Goal: Task Accomplishment & Management: Manage account settings

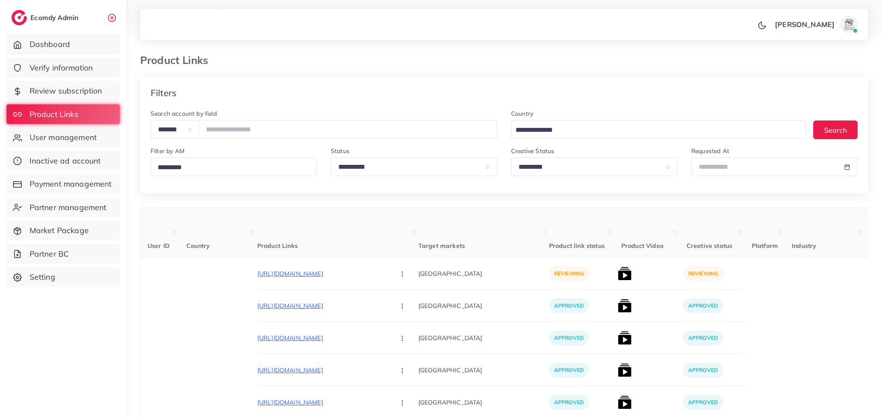
select select "*********"
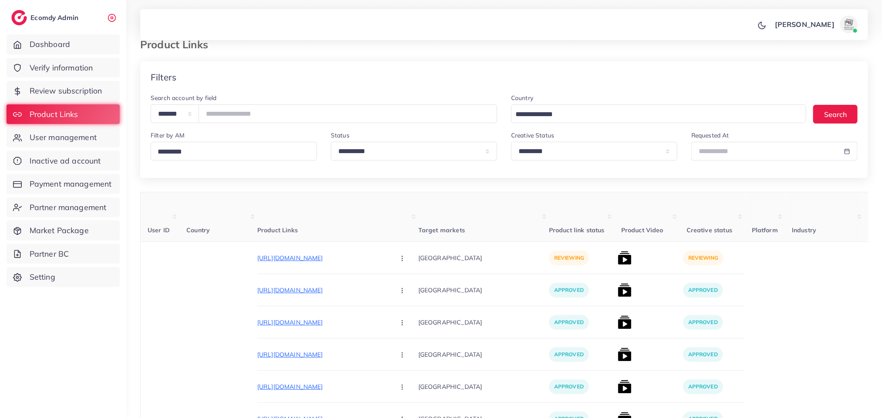
scroll to position [16, 0]
click at [312, 119] on input "number" at bounding box center [347, 113] width 299 height 19
paste input "*******"
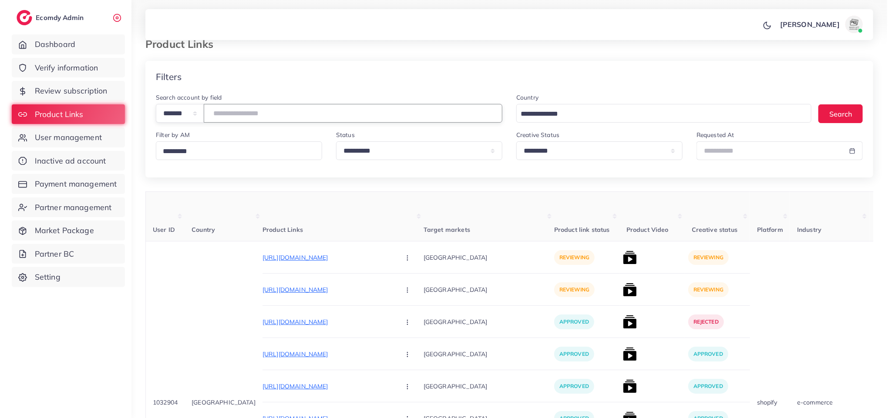
scroll to position [81, 0]
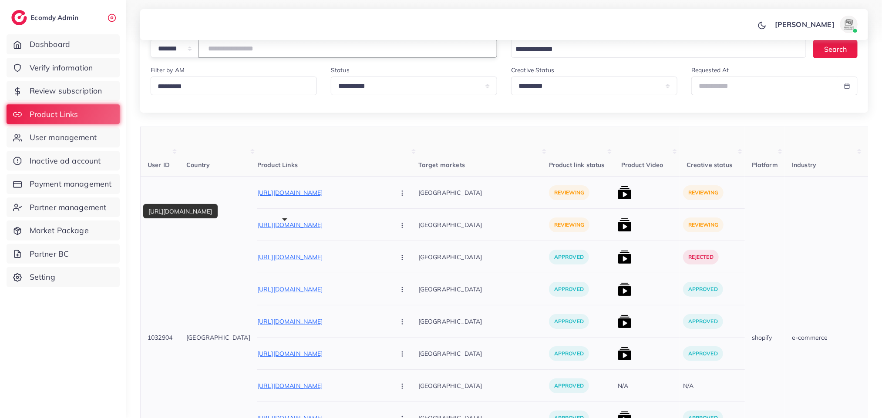
type input "*******"
click at [258, 222] on p "[URL][DOMAIN_NAME]" at bounding box center [322, 225] width 131 height 10
click at [618, 191] on img at bounding box center [625, 193] width 14 height 14
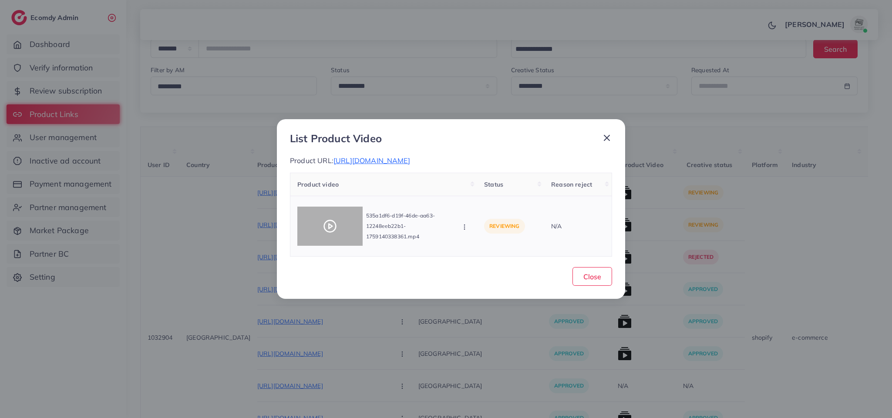
click at [316, 225] on div at bounding box center [329, 226] width 65 height 39
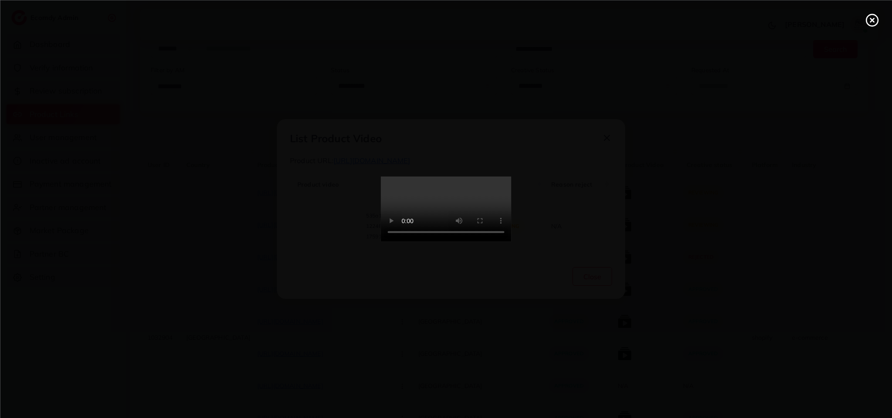
click at [316, 225] on div at bounding box center [446, 209] width 892 height 418
click at [482, 177] on video at bounding box center [446, 209] width 131 height 65
click at [452, 190] on video at bounding box center [446, 209] width 131 height 65
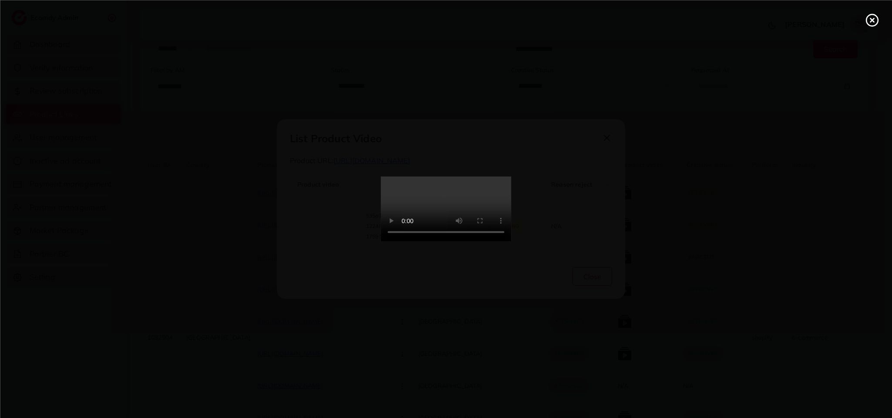
click at [452, 190] on video at bounding box center [446, 209] width 131 height 65
click at [381, 215] on video at bounding box center [446, 209] width 131 height 65
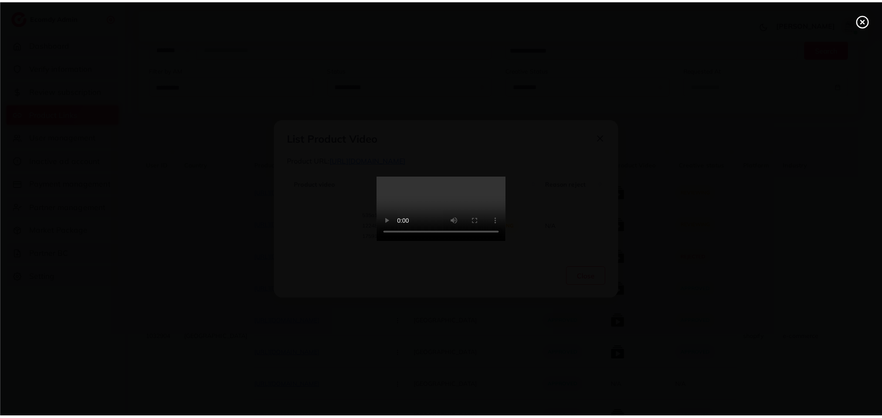
scroll to position [0, 0]
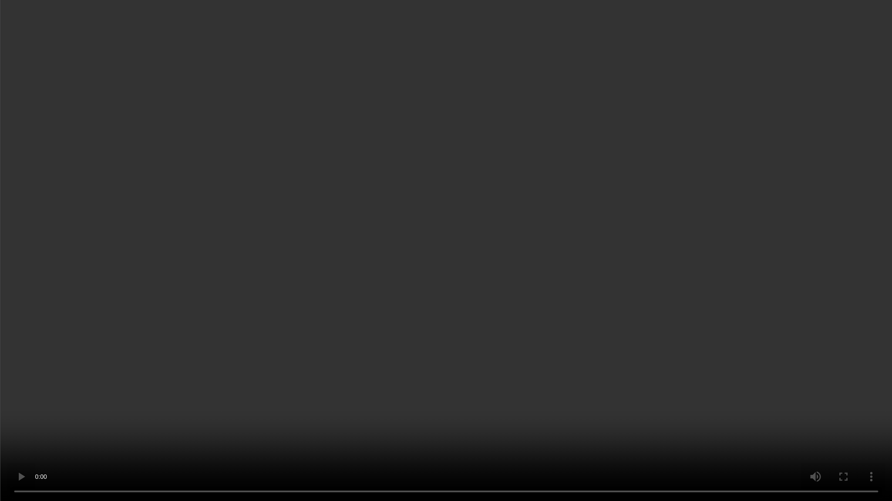
click at [416, 418] on video at bounding box center [446, 250] width 892 height 501
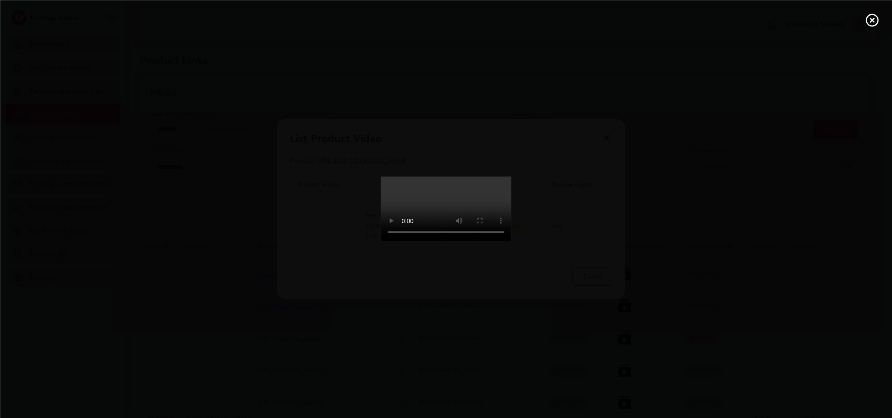
click at [876, 14] on icon at bounding box center [872, 20] width 14 height 14
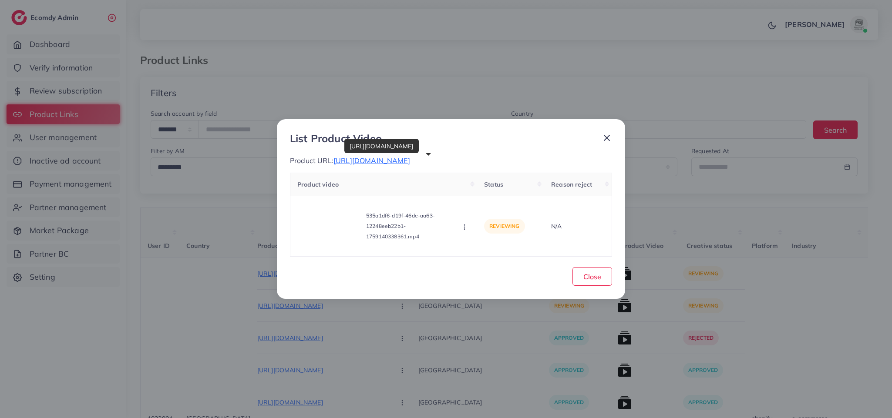
click at [410, 160] on span "https://trendsetterzz.com/collections/winter-wash-n-wear" at bounding box center [371, 160] width 77 height 9
click at [469, 224] on button "button" at bounding box center [465, 226] width 10 height 9
click at [495, 184] on span "Approve" at bounding box center [494, 187] width 29 height 9
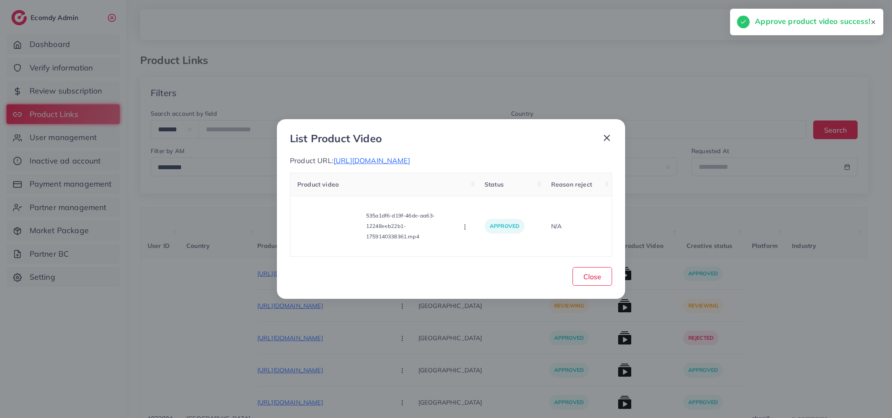
click at [604, 136] on icon at bounding box center [606, 138] width 10 height 10
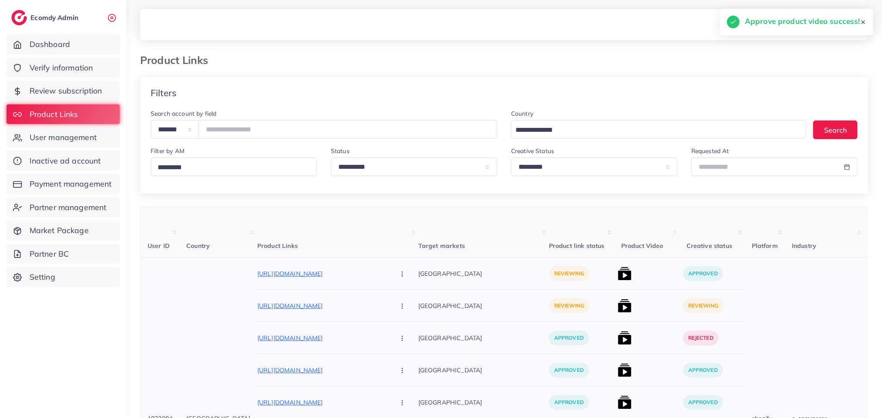
click at [618, 312] on img at bounding box center [625, 306] width 14 height 14
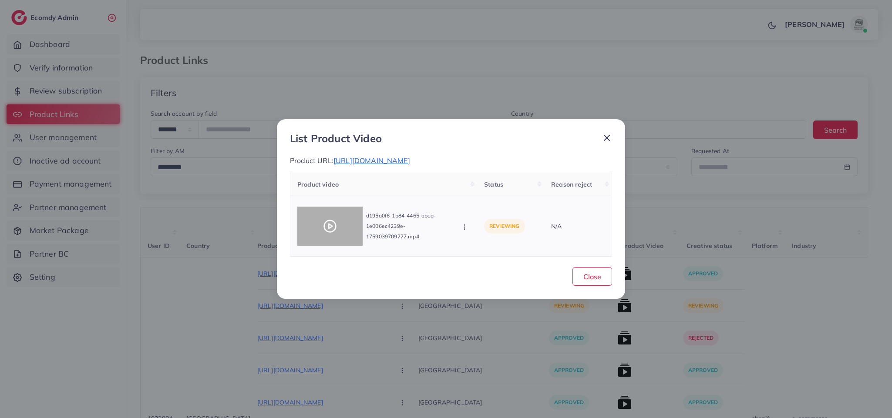
click at [308, 228] on div at bounding box center [329, 226] width 65 height 39
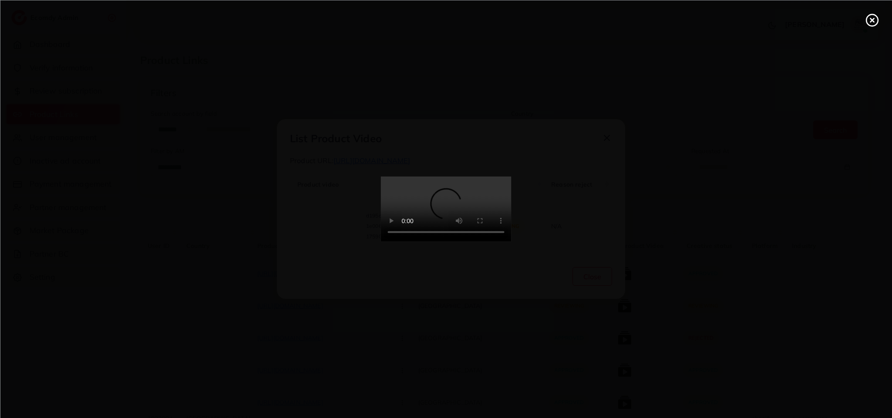
click at [308, 228] on div at bounding box center [446, 209] width 892 height 418
click at [457, 179] on video at bounding box center [446, 209] width 131 height 65
click at [461, 242] on video at bounding box center [446, 209] width 131 height 65
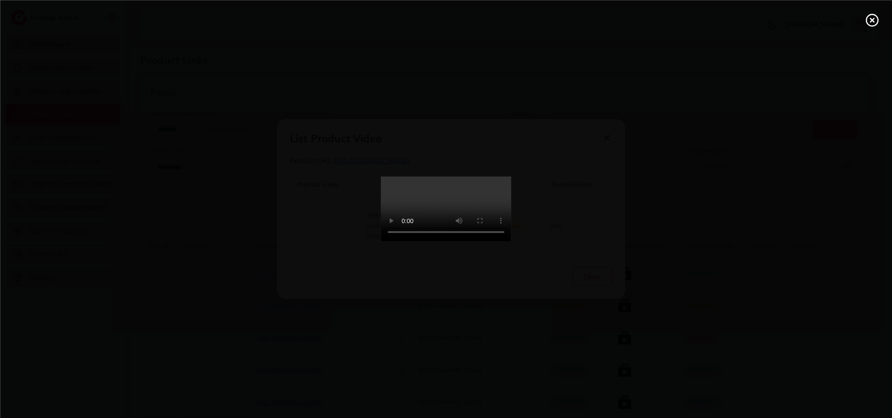
click at [461, 242] on video at bounding box center [446, 209] width 131 height 65
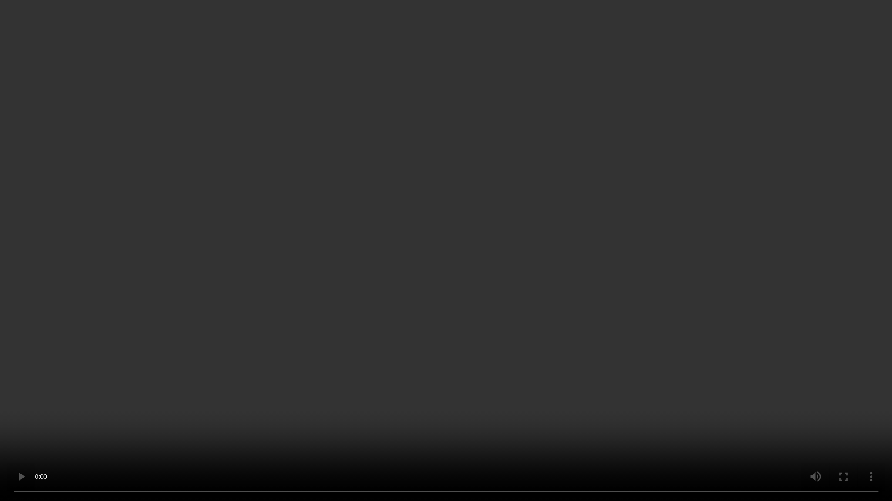
click at [461, 363] on video at bounding box center [446, 250] width 892 height 501
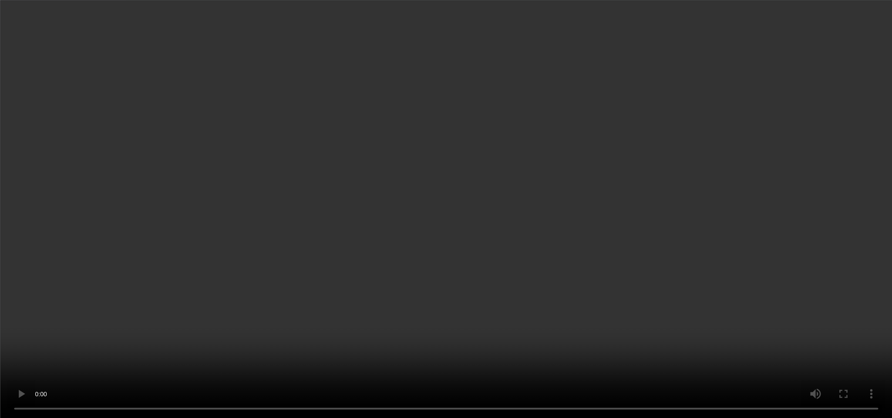
click at [461, 307] on video at bounding box center [446, 209] width 892 height 418
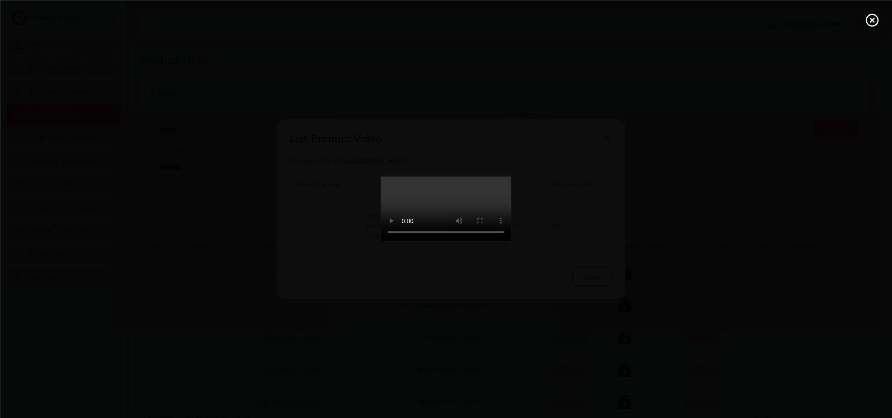
click at [461, 242] on video at bounding box center [446, 209] width 131 height 65
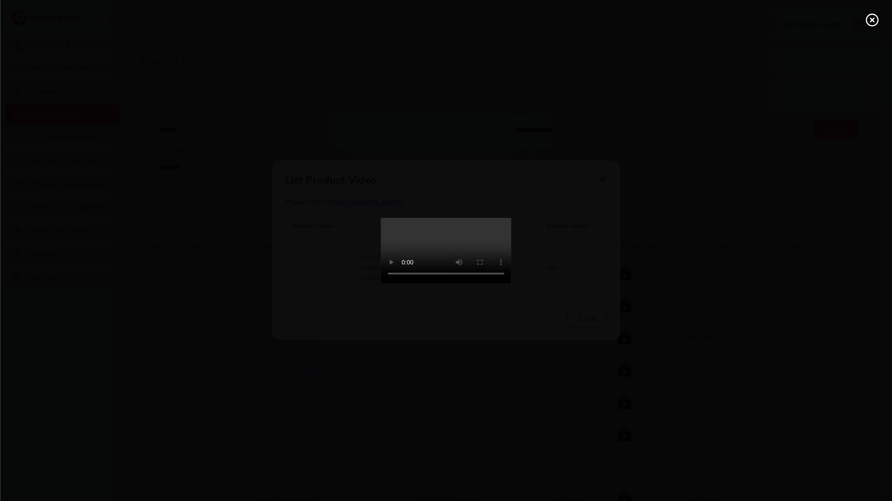
click at [381, 283] on video at bounding box center [446, 250] width 131 height 65
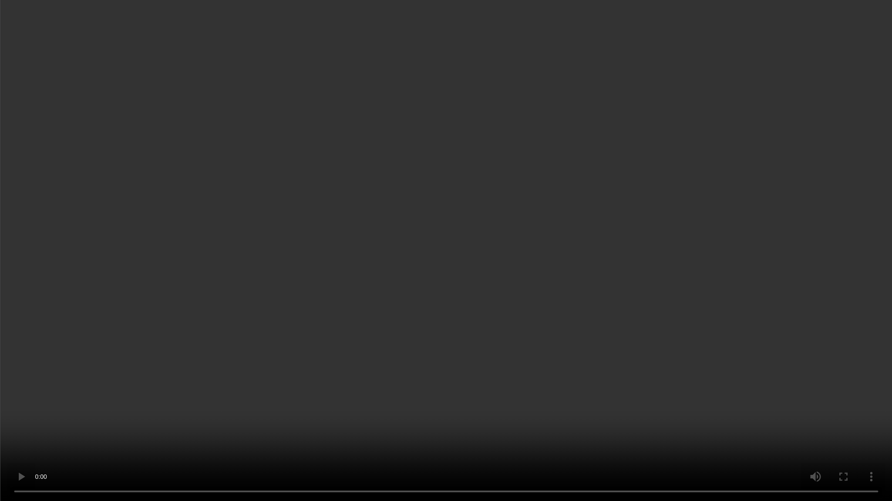
click at [382, 358] on video at bounding box center [446, 250] width 892 height 501
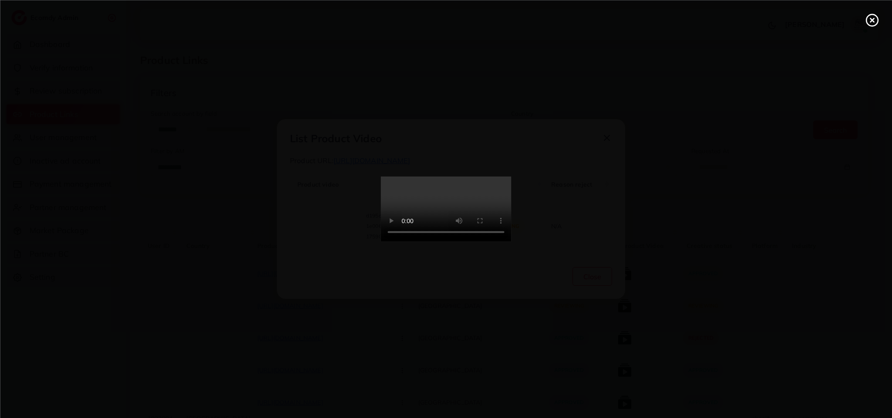
click at [871, 21] on line at bounding box center [871, 19] width 3 height 3
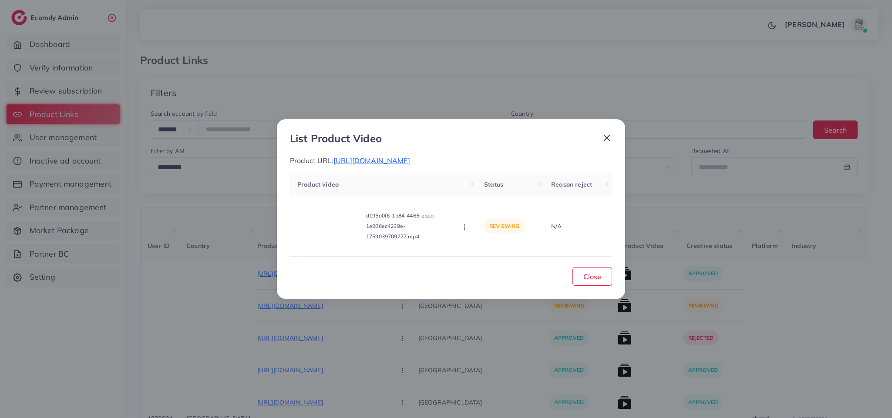
click at [606, 133] on icon at bounding box center [606, 138] width 10 height 10
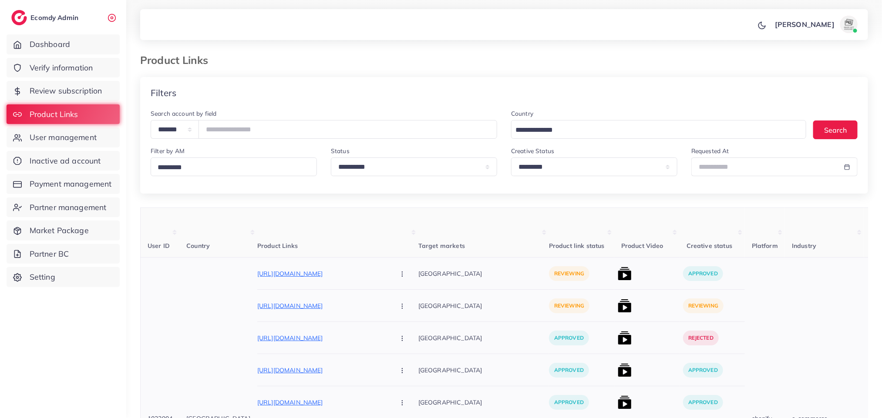
click at [399, 276] on icon "button" at bounding box center [402, 274] width 7 height 7
click at [388, 296] on link "Approve" at bounding box center [422, 300] width 69 height 19
click at [399, 308] on icon "button" at bounding box center [402, 306] width 7 height 7
click at [388, 339] on link "Approve" at bounding box center [422, 332] width 69 height 19
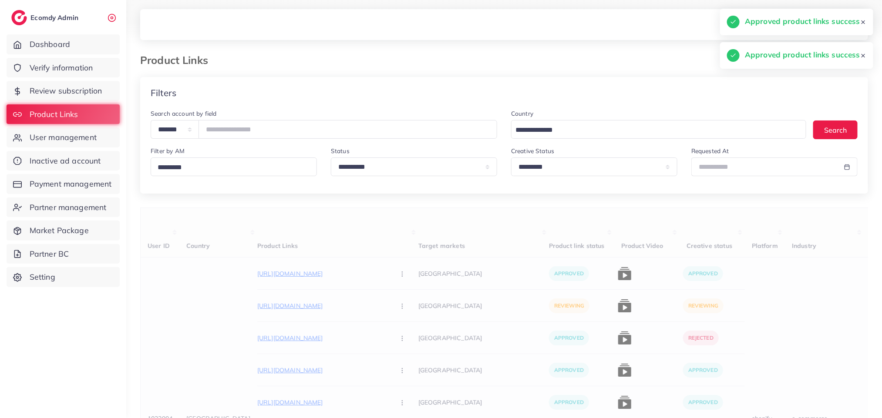
click at [618, 308] on img at bounding box center [625, 306] width 14 height 14
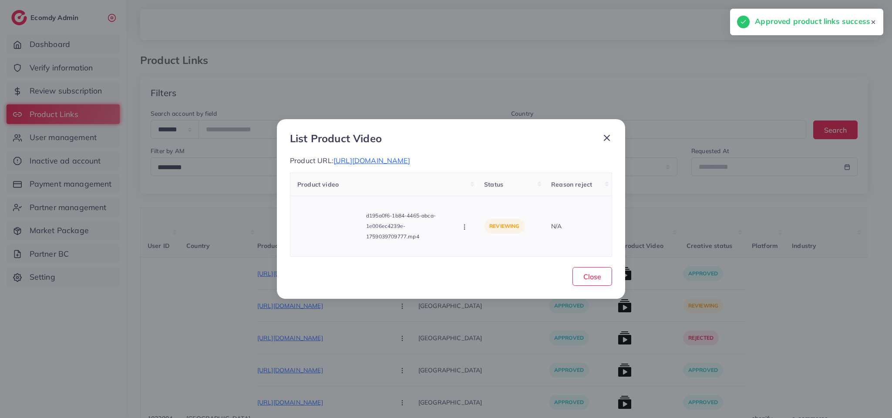
click at [467, 231] on icon "button" at bounding box center [464, 227] width 7 height 7
click at [516, 198] on link "Approve" at bounding box center [495, 187] width 69 height 19
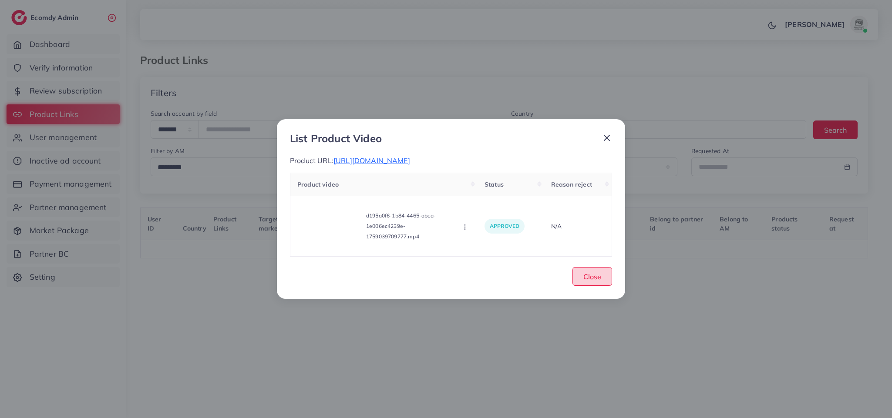
click at [583, 277] on span "Close" at bounding box center [592, 276] width 18 height 9
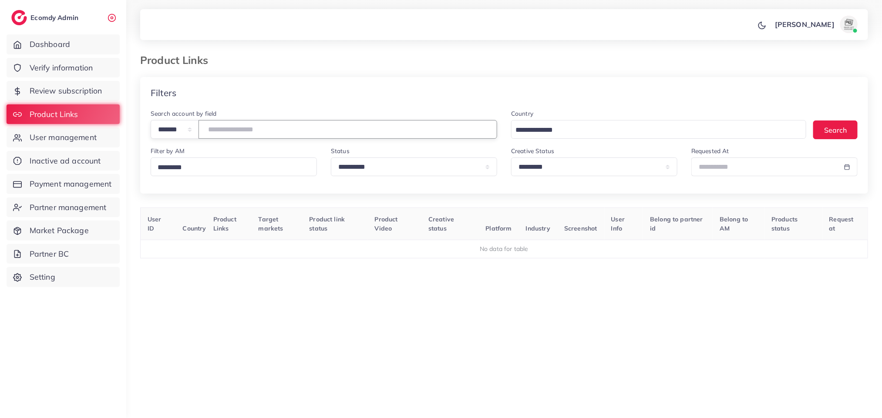
click at [252, 132] on input "*******" at bounding box center [347, 129] width 299 height 19
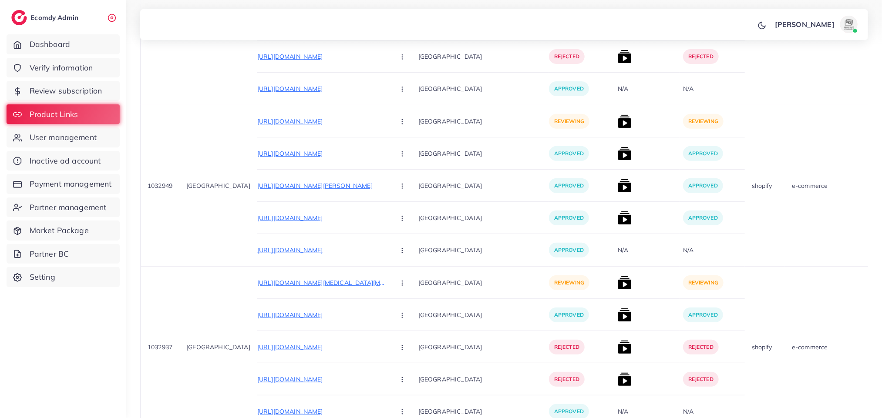
scroll to position [5176, 0]
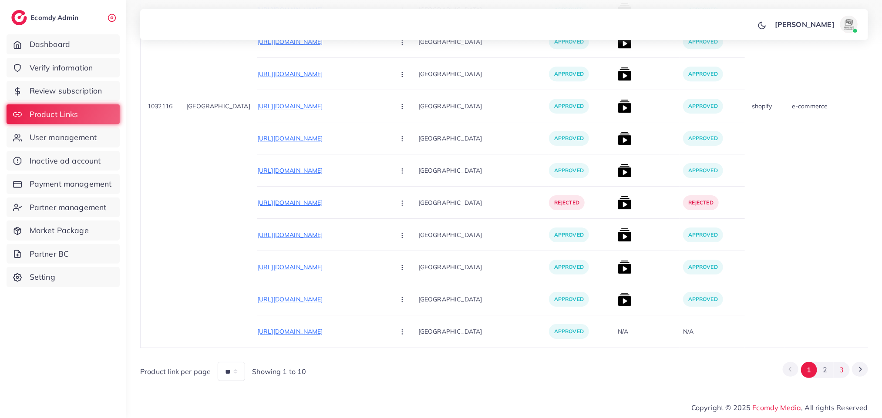
click at [840, 370] on button "3" at bounding box center [841, 370] width 16 height 16
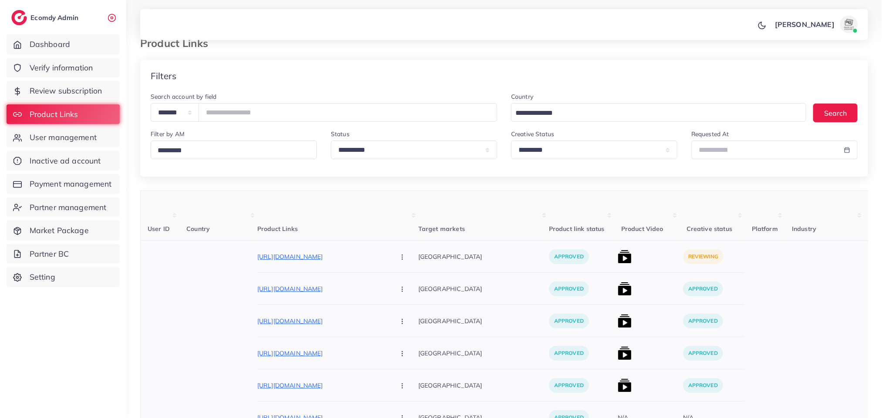
scroll to position [0, 0]
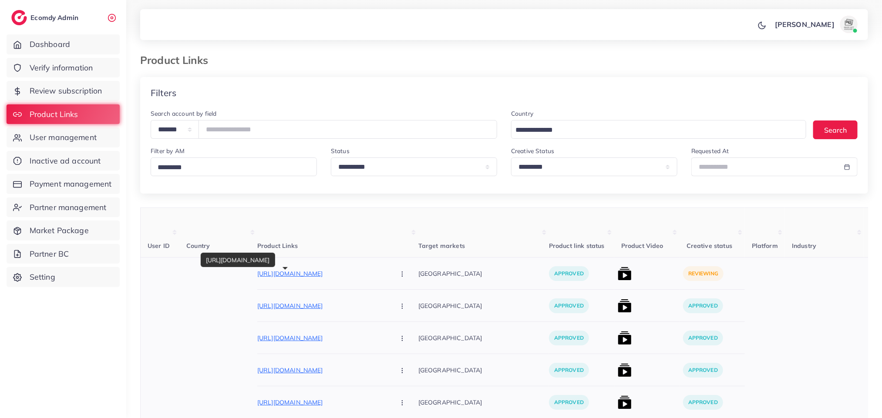
click at [303, 275] on p "https://asiastore.com.pk/products/signature-name-display" at bounding box center [322, 274] width 131 height 10
click at [618, 279] on img at bounding box center [625, 274] width 14 height 14
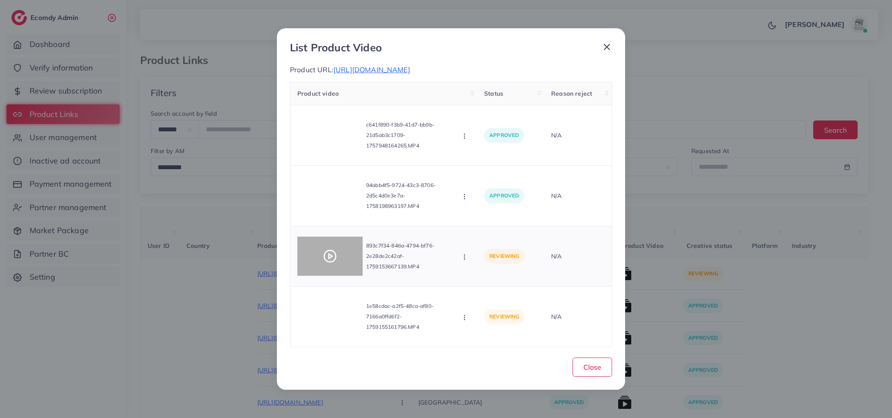
click at [336, 258] on circle at bounding box center [330, 257] width 12 height 12
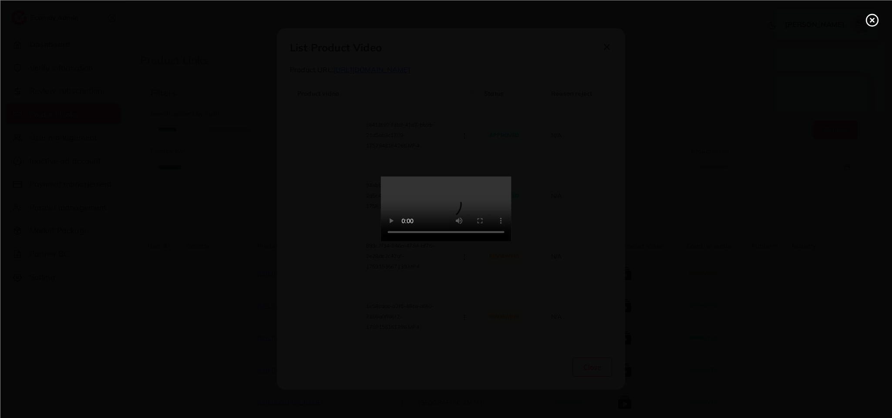
click at [336, 258] on div at bounding box center [446, 209] width 892 height 418
click at [457, 179] on video at bounding box center [446, 209] width 131 height 65
click at [867, 20] on icon at bounding box center [872, 20] width 14 height 14
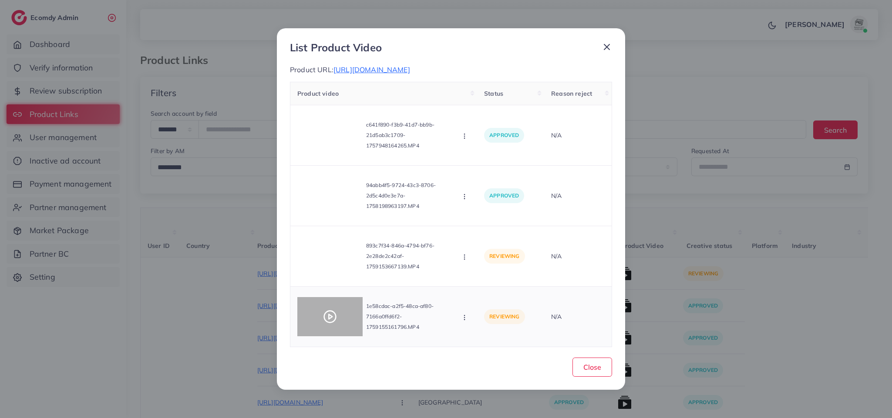
click at [358, 333] on div at bounding box center [329, 316] width 65 height 39
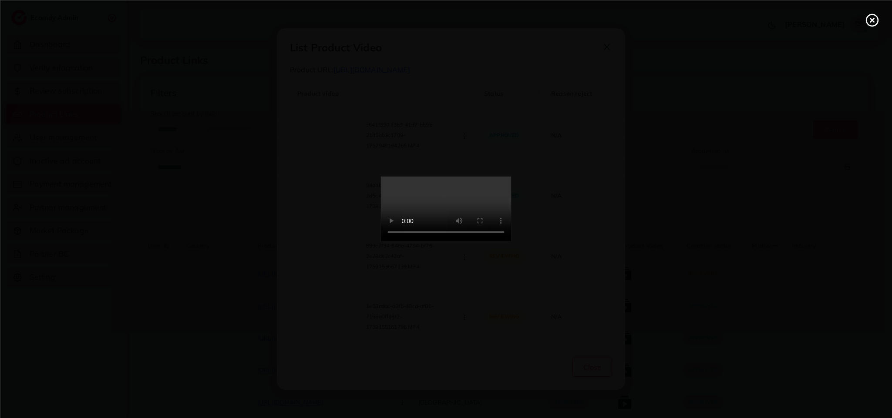
click at [358, 333] on div at bounding box center [446, 209] width 892 height 418
click at [876, 20] on icon at bounding box center [872, 20] width 14 height 14
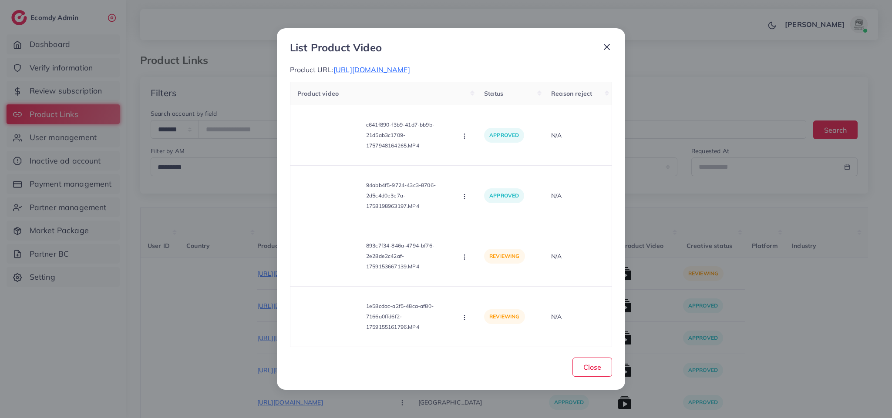
click at [611, 47] on icon at bounding box center [606, 47] width 10 height 10
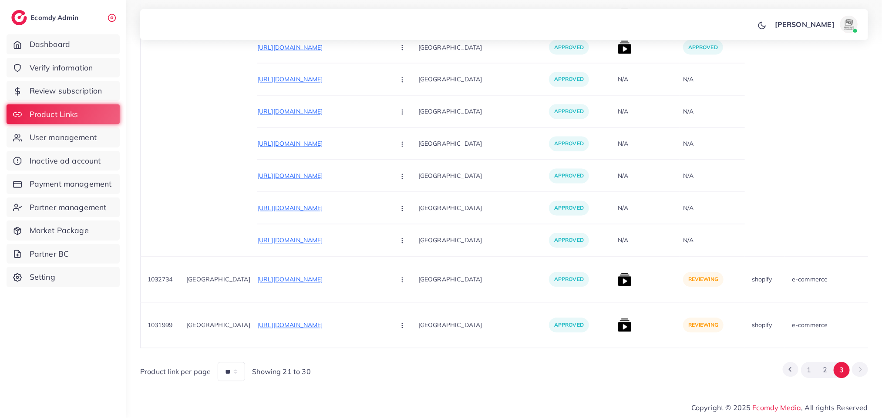
scroll to position [1034, 0]
click at [824, 374] on button "2" at bounding box center [825, 370] width 16 height 16
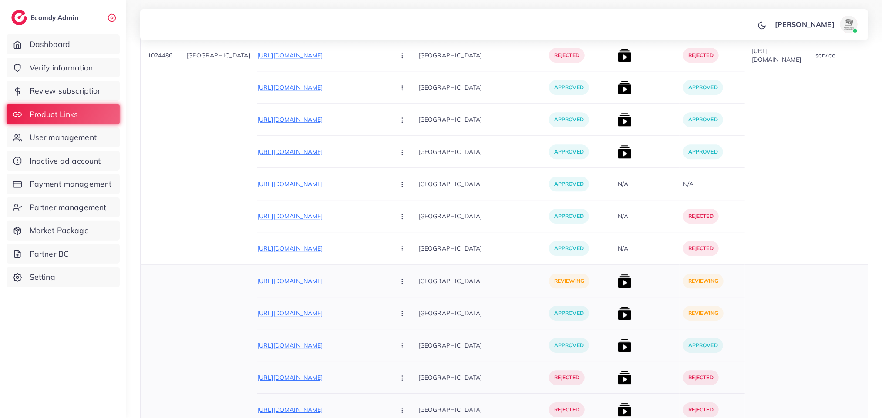
scroll to position [6678, 0]
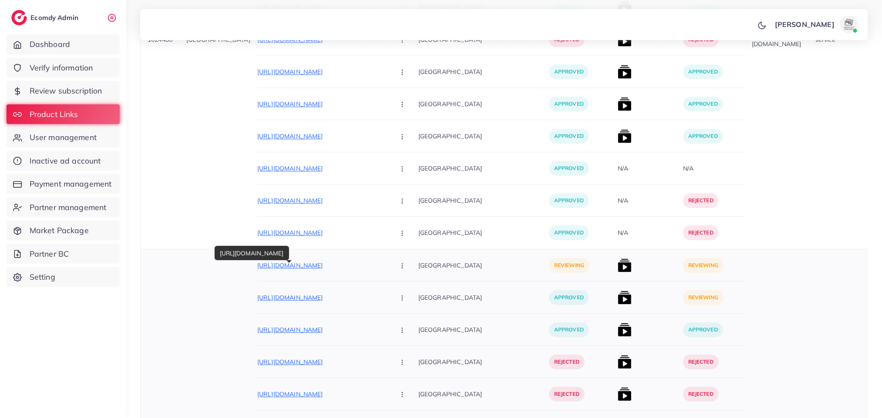
click at [311, 267] on p "https://wajimart.com/products/baby-sitter-jumping" at bounding box center [322, 265] width 131 height 10
click at [399, 269] on icon "button" at bounding box center [402, 265] width 7 height 7
click at [400, 314] on link "Reject" at bounding box center [422, 311] width 69 height 19
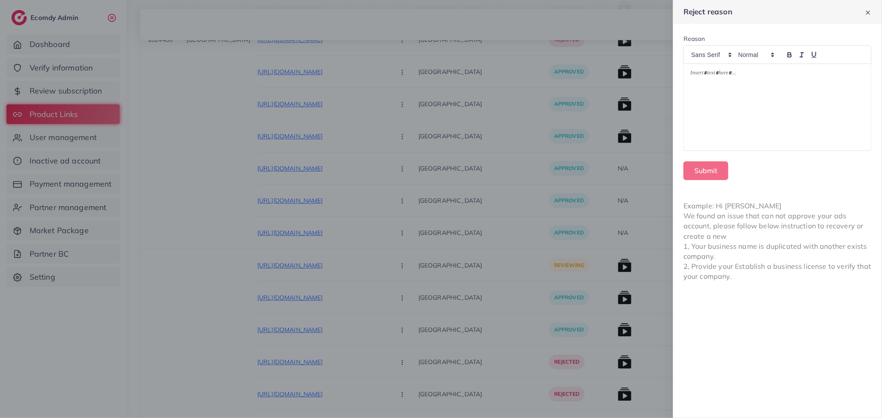
click at [818, 106] on div at bounding box center [777, 107] width 187 height 87
drag, startPoint x: 757, startPoint y: 87, endPoint x: 843, endPoint y: 90, distance: 85.3
click at [843, 90] on p "**********" at bounding box center [777, 79] width 174 height 21
click at [759, 85] on p "**********" at bounding box center [777, 79] width 174 height 21
click at [811, 71] on p "**********" at bounding box center [777, 79] width 174 height 21
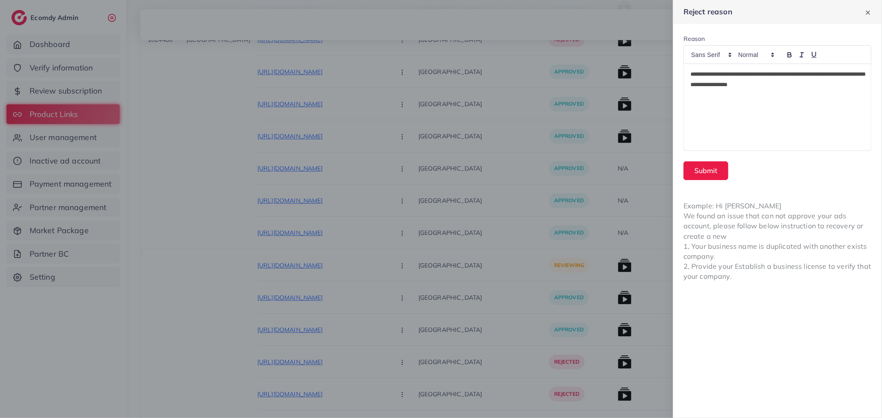
click at [846, 71] on p "**********" at bounding box center [777, 79] width 174 height 21
drag, startPoint x: 722, startPoint y: 74, endPoint x: 702, endPoint y: 101, distance: 33.9
click at [702, 101] on div "**********" at bounding box center [777, 107] width 187 height 87
drag, startPoint x: 725, startPoint y: 72, endPoint x: 752, endPoint y: 84, distance: 29.8
click at [727, 72] on p "**********" at bounding box center [777, 79] width 174 height 21
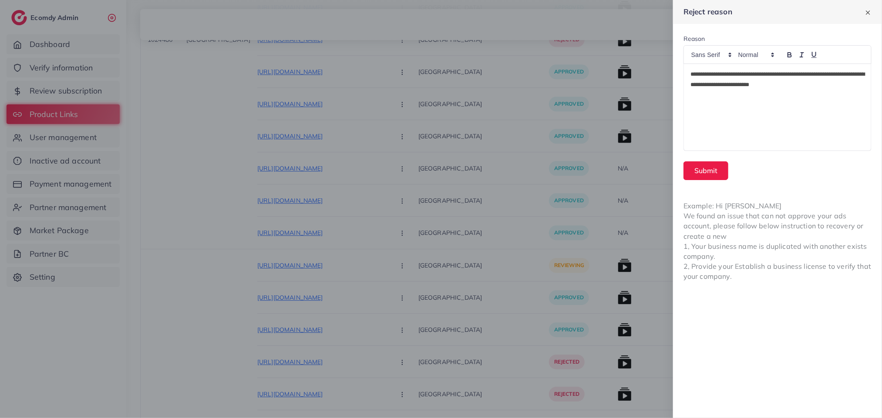
click at [718, 93] on div "**********" at bounding box center [777, 107] width 187 height 87
click at [809, 87] on p "**********" at bounding box center [777, 79] width 174 height 21
click at [715, 168] on button "Submit" at bounding box center [705, 170] width 45 height 19
click at [715, 168] on form "**********" at bounding box center [777, 107] width 209 height 167
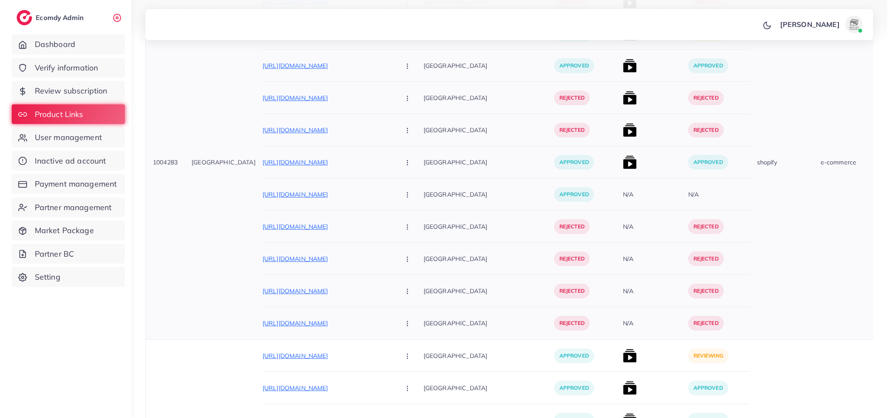
scroll to position [6874, 0]
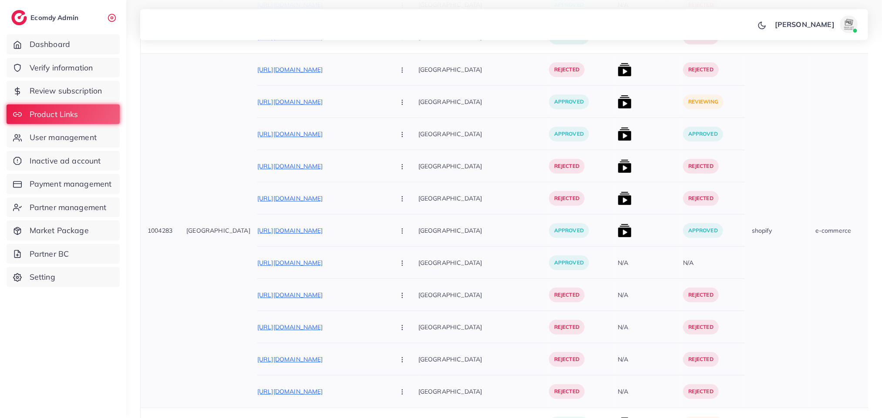
click at [618, 106] on img at bounding box center [625, 102] width 14 height 14
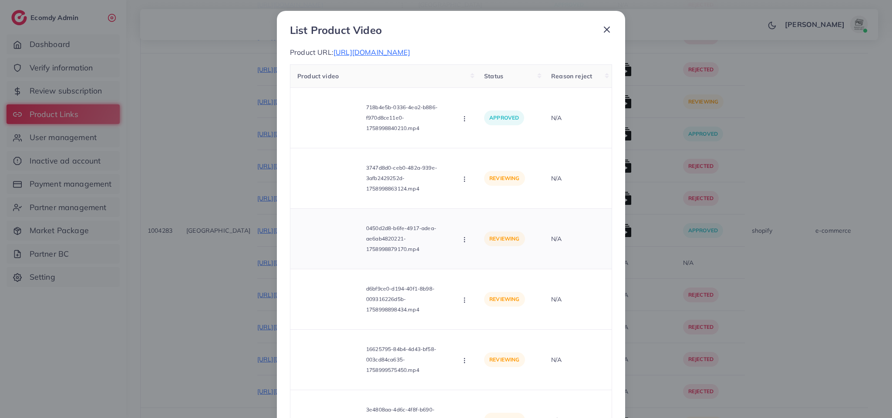
scroll to position [0, 0]
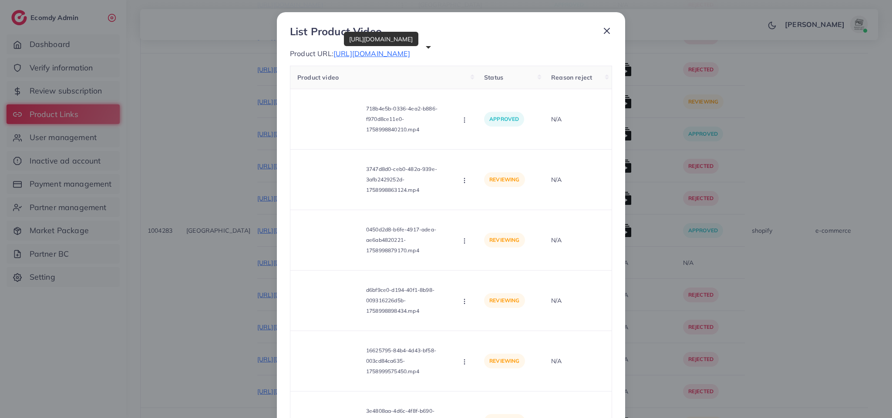
click at [375, 50] on span "https://wajimart.com/products/smart-vacuum-and-blower" at bounding box center [371, 53] width 77 height 9
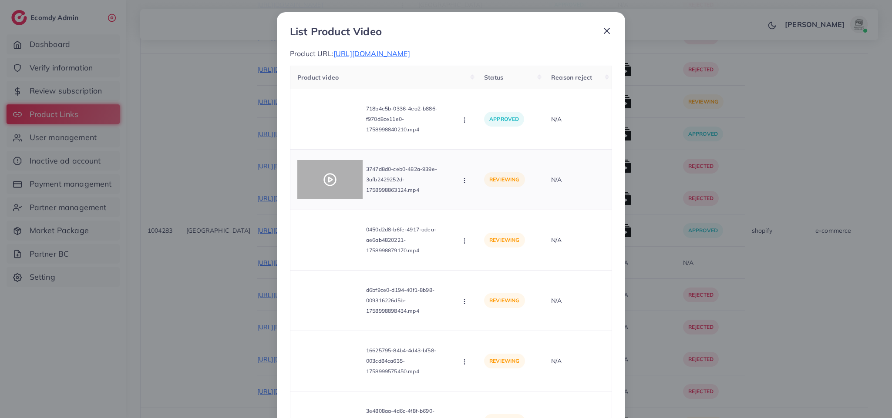
click at [326, 183] on icon at bounding box center [330, 180] width 14 height 14
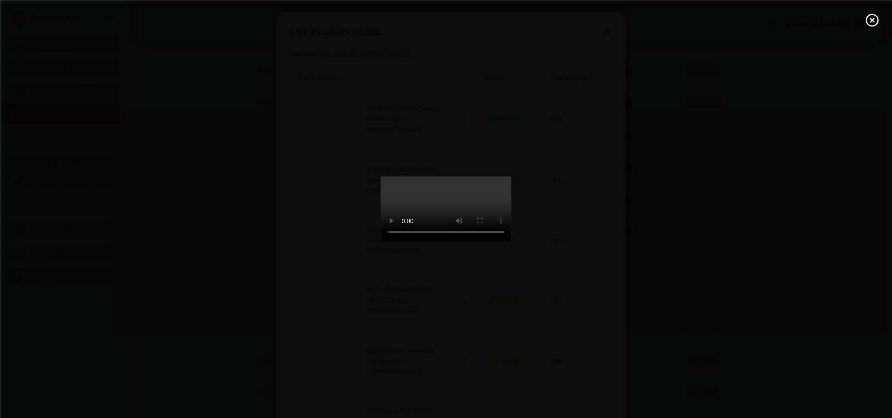
click at [444, 219] on video at bounding box center [446, 209] width 131 height 65
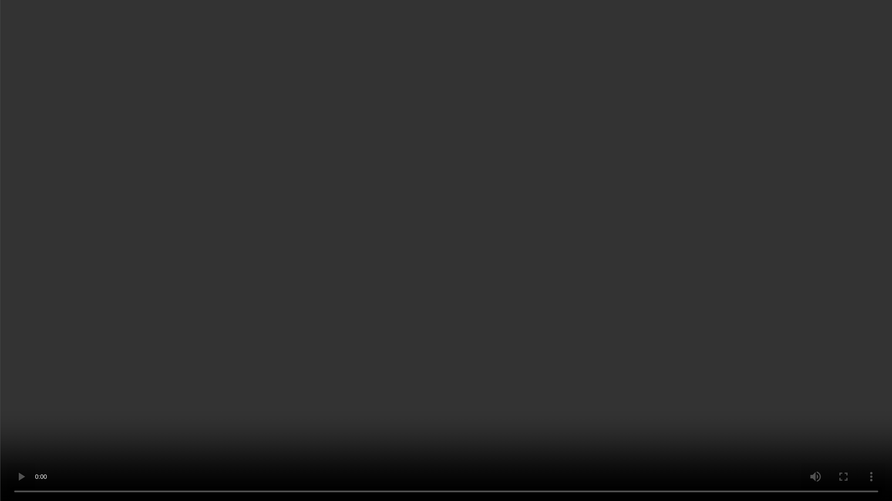
click at [255, 187] on video at bounding box center [446, 250] width 892 height 501
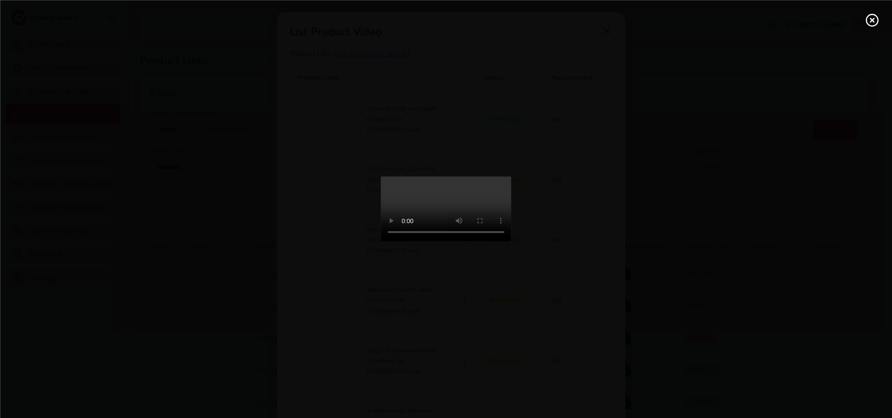
click at [876, 24] on icon at bounding box center [872, 20] width 14 height 14
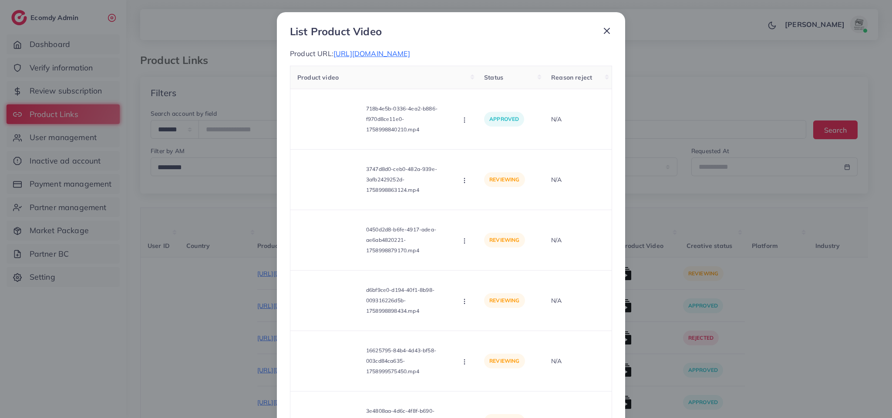
click at [601, 28] on icon at bounding box center [606, 31] width 10 height 10
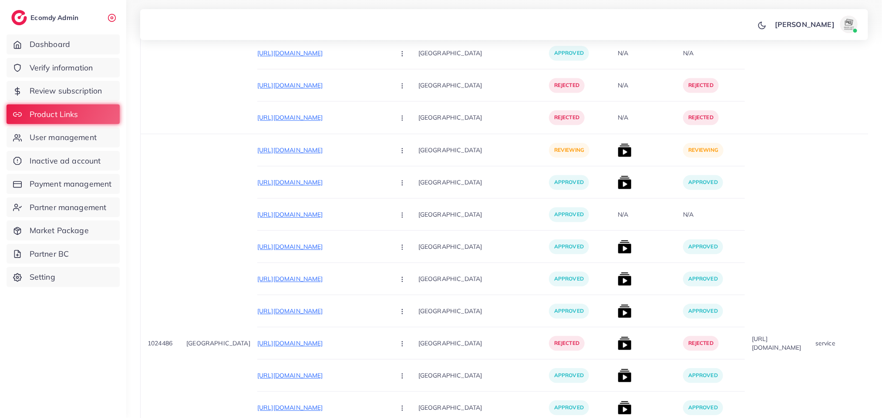
scroll to position [7527, 0]
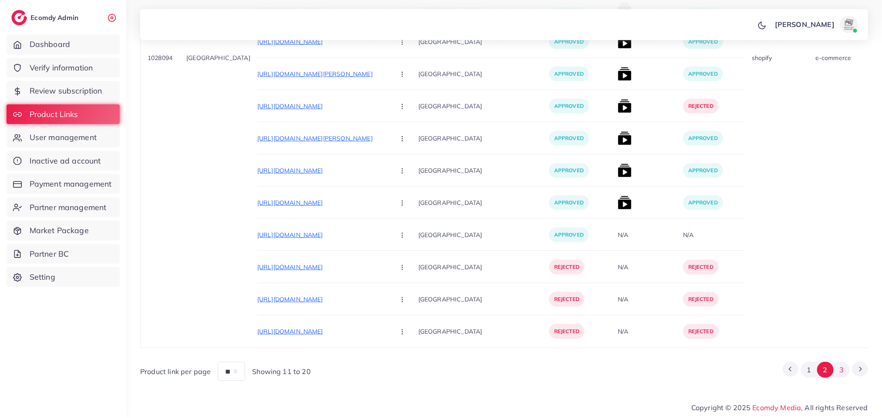
click at [841, 369] on button "3" at bounding box center [841, 370] width 16 height 16
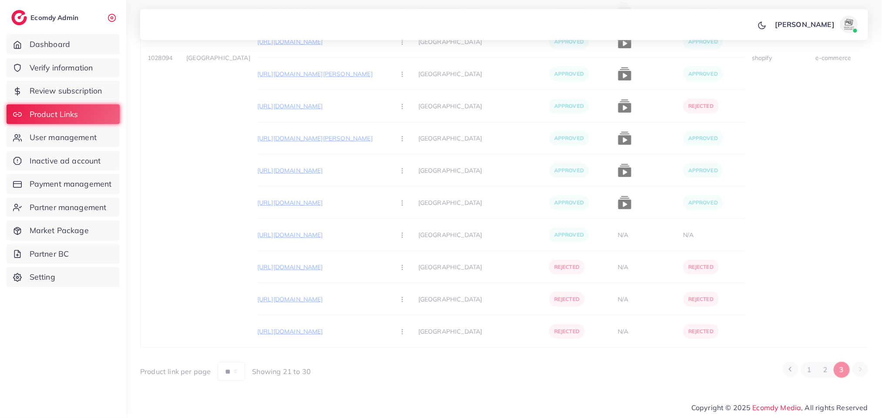
scroll to position [49, 0]
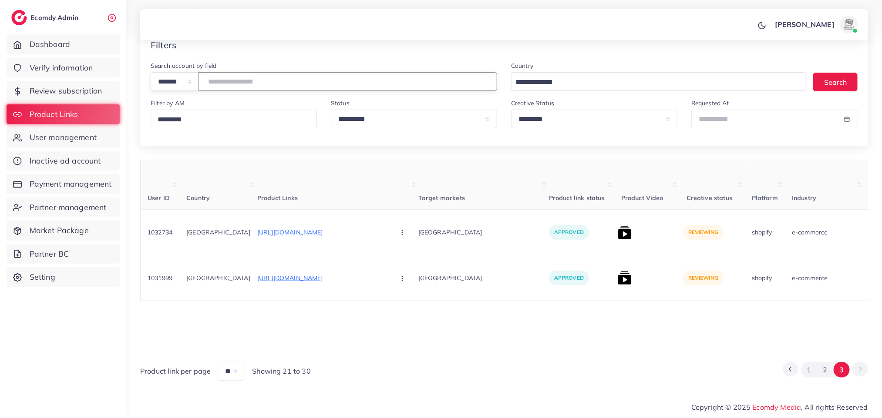
click at [337, 87] on input "number" at bounding box center [347, 81] width 299 height 19
click at [830, 364] on button "2" at bounding box center [825, 370] width 16 height 16
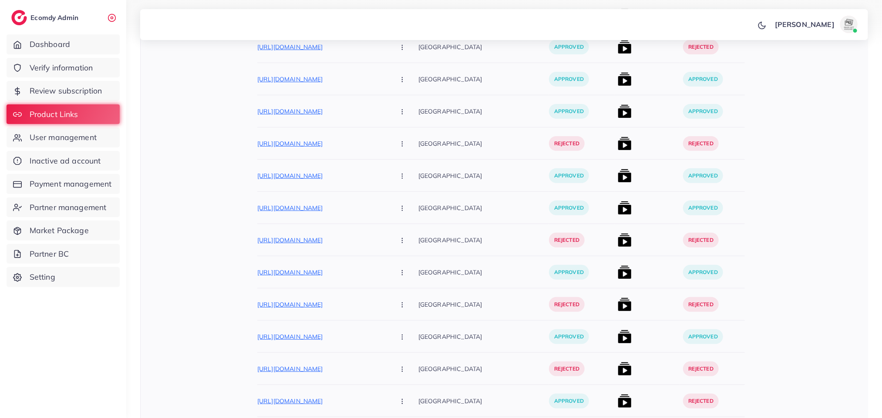
scroll to position [6737, 0]
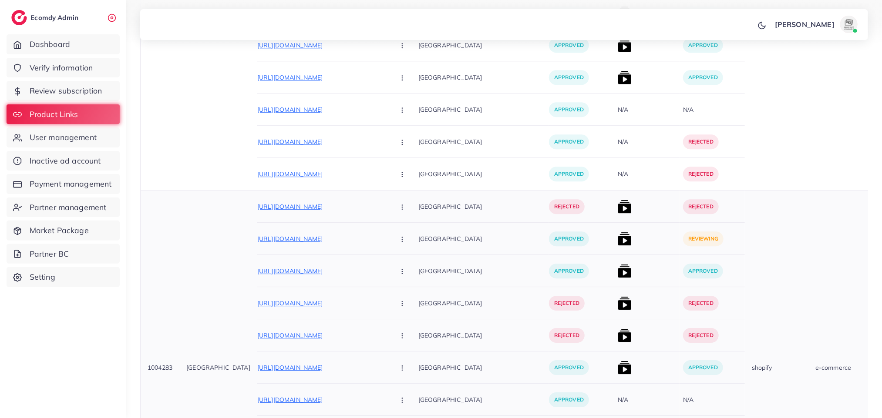
click at [399, 240] on icon "button" at bounding box center [402, 239] width 7 height 7
click at [399, 209] on icon "button" at bounding box center [402, 207] width 7 height 7
click at [485, 242] on p "[GEOGRAPHIC_DATA]" at bounding box center [483, 239] width 131 height 20
click at [402, 242] on circle "button" at bounding box center [402, 241] width 0 height 0
click at [406, 282] on span "Reject" at bounding box center [416, 285] width 21 height 9
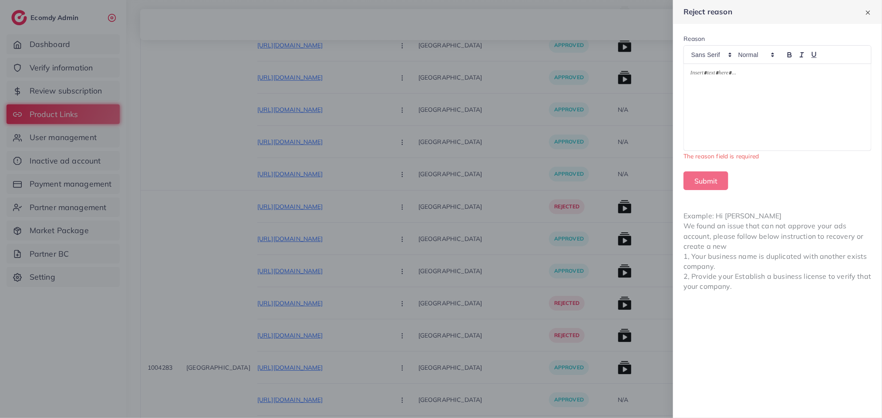
click at [747, 112] on div at bounding box center [777, 107] width 187 height 87
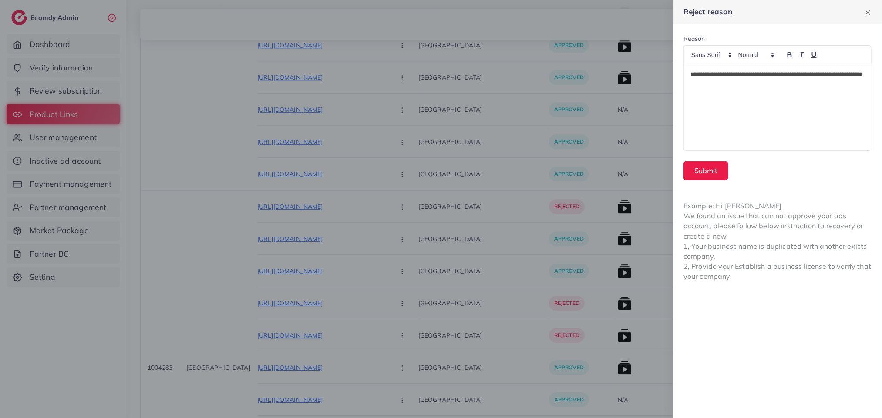
click at [779, 91] on div "**********" at bounding box center [777, 107] width 187 height 87
drag, startPoint x: 771, startPoint y: 72, endPoint x: 790, endPoint y: 102, distance: 35.6
click at [790, 102] on div "**********" at bounding box center [777, 107] width 187 height 87
click at [772, 74] on p "**********" at bounding box center [777, 79] width 174 height 21
click at [774, 80] on p "**********" at bounding box center [777, 79] width 174 height 21
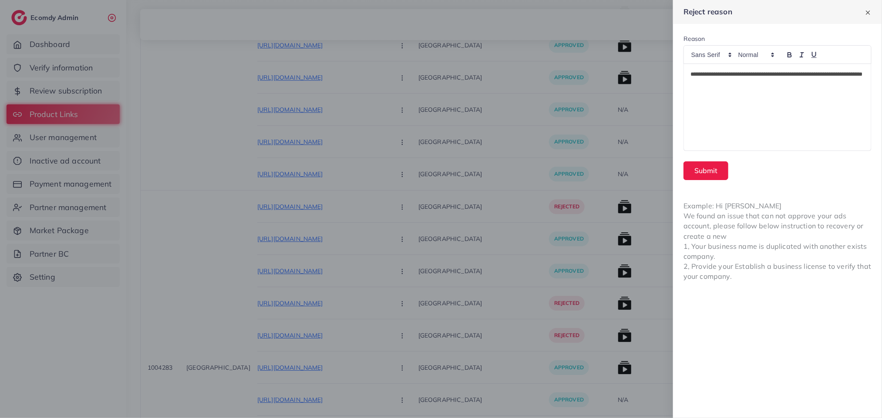
click at [771, 71] on p "**********" at bounding box center [777, 79] width 174 height 21
click at [782, 106] on div "**********" at bounding box center [777, 107] width 187 height 87
click at [809, 74] on p "**********" at bounding box center [777, 79] width 174 height 21
click at [794, 91] on div "**********" at bounding box center [777, 107] width 187 height 87
drag, startPoint x: 803, startPoint y: 82, endPoint x: 816, endPoint y: 85, distance: 13.4
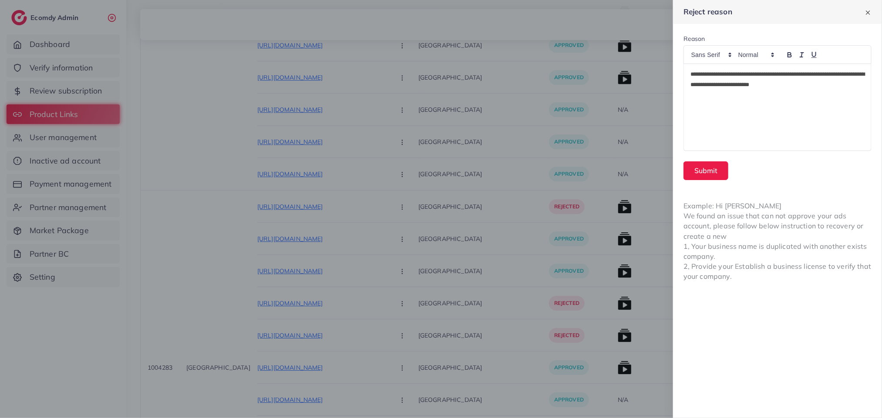
click at [816, 85] on p "**********" at bounding box center [777, 79] width 174 height 21
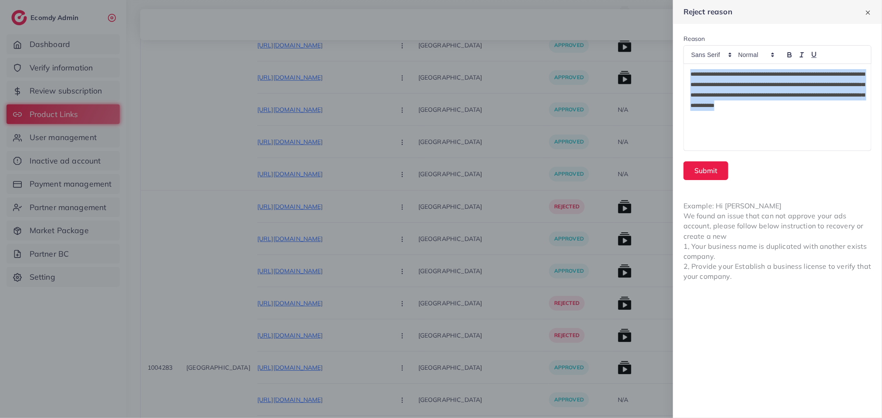
drag, startPoint x: 756, startPoint y: 134, endPoint x: 682, endPoint y: 74, distance: 94.7
click at [682, 74] on form "**********" at bounding box center [777, 107] width 209 height 167
drag, startPoint x: 735, startPoint y: 131, endPoint x: 687, endPoint y: 74, distance: 74.7
click at [687, 74] on div "**********" at bounding box center [777, 107] width 187 height 87
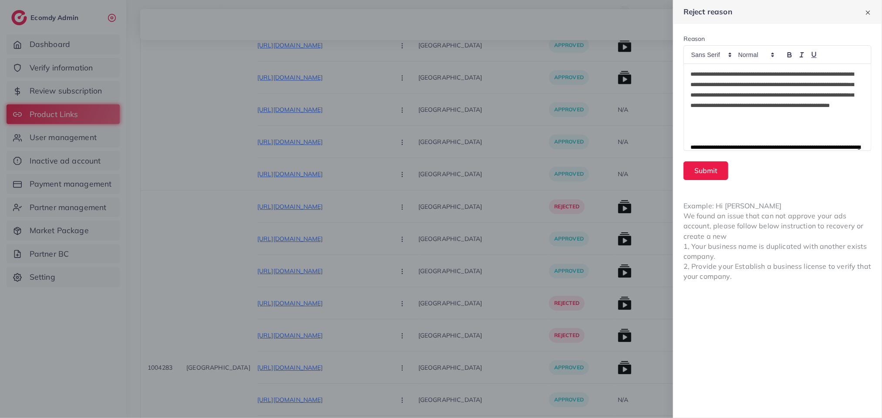
scroll to position [17, 0]
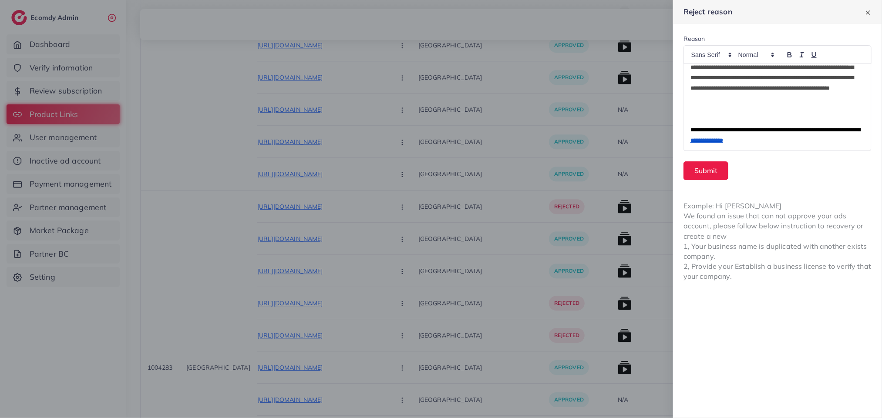
click at [695, 181] on form "**********" at bounding box center [777, 107] width 209 height 167
click at [702, 170] on button "Submit" at bounding box center [705, 170] width 45 height 19
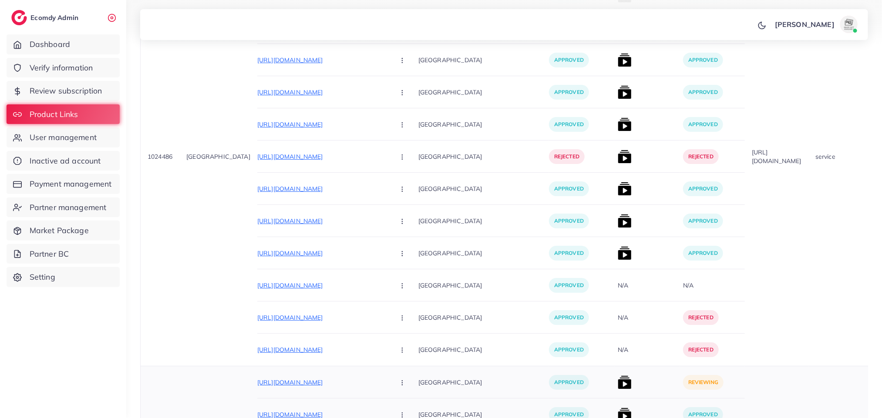
scroll to position [5372, 0]
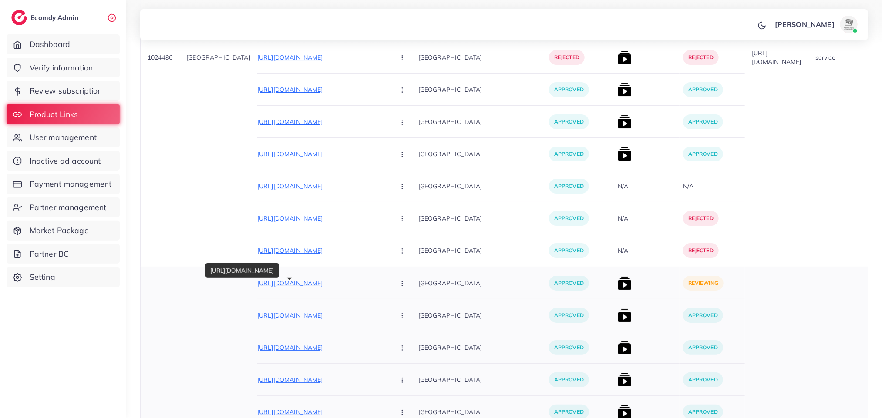
click at [312, 287] on p "https://asiastore.com.pk/products/signature-name-display" at bounding box center [322, 283] width 131 height 10
click at [618, 284] on img at bounding box center [625, 283] width 14 height 14
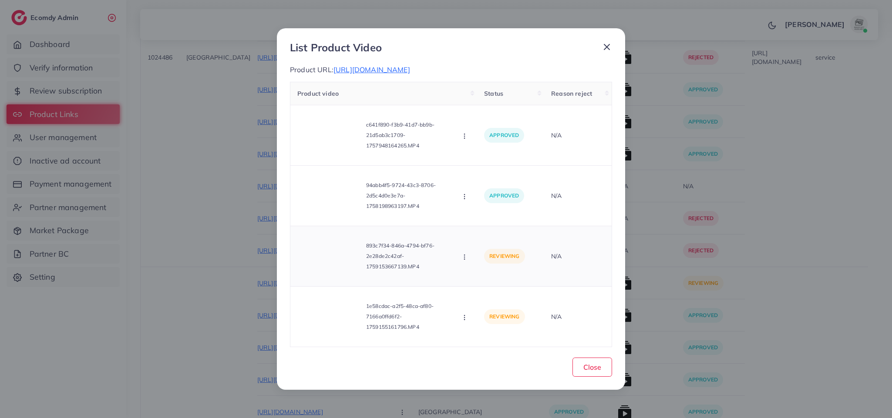
click at [340, 247] on video at bounding box center [329, 256] width 65 height 39
click at [335, 266] on div at bounding box center [329, 256] width 65 height 39
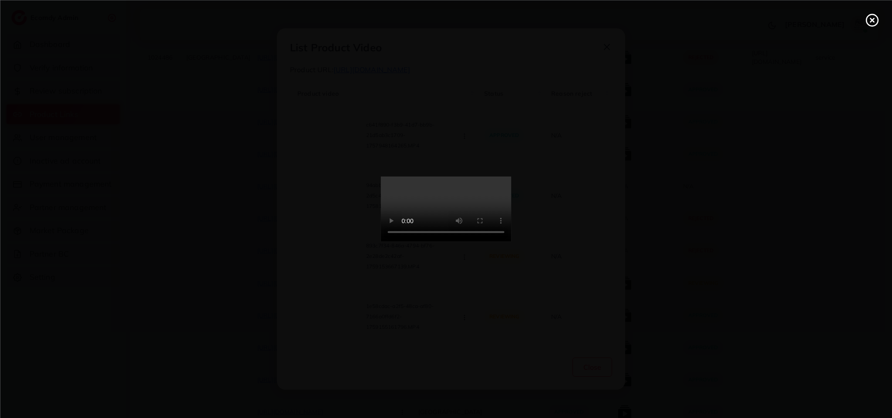
click at [335, 266] on div at bounding box center [446, 209] width 892 height 418
click at [437, 185] on video at bounding box center [446, 209] width 131 height 65
click at [868, 21] on icon at bounding box center [872, 20] width 14 height 14
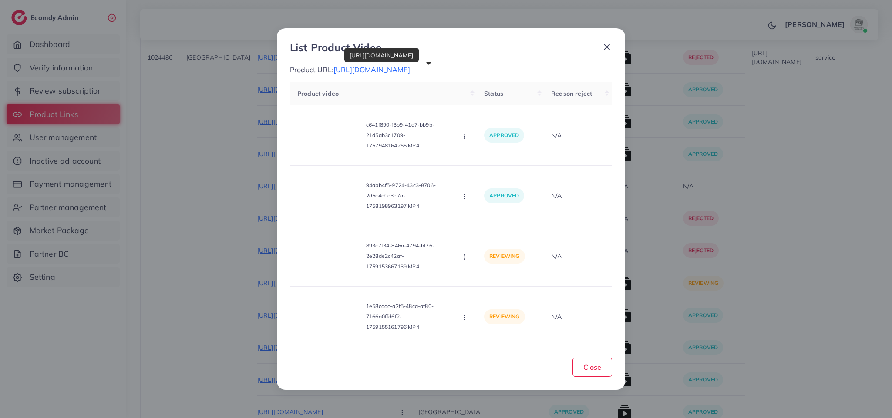
click at [410, 68] on span "https://asiastore.com.pk/products/signature-name-display" at bounding box center [371, 69] width 77 height 9
click at [610, 364] on button "Close" at bounding box center [592, 367] width 40 height 19
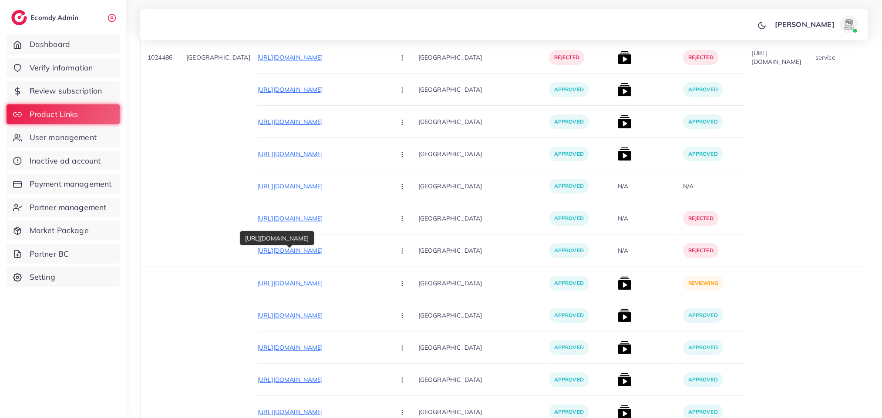
scroll to position [5111, 0]
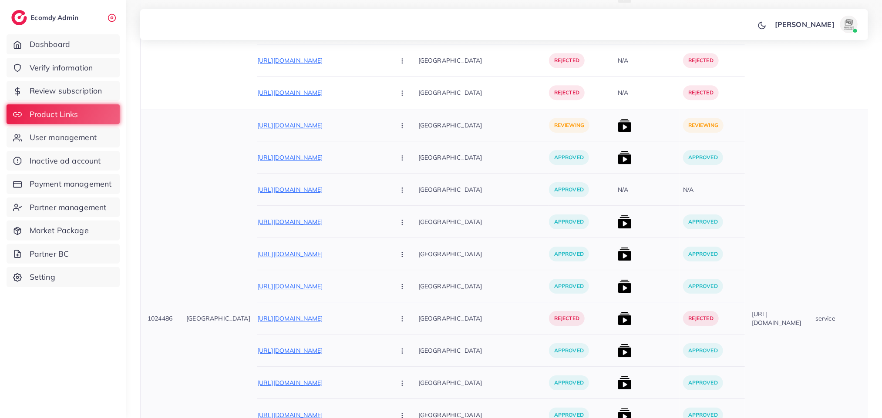
click at [402, 126] on circle "button" at bounding box center [402, 125] width 0 height 0
click at [406, 175] on span "Reject" at bounding box center [416, 171] width 21 height 9
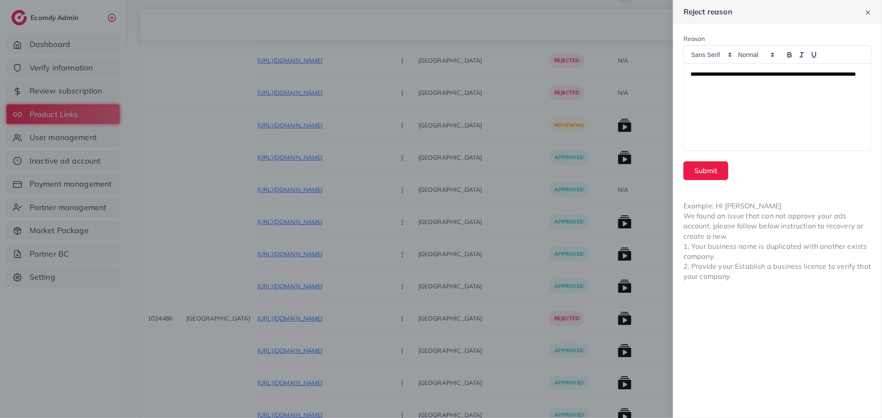
scroll to position [0, 0]
click at [749, 91] on div "**********" at bounding box center [777, 107] width 187 height 87
click at [705, 167] on button "Submit" at bounding box center [705, 170] width 45 height 19
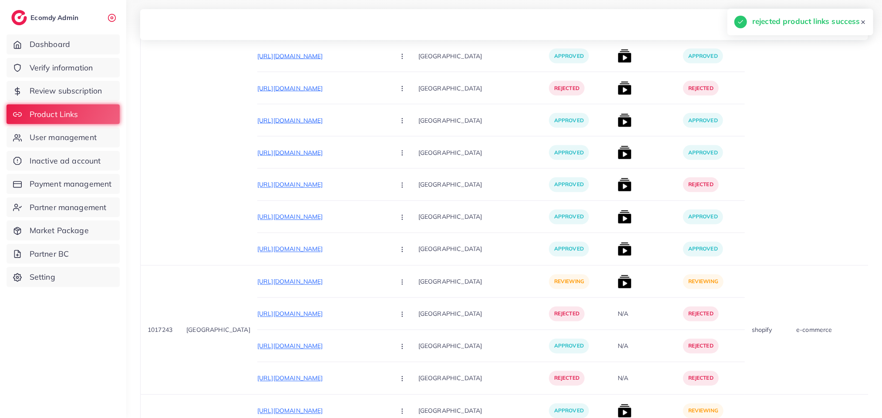
scroll to position [4378, 0]
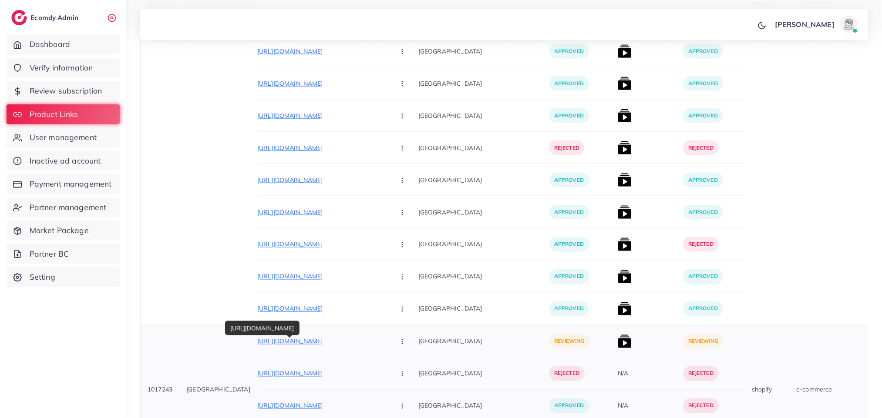
click at [273, 342] on p "https://www.tiktok.com/@hayaskincare786" at bounding box center [322, 341] width 131 height 10
click at [399, 344] on icon "button" at bounding box center [402, 342] width 7 height 7
click at [388, 397] on link "Reject" at bounding box center [422, 387] width 69 height 19
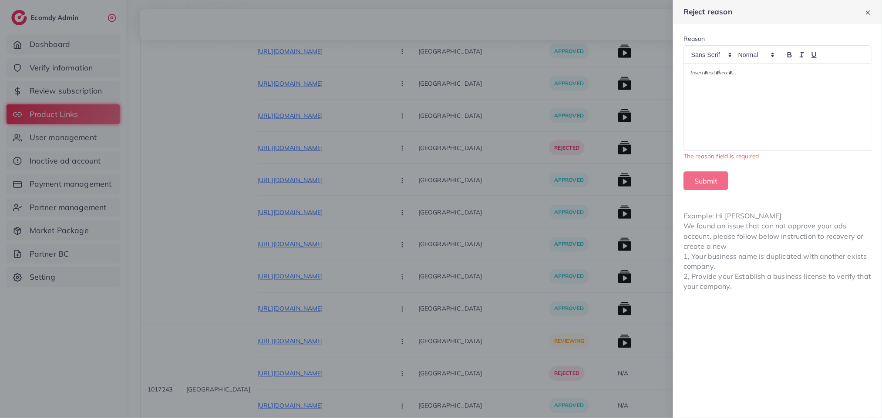
click at [762, 98] on div at bounding box center [777, 107] width 187 height 87
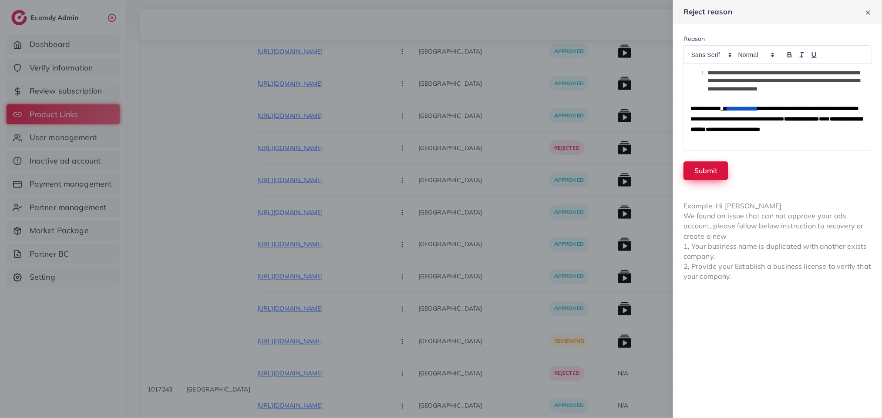
click at [698, 175] on button "Submit" at bounding box center [705, 170] width 45 height 19
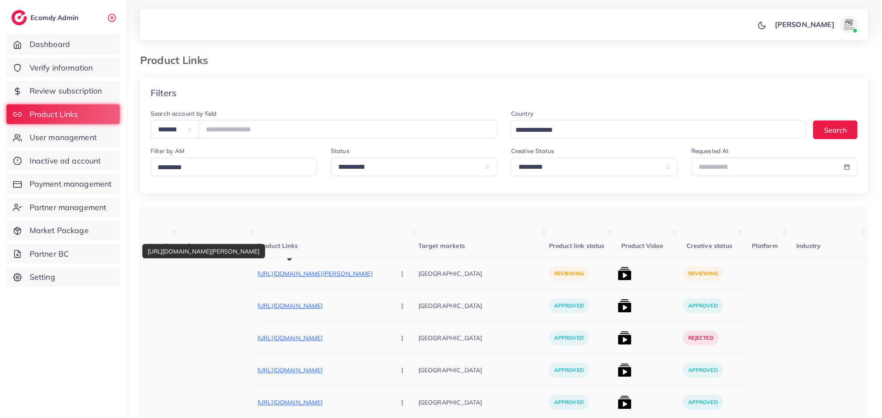
click at [290, 277] on p "[URL][DOMAIN_NAME][PERSON_NAME]" at bounding box center [322, 274] width 131 height 10
click at [388, 277] on button "button" at bounding box center [403, 274] width 30 height 20
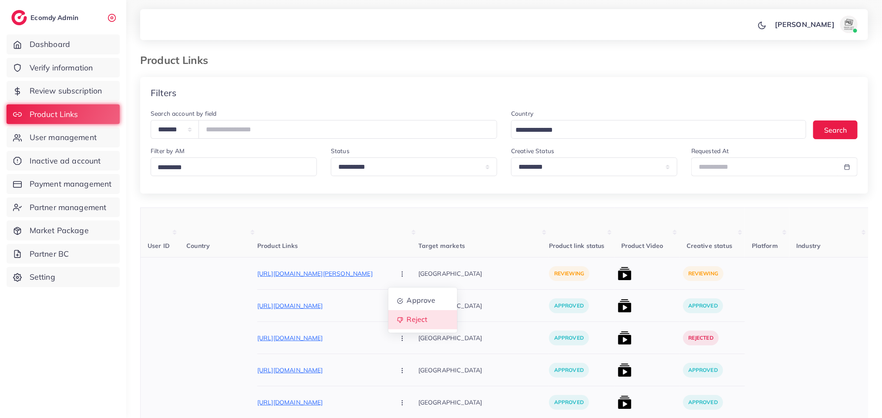
click at [406, 323] on span "Reject" at bounding box center [416, 320] width 21 height 9
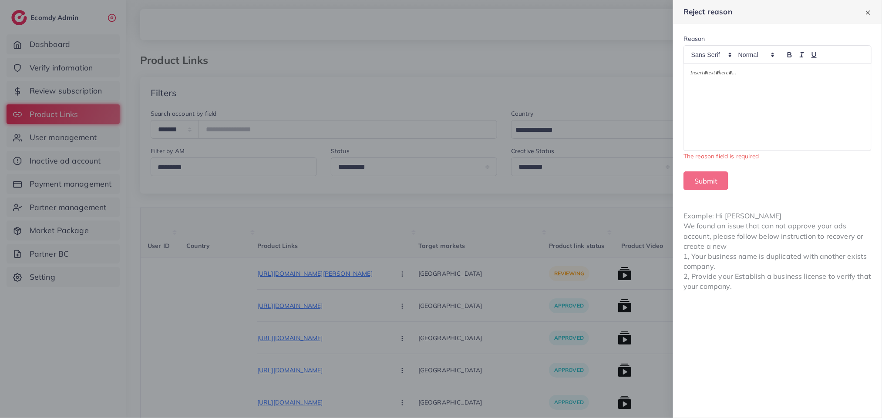
click at [779, 95] on div at bounding box center [777, 107] width 187 height 87
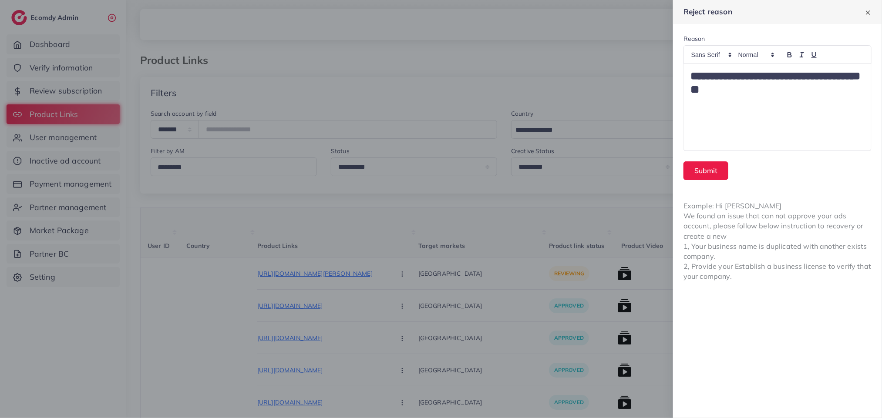
click at [759, 93] on h1 "**********" at bounding box center [777, 82] width 174 height 27
click at [783, 87] on h1 "**********" at bounding box center [777, 82] width 174 height 27
click at [782, 96] on p at bounding box center [777, 101] width 174 height 10
drag, startPoint x: 706, startPoint y: 65, endPoint x: 651, endPoint y: 65, distance: 54.8
click at [651, 0] on div "**********" at bounding box center [441, 0] width 882 height 0
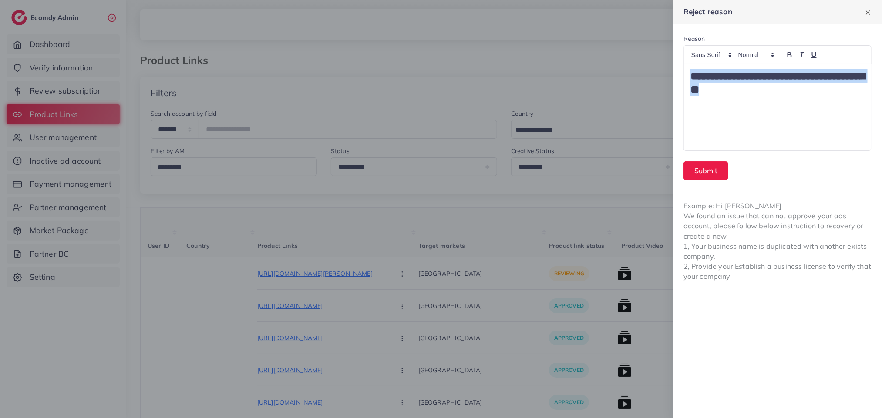
drag, startPoint x: 840, startPoint y: 92, endPoint x: 826, endPoint y: 83, distance: 17.0
click at [840, 91] on h1 "**********" at bounding box center [777, 82] width 174 height 27
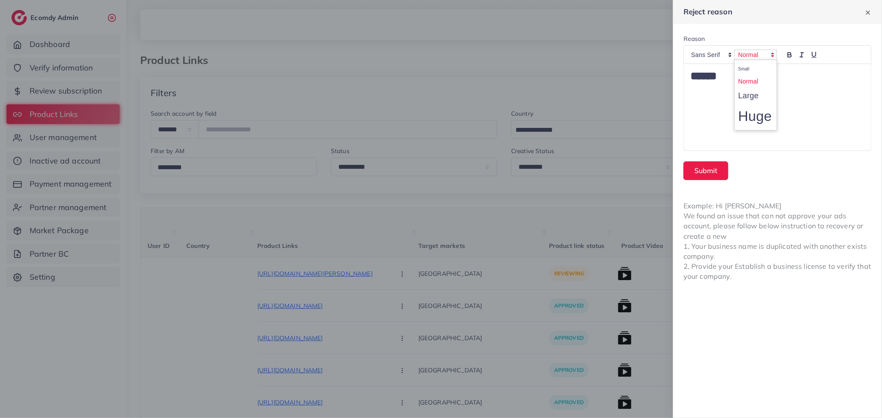
click at [770, 52] on icon at bounding box center [773, 55] width 8 height 8
click at [749, 77] on span at bounding box center [755, 81] width 35 height 13
click at [749, 84] on p at bounding box center [777, 88] width 174 height 10
click at [743, 51] on span at bounding box center [755, 55] width 43 height 10
click at [759, 67] on span at bounding box center [755, 68] width 35 height 13
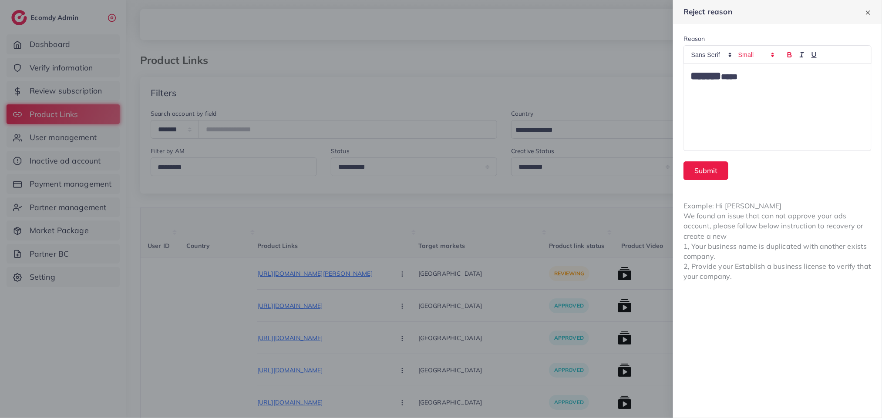
click at [787, 55] on icon "button" at bounding box center [790, 55] width 8 height 8
click at [794, 57] on button "button" at bounding box center [789, 55] width 12 height 10
click at [789, 57] on icon "button" at bounding box center [789, 56] width 3 height 2
drag, startPoint x: 790, startPoint y: 82, endPoint x: 648, endPoint y: 82, distance: 142.7
click at [646, 0] on div "Reject reason Reason ******* ***** **** ﻿ Submit Example: Hi James We found an …" at bounding box center [441, 0] width 882 height 0
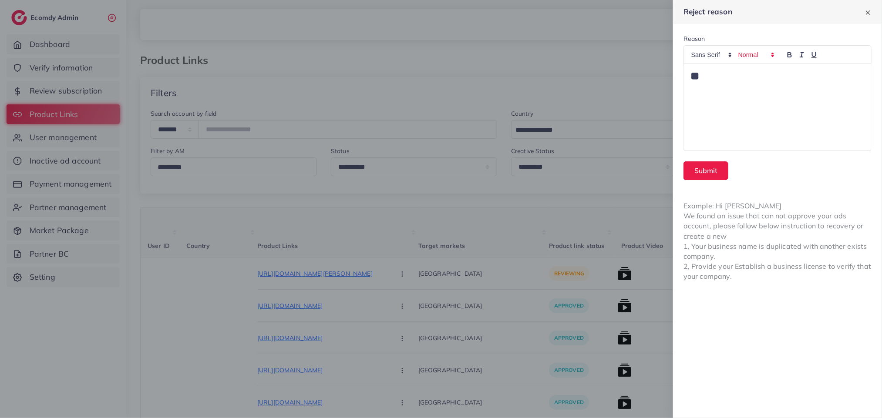
click at [747, 50] on span at bounding box center [755, 55] width 43 height 10
click at [743, 67] on span at bounding box center [755, 68] width 35 height 13
drag, startPoint x: 719, startPoint y: 76, endPoint x: 685, endPoint y: 74, distance: 33.1
click at [685, 74] on div "** ﻿" at bounding box center [777, 107] width 187 height 87
click at [570, 96] on div at bounding box center [441, 209] width 882 height 418
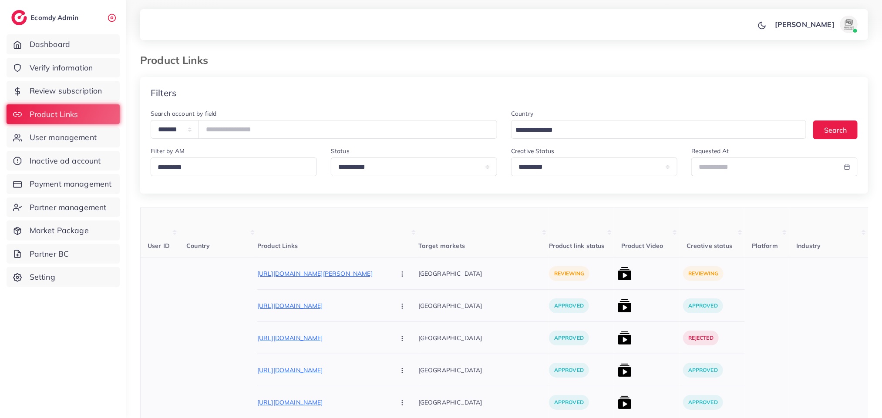
click at [399, 272] on icon "button" at bounding box center [402, 274] width 7 height 7
click at [406, 321] on span "Reject" at bounding box center [416, 320] width 21 height 9
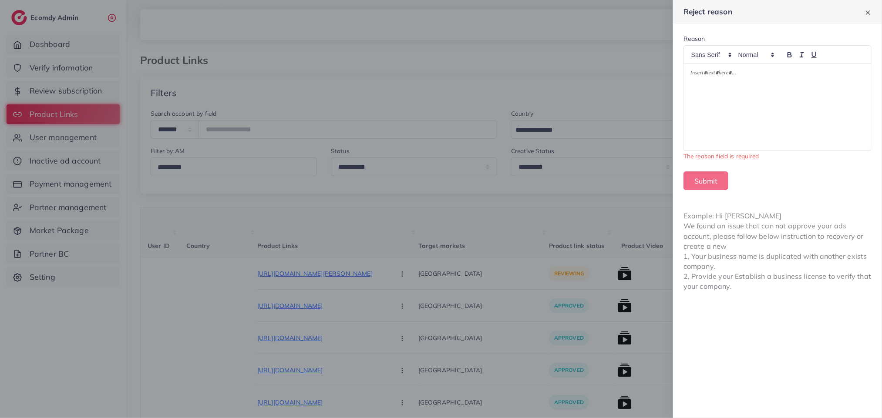
click at [785, 101] on div at bounding box center [777, 107] width 187 height 87
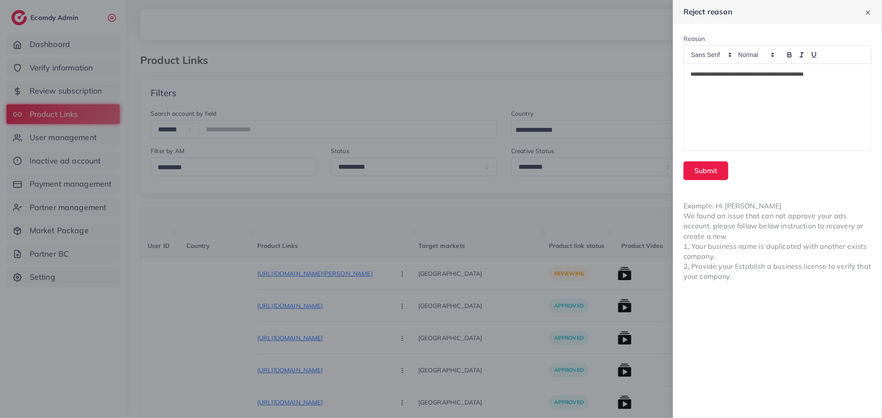
drag, startPoint x: 851, startPoint y: 68, endPoint x: 828, endPoint y: 80, distance: 25.7
click at [828, 80] on div "**********" at bounding box center [777, 107] width 187 height 87
drag, startPoint x: 830, startPoint y: 80, endPoint x: 779, endPoint y: 74, distance: 51.2
click at [779, 74] on p "**********" at bounding box center [777, 74] width 174 height 10
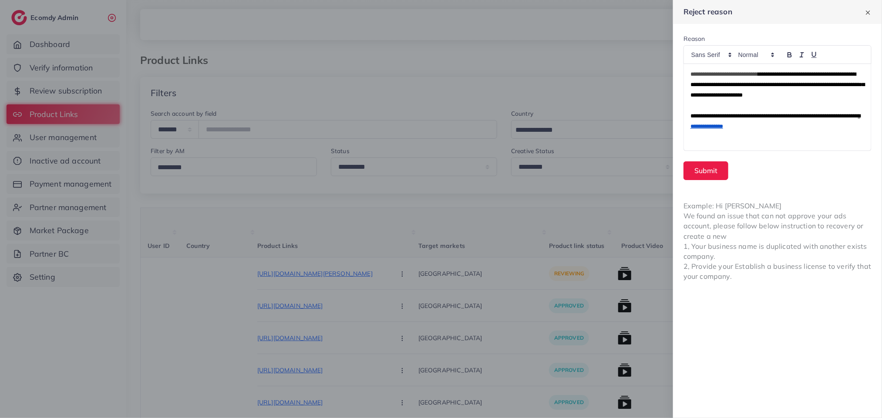
click at [781, 77] on span "**********" at bounding box center [777, 84] width 174 height 27
drag, startPoint x: 810, startPoint y: 97, endPoint x: 843, endPoint y: 89, distance: 33.7
click at [843, 89] on p "**********" at bounding box center [777, 84] width 174 height 31
click at [709, 73] on p "**********" at bounding box center [777, 84] width 174 height 31
click at [727, 76] on p "**********" at bounding box center [777, 84] width 174 height 31
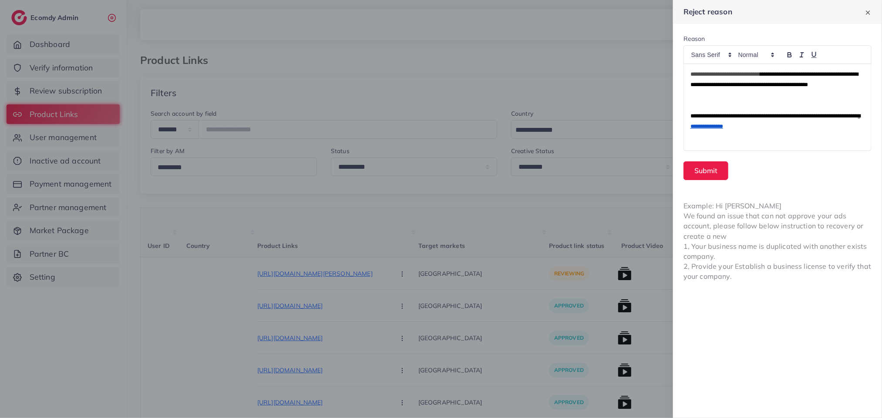
click at [730, 75] on p "**********" at bounding box center [777, 84] width 174 height 31
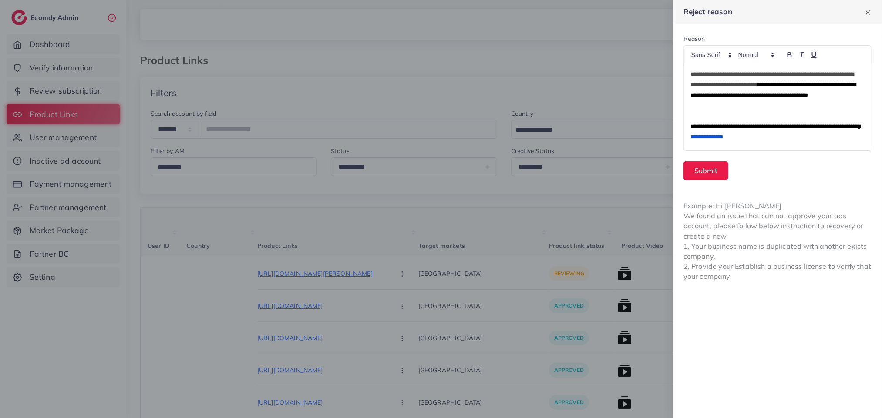
drag, startPoint x: 789, startPoint y: 81, endPoint x: 797, endPoint y: 102, distance: 22.1
click at [797, 102] on p "**********" at bounding box center [772, 90] width 164 height 42
drag, startPoint x: 799, startPoint y: 84, endPoint x: 810, endPoint y: 101, distance: 20.2
click at [810, 101] on p "**********" at bounding box center [772, 90] width 164 height 42
click at [807, 93] on span "**********" at bounding box center [772, 90] width 165 height 16
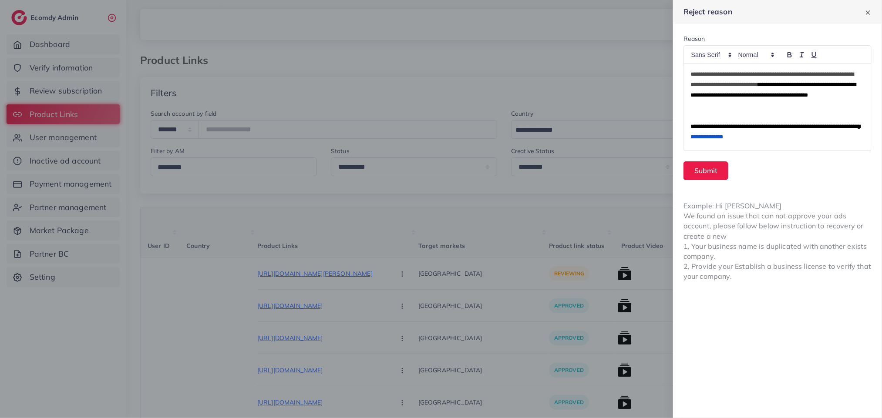
click at [813, 85] on p "**********" at bounding box center [772, 90] width 164 height 42
click at [839, 85] on p "**********" at bounding box center [772, 90] width 164 height 42
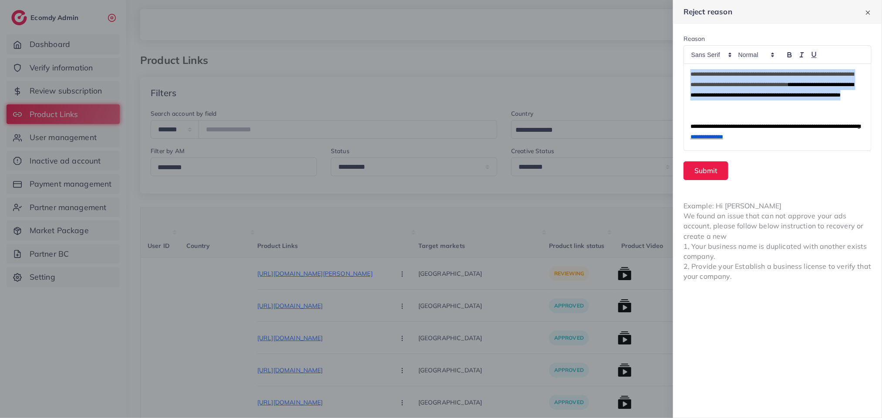
drag, startPoint x: 842, startPoint y: 110, endPoint x: 691, endPoint y: 75, distance: 155.0
click at [691, 75] on p "**********" at bounding box center [772, 90] width 164 height 42
copy p "**********"
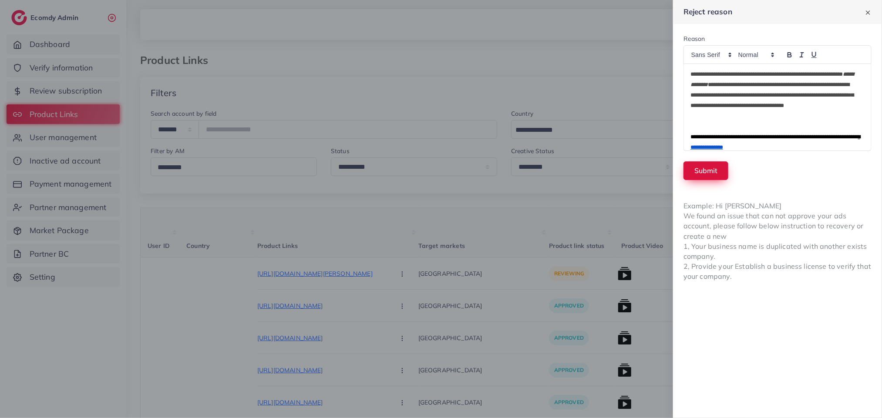
click at [712, 174] on button "Submit" at bounding box center [705, 170] width 45 height 19
click at [705, 171] on form "**********" at bounding box center [777, 107] width 209 height 167
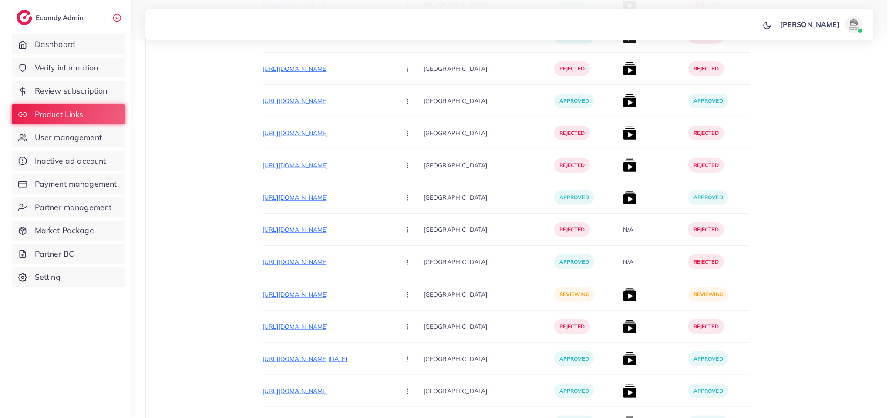
scroll to position [3387, 0]
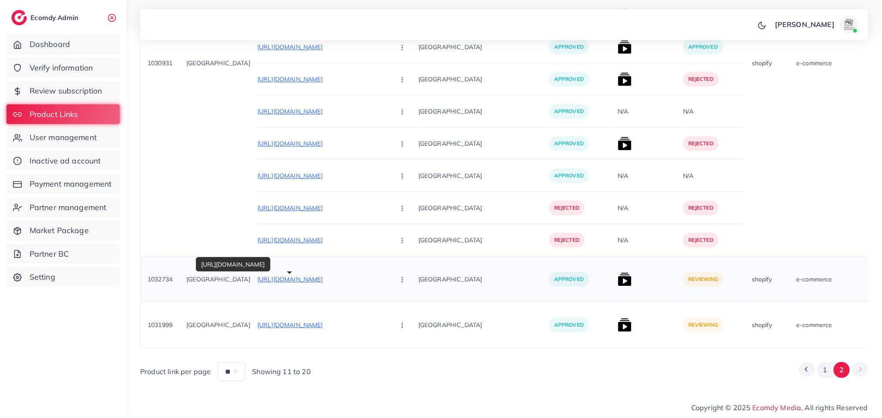
click at [341, 279] on p "https://haadicollection.store/products/personalized-eye-necklace" at bounding box center [322, 279] width 131 height 10
click at [618, 277] on img at bounding box center [625, 279] width 14 height 14
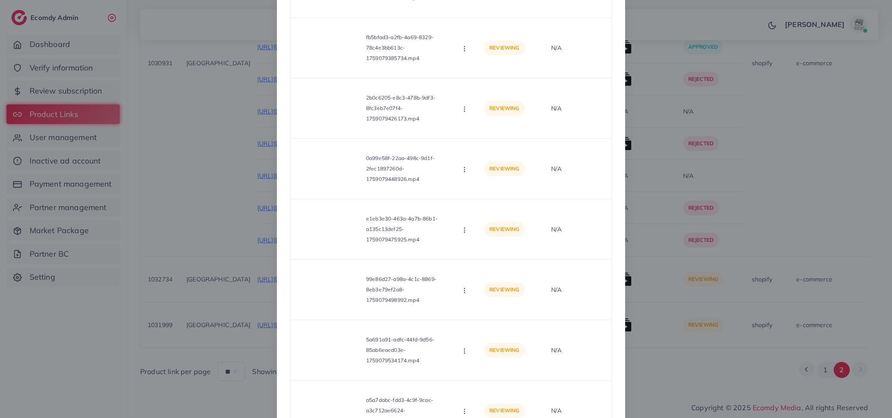
scroll to position [879, 0]
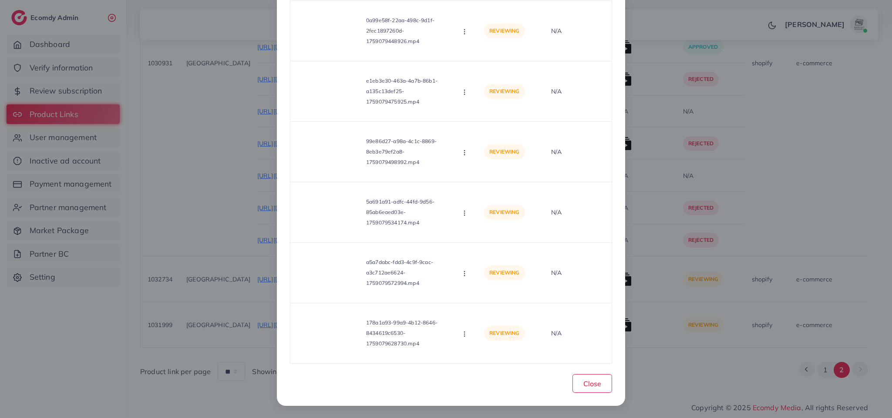
click at [691, 349] on div "List Product Video Product URL: https://haadicollection.store/products/personal…" at bounding box center [446, 209] width 892 height 418
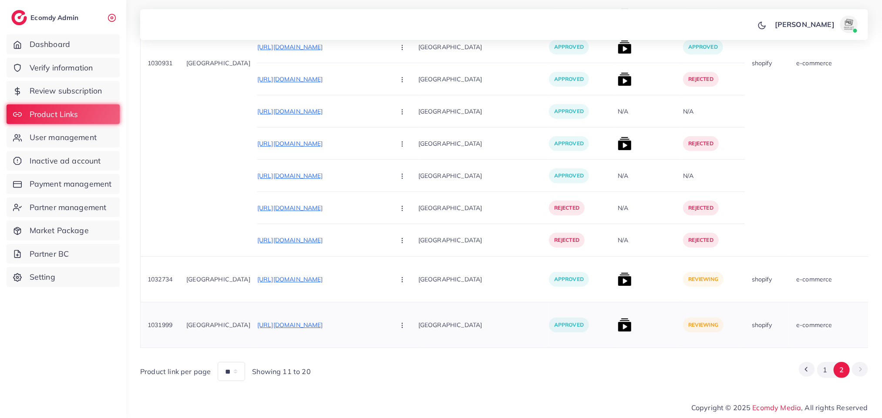
click at [618, 318] on img at bounding box center [625, 325] width 14 height 14
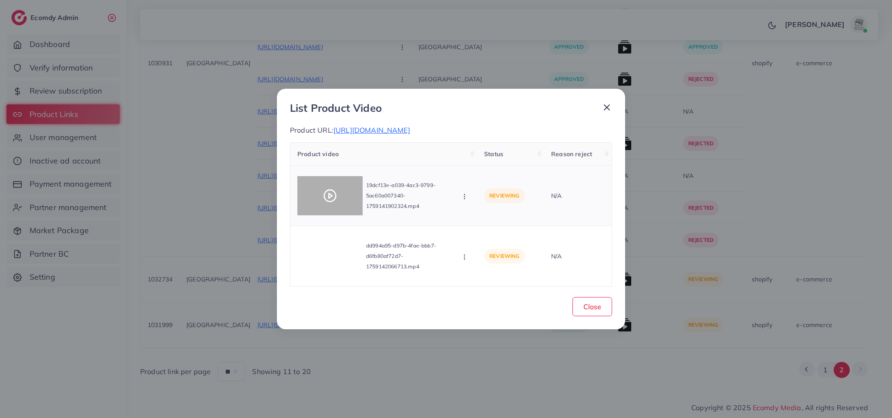
click at [331, 184] on div at bounding box center [329, 195] width 65 height 39
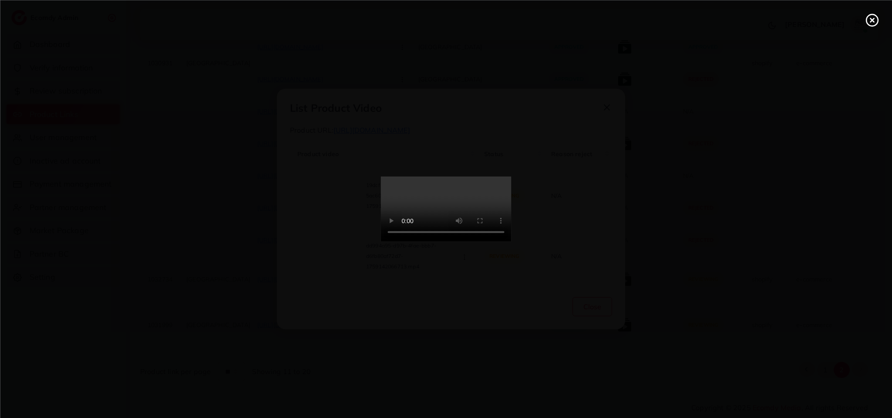
click at [435, 195] on video at bounding box center [446, 209] width 131 height 65
click at [444, 209] on video at bounding box center [446, 209] width 131 height 65
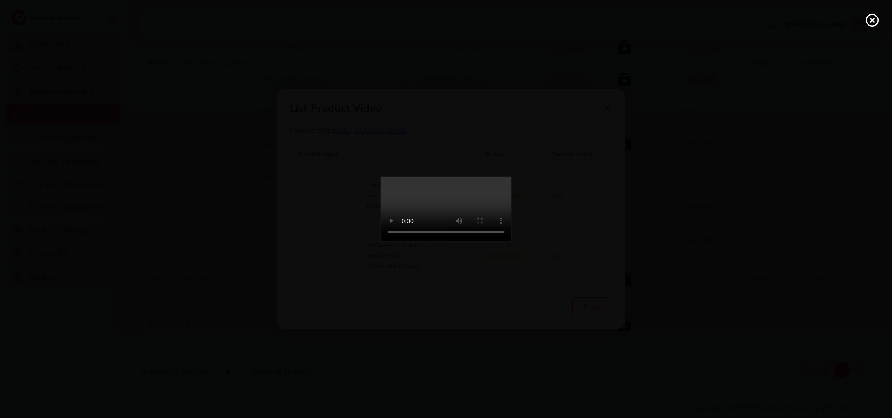
click at [444, 209] on video at bounding box center [446, 209] width 131 height 65
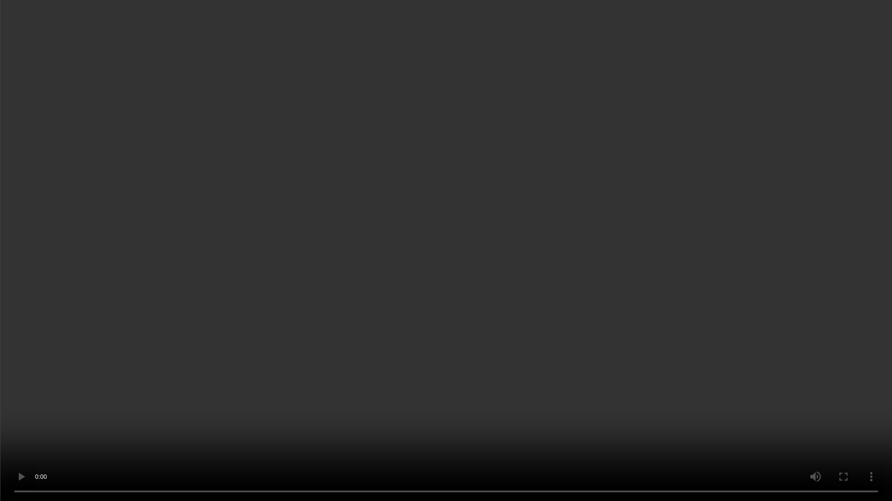
click at [444, 265] on video at bounding box center [446, 250] width 892 height 501
click at [401, 412] on video at bounding box center [446, 250] width 892 height 501
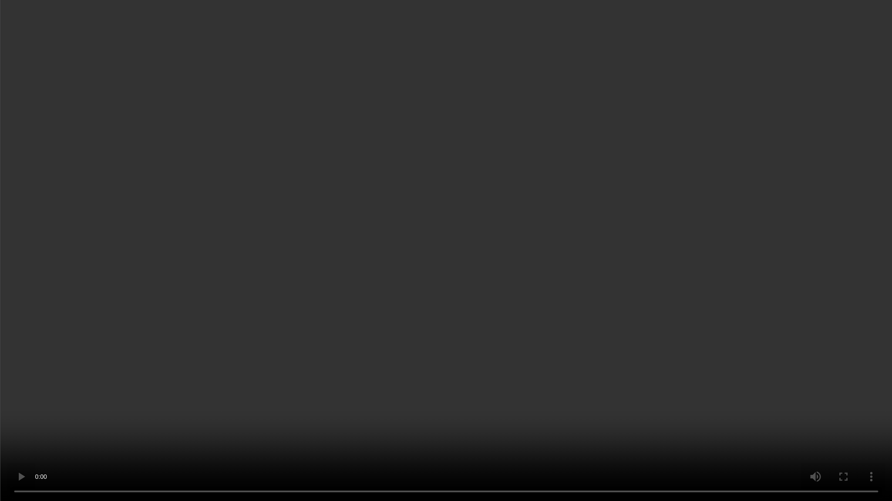
click at [401, 412] on video at bounding box center [446, 250] width 892 height 501
click at [504, 380] on video at bounding box center [446, 250] width 892 height 501
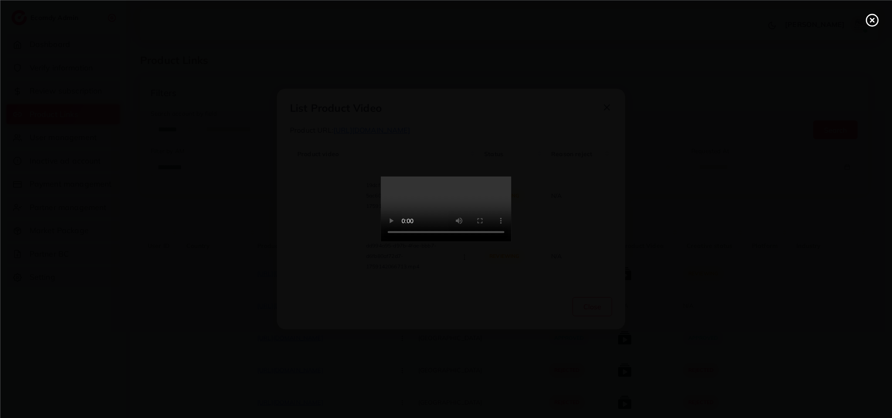
click at [504, 242] on video at bounding box center [446, 209] width 131 height 65
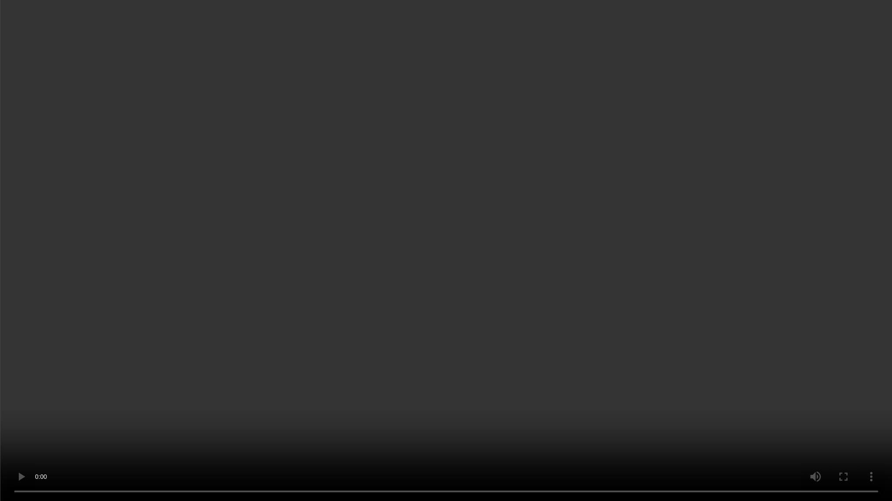
click at [504, 380] on video at bounding box center [446, 250] width 892 height 501
click at [366, 302] on video at bounding box center [446, 250] width 892 height 501
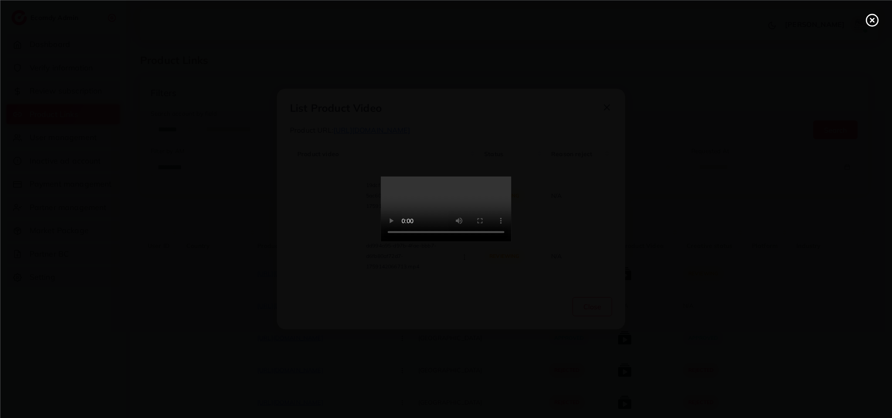
click at [426, 242] on video at bounding box center [446, 209] width 131 height 65
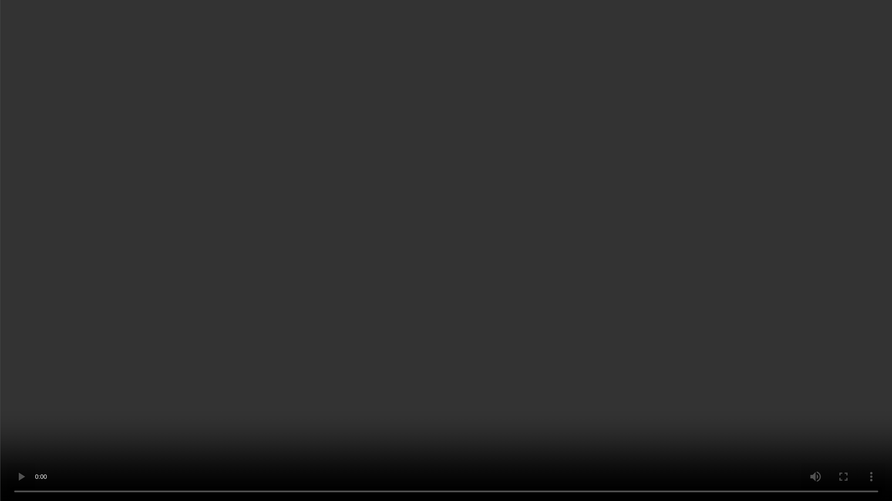
click at [420, 363] on video at bounding box center [446, 250] width 892 height 501
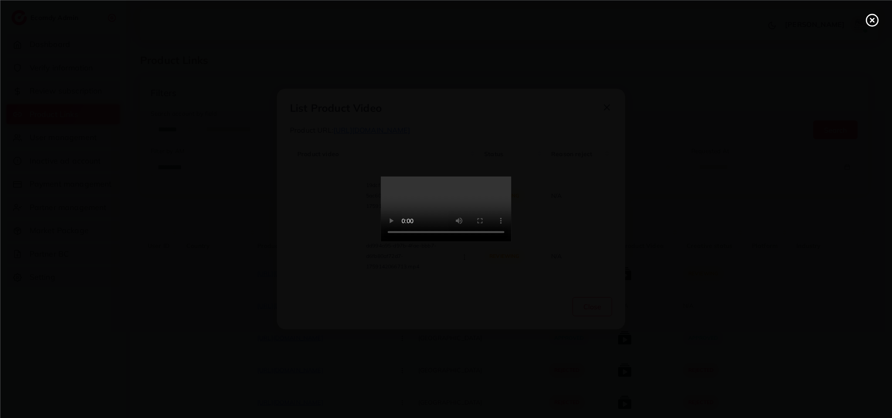
click at [870, 21] on line at bounding box center [871, 19] width 3 height 3
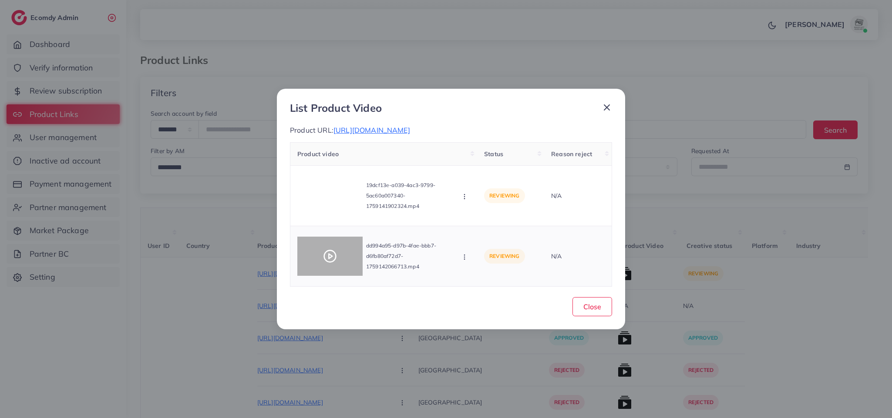
click at [333, 260] on icon at bounding box center [330, 256] width 14 height 14
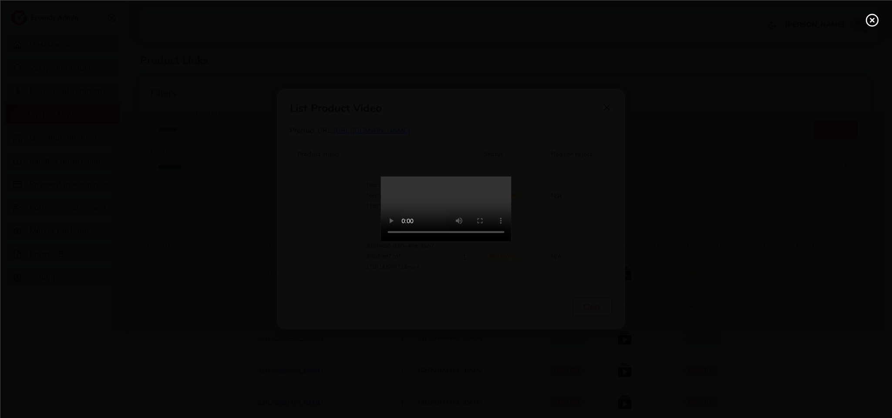
click at [381, 242] on video at bounding box center [446, 209] width 131 height 65
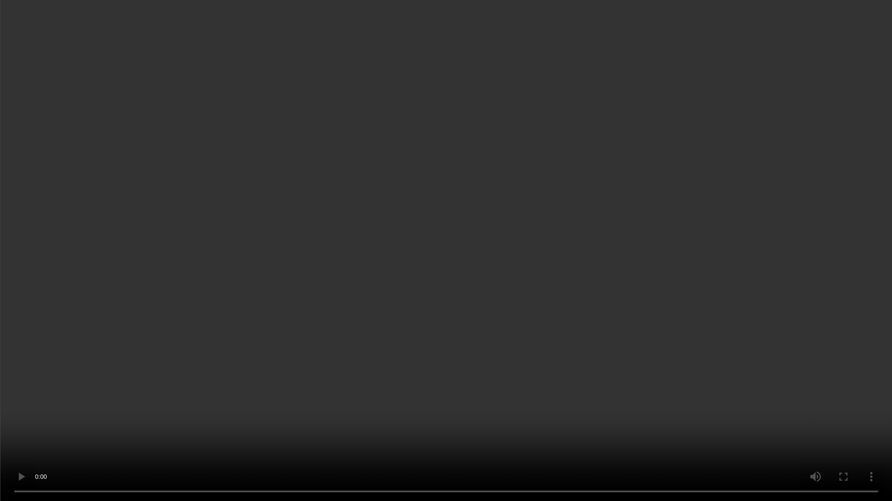
click at [333, 317] on video at bounding box center [446, 250] width 892 height 501
click at [806, 232] on video at bounding box center [446, 250] width 892 height 501
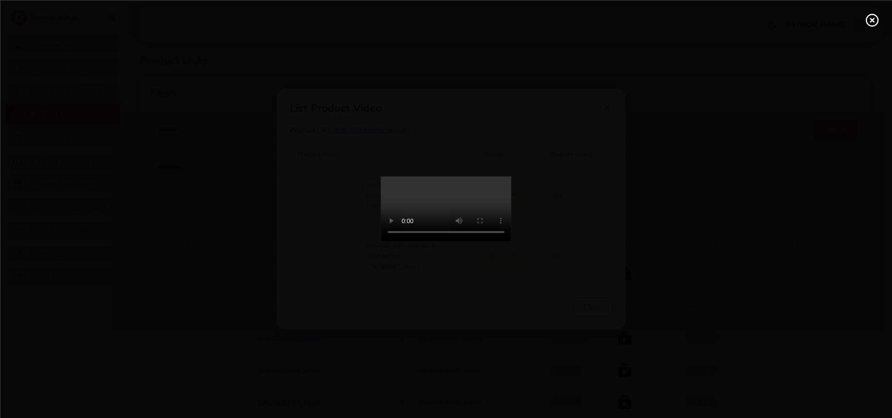
click at [877, 19] on circle at bounding box center [872, 20] width 12 height 12
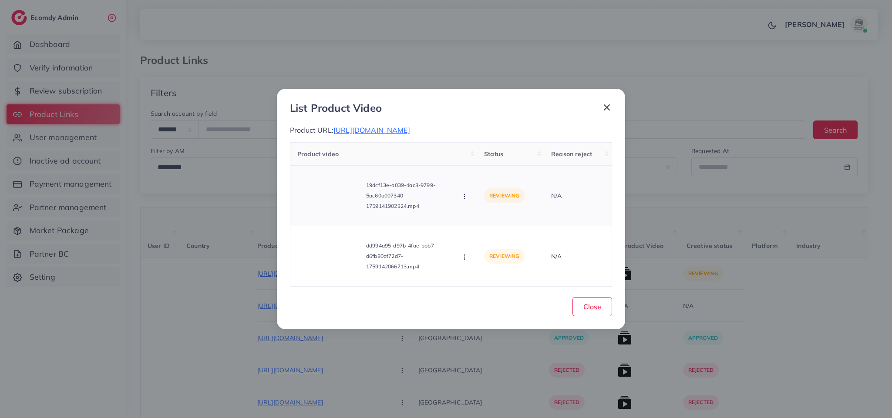
click at [466, 200] on icon "button" at bounding box center [464, 196] width 7 height 7
click at [480, 220] on span "Approve" at bounding box center [494, 217] width 29 height 9
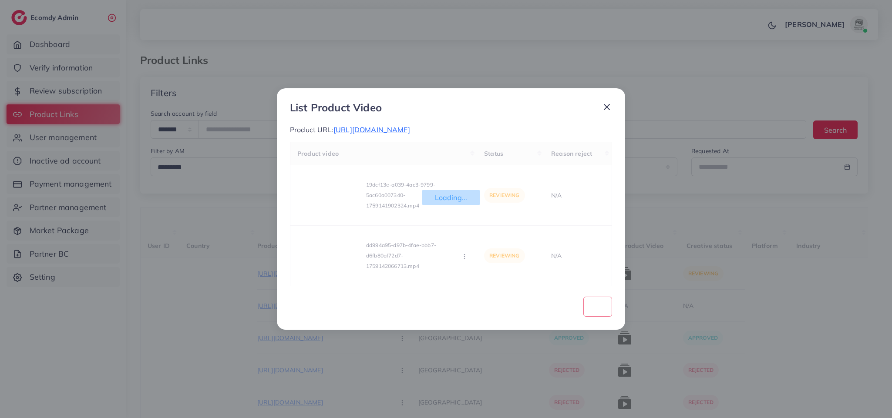
click at [465, 259] on div "Loading... Product video Status Reason reject 19dcf13e-a039-4ac3-9799-5ac60a007…" at bounding box center [451, 214] width 322 height 144
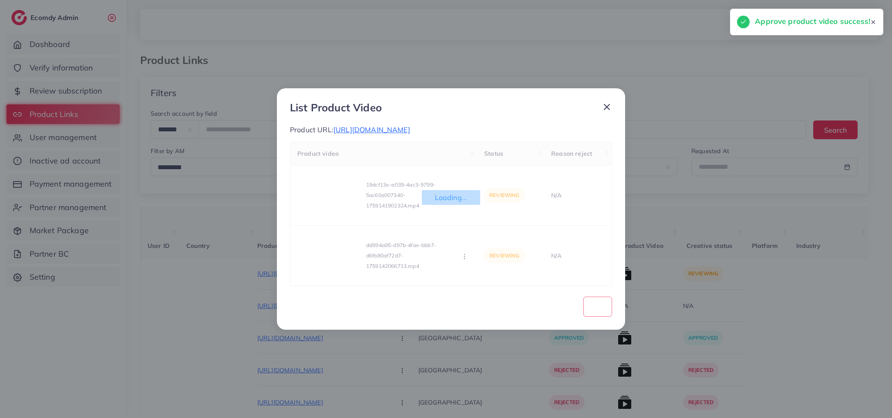
click at [465, 259] on div "Loading... Product video Status Reason reject 19dcf13e-a039-4ac3-9799-5ac60a007…" at bounding box center [451, 214] width 322 height 144
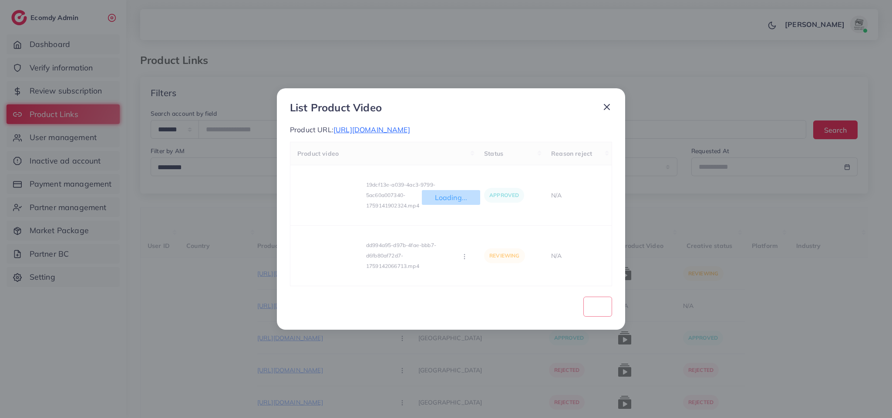
click at [463, 259] on div "Loading... Product video Status Reason reject 19dcf13e-a039-4ac3-9799-5ac60a007…" at bounding box center [451, 214] width 322 height 144
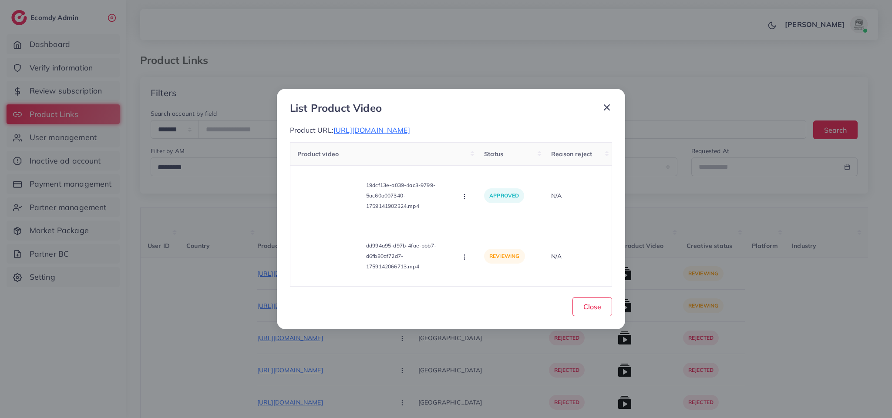
click at [463, 259] on icon "button" at bounding box center [464, 257] width 7 height 7
click at [506, 219] on span "Approve" at bounding box center [494, 216] width 29 height 9
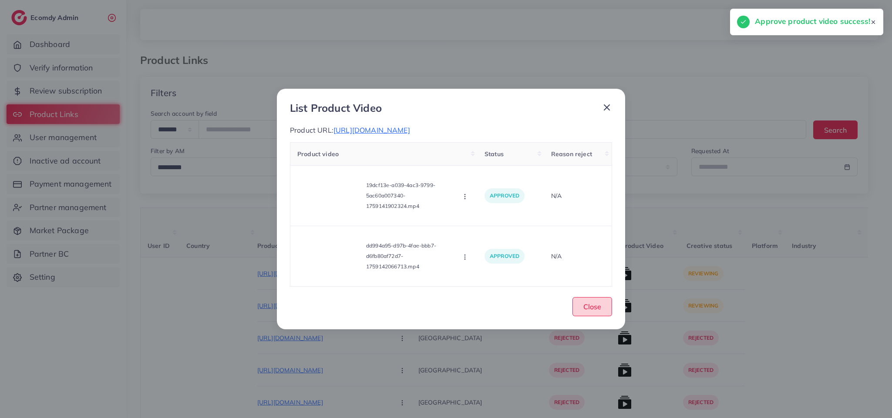
click at [594, 315] on button "Close" at bounding box center [592, 306] width 40 height 19
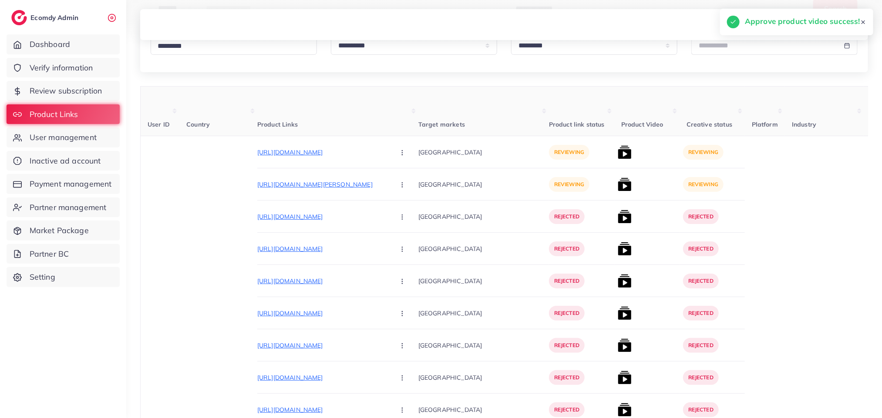
scroll to position [261, 0]
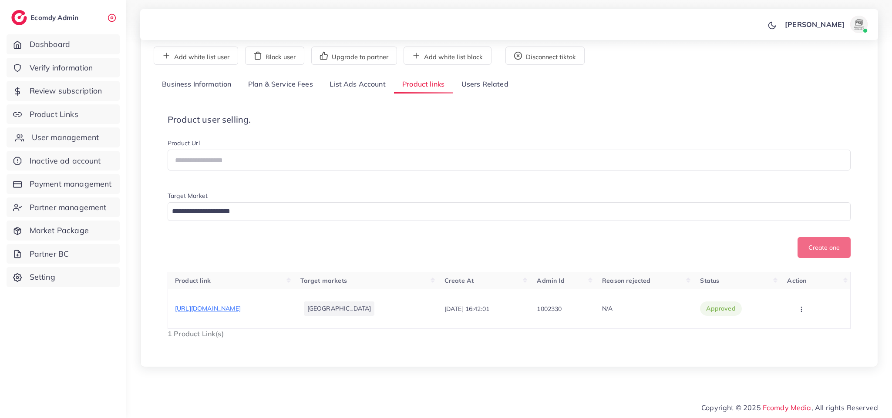
scroll to position [78, 0]
click at [101, 108] on link "Product Links" at bounding box center [63, 114] width 113 height 20
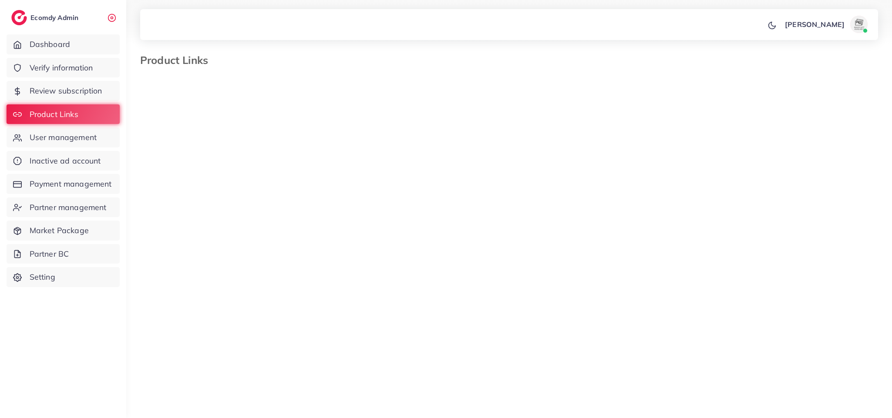
select select "*********"
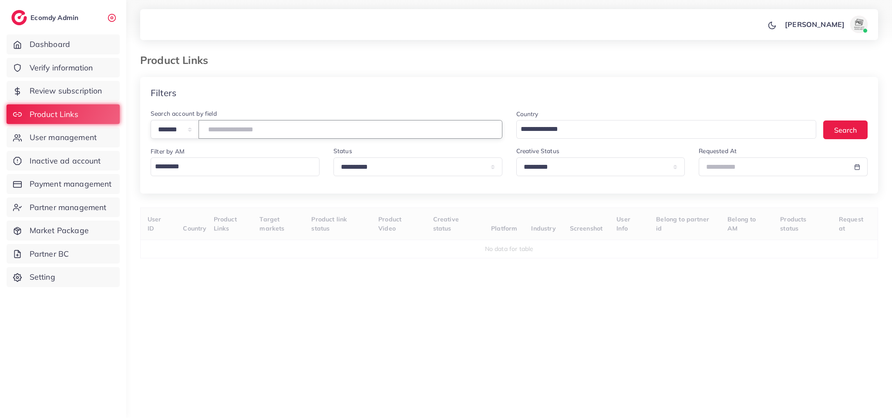
click at [282, 138] on input "number" at bounding box center [350, 129] width 304 height 19
click at [282, 128] on input "number" at bounding box center [350, 129] width 304 height 19
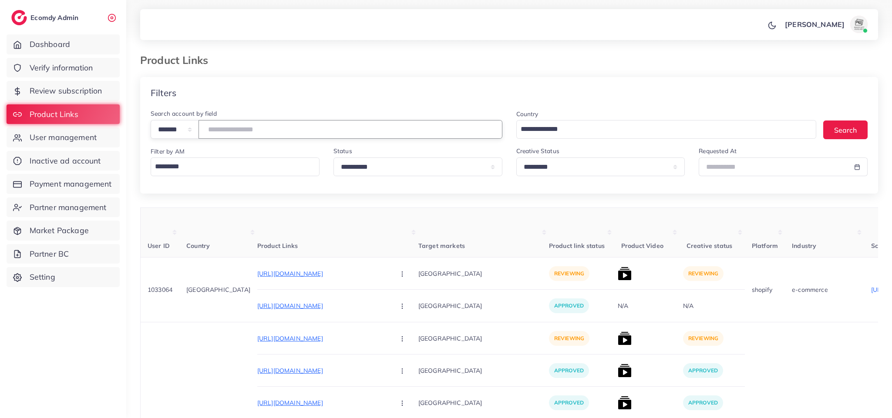
paste input "*******"
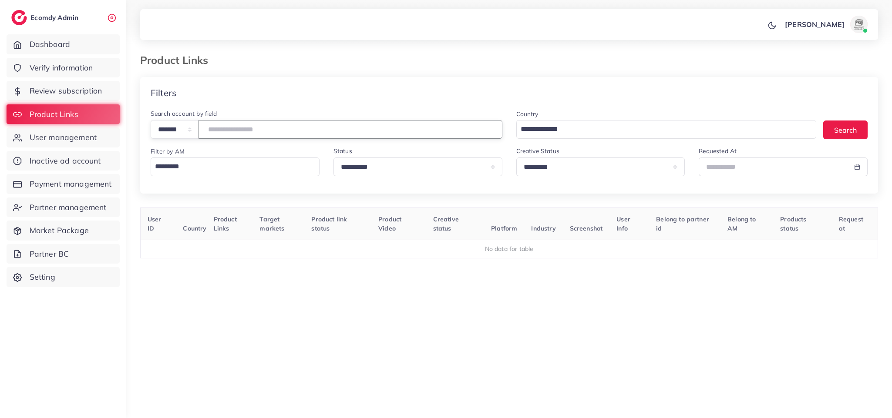
type input "*******"
click at [523, 170] on select "**********" at bounding box center [600, 167] width 169 height 19
select select "********"
click at [516, 158] on select "**********" at bounding box center [600, 167] width 169 height 19
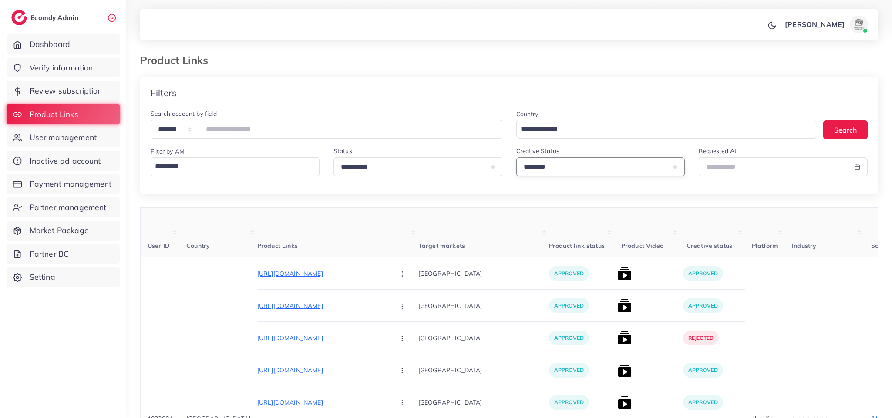
click at [534, 172] on select "**********" at bounding box center [600, 167] width 169 height 19
select select
click at [516, 158] on select "**********" at bounding box center [600, 167] width 169 height 19
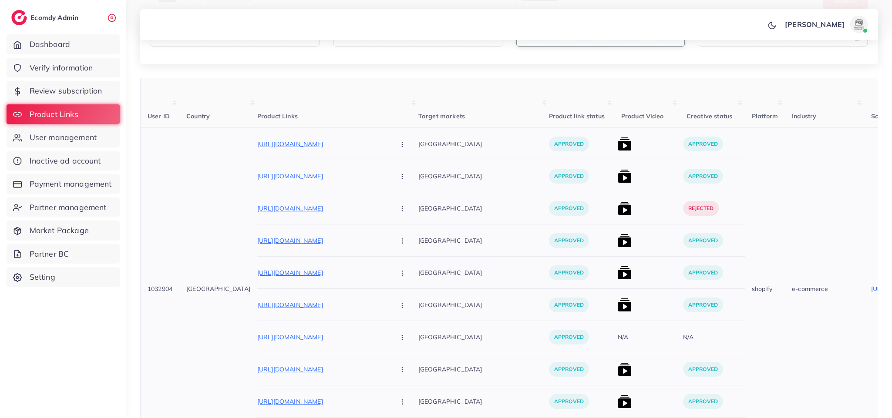
scroll to position [131, 0]
click at [329, 174] on p "[URL][DOMAIN_NAME]" at bounding box center [322, 175] width 131 height 10
click at [319, 140] on p "[URL][DOMAIN_NAME]" at bounding box center [322, 143] width 131 height 10
click at [399, 141] on icon "button" at bounding box center [402, 143] width 7 height 7
click at [388, 194] on link "Reject" at bounding box center [422, 189] width 69 height 19
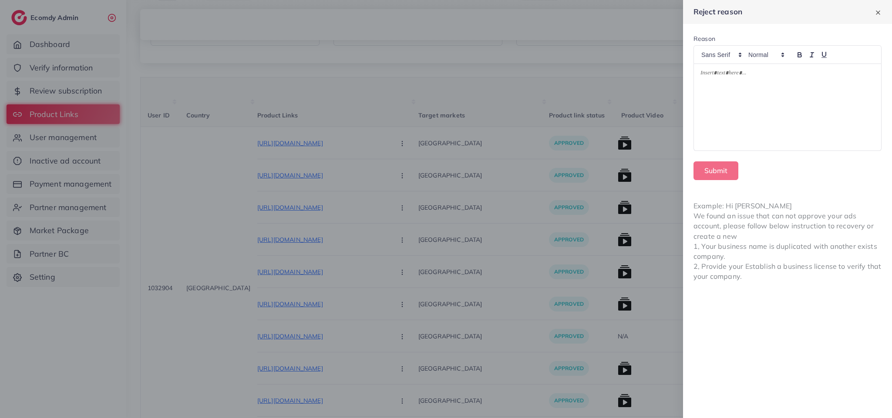
click at [741, 72] on p at bounding box center [787, 74] width 174 height 10
click at [719, 172] on button "Submit" at bounding box center [715, 170] width 45 height 19
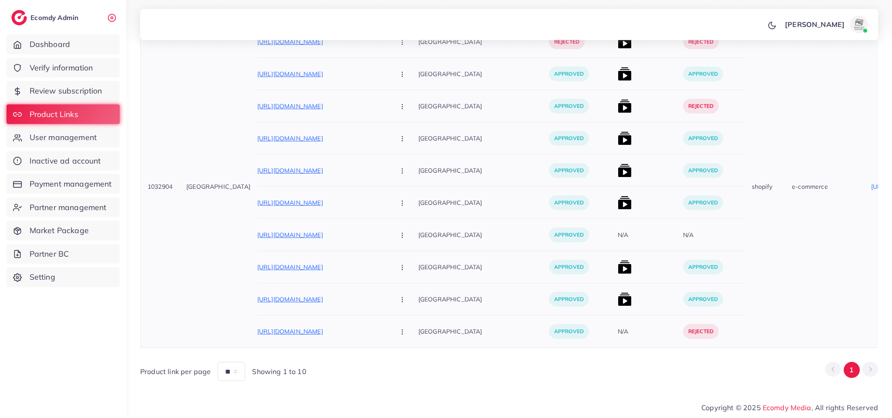
scroll to position [0, 0]
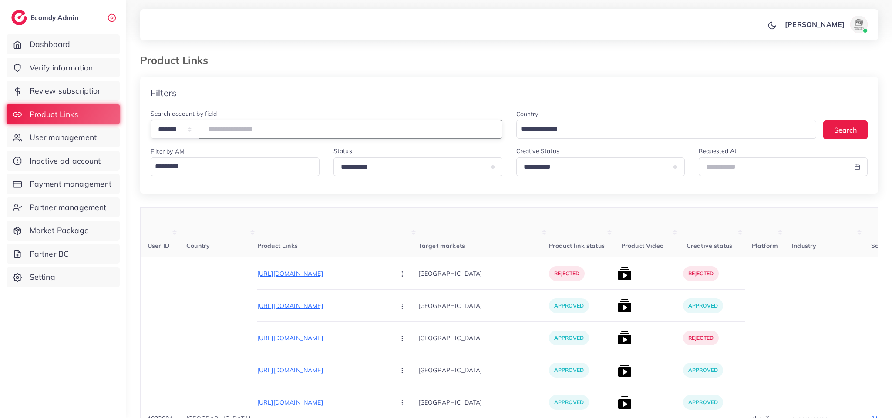
click at [282, 132] on input "*******" at bounding box center [350, 129] width 304 height 19
drag, startPoint x: 181, startPoint y: 127, endPoint x: 180, endPoint y: 137, distance: 10.5
click at [181, 127] on select "**********" at bounding box center [175, 129] width 48 height 19
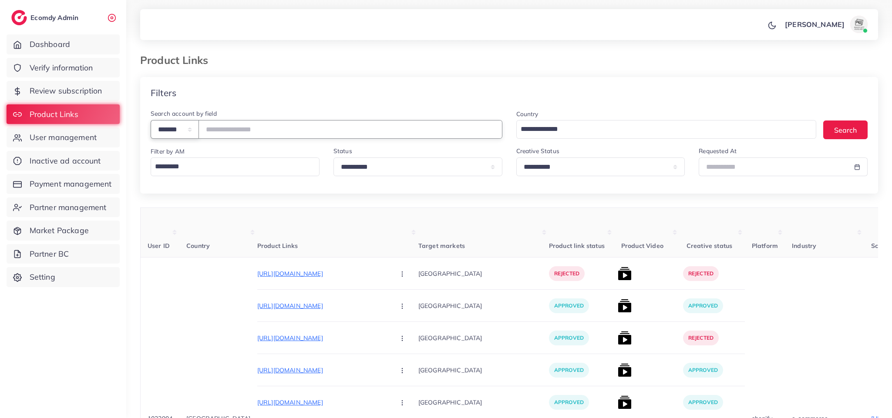
select select "*****"
click at [151, 120] on select "**********" at bounding box center [175, 129] width 48 height 19
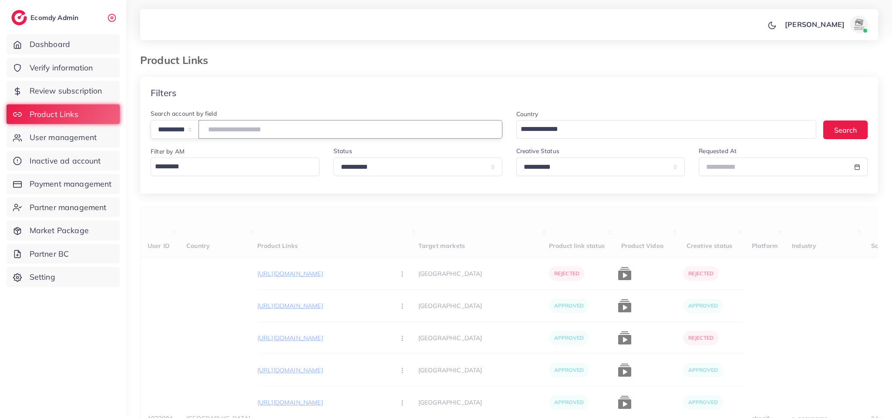
click at [226, 132] on input "text" at bounding box center [350, 129] width 304 height 19
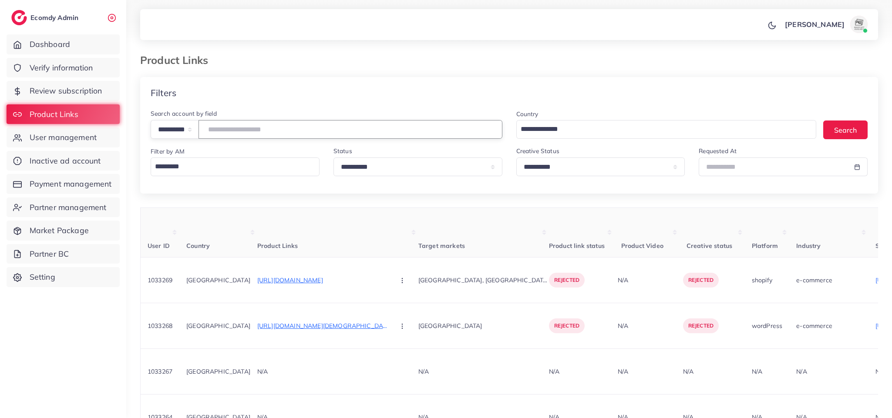
paste input "**********"
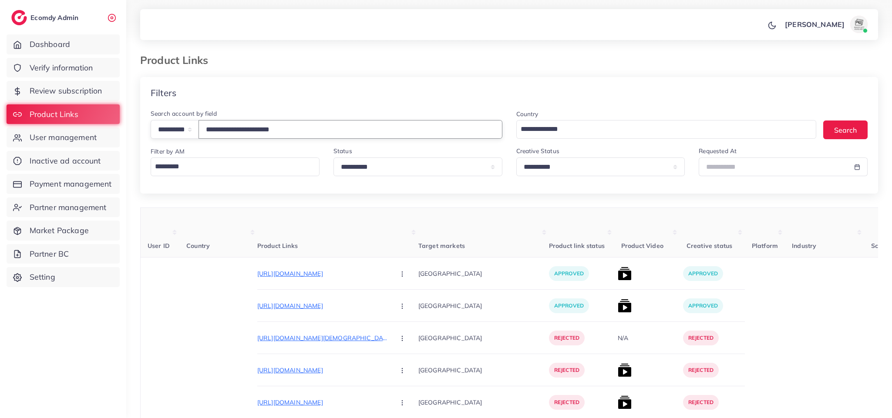
type input "**********"
click at [563, 171] on select "**********" at bounding box center [600, 167] width 169 height 19
click at [619, 161] on select "**********" at bounding box center [600, 167] width 169 height 19
select select "*********"
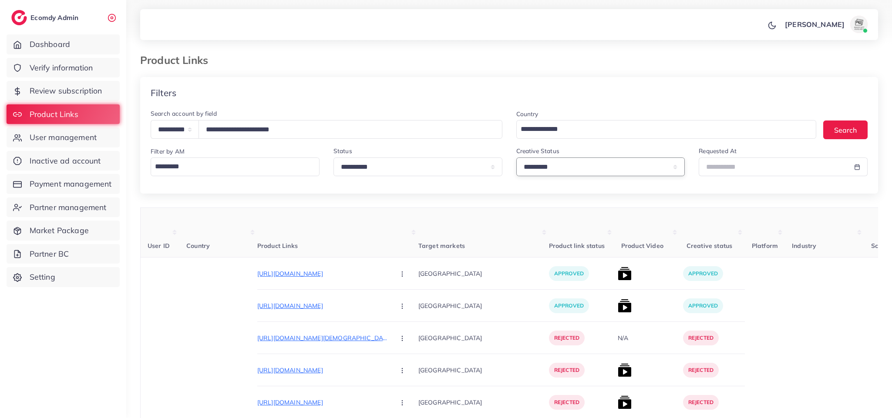
click at [516, 158] on select "**********" at bounding box center [600, 167] width 169 height 19
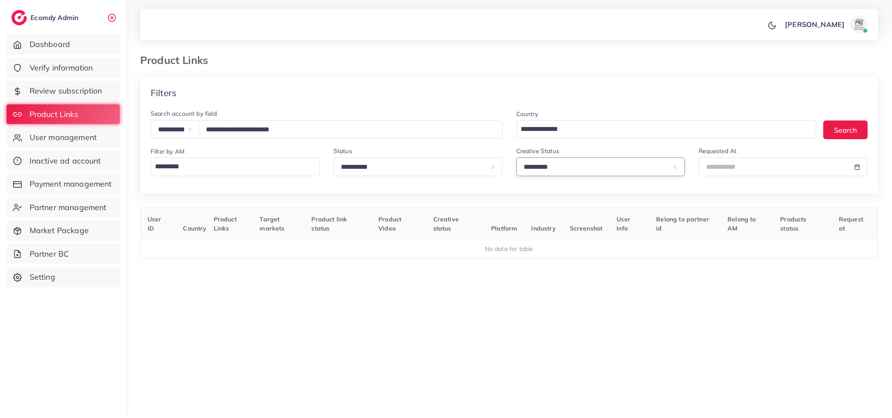
click at [615, 169] on select "**********" at bounding box center [600, 167] width 169 height 19
select select
click at [516, 158] on select "**********" at bounding box center [600, 167] width 169 height 19
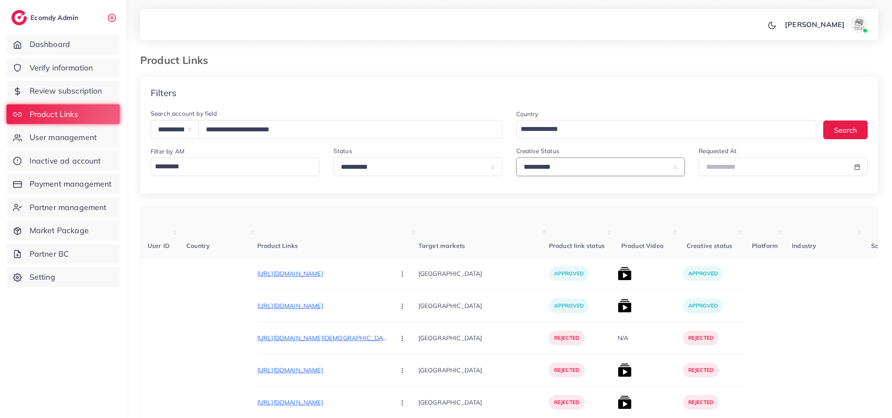
scroll to position [14, 0]
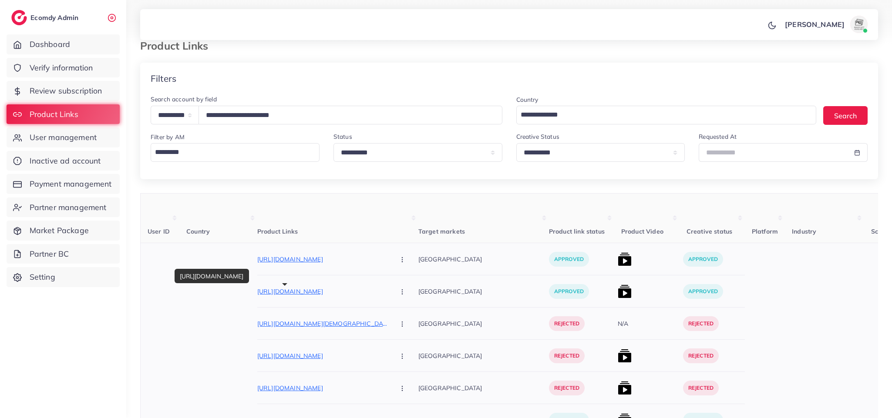
click at [318, 296] on p "https://banglebyarhum.store/collections/customize-name-necklace-collection" at bounding box center [322, 291] width 131 height 10
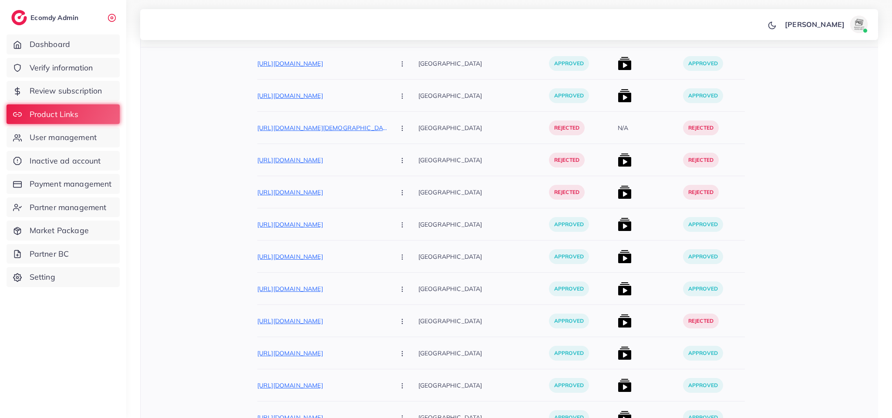
scroll to position [145, 0]
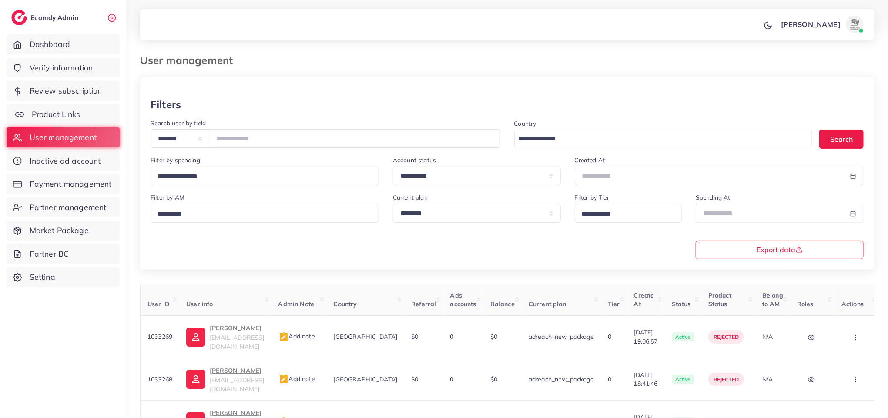
click at [62, 112] on span "Product Links" at bounding box center [56, 114] width 49 height 11
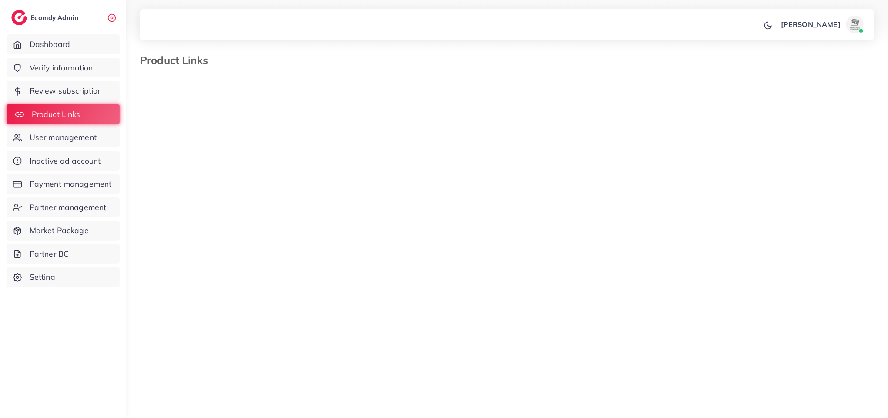
select select "*********"
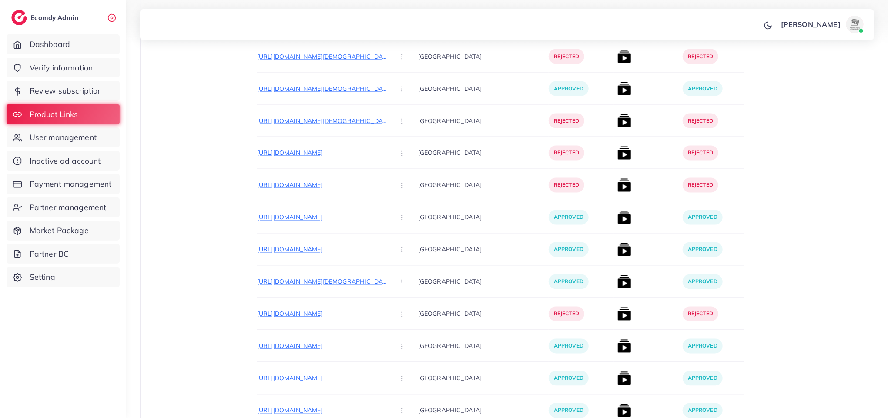
scroll to position [5169, 0]
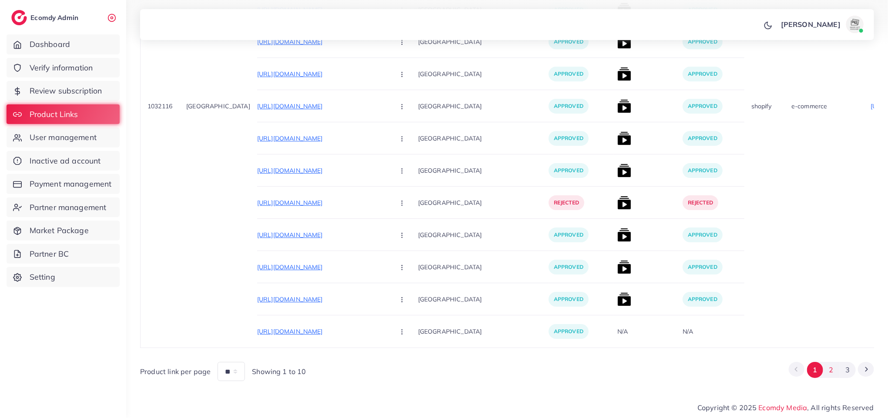
click at [833, 372] on button "2" at bounding box center [831, 370] width 16 height 16
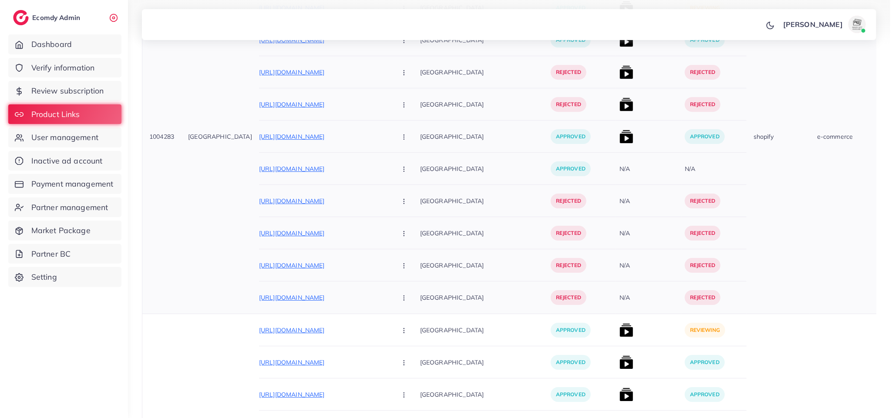
scroll to position [6998, 0]
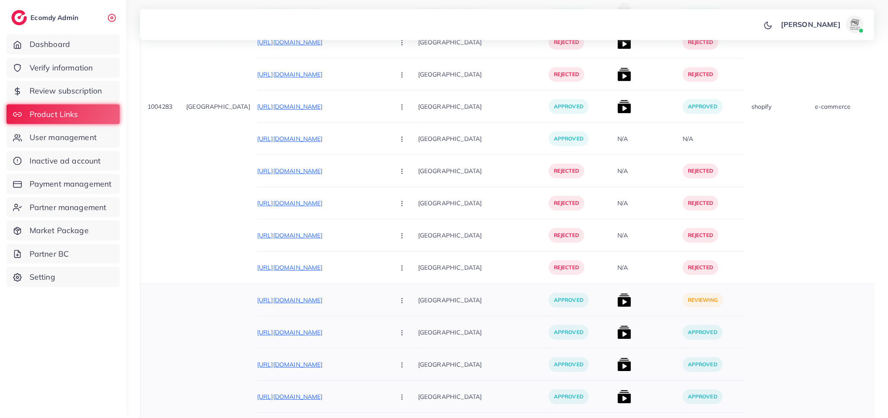
click at [618, 307] on img at bounding box center [625, 300] width 14 height 14
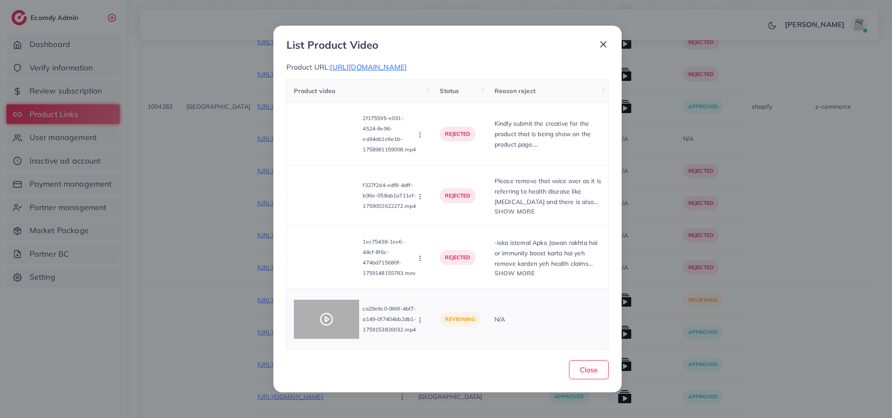
click at [329, 326] on icon at bounding box center [326, 319] width 14 height 14
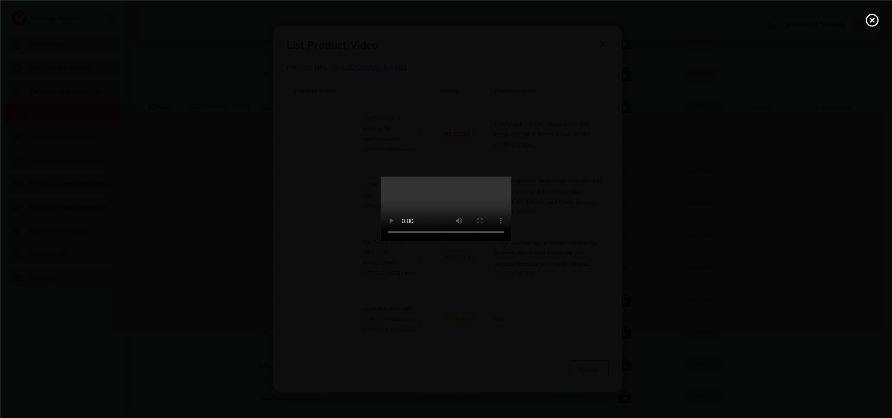
click at [423, 187] on video at bounding box center [446, 209] width 131 height 65
click at [423, 242] on video at bounding box center [446, 209] width 131 height 65
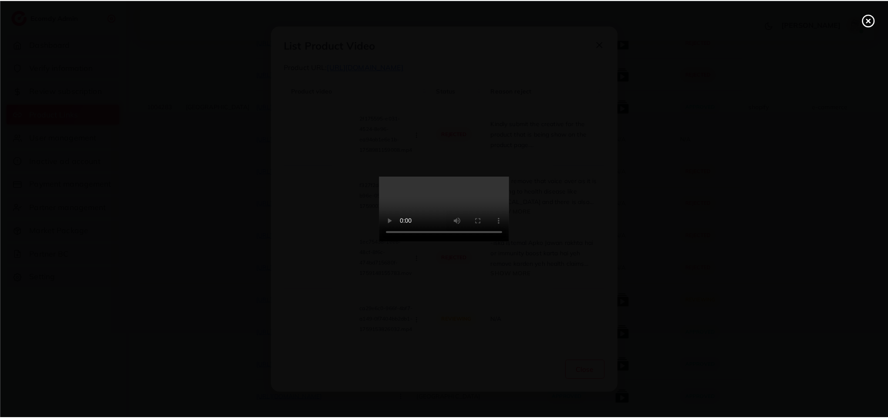
scroll to position [0, 0]
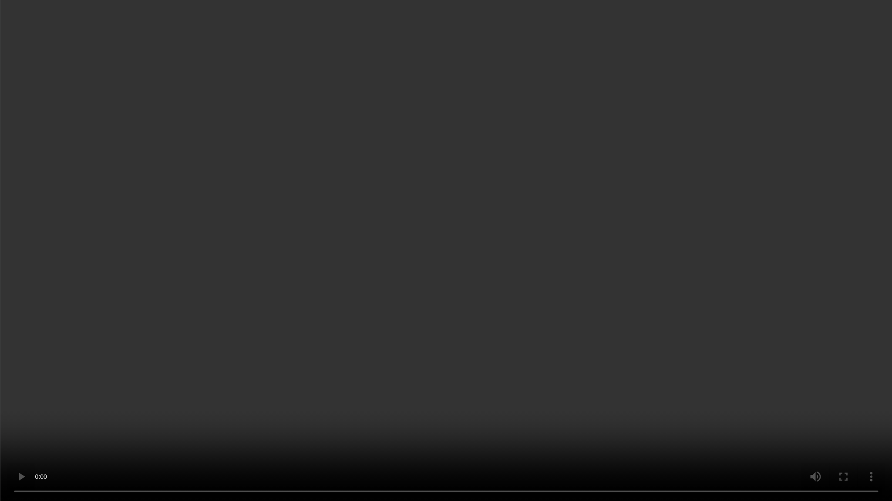
click at [452, 324] on video at bounding box center [446, 250] width 892 height 501
click at [454, 353] on video at bounding box center [446, 250] width 892 height 501
click at [702, 257] on video at bounding box center [446, 250] width 892 height 501
click at [701, 257] on video at bounding box center [446, 250] width 892 height 501
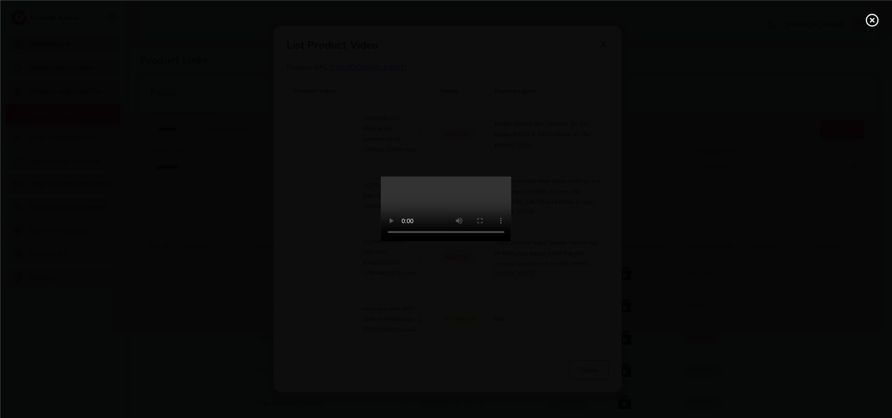
click at [873, 20] on icon at bounding box center [872, 20] width 14 height 14
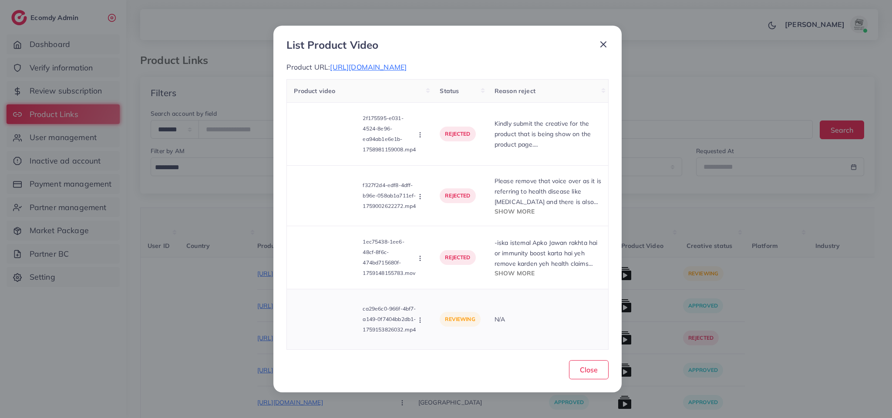
click at [417, 315] on div "Approve Reject" at bounding box center [421, 320] width 10 height 10
click at [418, 317] on icon "button" at bounding box center [419, 320] width 7 height 7
click at [447, 277] on span "Approve" at bounding box center [449, 279] width 29 height 9
click at [581, 379] on button "Close" at bounding box center [589, 369] width 40 height 19
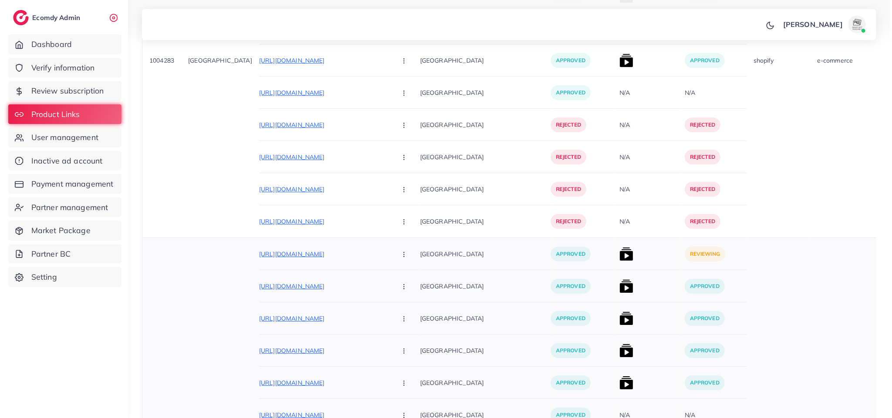
scroll to position [7057, 0]
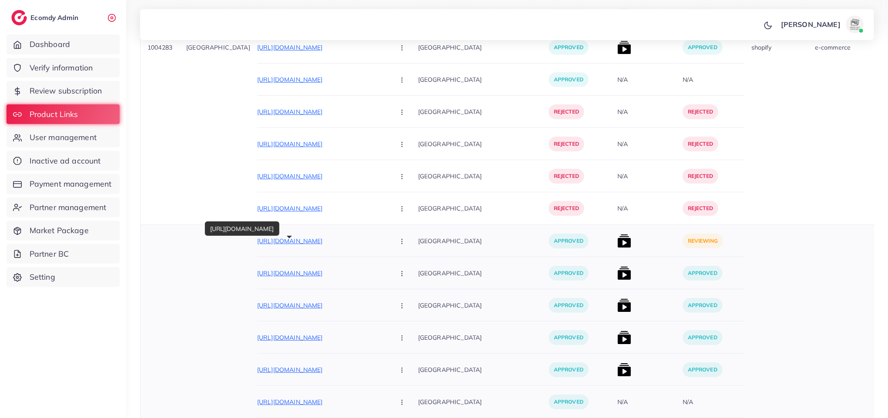
click at [296, 246] on p "https://asiastore.com.pk/products/signature-name-display" at bounding box center [322, 241] width 131 height 10
click at [614, 252] on div at bounding box center [646, 241] width 65 height 32
click at [618, 246] on img at bounding box center [625, 241] width 14 height 14
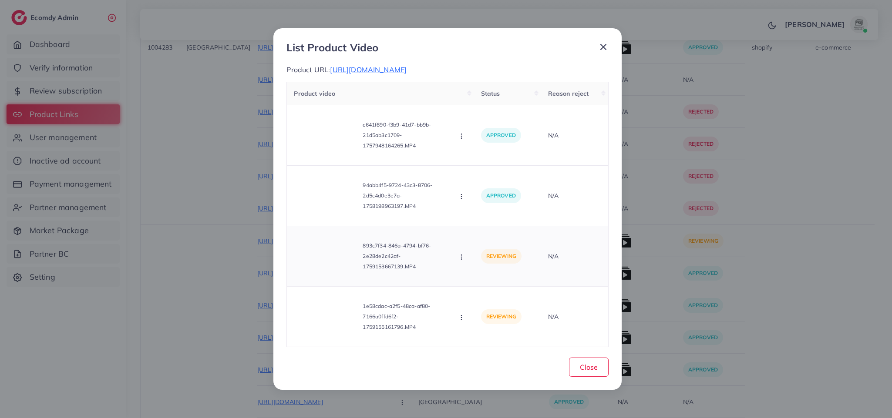
click at [339, 258] on video at bounding box center [326, 256] width 65 height 39
click at [328, 251] on circle at bounding box center [327, 257] width 12 height 12
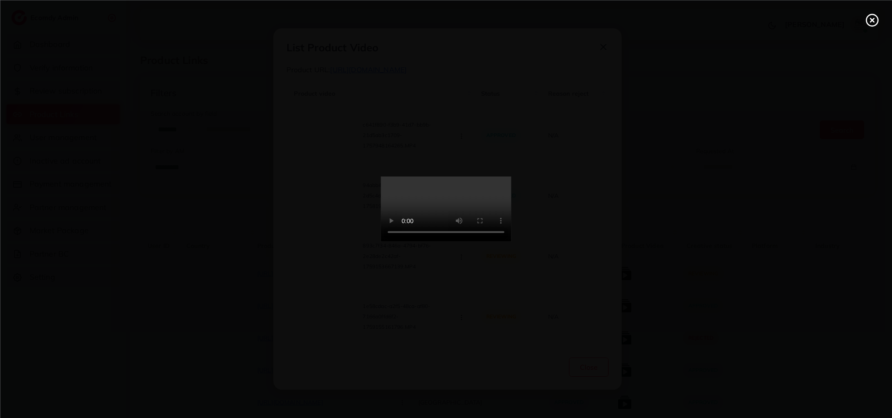
select select "*********"
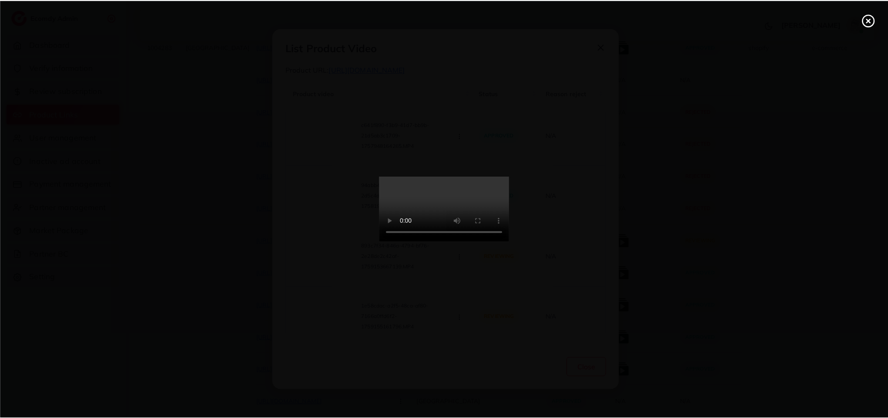
scroll to position [7057, 0]
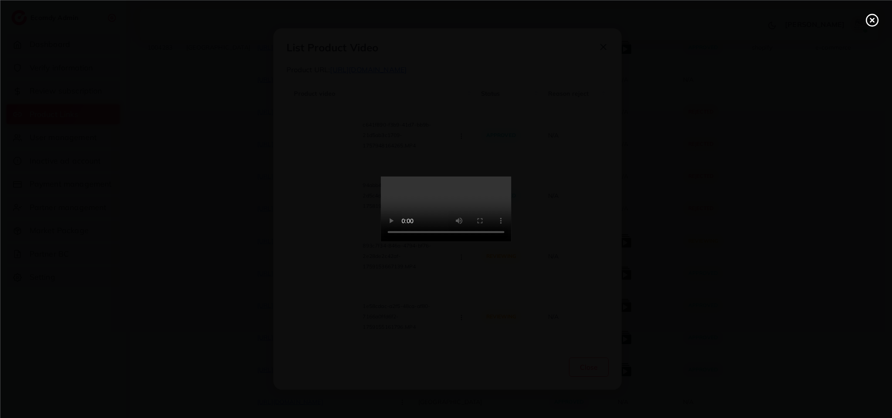
click at [870, 21] on line at bounding box center [871, 19] width 3 height 3
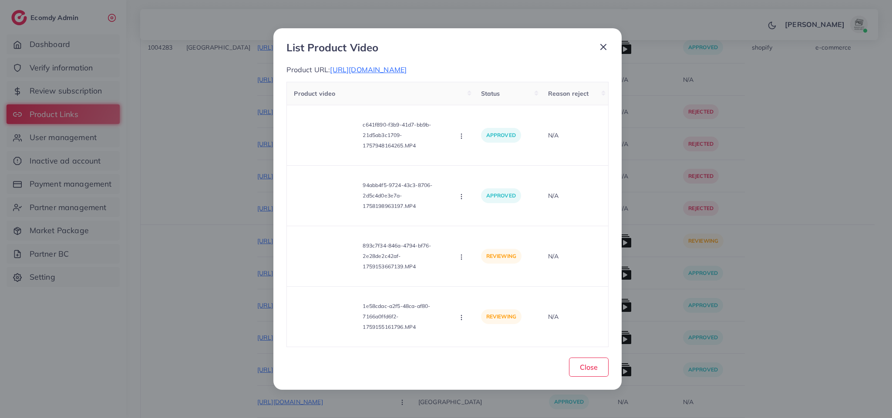
click at [603, 47] on line at bounding box center [603, 46] width 5 height 5
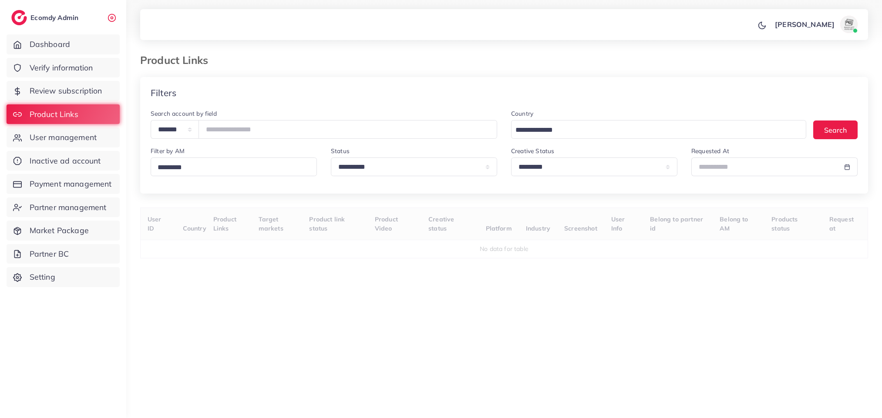
select select "*********"
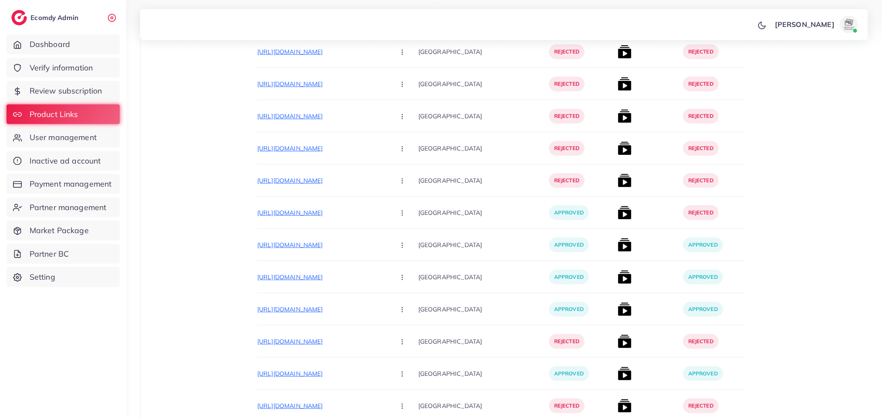
scroll to position [6561, 0]
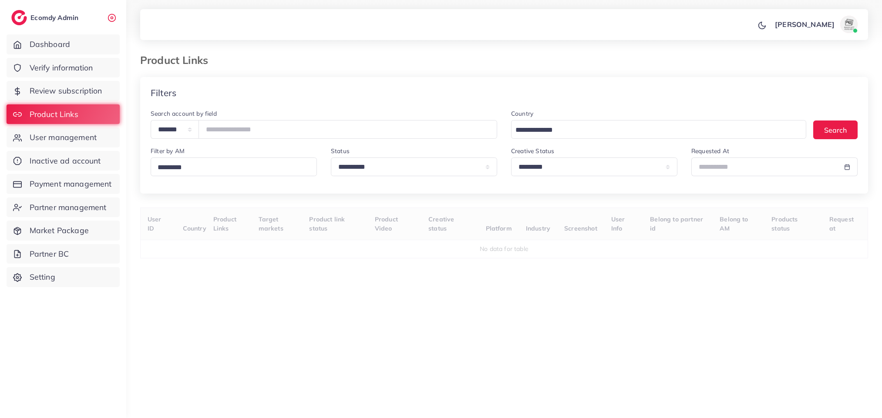
select select "*********"
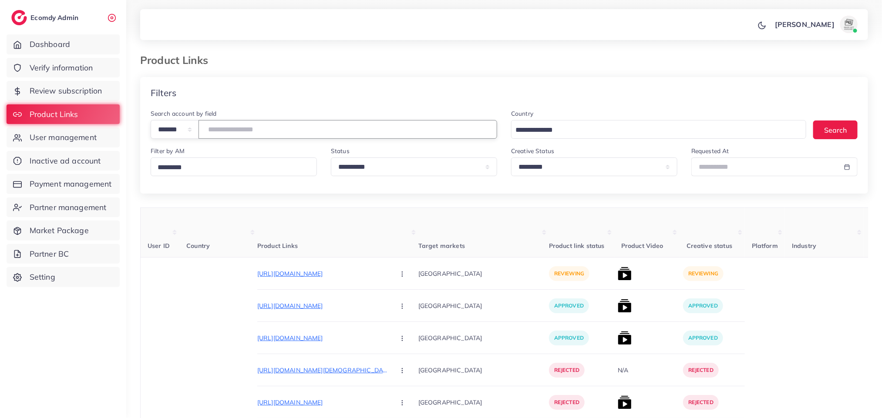
click at [243, 127] on input "number" at bounding box center [347, 129] width 299 height 19
click at [159, 118] on label "Search account by field" at bounding box center [184, 113] width 66 height 9
click at [162, 127] on select "**********" at bounding box center [175, 129] width 48 height 19
select select "*****"
click at [151, 120] on select "**********" at bounding box center [175, 129] width 48 height 19
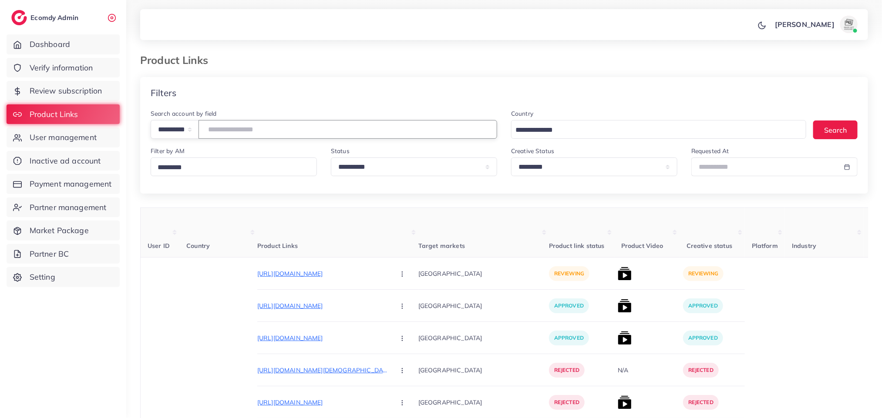
click at [222, 126] on input "number" at bounding box center [347, 129] width 299 height 19
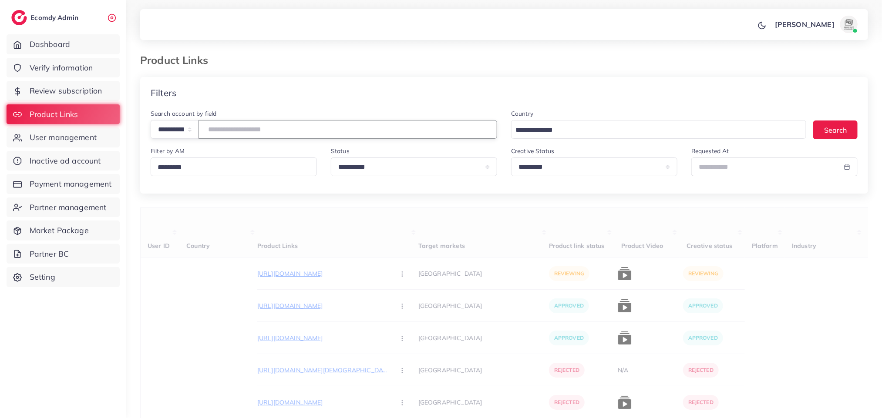
paste input "**********"
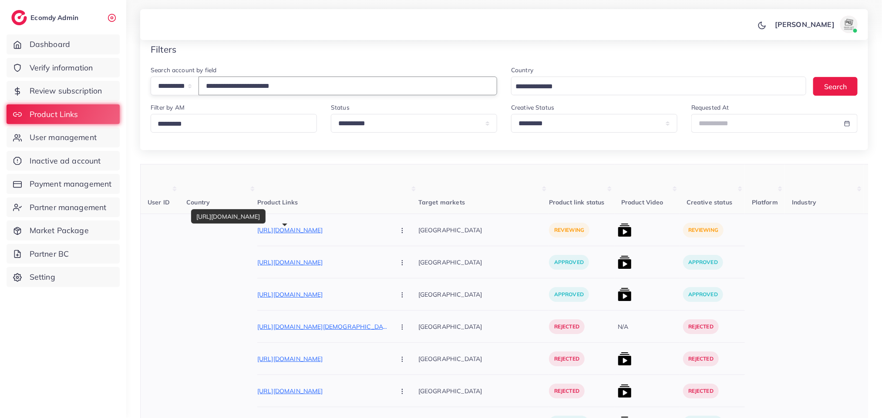
scroll to position [65, 0]
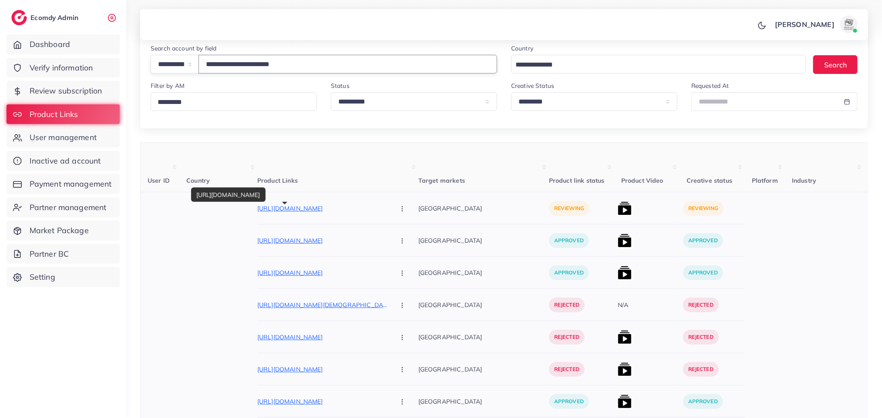
type input "**********"
click at [339, 206] on p "[URL][DOMAIN_NAME]" at bounding box center [322, 208] width 131 height 10
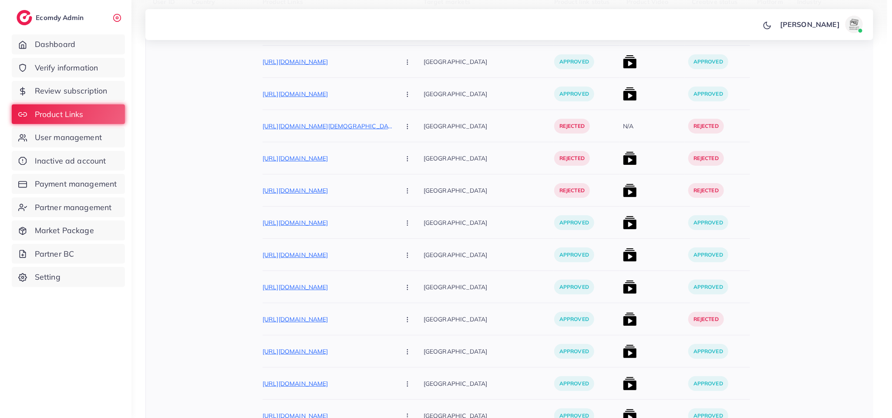
scroll to position [131, 0]
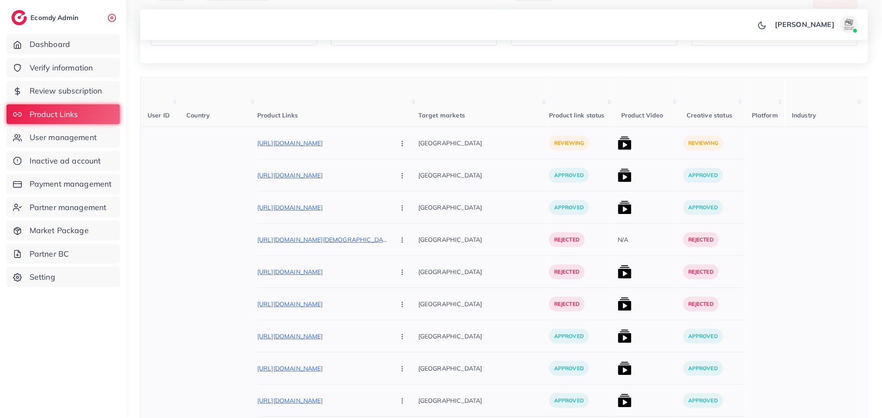
click at [618, 146] on img at bounding box center [625, 143] width 14 height 14
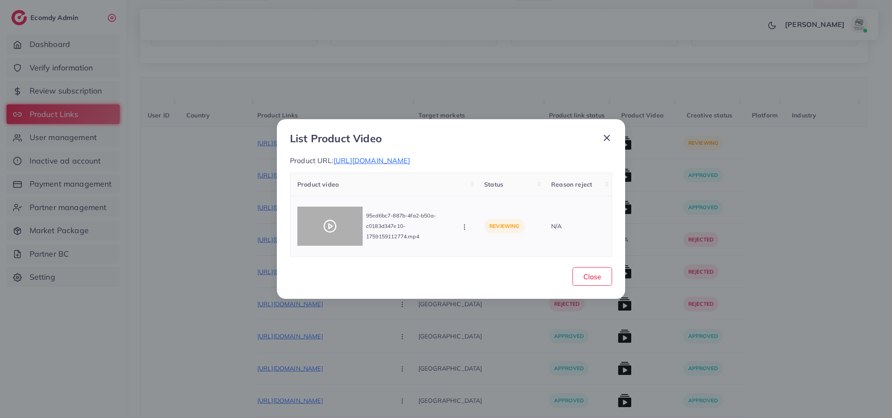
click at [333, 219] on icon at bounding box center [330, 226] width 14 height 14
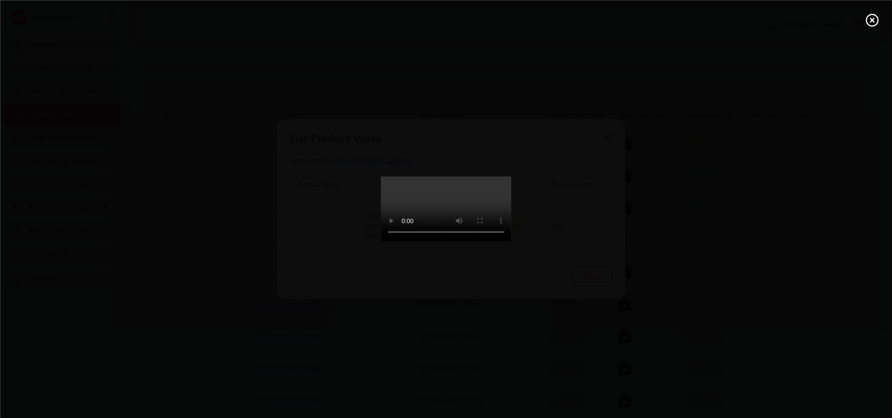
click at [333, 219] on div at bounding box center [446, 209] width 892 height 418
click at [401, 242] on video at bounding box center [446, 209] width 131 height 65
click at [453, 242] on video at bounding box center [446, 209] width 131 height 65
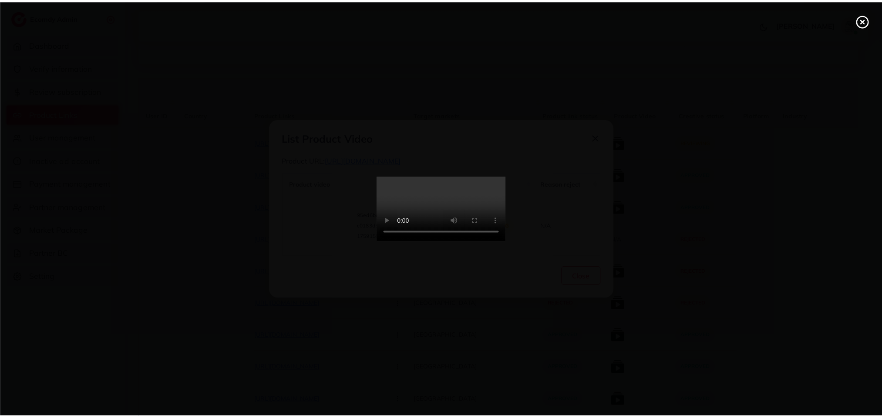
scroll to position [0, 0]
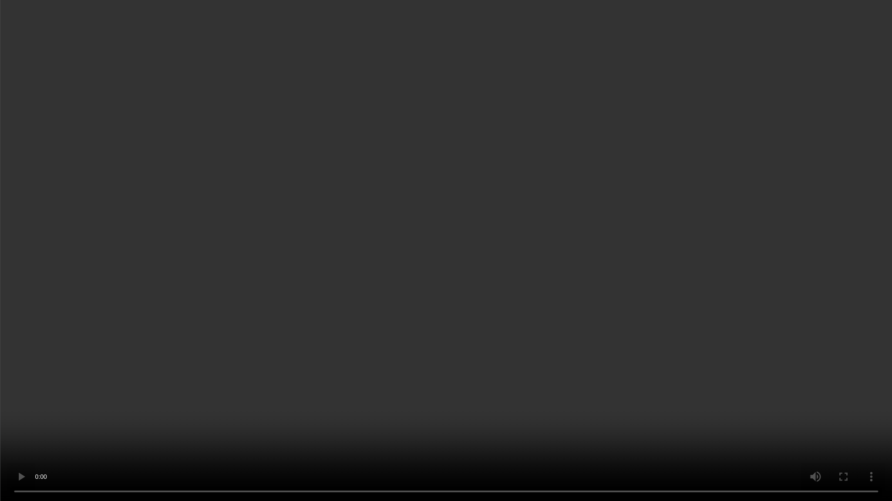
click at [453, 320] on video at bounding box center [446, 250] width 892 height 501
click at [640, 405] on video at bounding box center [446, 250] width 892 height 501
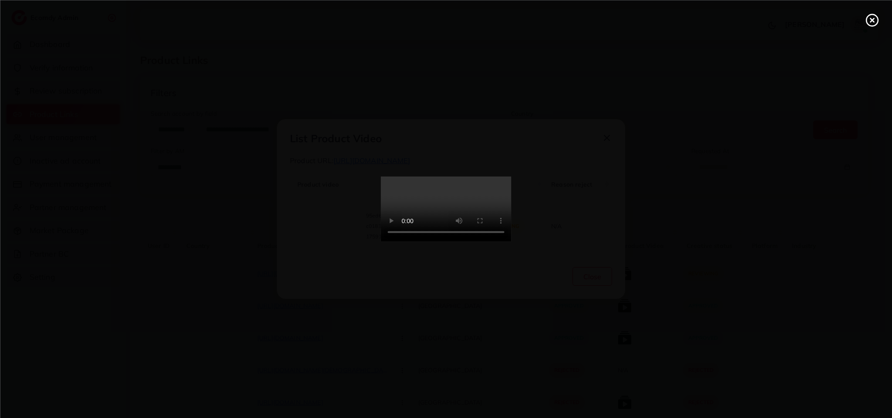
click at [420, 235] on video at bounding box center [446, 209] width 131 height 65
click at [427, 190] on video at bounding box center [446, 209] width 131 height 65
click at [381, 221] on video at bounding box center [446, 209] width 131 height 65
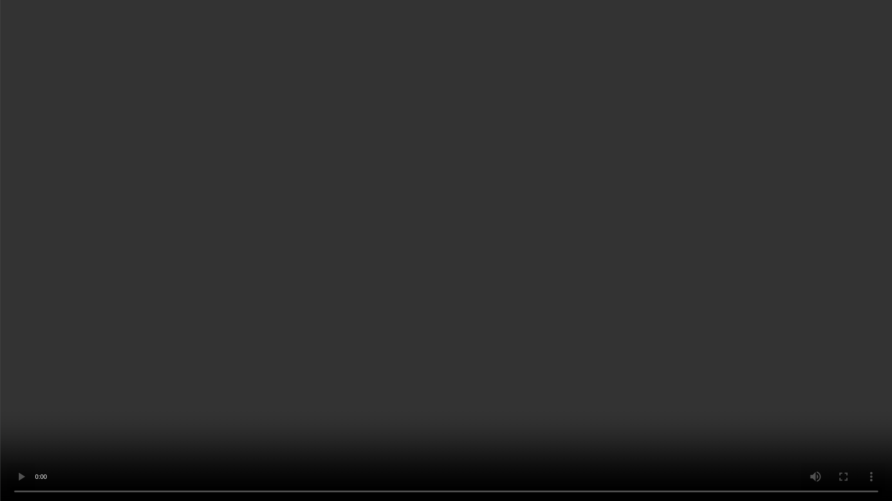
click at [443, 275] on video at bounding box center [446, 250] width 892 height 501
click at [466, 346] on video at bounding box center [446, 250] width 892 height 501
click at [750, 115] on video at bounding box center [446, 250] width 892 height 501
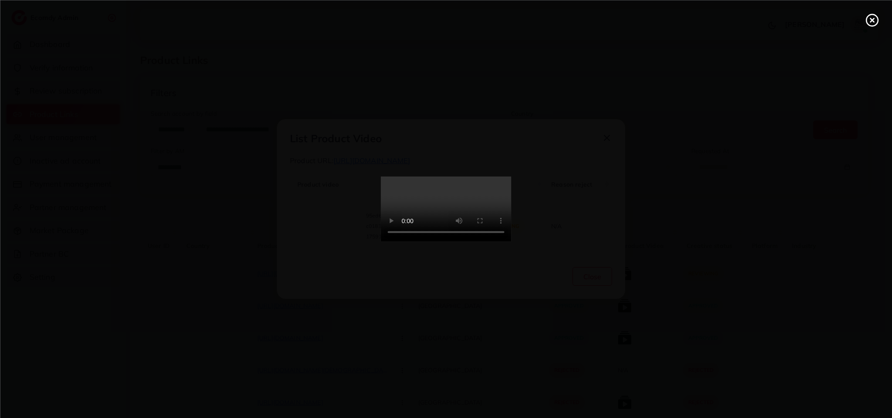
click at [866, 22] on circle at bounding box center [872, 20] width 12 height 12
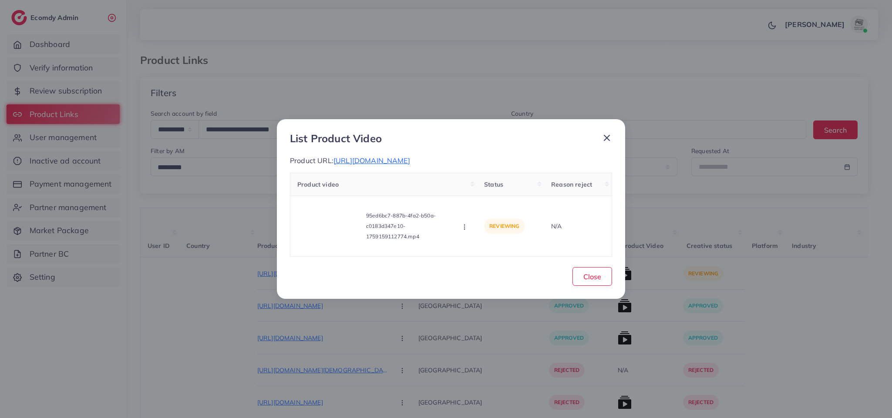
click at [611, 138] on icon at bounding box center [606, 138] width 10 height 10
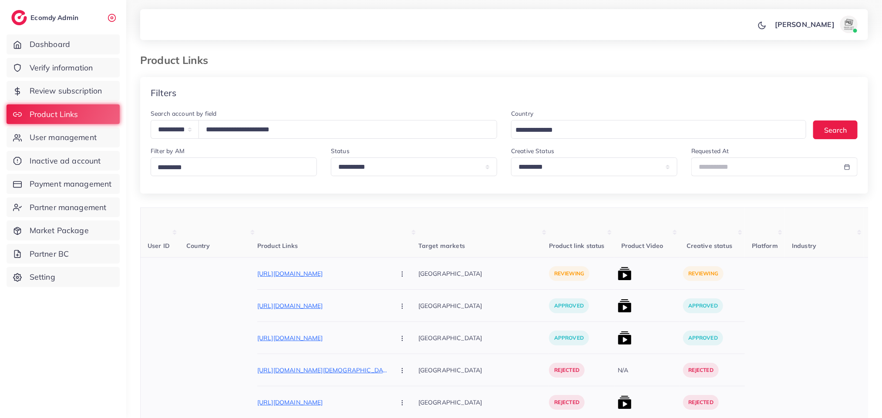
click at [399, 275] on icon "button" at bounding box center [402, 274] width 7 height 7
click at [406, 305] on span "Approve" at bounding box center [420, 300] width 29 height 9
click at [618, 276] on img at bounding box center [625, 274] width 14 height 14
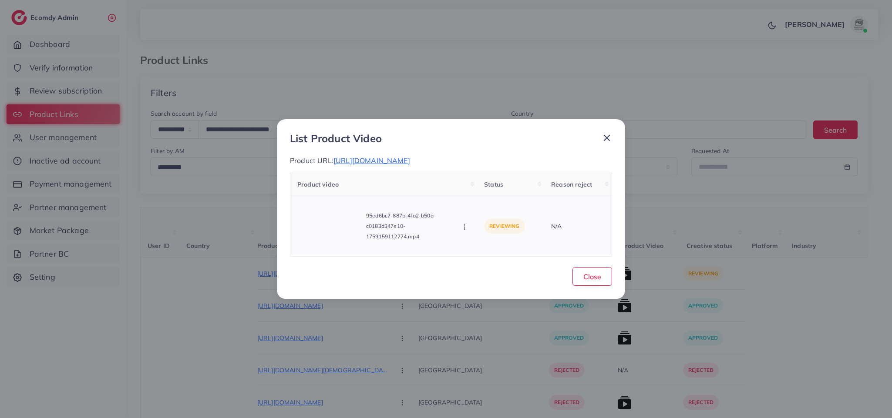
click at [461, 222] on button "button" at bounding box center [465, 226] width 10 height 9
click at [472, 209] on icon at bounding box center [473, 208] width 6 height 6
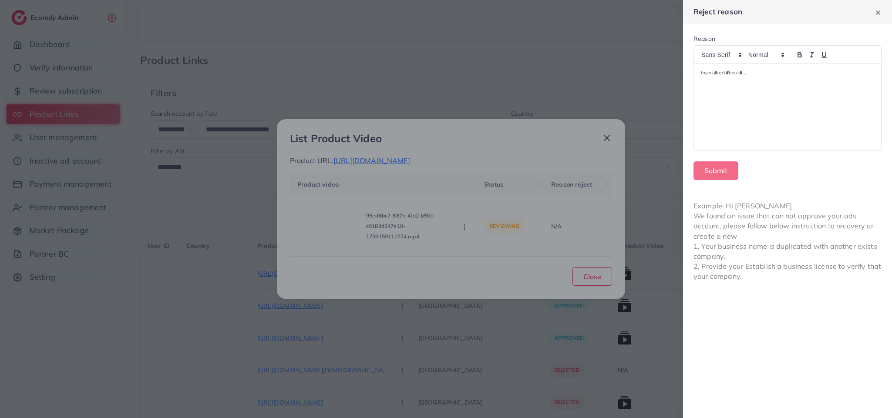
click at [842, 104] on div at bounding box center [787, 107] width 187 height 87
click at [702, 89] on p "**********" at bounding box center [787, 79] width 174 height 21
click at [777, 80] on p "**********" at bounding box center [787, 79] width 174 height 21
click at [718, 165] on button "Submit" at bounding box center [715, 170] width 45 height 19
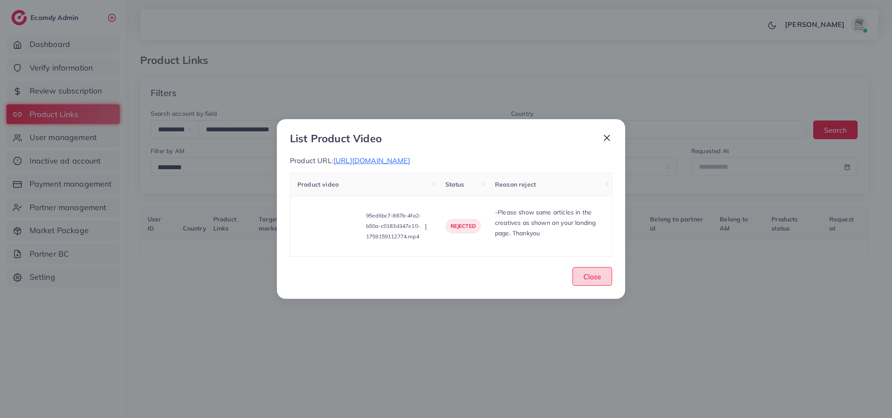
click at [597, 281] on span "Close" at bounding box center [592, 276] width 18 height 9
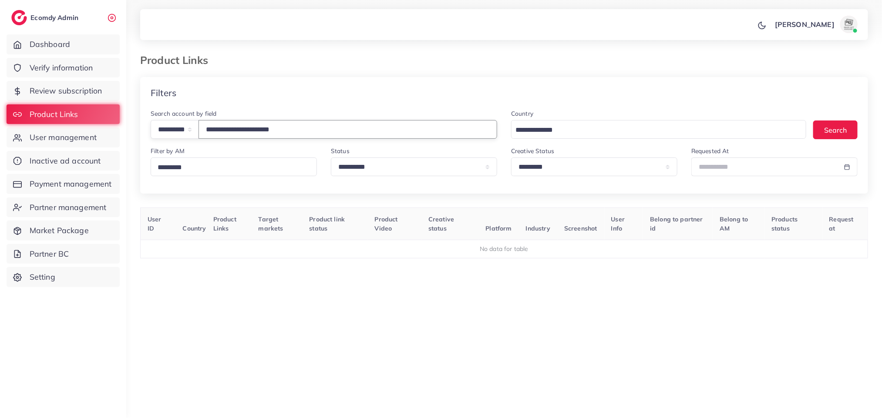
click at [262, 127] on input "**********" at bounding box center [347, 129] width 299 height 19
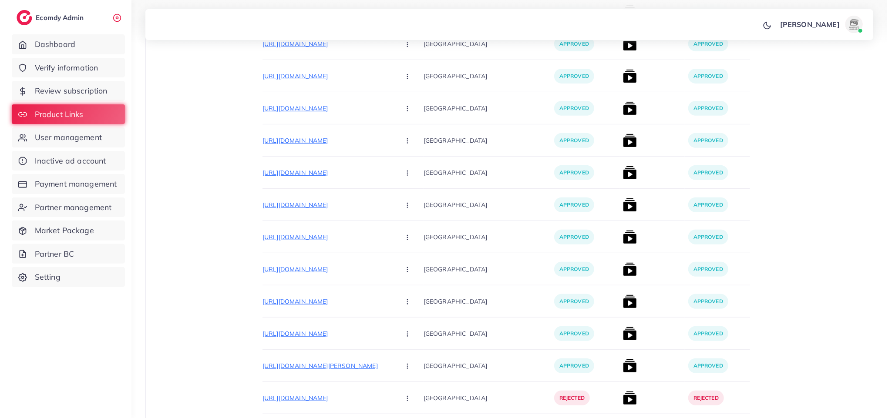
scroll to position [50, 0]
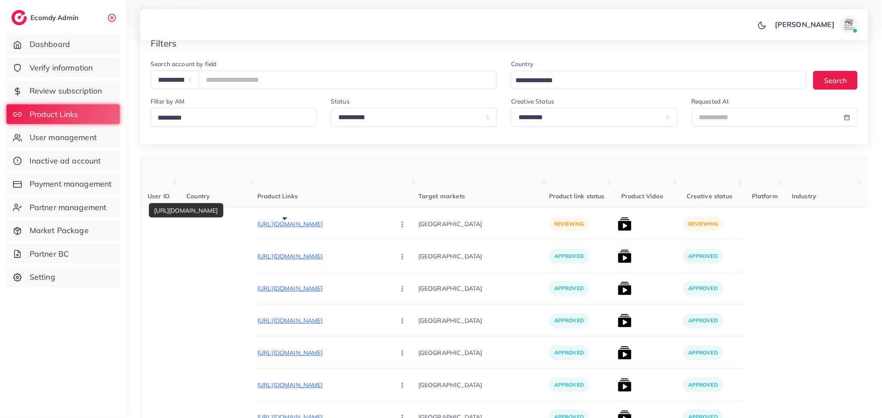
click at [223, 219] on div "[URL][DOMAIN_NAME]" at bounding box center [186, 211] width 74 height 20
click at [223, 220] on div "[URL][DOMAIN_NAME]" at bounding box center [186, 211] width 74 height 20
click at [306, 228] on p "[URL][DOMAIN_NAME]" at bounding box center [322, 224] width 131 height 10
click at [614, 225] on div at bounding box center [646, 224] width 65 height 32
click at [618, 224] on img at bounding box center [625, 224] width 14 height 14
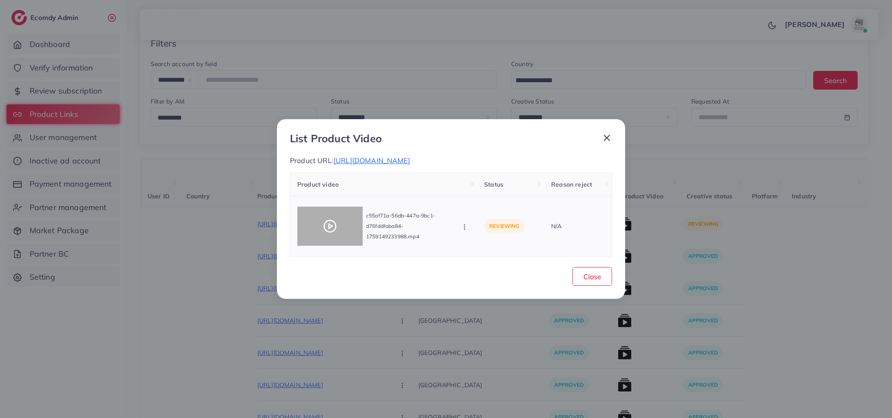
click at [334, 228] on icon at bounding box center [330, 226] width 14 height 14
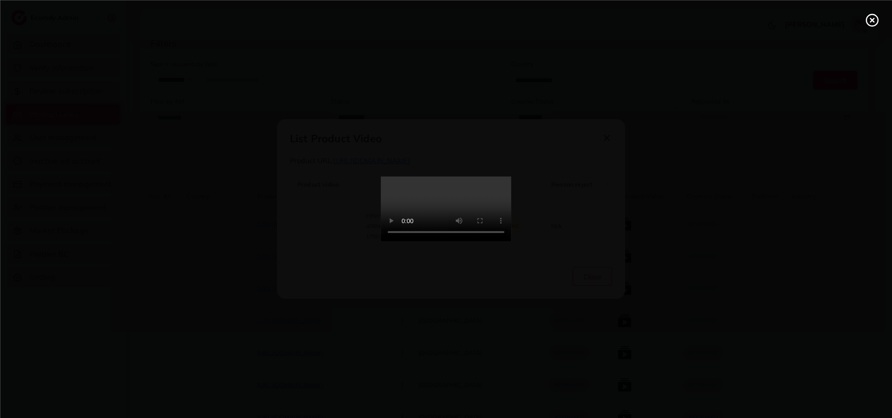
click at [334, 228] on div at bounding box center [446, 209] width 892 height 418
click at [469, 192] on video at bounding box center [446, 209] width 131 height 65
click at [478, 242] on video at bounding box center [446, 209] width 131 height 65
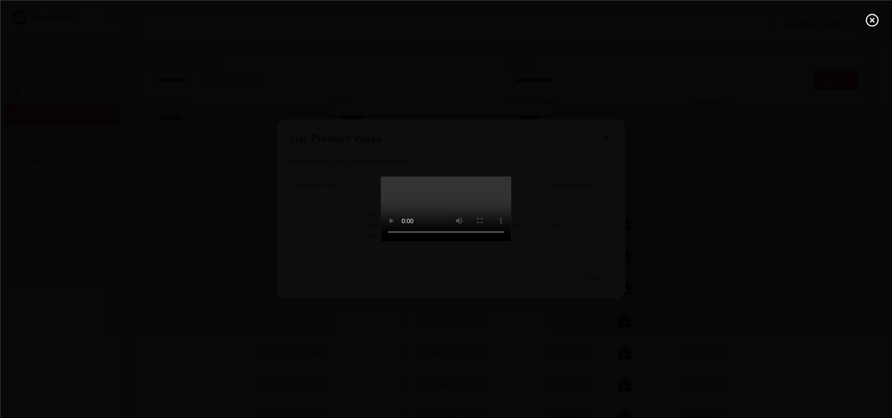
click at [478, 242] on video at bounding box center [446, 209] width 131 height 65
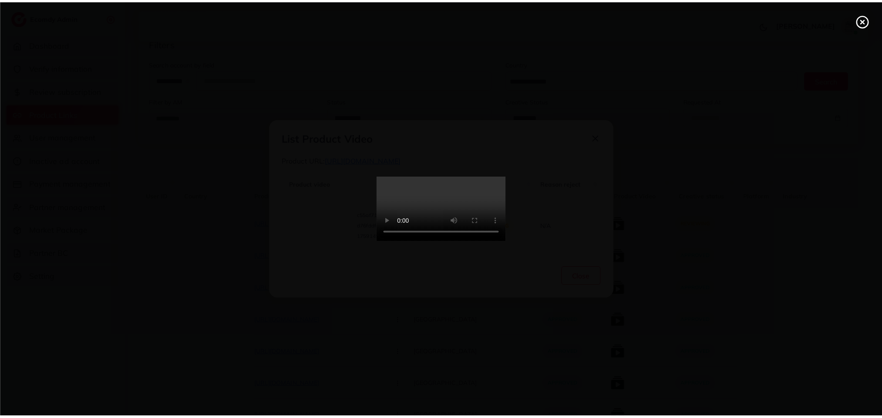
scroll to position [0, 0]
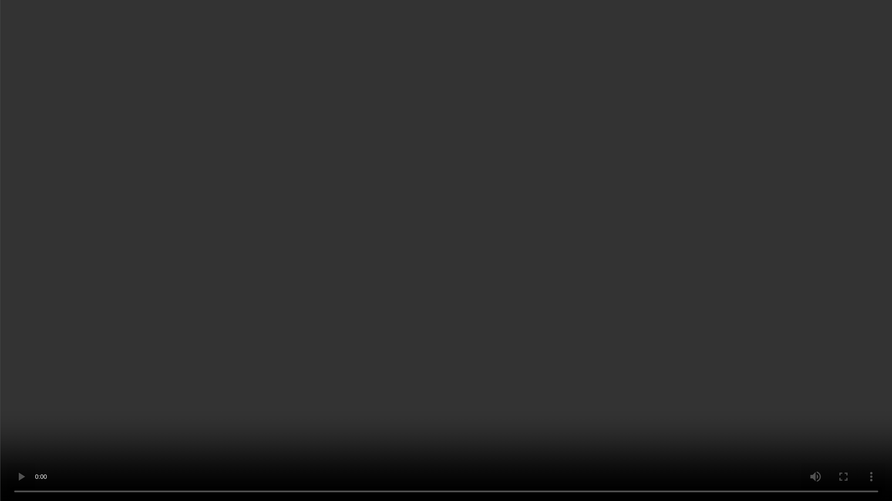
click at [789, 248] on video at bounding box center [446, 250] width 892 height 501
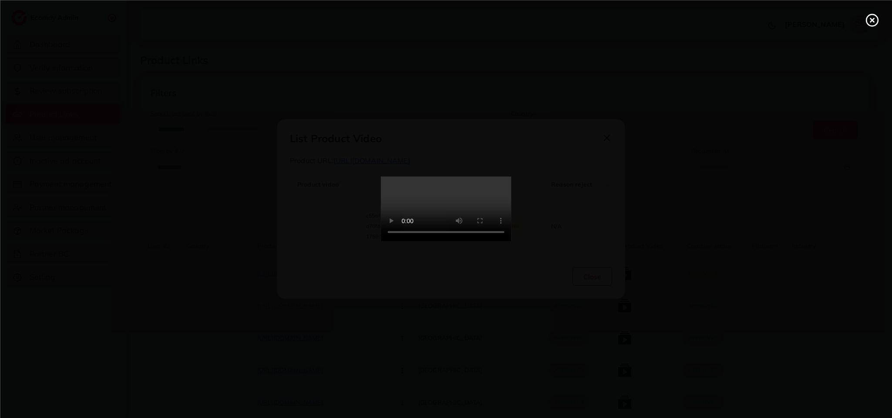
click at [869, 14] on circle at bounding box center [872, 20] width 12 height 12
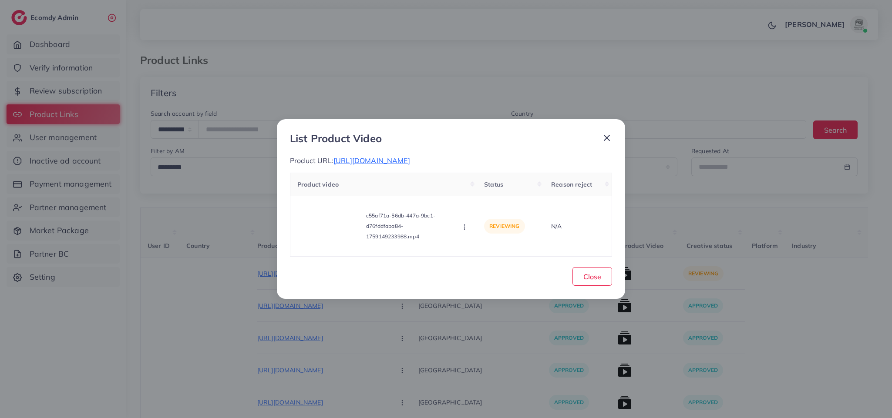
click at [611, 134] on icon at bounding box center [606, 138] width 10 height 10
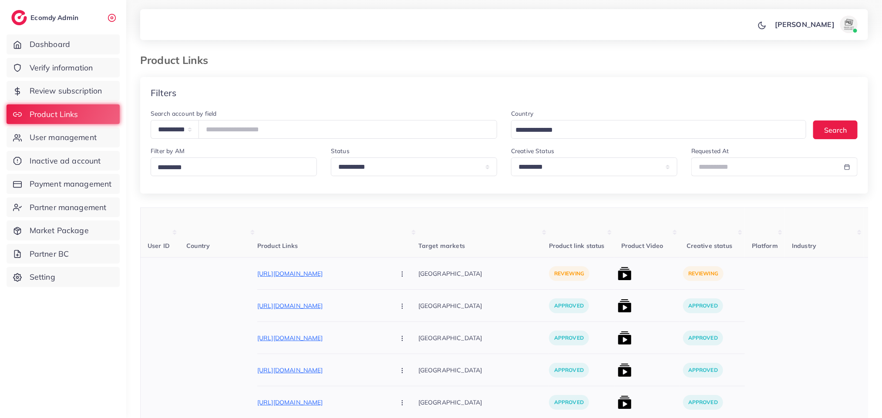
click at [388, 270] on button "button" at bounding box center [403, 274] width 30 height 20
click at [388, 297] on link "Approve" at bounding box center [422, 300] width 69 height 19
click at [614, 277] on div at bounding box center [646, 274] width 65 height 32
click at [618, 279] on img at bounding box center [625, 274] width 14 height 14
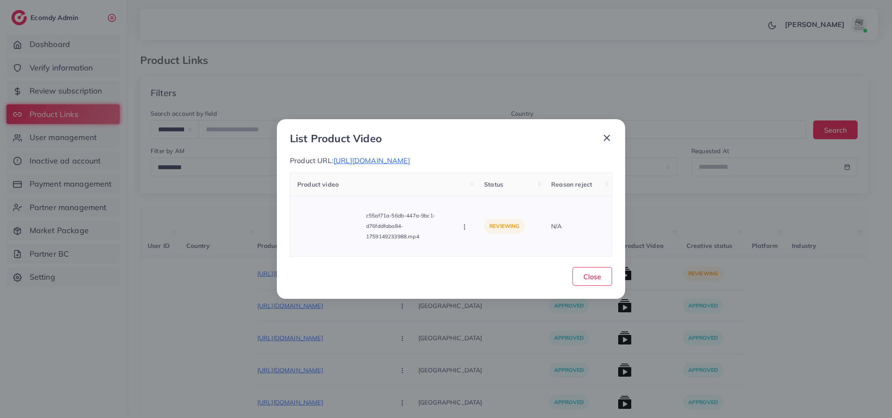
click at [469, 231] on button "button" at bounding box center [465, 226] width 10 height 9
click at [491, 192] on span "Approve" at bounding box center [494, 187] width 29 height 9
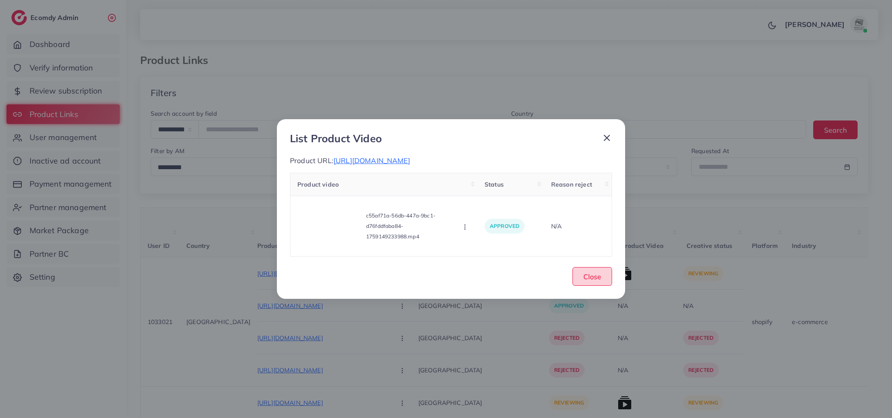
click at [600, 281] on span "Close" at bounding box center [592, 276] width 18 height 9
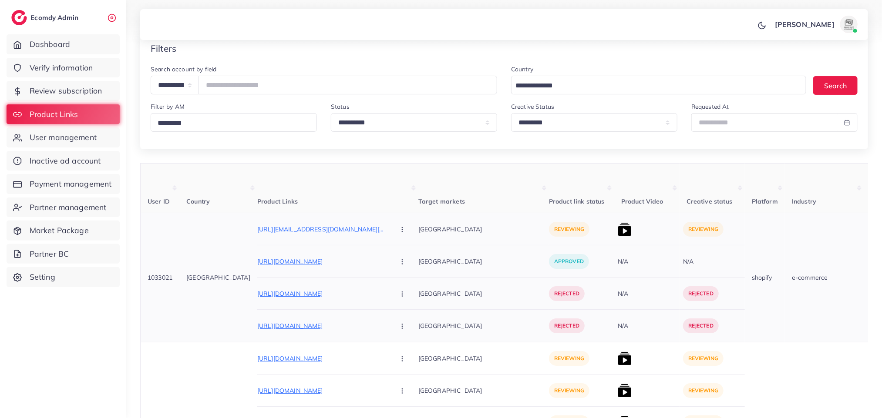
scroll to position [65, 0]
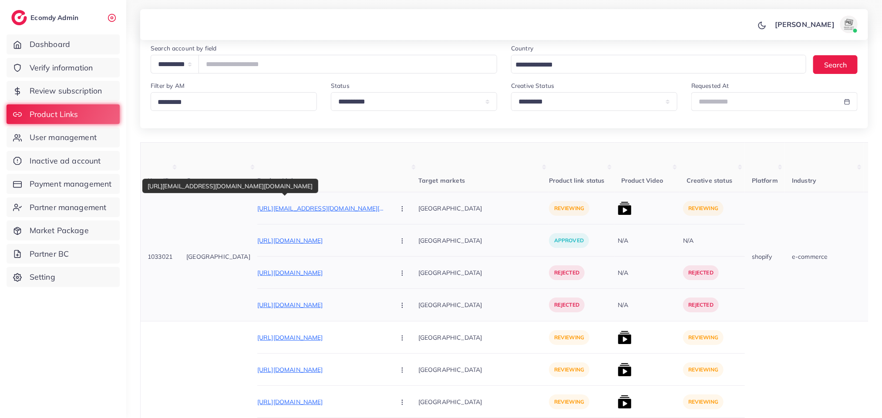
click at [322, 211] on p "[URL][EMAIL_ADDRESS][DOMAIN_NAME][DOMAIN_NAME]" at bounding box center [322, 208] width 131 height 10
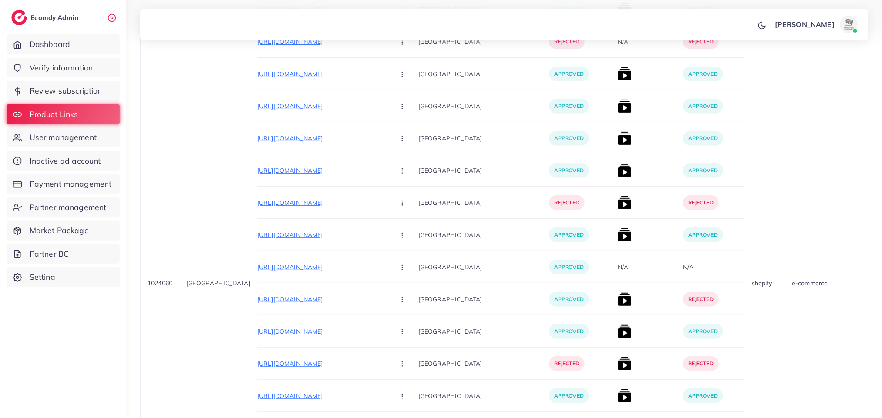
scroll to position [0, 0]
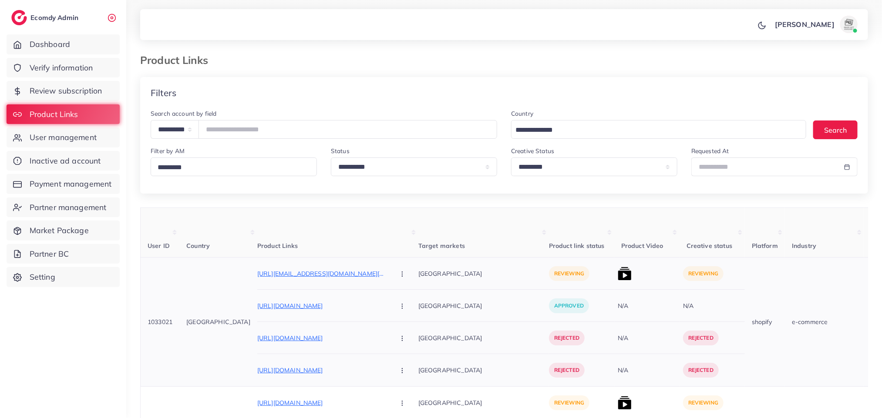
click at [388, 279] on button "button" at bounding box center [403, 274] width 30 height 20
click at [388, 329] on link "Reject" at bounding box center [422, 319] width 69 height 19
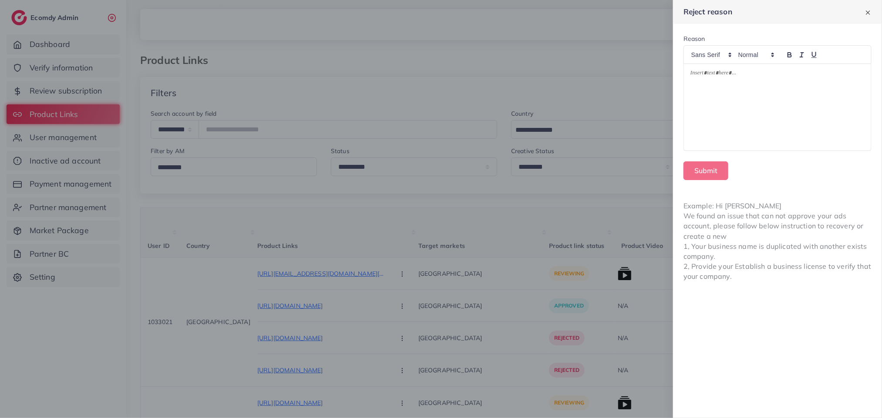
click at [822, 91] on div at bounding box center [777, 107] width 187 height 87
click at [806, 76] on p "**********" at bounding box center [777, 74] width 174 height 10
click at [687, 74] on div "**********" at bounding box center [777, 107] width 187 height 87
click at [832, 61] on div at bounding box center [777, 54] width 188 height 19
click at [832, 68] on div "**********" at bounding box center [777, 107] width 187 height 87
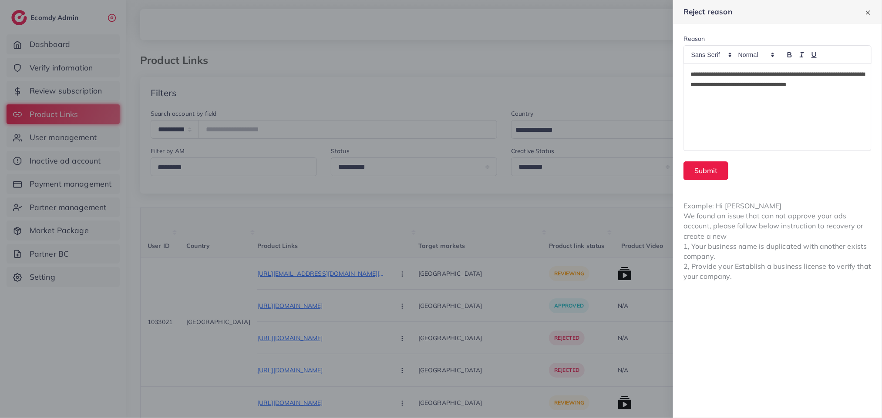
click at [850, 84] on p "**********" at bounding box center [777, 79] width 174 height 21
click at [709, 170] on button "Submit" at bounding box center [705, 170] width 45 height 19
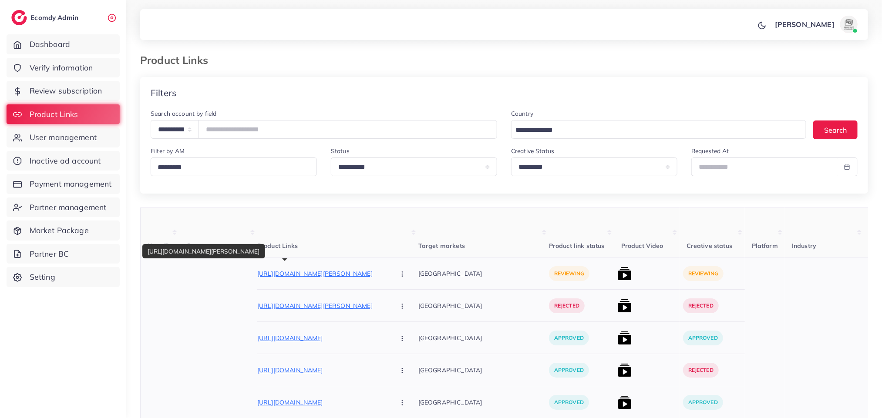
click at [333, 276] on p "[URL][DOMAIN_NAME][PERSON_NAME]" at bounding box center [322, 274] width 131 height 10
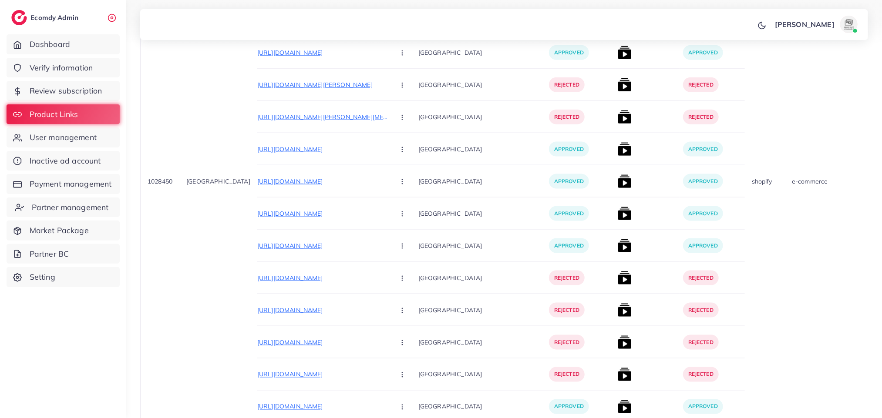
scroll to position [653, 0]
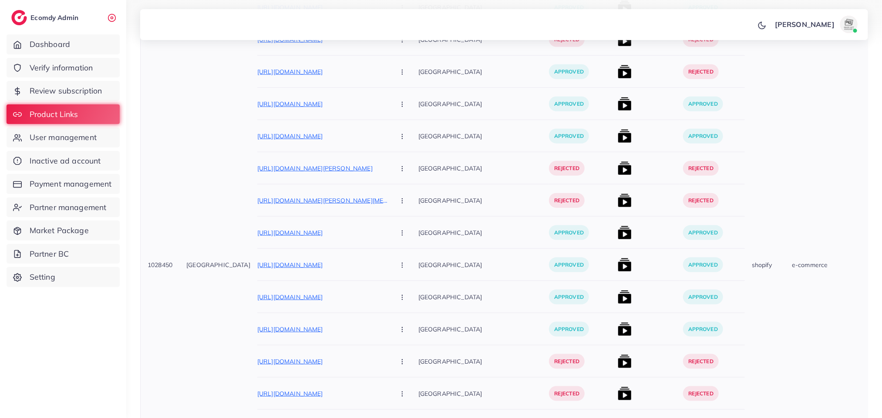
drag, startPoint x: 172, startPoint y: 265, endPoint x: 145, endPoint y: 269, distance: 27.7
click at [145, 269] on td "1028450" at bounding box center [160, 265] width 39 height 1321
click at [174, 336] on td "1028450" at bounding box center [160, 265] width 39 height 1321
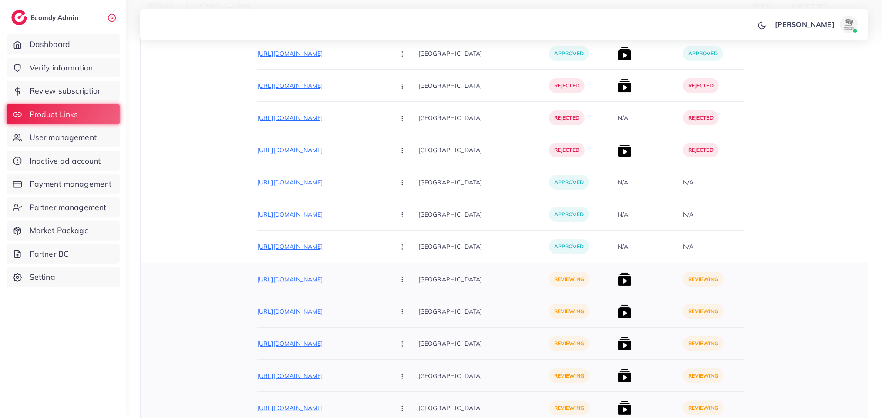
scroll to position [1828, 0]
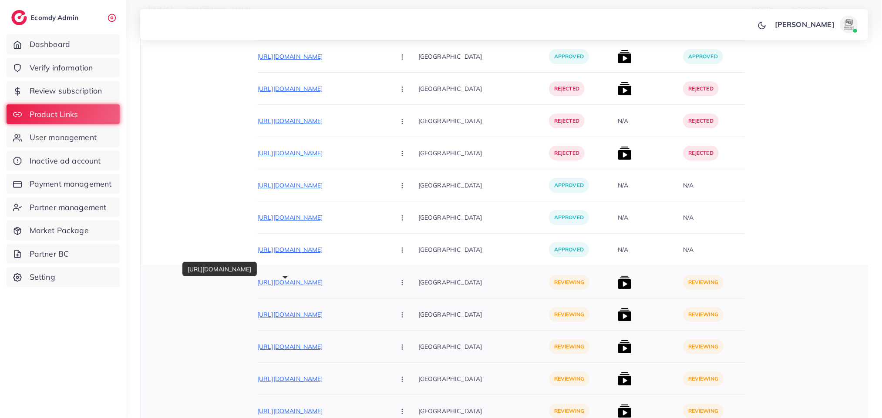
click at [281, 285] on p "[URL][DOMAIN_NAME]" at bounding box center [322, 282] width 131 height 10
click at [388, 279] on button "button" at bounding box center [403, 282] width 30 height 20
click at [406, 329] on span "Reject" at bounding box center [416, 328] width 21 height 9
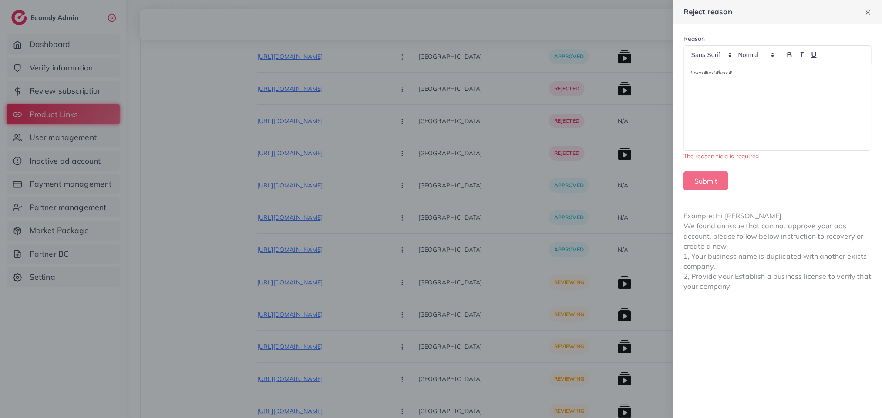
click at [777, 98] on div at bounding box center [777, 107] width 187 height 87
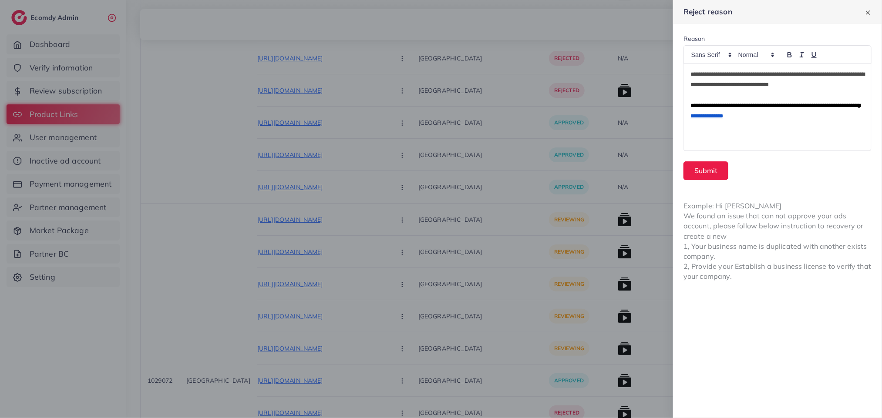
scroll to position [1893, 0]
click at [692, 94] on p at bounding box center [777, 95] width 174 height 10
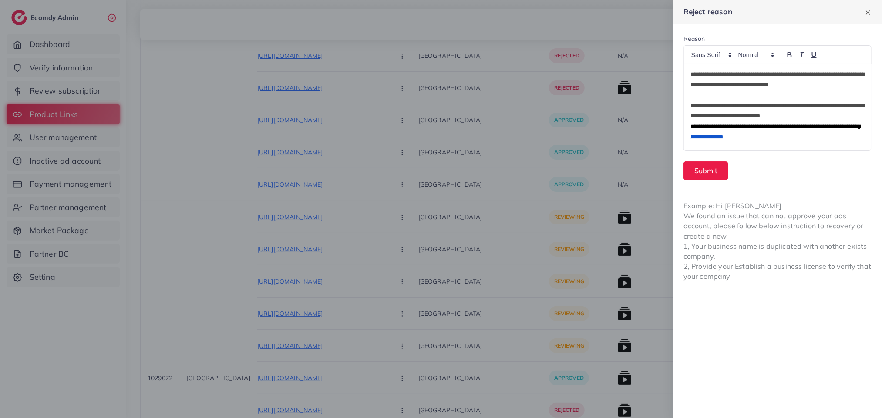
click at [832, 114] on p "**********" at bounding box center [777, 111] width 174 height 21
click at [865, 101] on div "**********" at bounding box center [777, 107] width 187 height 87
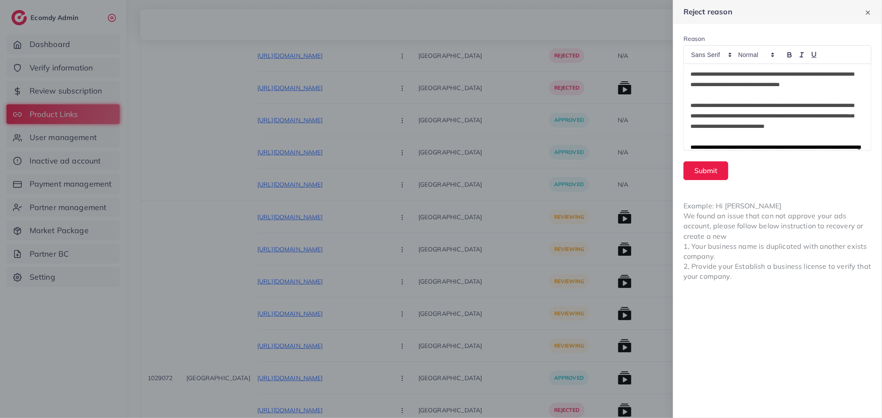
click at [723, 133] on p "**********" at bounding box center [772, 122] width 164 height 42
click at [687, 149] on div "**********" at bounding box center [777, 107] width 187 height 87
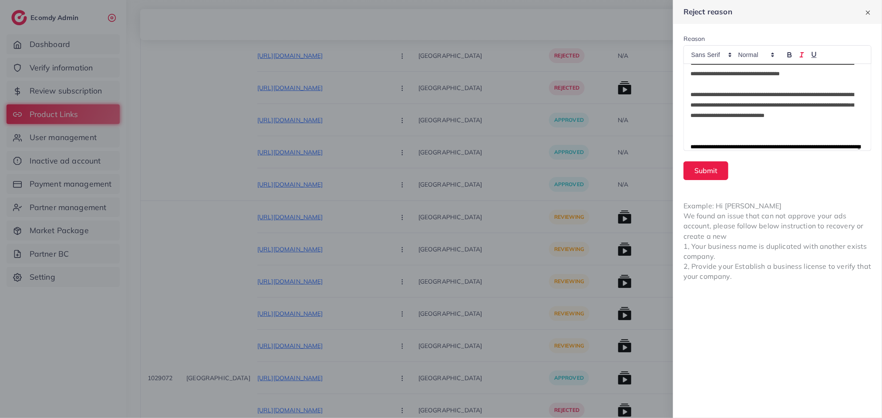
drag, startPoint x: 769, startPoint y: 27, endPoint x: 801, endPoint y: 49, distance: 38.4
drag, startPoint x: 801, startPoint y: 49, endPoint x: 853, endPoint y: 174, distance: 135.6
click at [853, 174] on div "Submit" at bounding box center [777, 170] width 188 height 19
click at [694, 168] on button "Submit" at bounding box center [705, 170] width 45 height 19
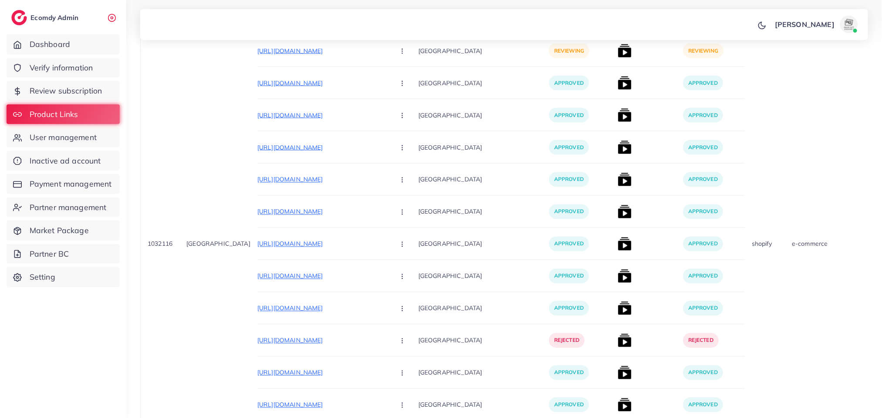
scroll to position [4504, 0]
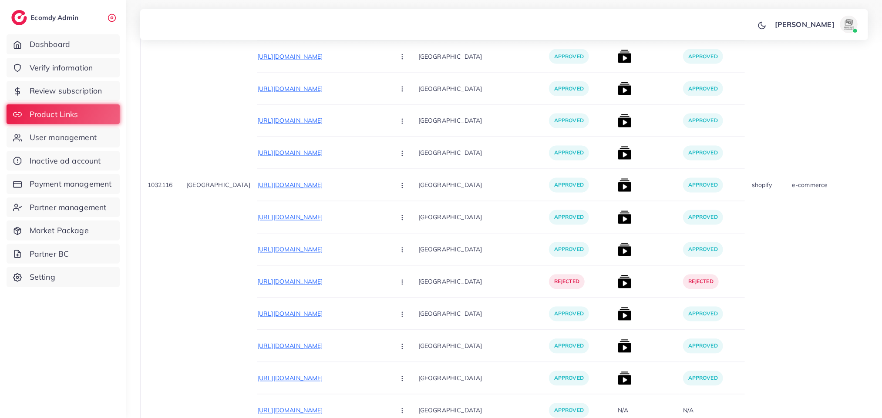
drag, startPoint x: 880, startPoint y: 290, endPoint x: 873, endPoint y: 336, distance: 46.8
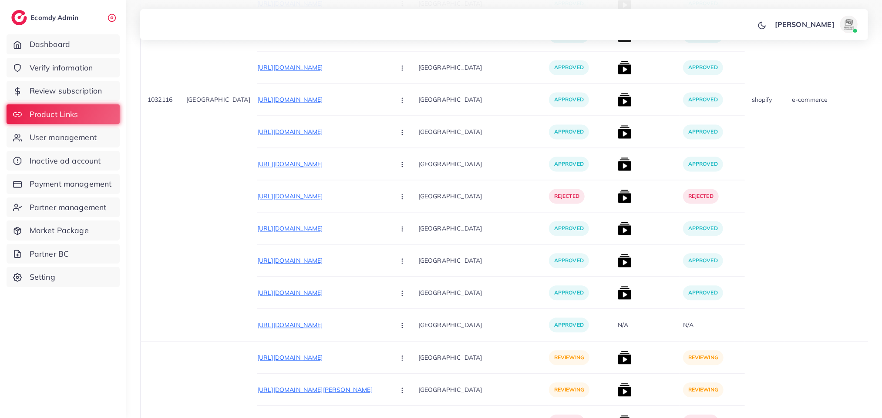
scroll to position [4622, 0]
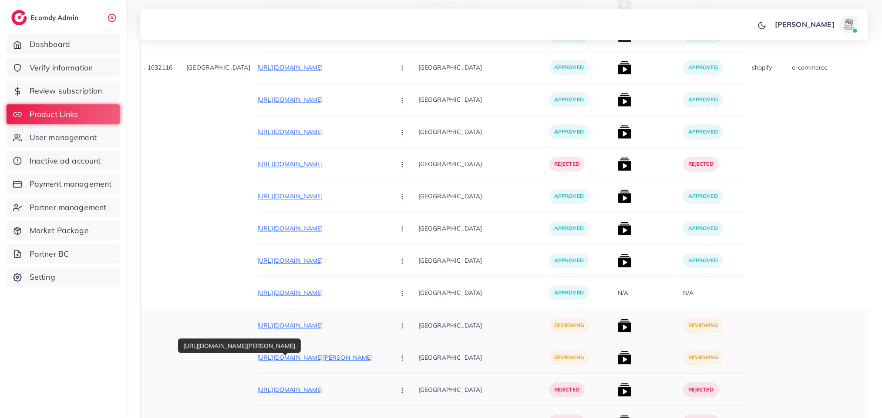
click at [299, 362] on p "https://www.mrmubeeng.com/products/v34-hi-smile-teeth-whitener-1395" at bounding box center [322, 358] width 131 height 10
click at [388, 356] on button "button" at bounding box center [403, 358] width 30 height 20
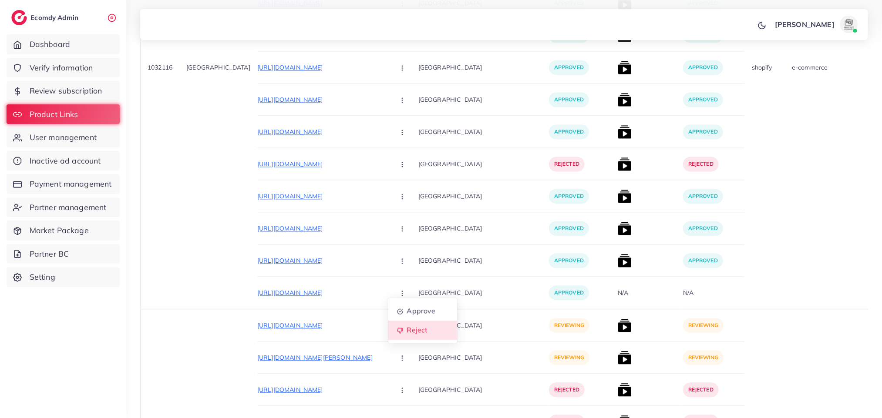
drag, startPoint x: 399, startPoint y: 333, endPoint x: 346, endPoint y: 3, distance: 334.4
click at [400, 333] on link "Reject" at bounding box center [422, 330] width 69 height 19
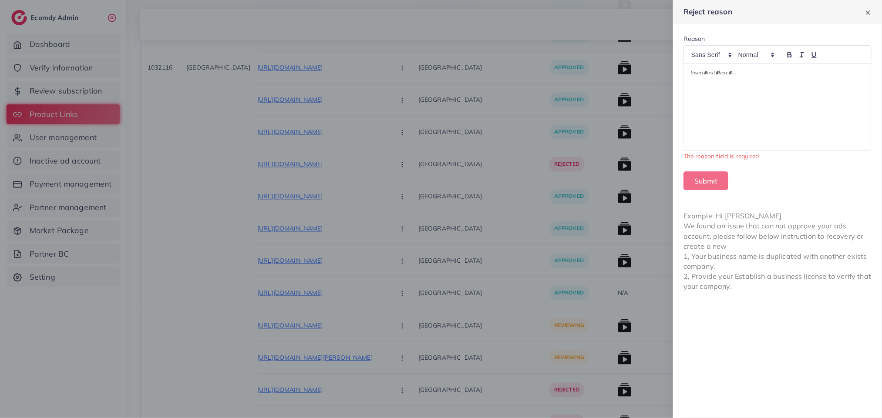
scroll to position [0, 0]
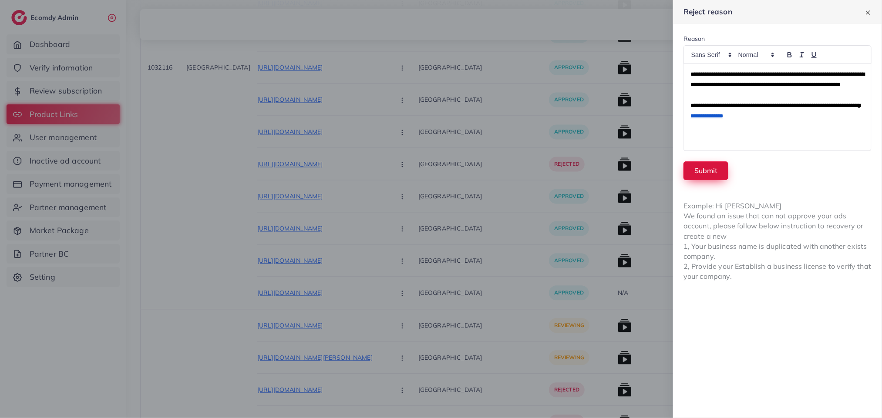
click at [700, 168] on button "Submit" at bounding box center [705, 170] width 45 height 19
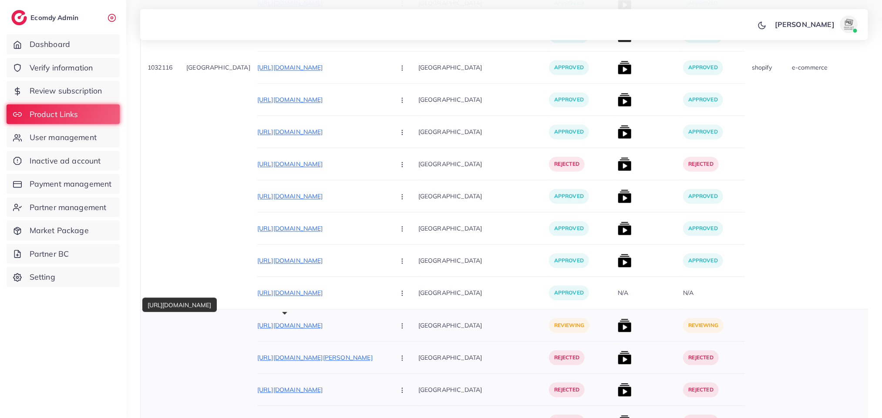
click at [317, 331] on p "https://brandedstore.club/products/gfive-16-pro-_-2-8-inch-display-_-4000-mah-b…" at bounding box center [322, 325] width 131 height 10
click at [388, 322] on button "button" at bounding box center [403, 326] width 30 height 20
click at [406, 376] on span "Reject" at bounding box center [416, 371] width 21 height 9
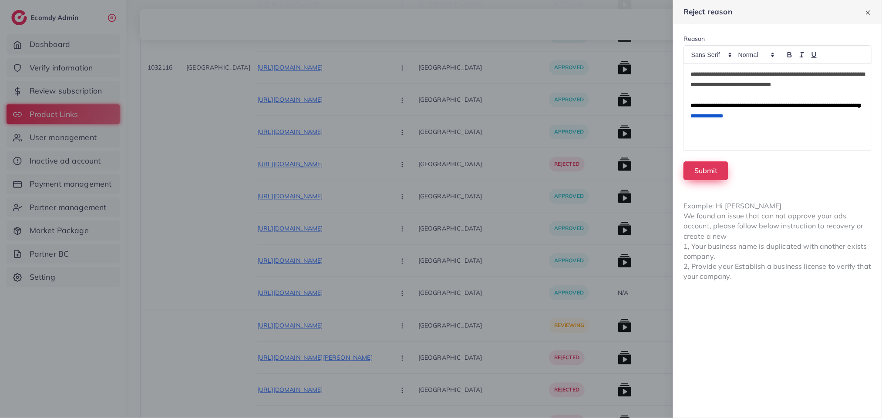
click at [717, 168] on button "Submit" at bounding box center [705, 170] width 45 height 19
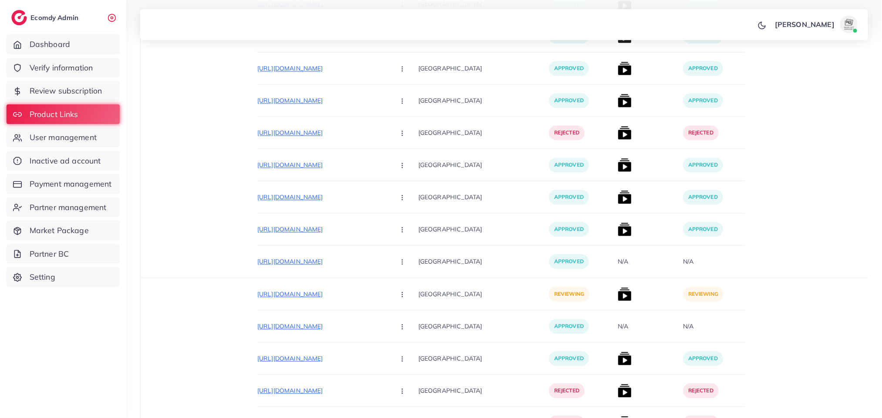
scroll to position [4752, 0]
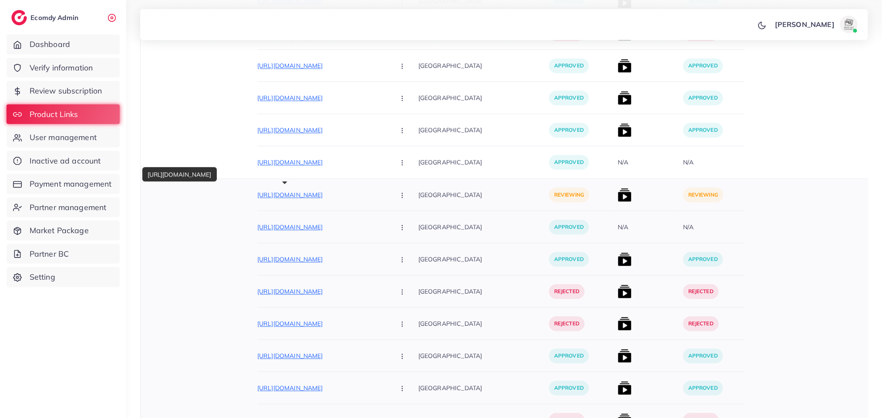
click at [265, 197] on p "https://tech-pk-com.myshopify.com/products/socket-protection-cover-pack-of-10?v…" at bounding box center [322, 195] width 131 height 10
click at [388, 201] on button "button" at bounding box center [403, 195] width 30 height 20
click at [388, 238] on link "Reject" at bounding box center [422, 241] width 69 height 19
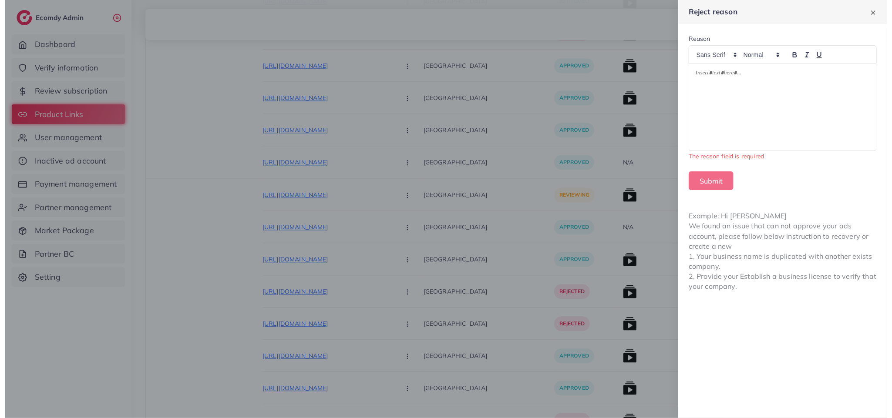
scroll to position [0, 0]
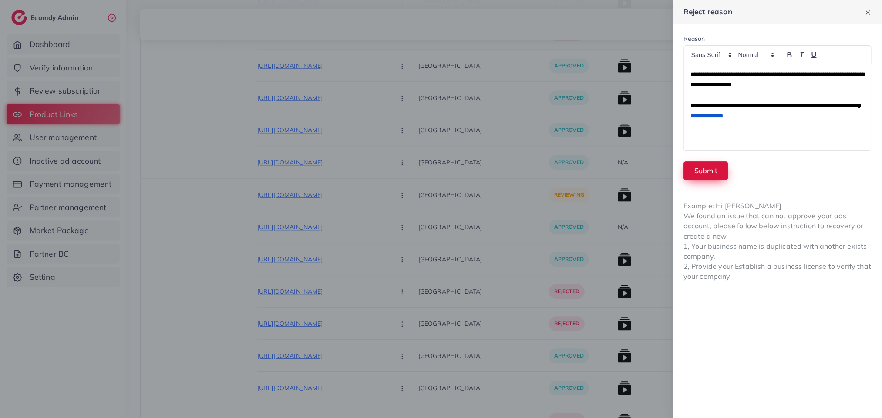
click at [707, 167] on button "Submit" at bounding box center [705, 170] width 45 height 19
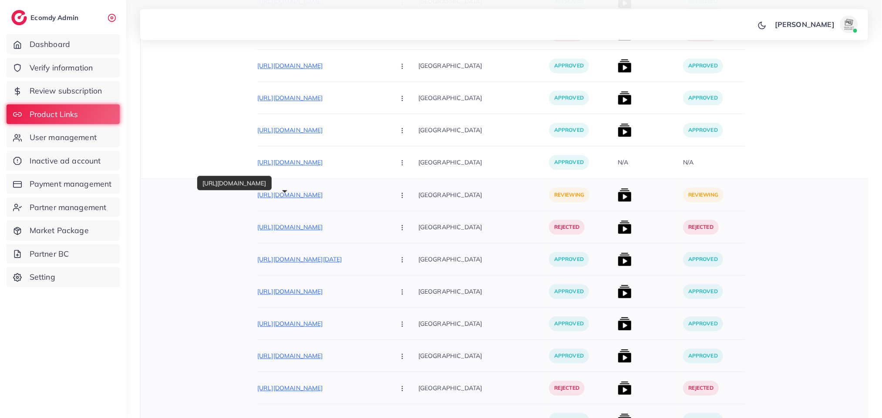
click at [308, 199] on p "https://ashenterprises.online/products/03pcs-unstitched-suit" at bounding box center [322, 195] width 131 height 10
click at [618, 201] on img at bounding box center [625, 195] width 14 height 14
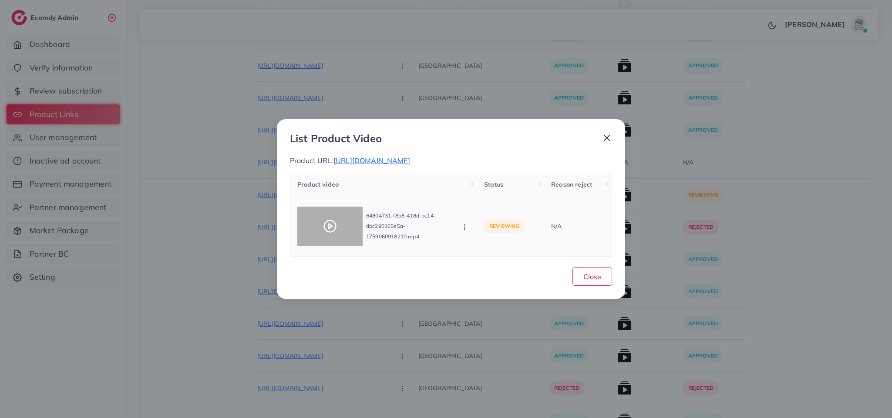
click at [331, 232] on circle at bounding box center [330, 227] width 12 height 12
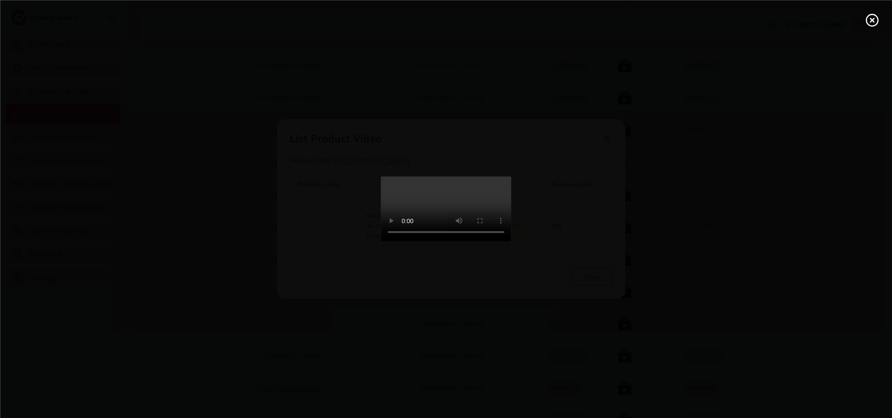
click at [331, 232] on div at bounding box center [446, 209] width 892 height 418
click at [442, 191] on video at bounding box center [446, 209] width 131 height 65
click at [511, 242] on video at bounding box center [446, 209] width 131 height 65
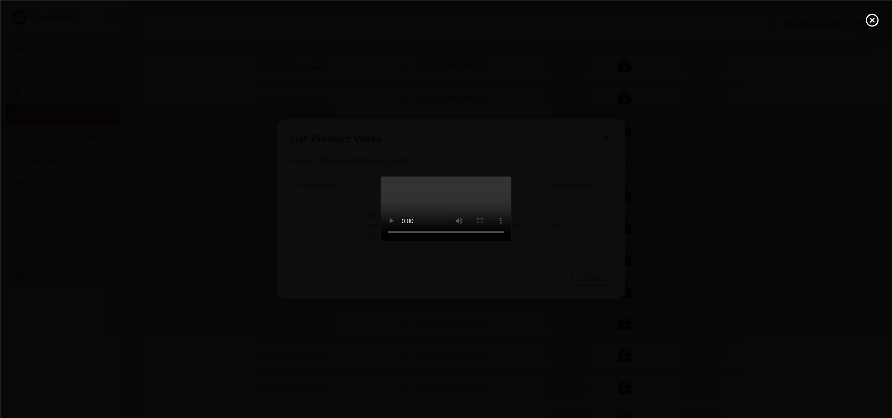
click at [511, 242] on video at bounding box center [446, 209] width 131 height 65
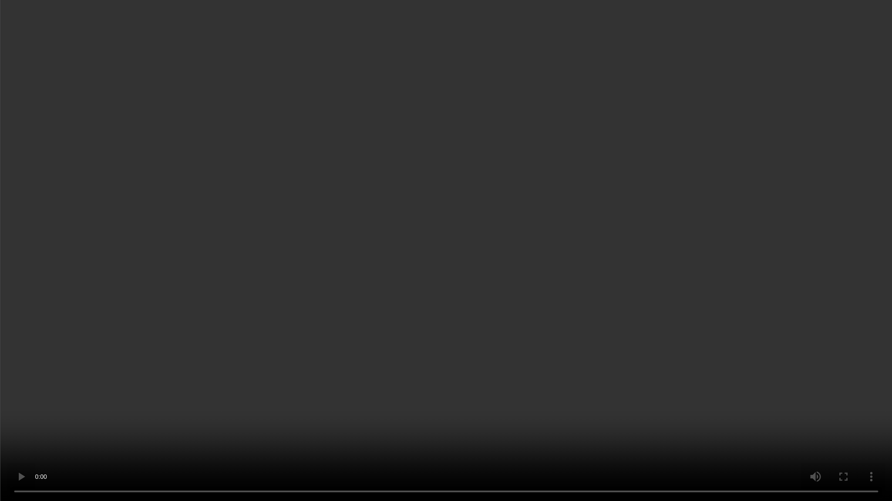
click at [534, 393] on video at bounding box center [446, 250] width 892 height 501
click at [573, 386] on video at bounding box center [446, 250] width 892 height 501
click at [702, 346] on video at bounding box center [446, 250] width 892 height 501
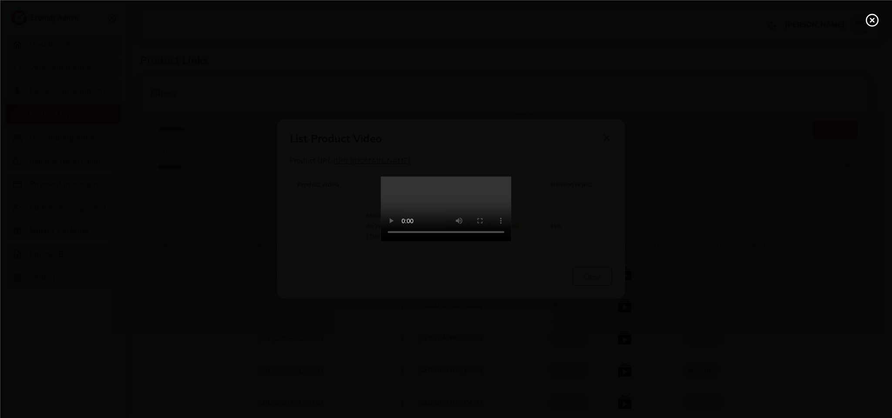
click at [418, 227] on video at bounding box center [446, 209] width 131 height 65
click at [484, 177] on video at bounding box center [446, 209] width 131 height 65
click at [480, 242] on video at bounding box center [446, 209] width 131 height 65
click at [870, 16] on icon at bounding box center [872, 20] width 14 height 14
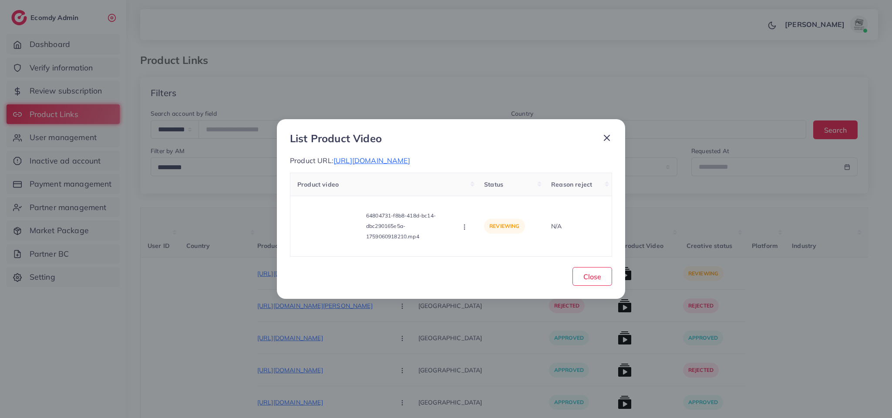
click at [608, 133] on icon at bounding box center [606, 138] width 10 height 10
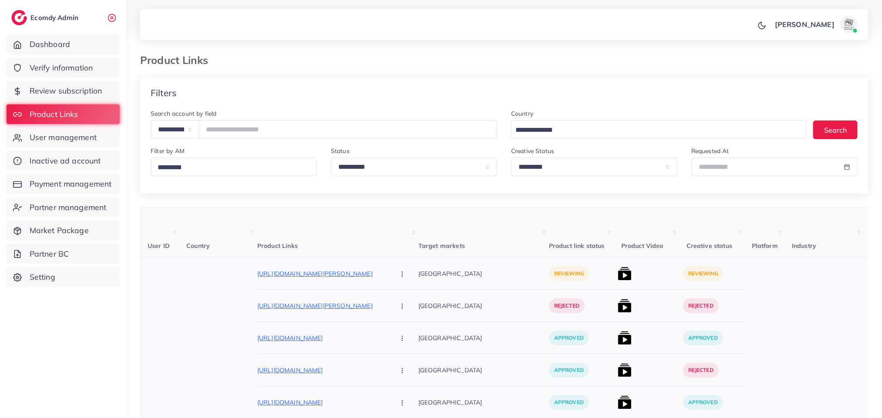
click at [399, 277] on icon "button" at bounding box center [402, 274] width 7 height 7
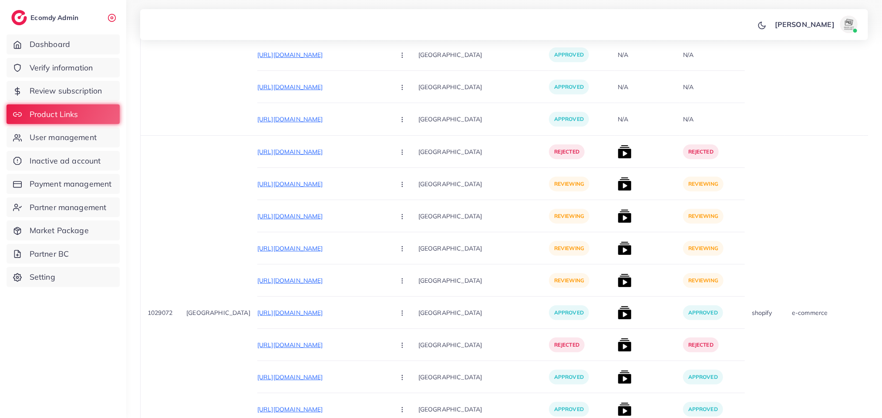
scroll to position [4741, 0]
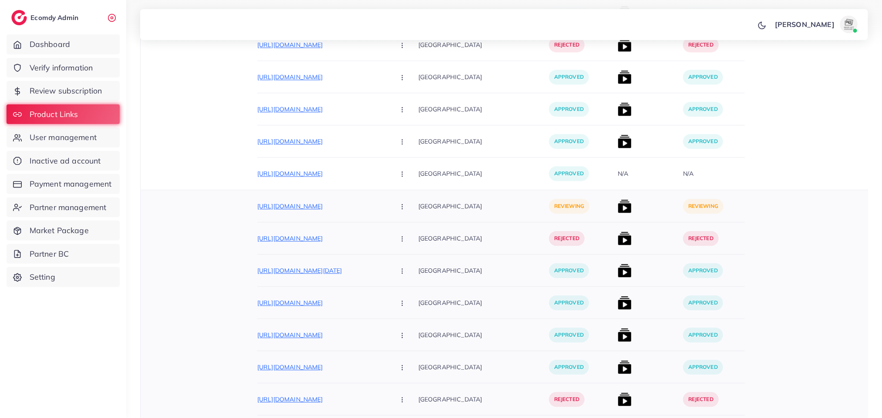
click at [388, 203] on button "button" at bounding box center [403, 206] width 30 height 20
click at [406, 252] on span "Reject" at bounding box center [416, 252] width 21 height 9
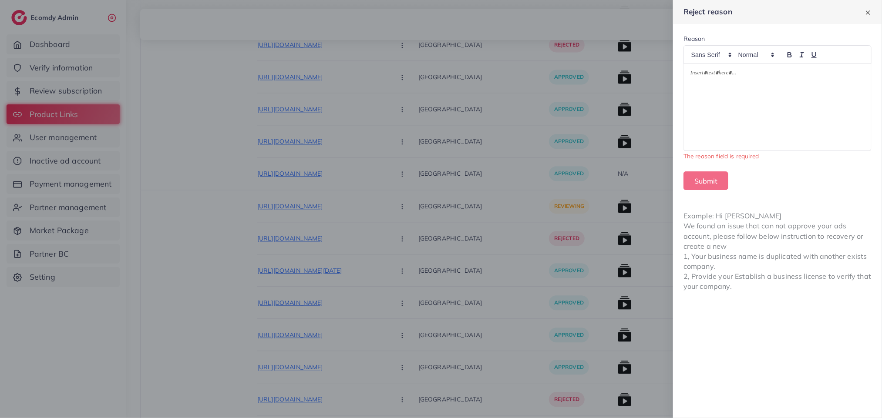
click at [198, 324] on div at bounding box center [441, 209] width 882 height 418
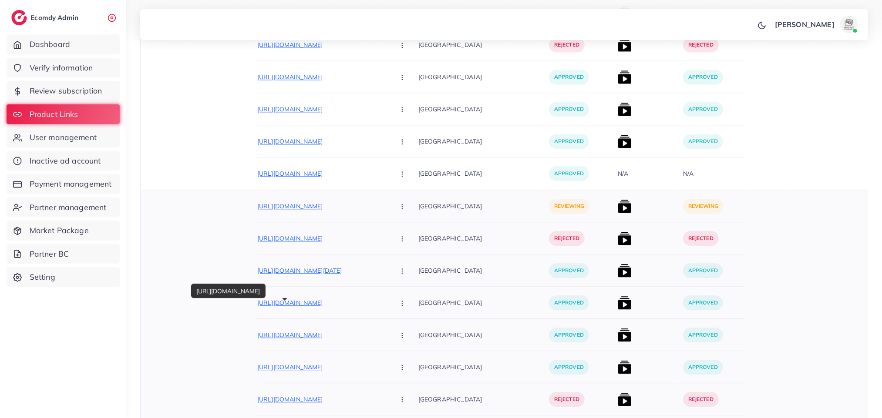
click at [329, 308] on p "https://ashenterprises.online/products/cotton-kurta-for-baby-boy" at bounding box center [322, 303] width 131 height 10
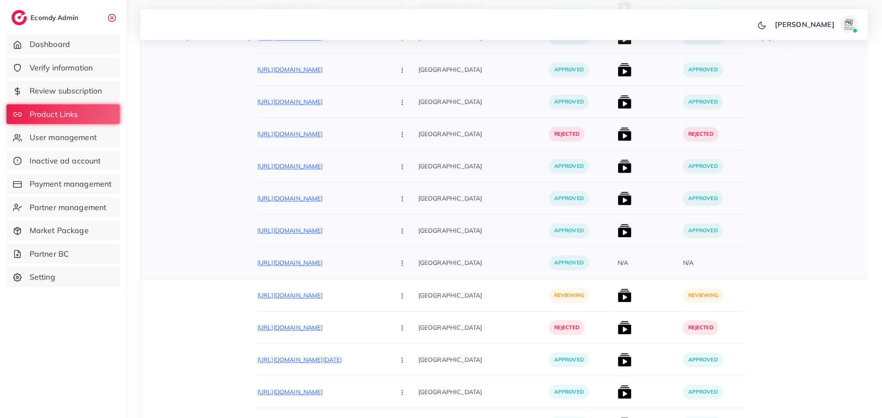
scroll to position [4784, 0]
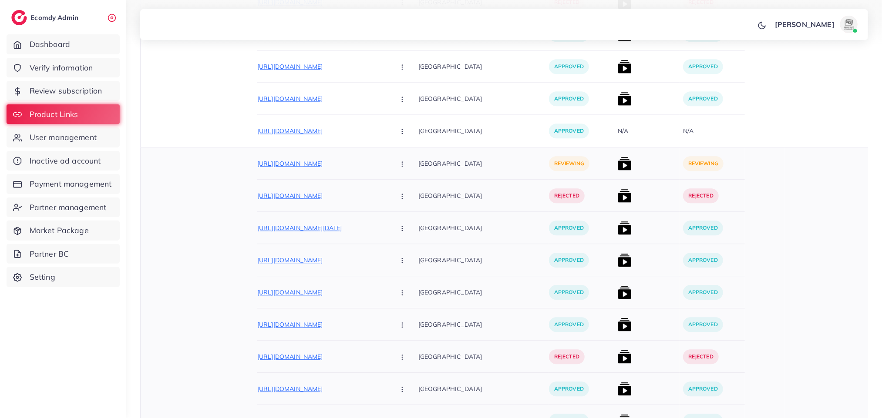
click at [388, 162] on button "button" at bounding box center [403, 164] width 30 height 20
click at [406, 216] on link "Reject" at bounding box center [422, 209] width 69 height 19
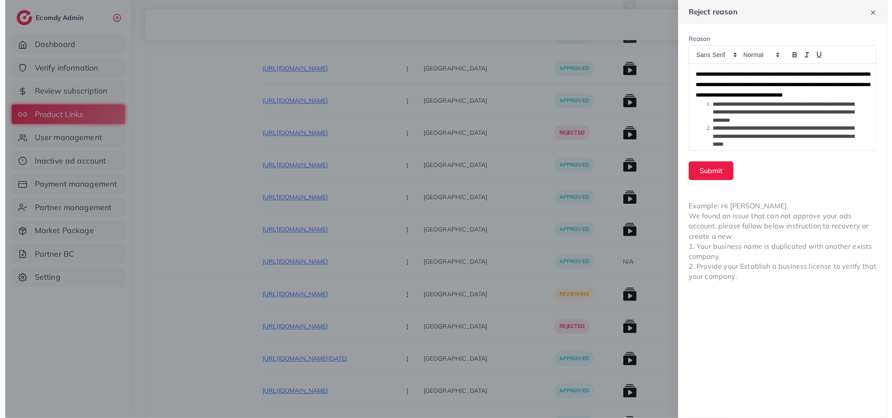
scroll to position [34, 0]
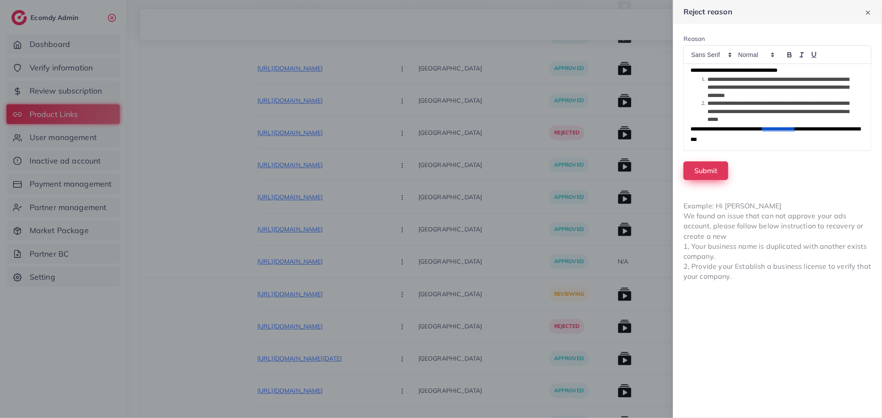
click at [686, 174] on button "Submit" at bounding box center [705, 170] width 45 height 19
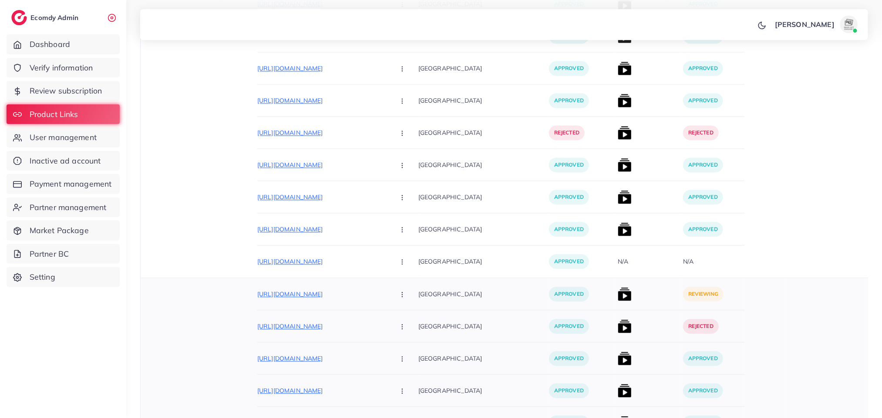
click at [618, 294] on img at bounding box center [625, 294] width 14 height 14
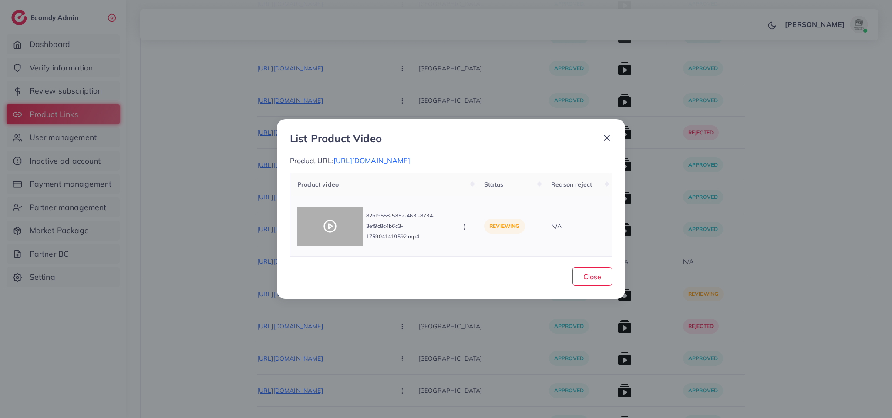
click at [337, 229] on div at bounding box center [329, 226] width 65 height 39
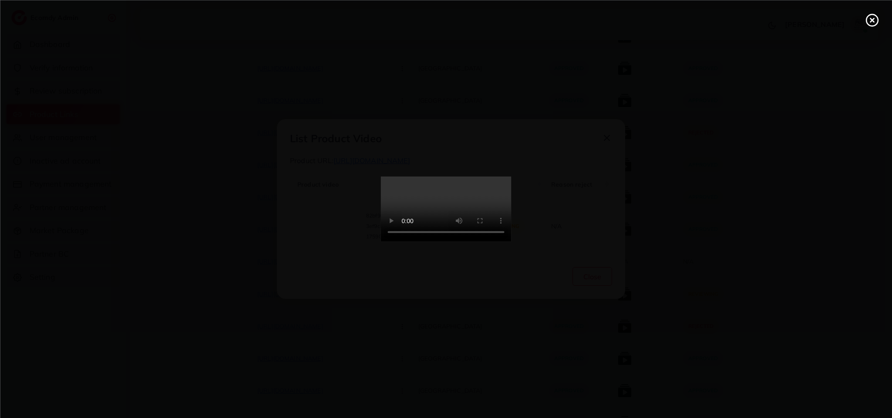
click at [337, 226] on div at bounding box center [446, 209] width 892 height 418
click at [436, 177] on video at bounding box center [446, 209] width 131 height 65
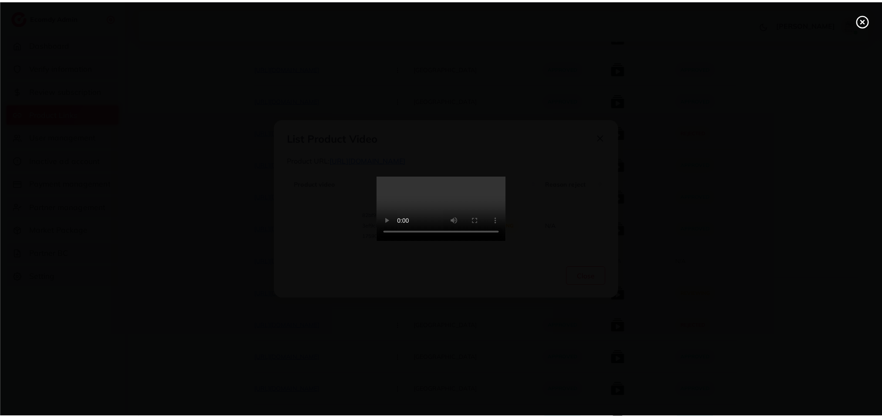
scroll to position [0, 0]
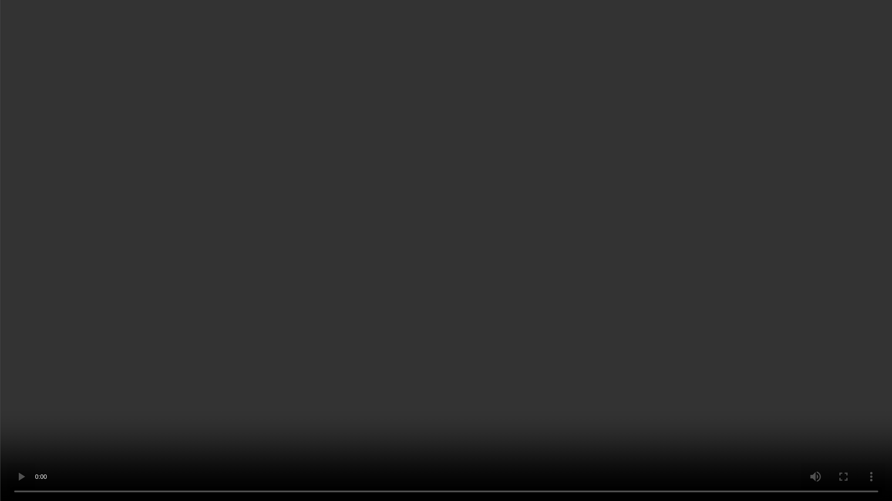
click at [448, 311] on video at bounding box center [446, 250] width 892 height 501
click at [653, 228] on video at bounding box center [446, 250] width 892 height 501
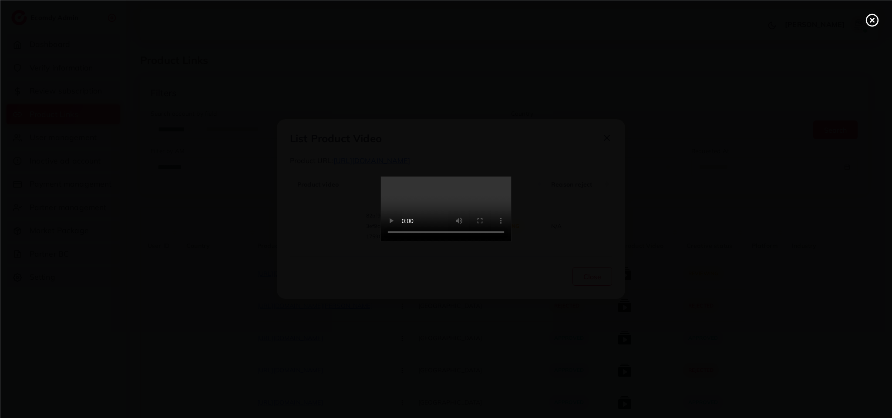
click at [508, 225] on video at bounding box center [446, 209] width 131 height 65
click at [508, 242] on video at bounding box center [446, 209] width 131 height 65
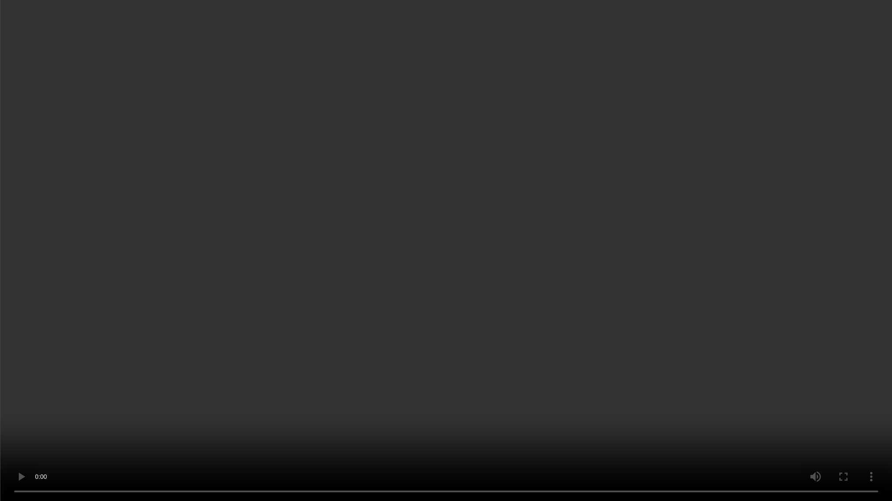
click at [628, 354] on video at bounding box center [446, 250] width 892 height 501
click at [563, 313] on video at bounding box center [446, 250] width 892 height 501
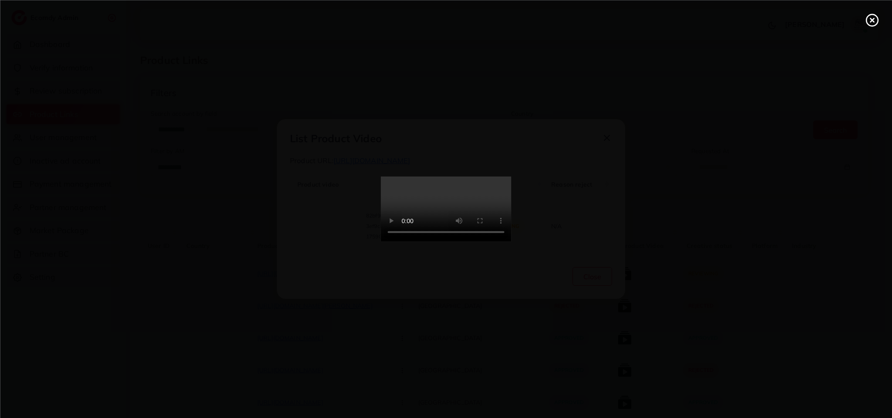
click at [429, 242] on video at bounding box center [446, 209] width 131 height 65
click at [511, 221] on video at bounding box center [446, 209] width 131 height 65
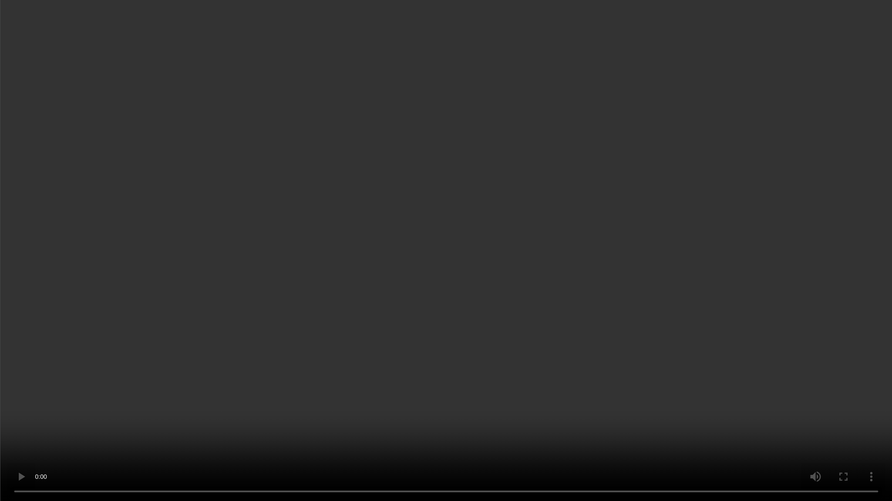
click at [514, 277] on video at bounding box center [446, 250] width 892 height 501
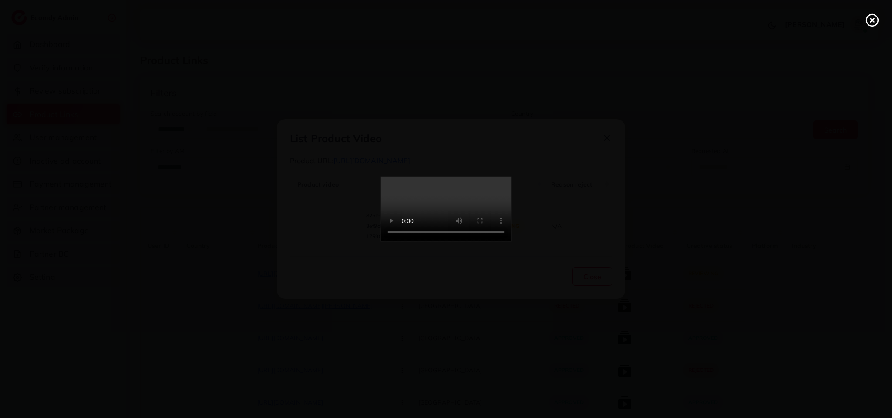
click at [405, 218] on video at bounding box center [446, 209] width 131 height 65
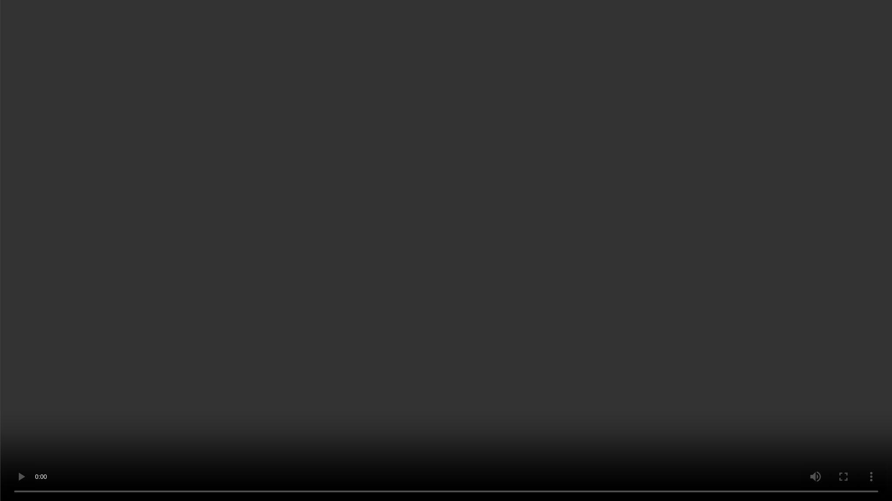
click at [410, 316] on video at bounding box center [446, 250] width 892 height 501
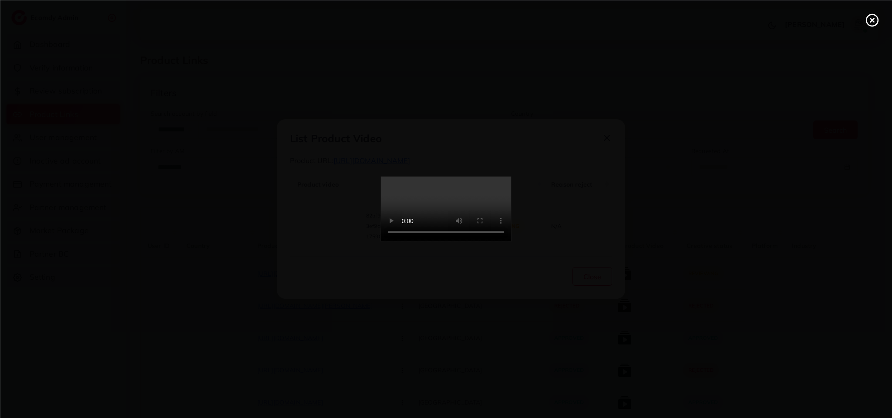
click at [410, 242] on video at bounding box center [446, 209] width 131 height 65
click at [508, 201] on video at bounding box center [446, 209] width 131 height 65
click at [508, 242] on video at bounding box center [446, 209] width 131 height 65
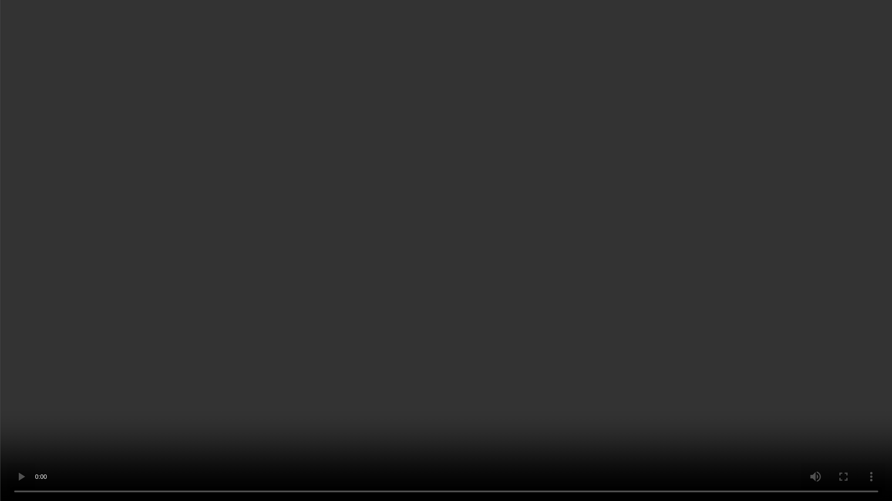
click at [494, 286] on video at bounding box center [446, 250] width 892 height 501
click at [569, 341] on video at bounding box center [446, 250] width 892 height 501
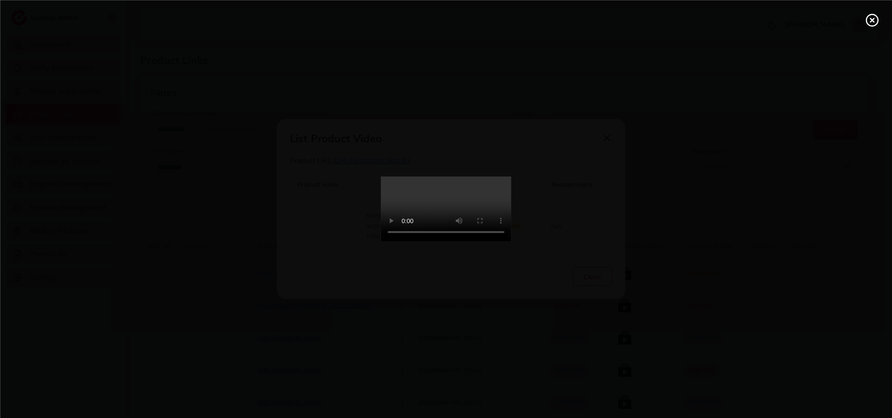
click at [381, 236] on video at bounding box center [446, 209] width 131 height 65
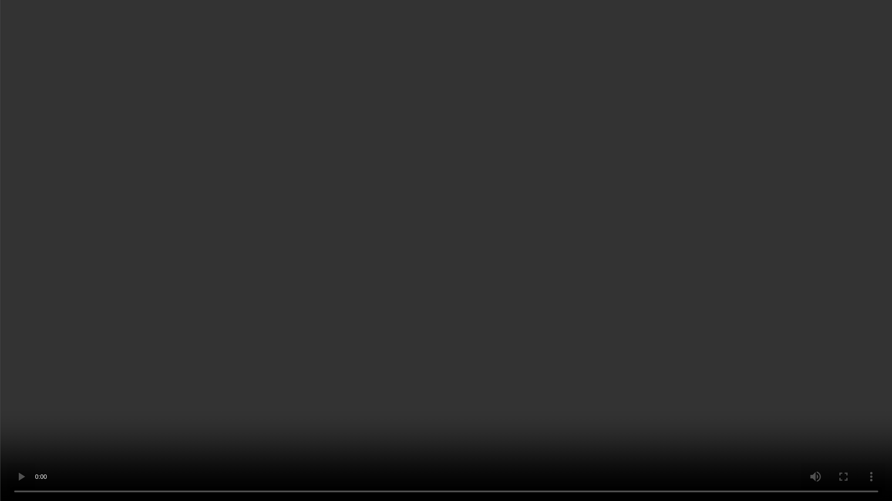
click at [358, 293] on video at bounding box center [446, 250] width 892 height 501
click at [547, 399] on video at bounding box center [446, 250] width 892 height 501
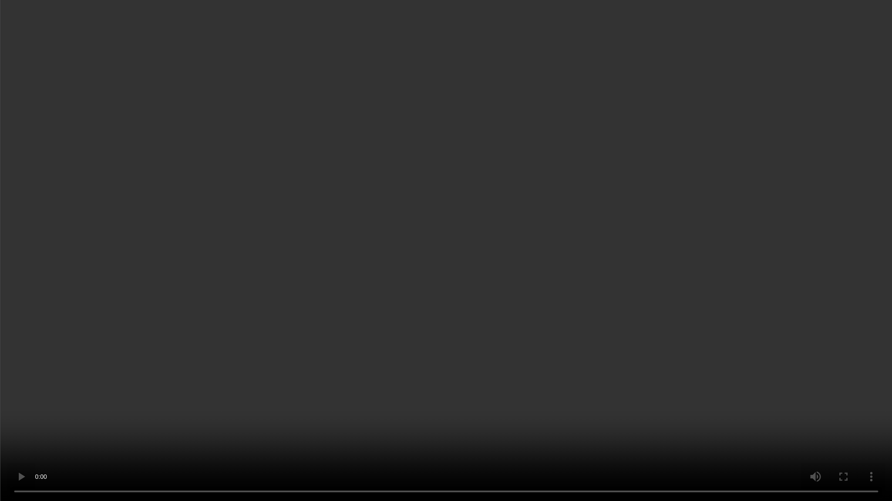
click at [547, 342] on video at bounding box center [446, 250] width 892 height 501
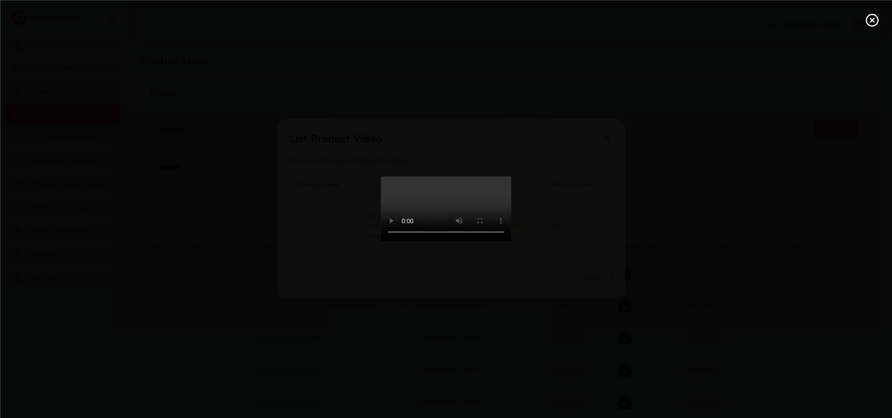
click at [511, 242] on video at bounding box center [446, 209] width 131 height 65
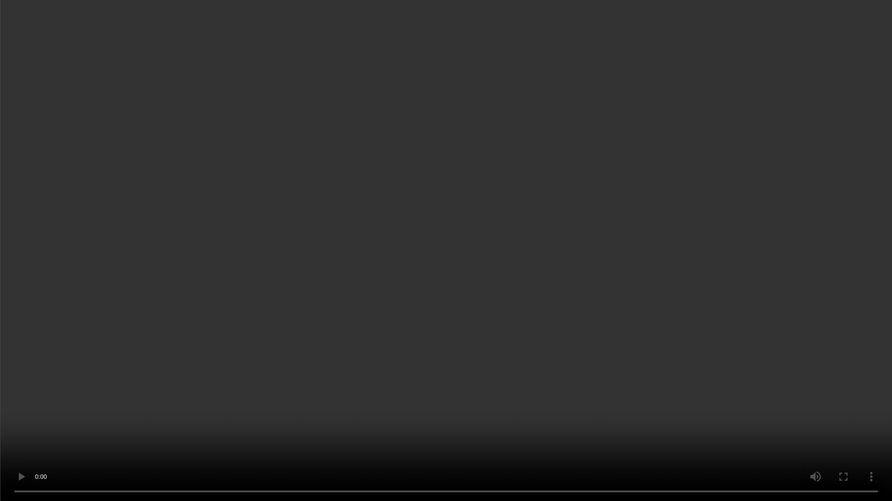
click at [547, 394] on video at bounding box center [446, 250] width 892 height 501
click at [759, 307] on video at bounding box center [446, 250] width 892 height 501
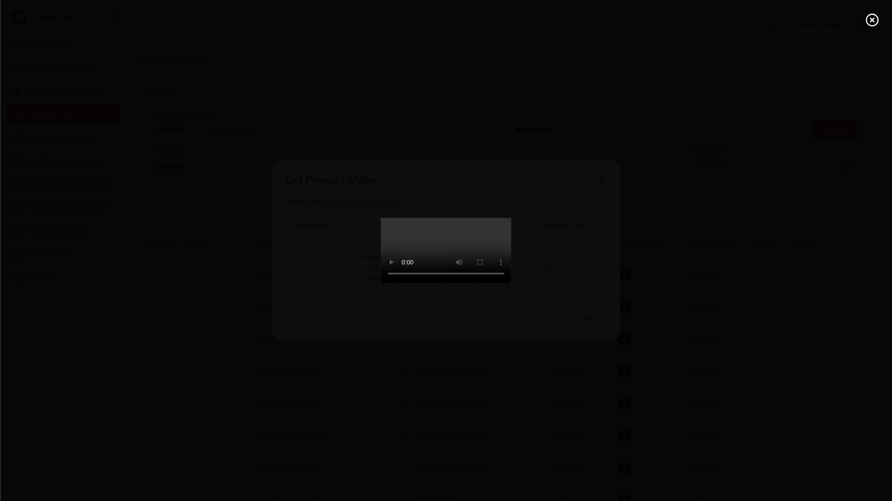
click at [759, 250] on div at bounding box center [446, 250] width 892 height 501
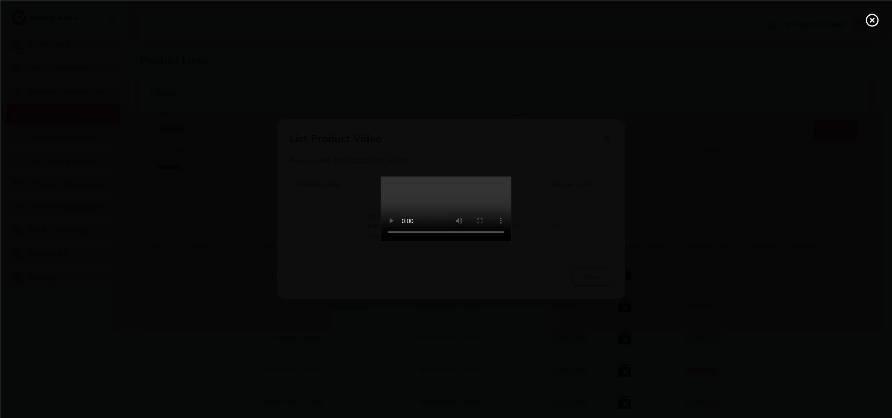
click at [682, 240] on div at bounding box center [446, 209] width 892 height 418
click at [511, 242] on video at bounding box center [446, 209] width 131 height 65
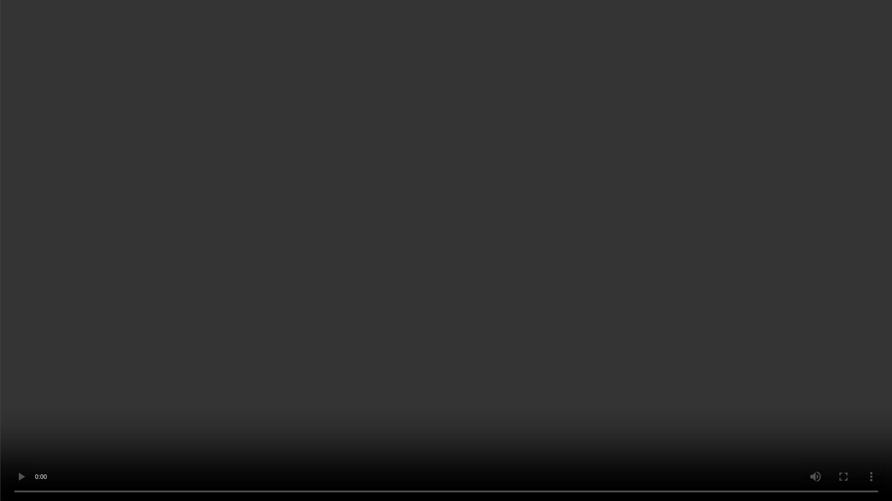
click at [463, 228] on video at bounding box center [446, 250] width 892 height 501
click at [881, 222] on video at bounding box center [446, 250] width 892 height 501
click at [413, 165] on video at bounding box center [446, 250] width 892 height 501
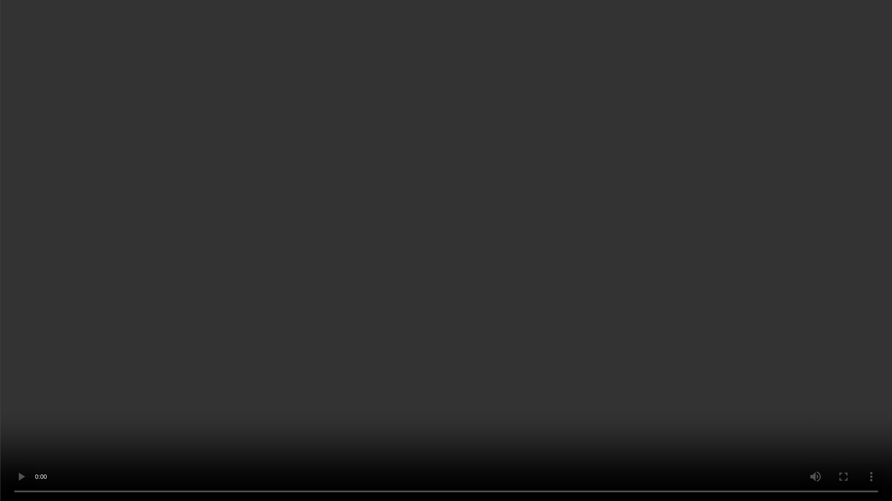
click at [413, 107] on video at bounding box center [446, 250] width 892 height 501
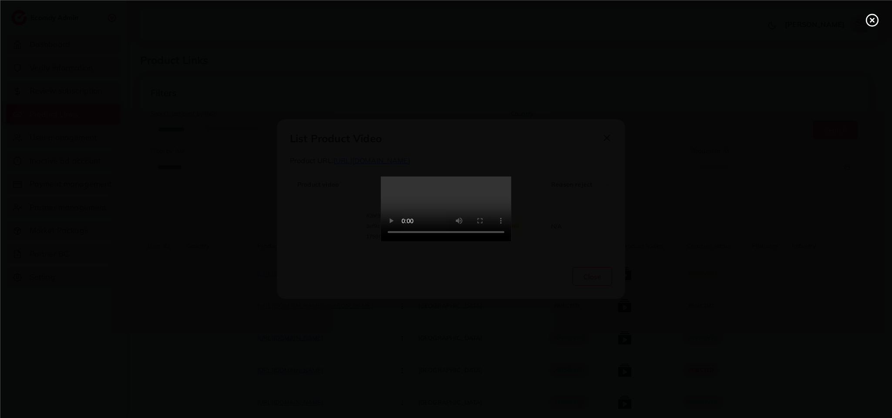
click at [511, 242] on video at bounding box center [446, 209] width 131 height 65
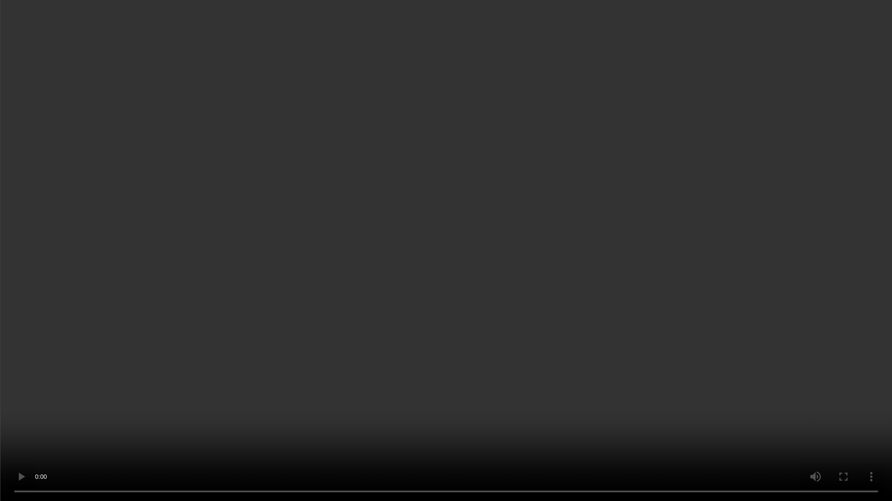
click at [389, 326] on video at bounding box center [446, 250] width 892 height 501
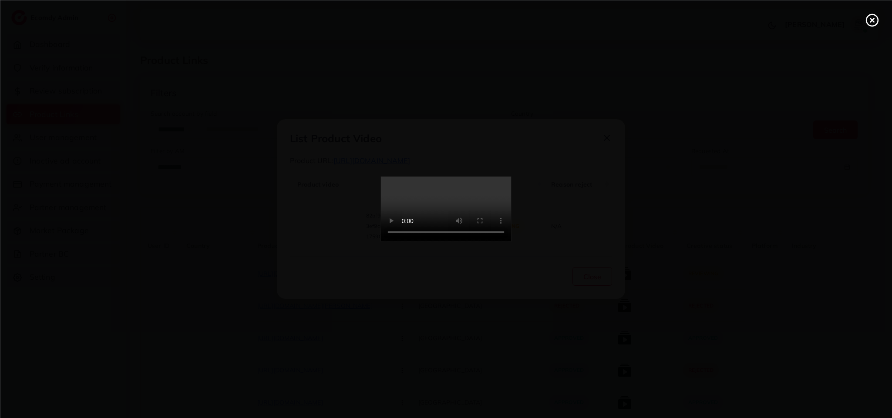
click at [475, 235] on video at bounding box center [446, 209] width 131 height 65
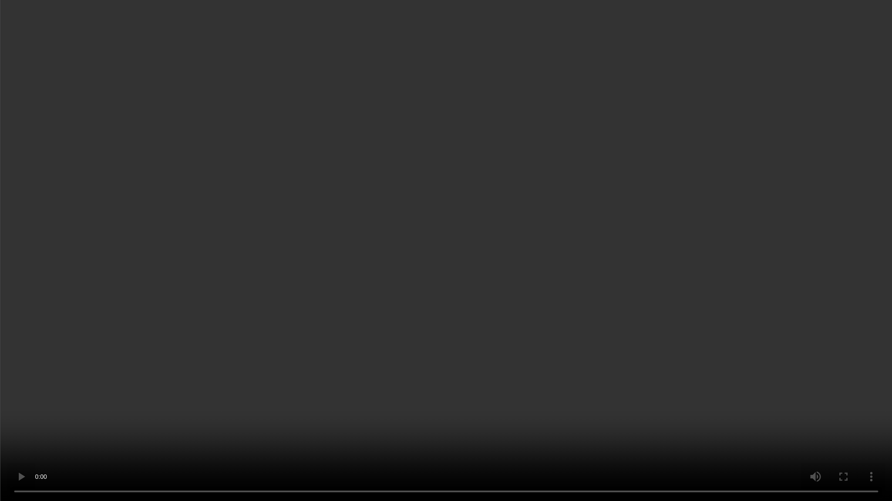
click at [475, 292] on video at bounding box center [446, 250] width 892 height 501
click at [477, 298] on video at bounding box center [446, 250] width 892 height 501
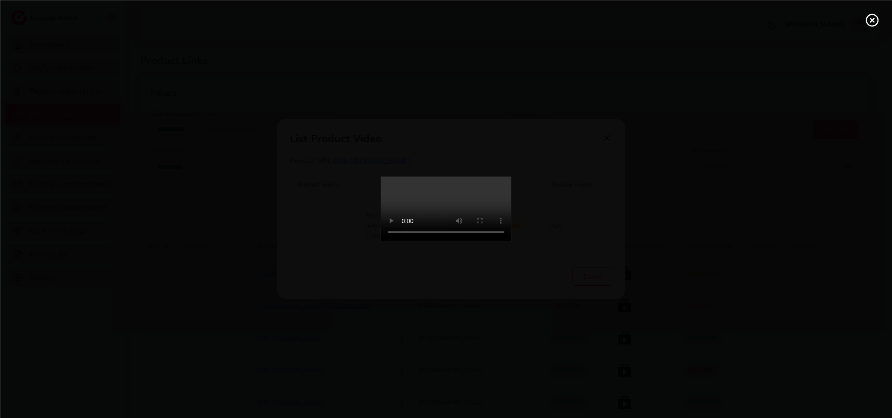
click at [832, 77] on div at bounding box center [446, 209] width 892 height 418
click at [877, 18] on circle at bounding box center [872, 20] width 12 height 12
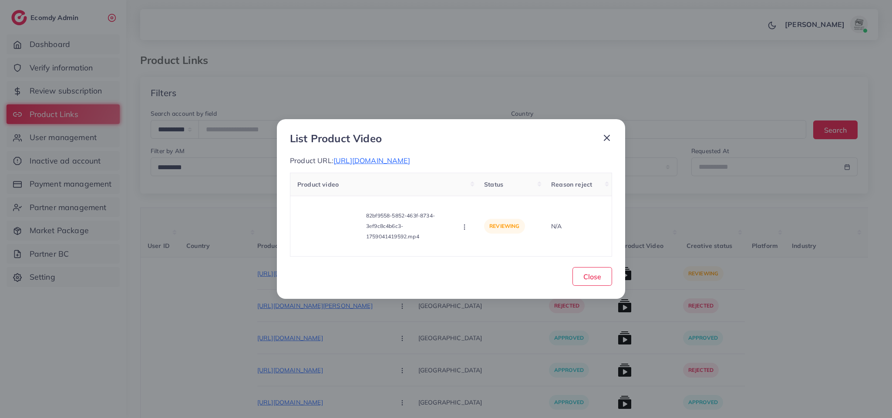
click at [604, 138] on div at bounding box center [602, 140] width 17 height 16
click at [602, 134] on icon at bounding box center [606, 138] width 10 height 10
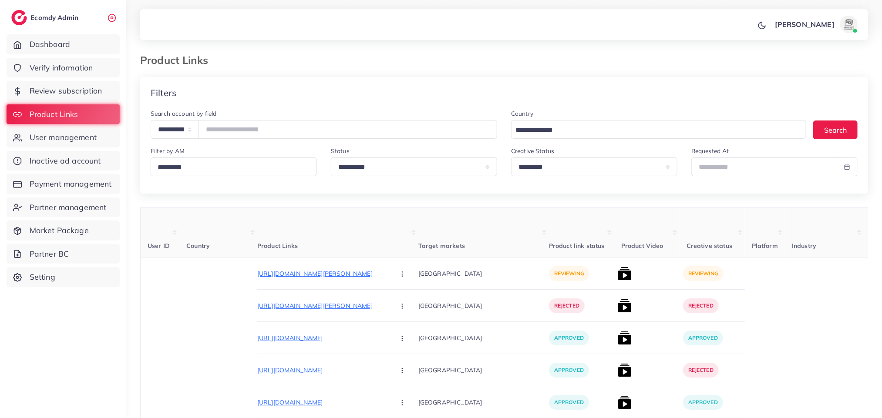
click at [674, 89] on div "Filters" at bounding box center [504, 93] width 728 height 32
click at [688, 63] on div "Product Links" at bounding box center [411, 60] width 556 height 13
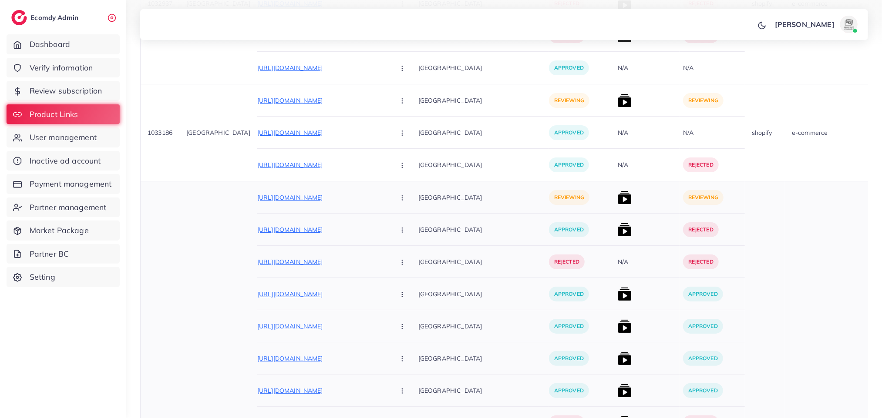
scroll to position [3612, 0]
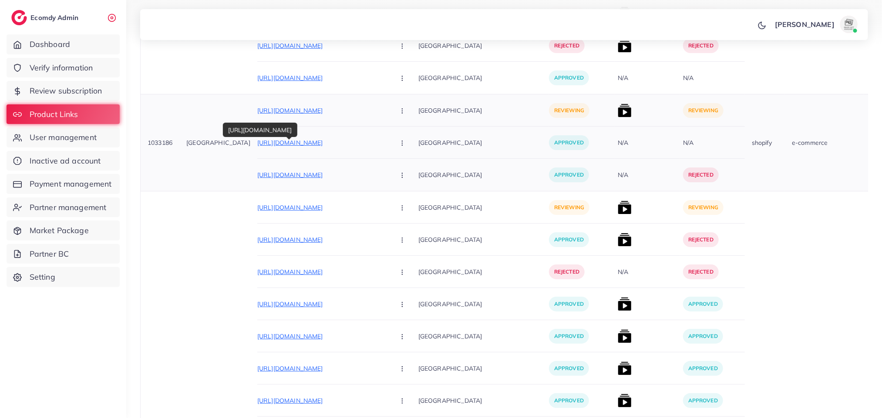
click at [332, 145] on p "https://fruitjerkies.com/collections/green-teas" at bounding box center [322, 143] width 131 height 10
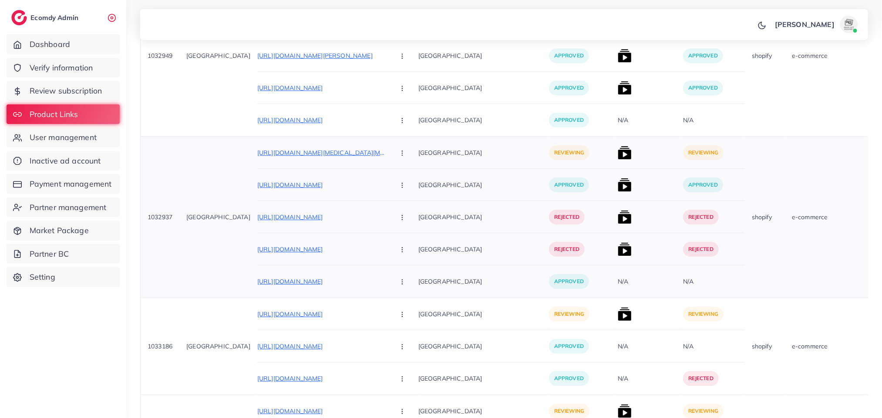
scroll to position [3416, 0]
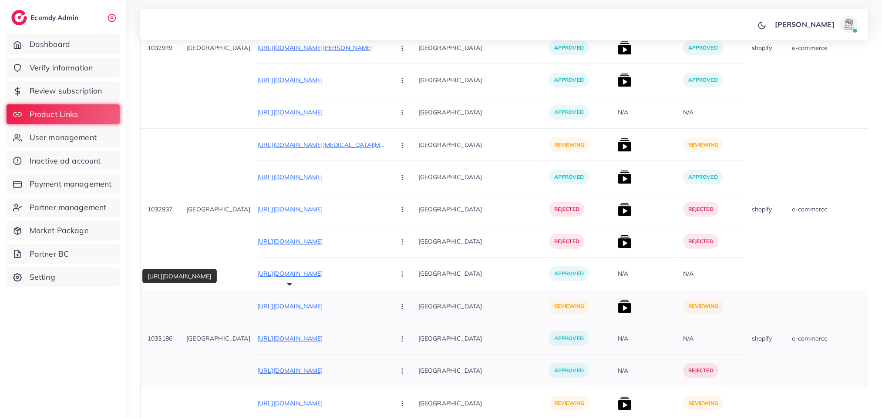
click at [324, 311] on p "https://fruitjerkies.com/collections/fruit-jerkies?sort_by=best-selling&grid=de…" at bounding box center [322, 306] width 131 height 10
click at [402, 309] on circle "button" at bounding box center [402, 309] width 0 height 0
click at [406, 331] on span "Approve" at bounding box center [420, 333] width 29 height 9
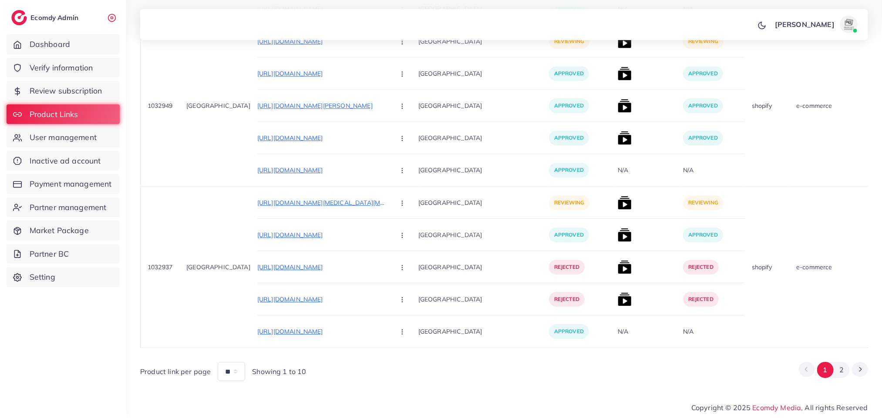
scroll to position [8557, 0]
click at [837, 368] on button "2" at bounding box center [841, 370] width 16 height 16
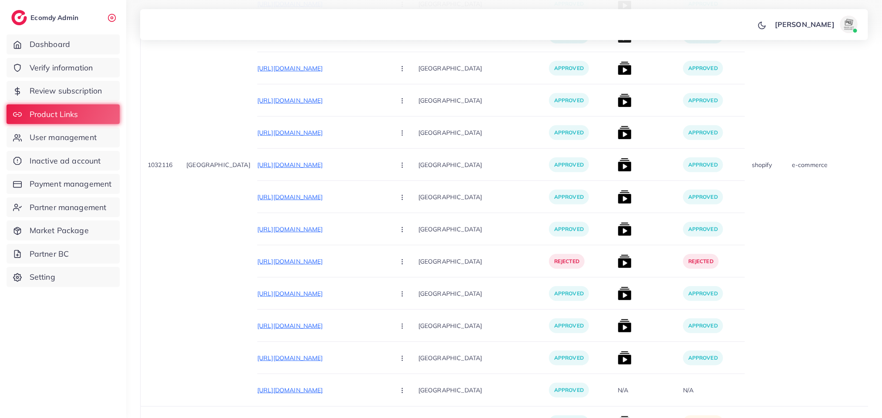
scroll to position [170, 0]
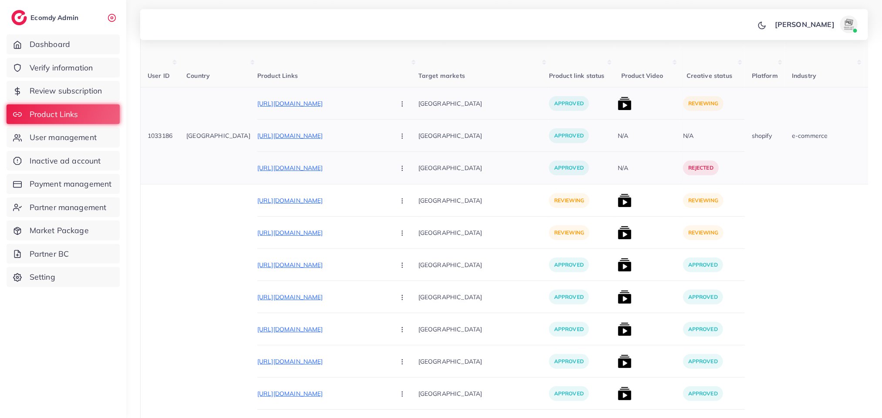
click at [618, 107] on img at bounding box center [625, 104] width 14 height 14
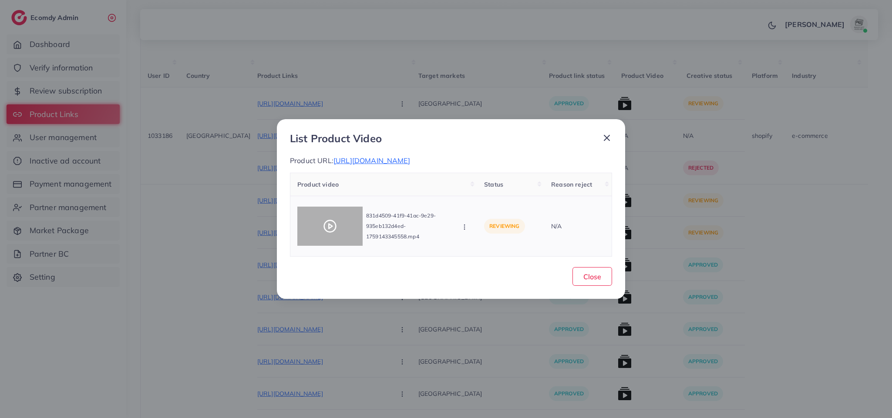
click at [337, 229] on div at bounding box center [329, 226] width 65 height 39
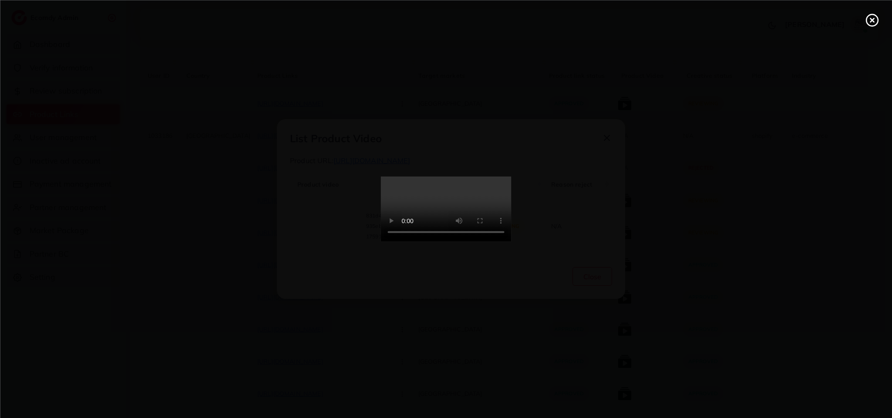
click at [337, 229] on div at bounding box center [446, 209] width 892 height 418
click at [461, 186] on video at bounding box center [446, 209] width 131 height 65
click at [870, 17] on icon at bounding box center [872, 20] width 14 height 14
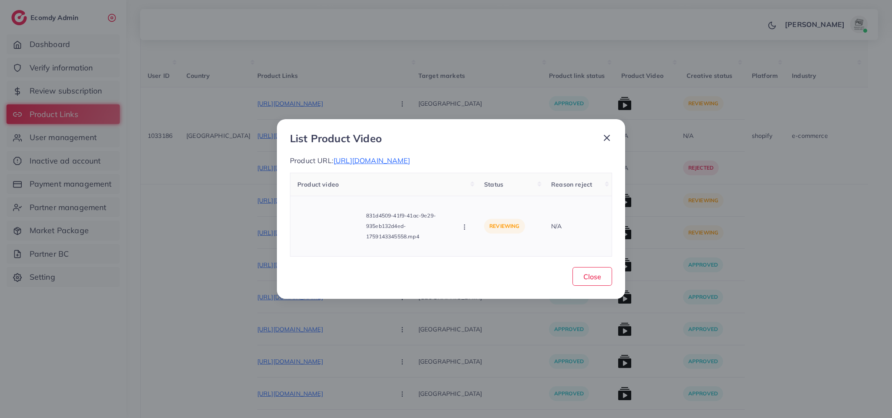
click at [466, 230] on icon "button" at bounding box center [464, 227] width 7 height 7
click at [490, 192] on span "Approve" at bounding box center [494, 187] width 29 height 9
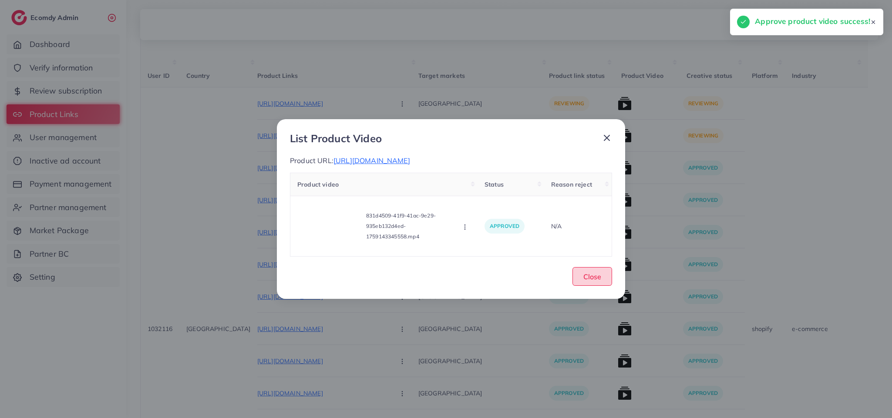
click at [589, 281] on span "Close" at bounding box center [592, 276] width 18 height 9
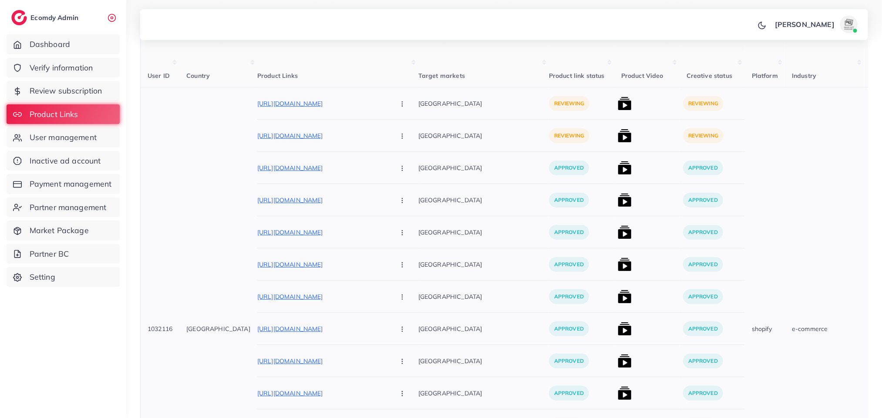
click at [388, 133] on button "button" at bounding box center [403, 136] width 30 height 20
click at [406, 181] on span "Reject" at bounding box center [416, 182] width 21 height 9
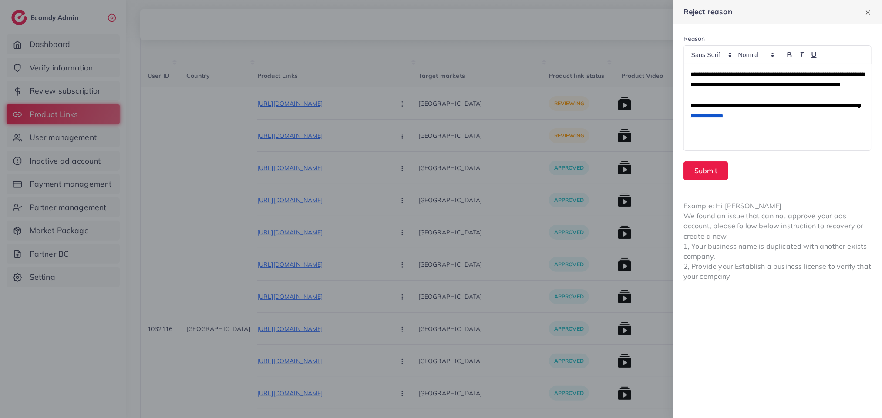
scroll to position [0, 0]
click at [695, 168] on button "Submit" at bounding box center [705, 170] width 45 height 19
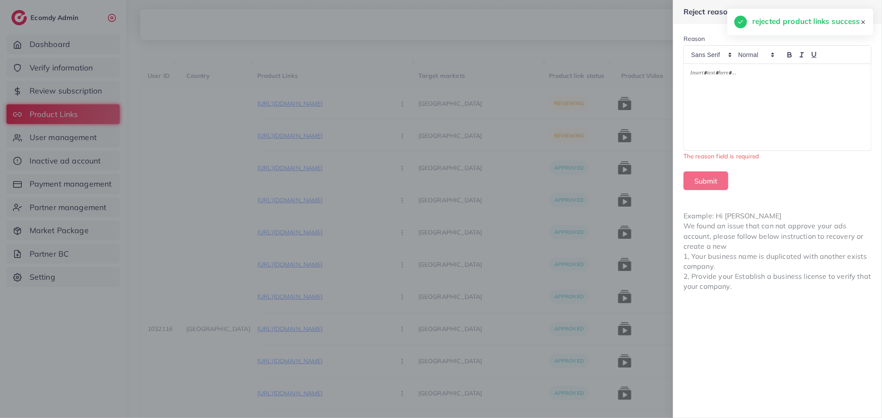
click at [695, 0] on div "Reject reason Reason The reason field is required Submit Example: Hi James We f…" at bounding box center [441, 0] width 882 height 0
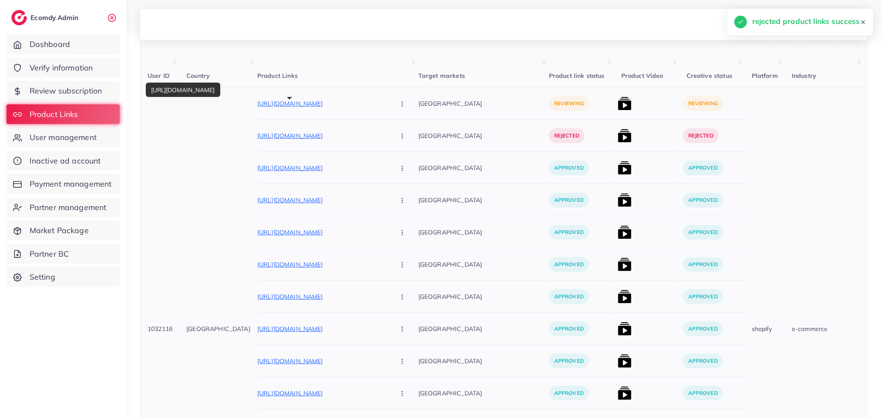
click at [307, 100] on p "[URL][DOMAIN_NAME]" at bounding box center [322, 103] width 131 height 10
click at [399, 105] on icon "button" at bounding box center [402, 104] width 7 height 7
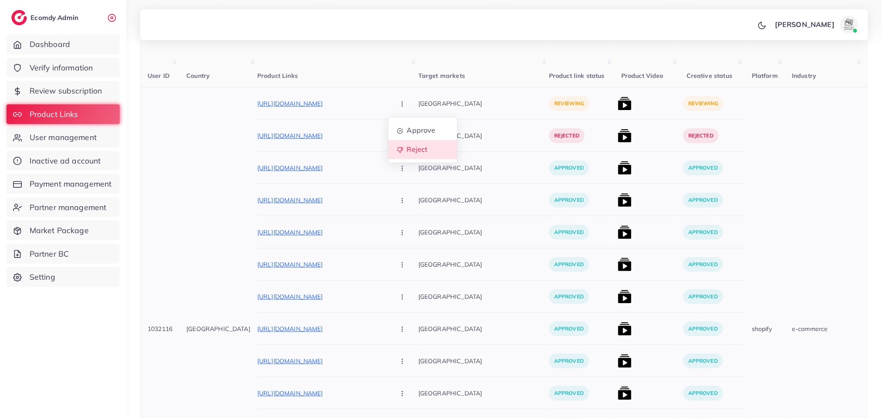
click at [388, 156] on link "Reject" at bounding box center [422, 149] width 69 height 19
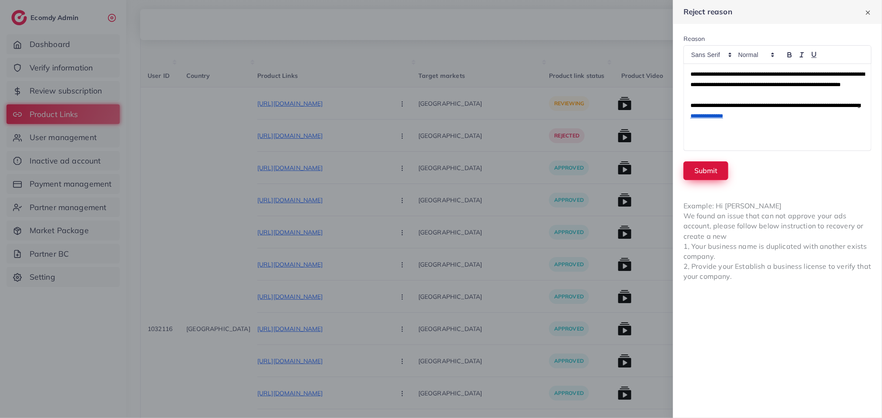
click at [695, 171] on button "Submit" at bounding box center [705, 170] width 45 height 19
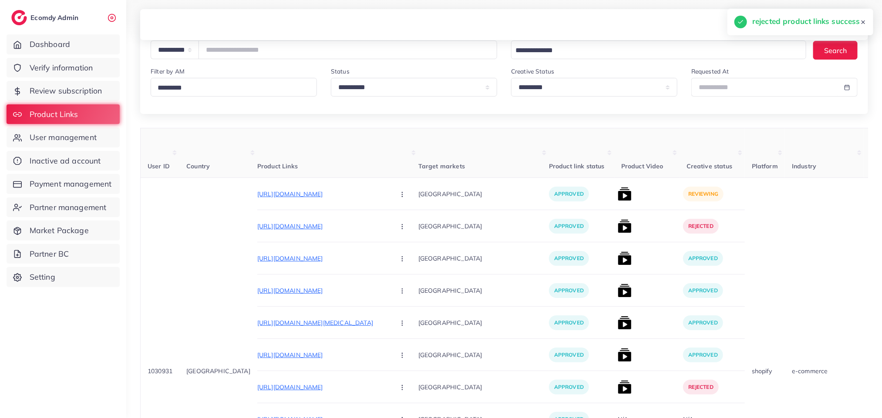
scroll to position [47, 0]
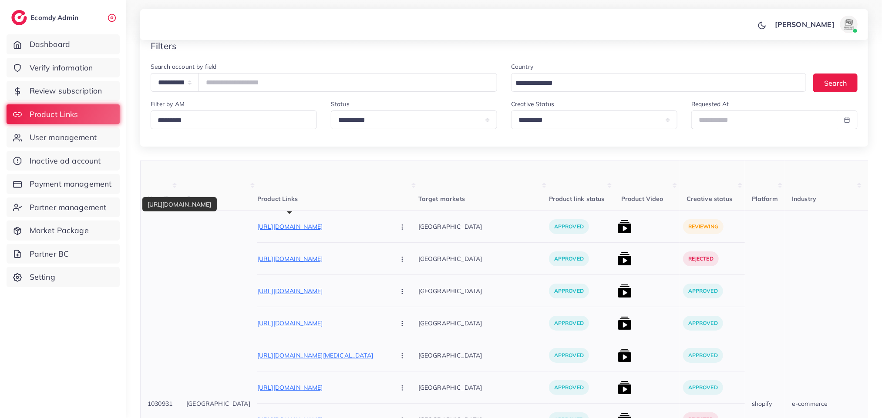
click at [338, 223] on p "[URL][DOMAIN_NAME]" at bounding box center [322, 227] width 131 height 10
click at [618, 233] on img at bounding box center [625, 227] width 14 height 14
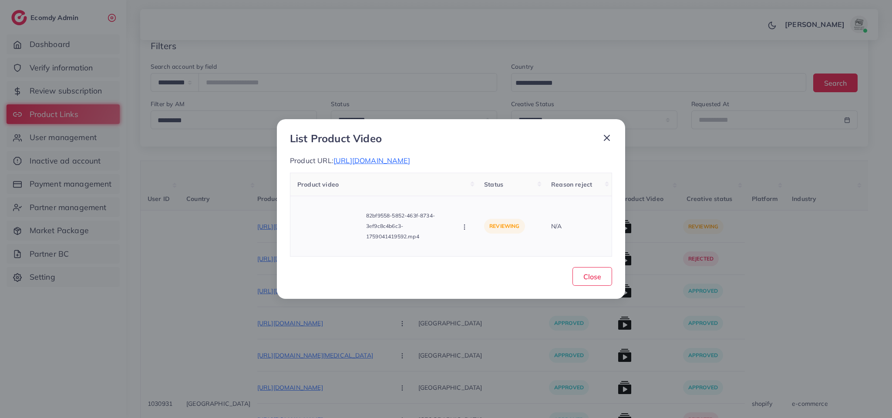
click at [469, 231] on button "button" at bounding box center [465, 226] width 10 height 9
click at [478, 217] on link "Reject" at bounding box center [495, 207] width 69 height 19
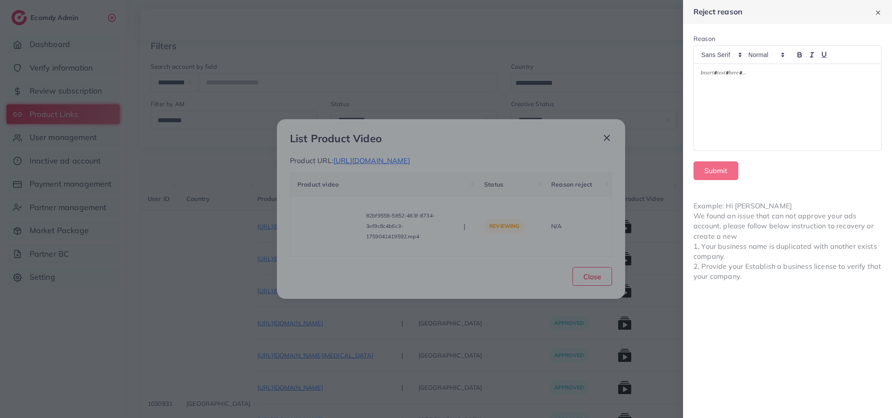
click at [829, 112] on div at bounding box center [787, 107] width 187 height 87
click at [768, 84] on p "**********" at bounding box center [787, 79] width 174 height 21
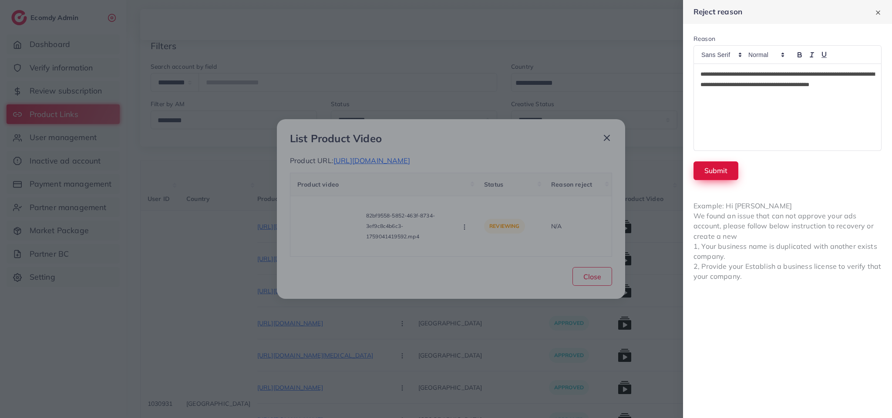
click at [705, 177] on button "Submit" at bounding box center [715, 170] width 45 height 19
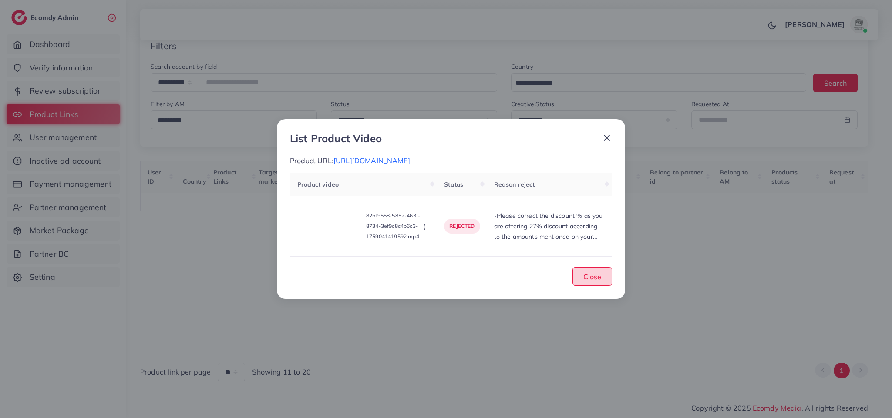
click at [578, 286] on button "Close" at bounding box center [592, 276] width 40 height 19
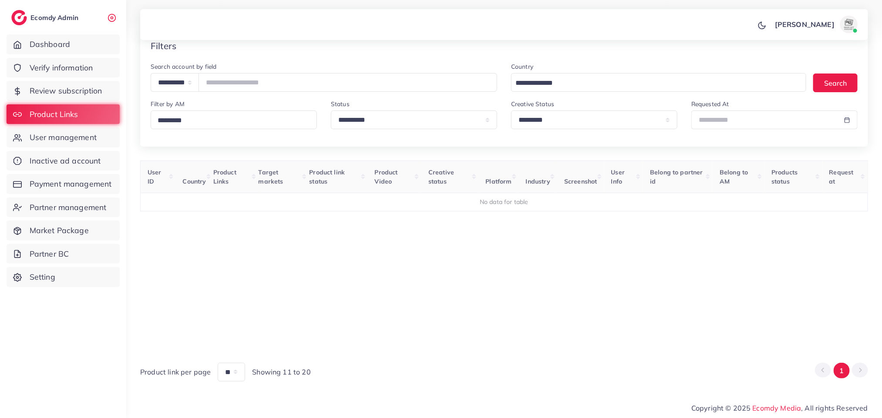
scroll to position [49, 0]
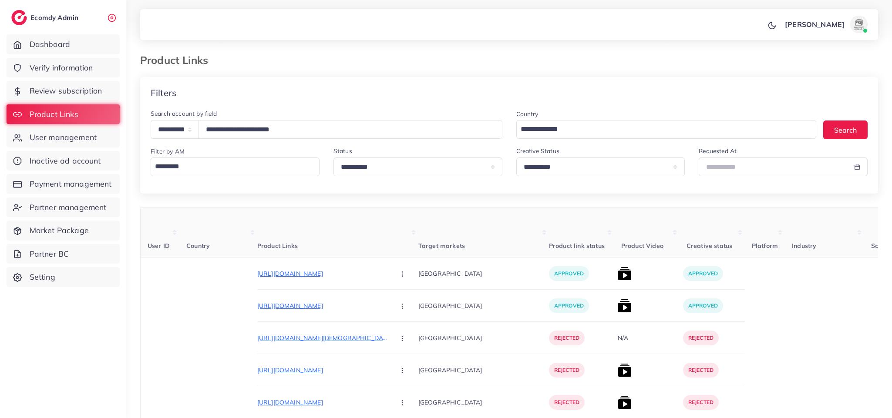
select select "*****"
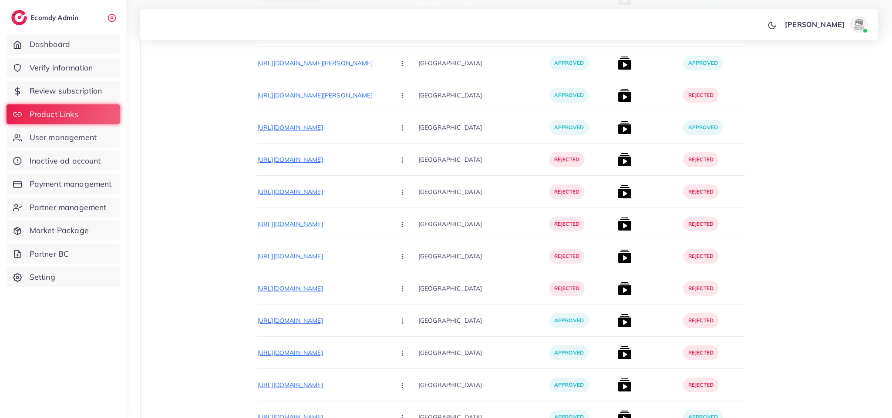
scroll to position [878, 0]
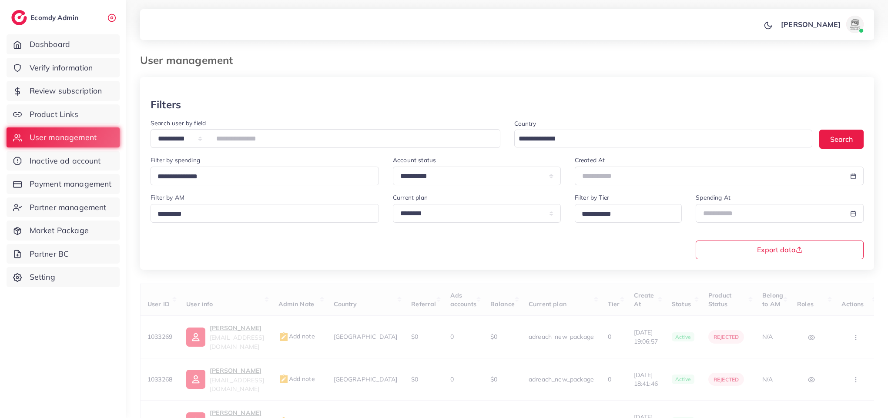
select select "*****"
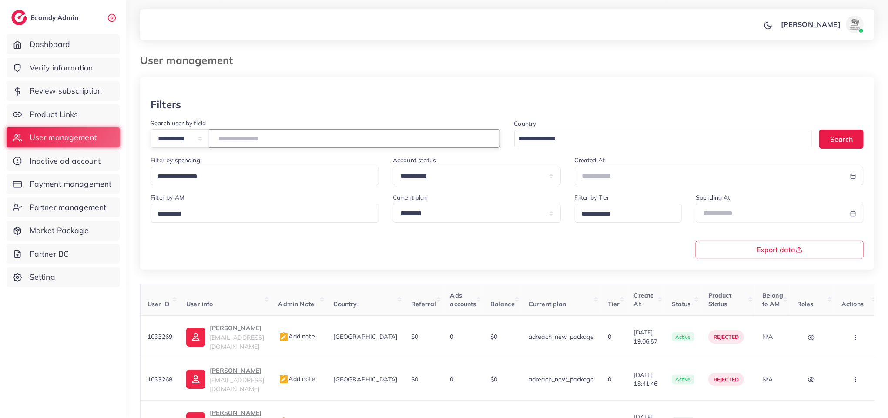
paste input "**********"
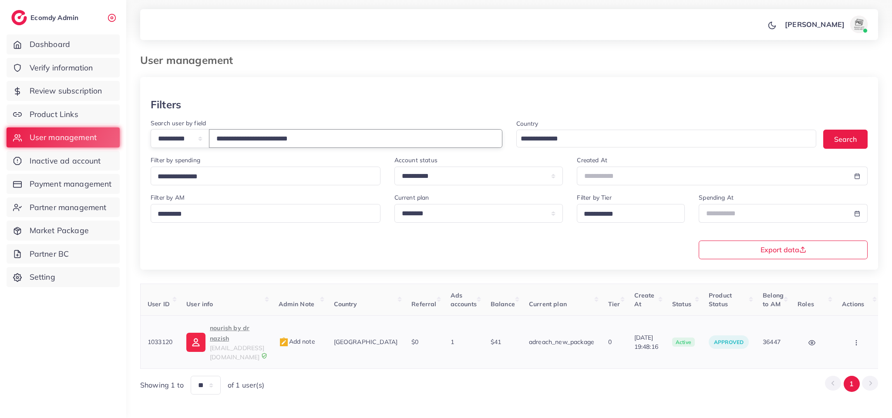
type input "**********"
click at [264, 344] on span "nourishbydrnazish@gmail.com" at bounding box center [237, 352] width 54 height 17
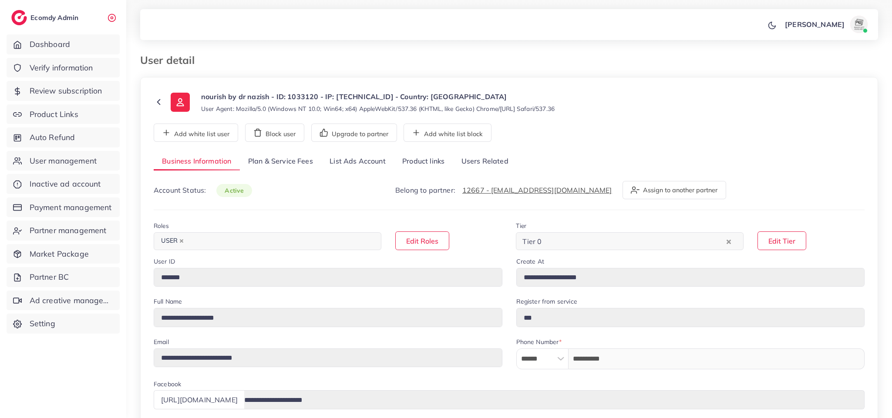
click at [438, 160] on link "Product links" at bounding box center [423, 161] width 59 height 19
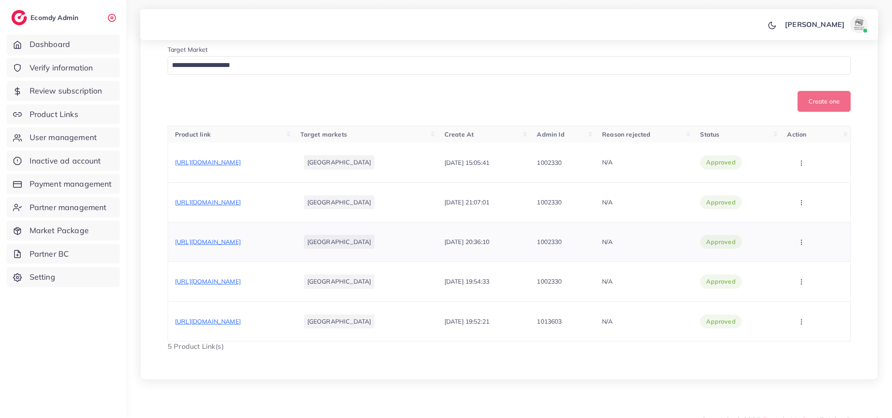
scroll to position [252, 0]
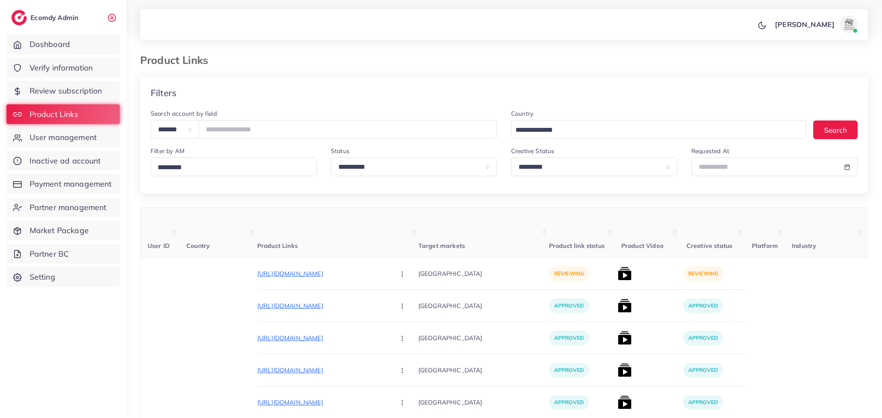
select select "*********"
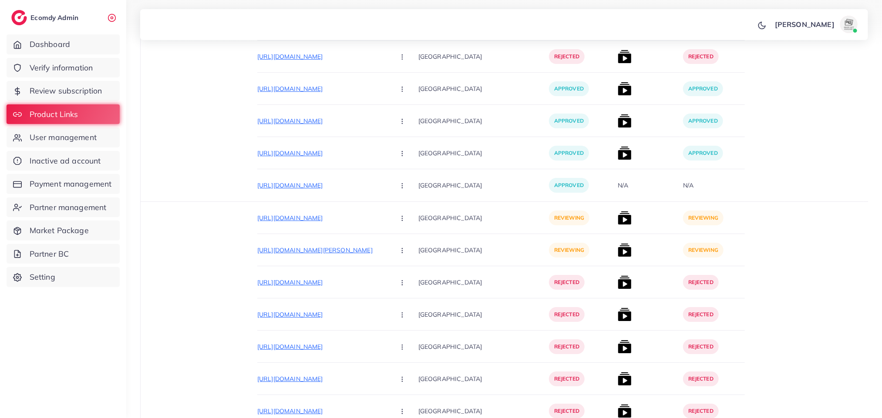
scroll to position [5320, 0]
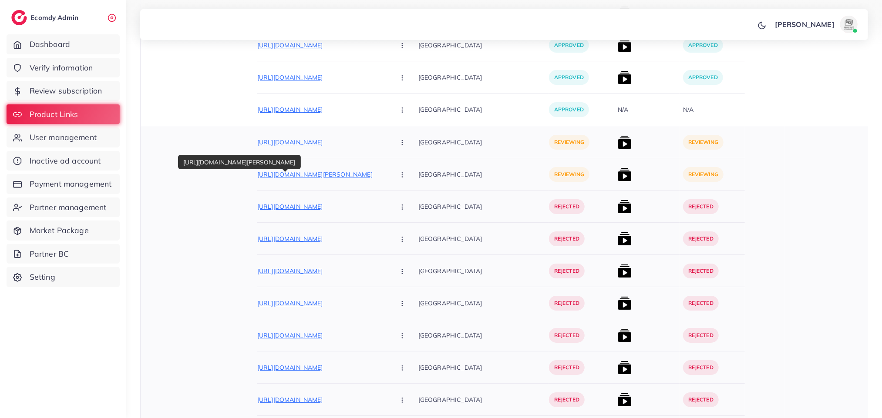
click at [284, 179] on p "[URL][DOMAIN_NAME][PERSON_NAME]" at bounding box center [322, 174] width 131 height 10
click at [402, 173] on circle "button" at bounding box center [402, 173] width 0 height 0
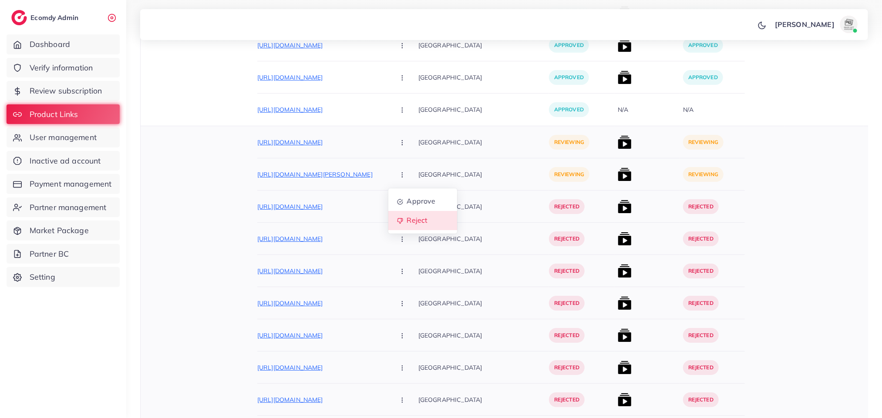
click at [406, 225] on span "Reject" at bounding box center [416, 220] width 21 height 9
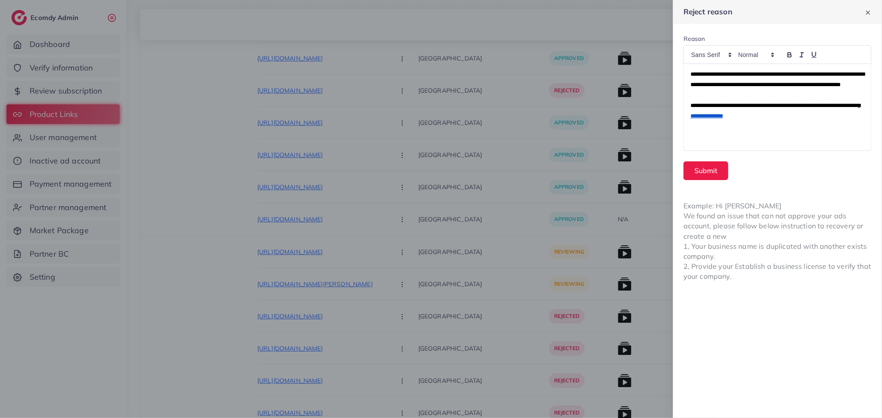
scroll to position [5190, 0]
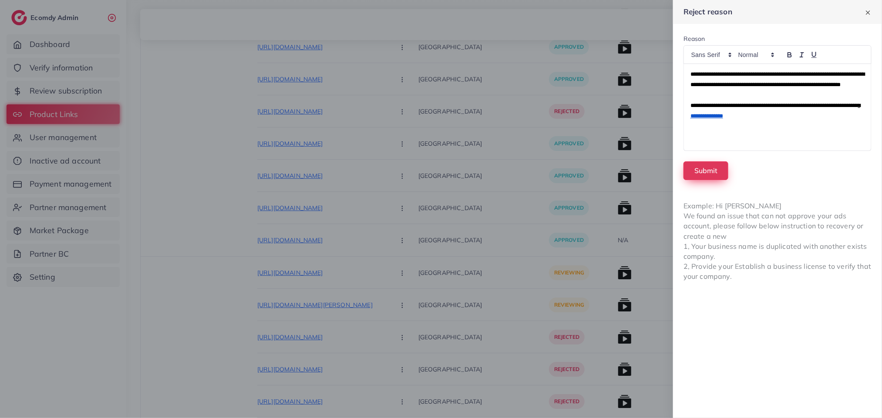
click at [721, 173] on button "Submit" at bounding box center [705, 170] width 45 height 19
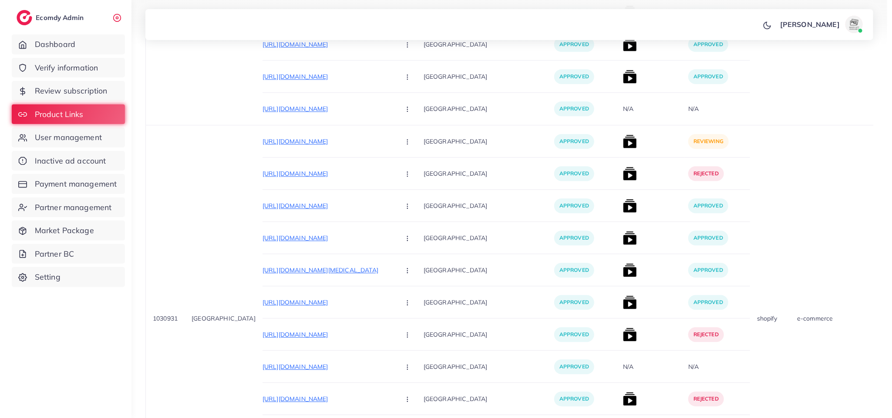
scroll to position [4787, 0]
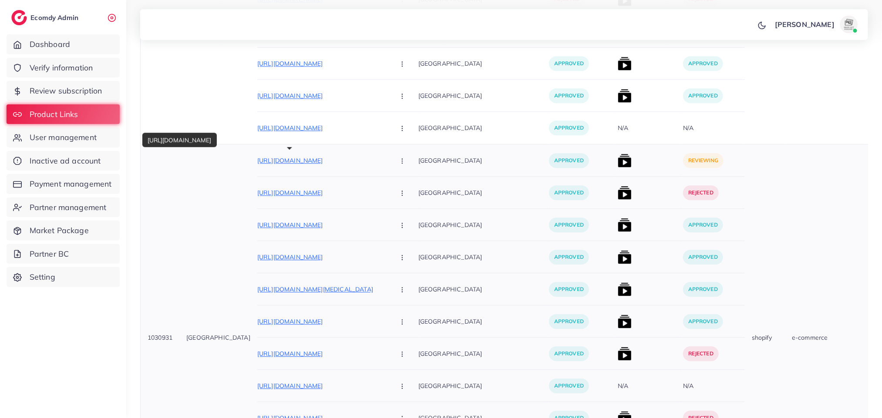
click at [336, 161] on p "https://eshopzz.store/products/mobile-phone-screen-magnifier-3d-magnifier-table…" at bounding box center [322, 160] width 131 height 10
click at [618, 160] on img at bounding box center [625, 161] width 14 height 14
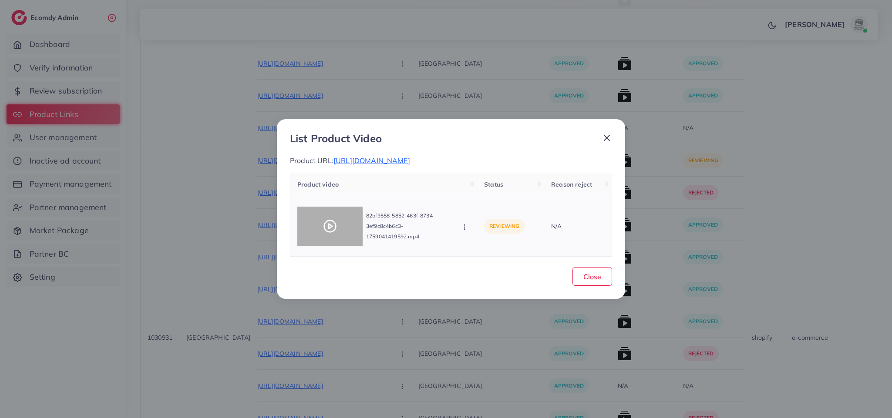
click at [341, 243] on div at bounding box center [329, 226] width 65 height 39
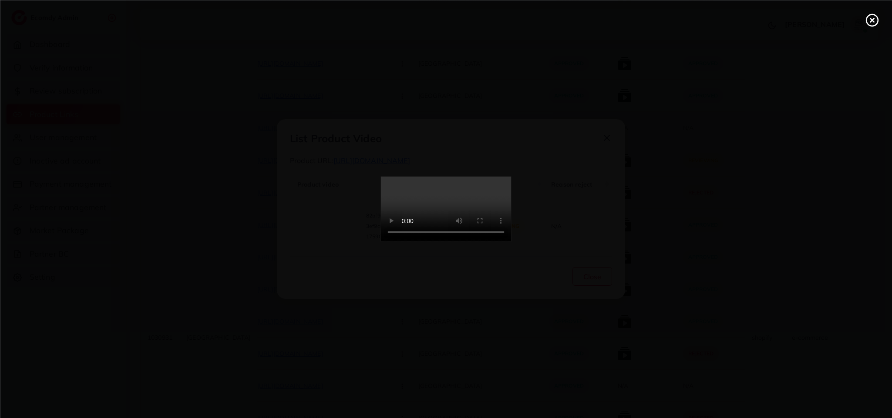
click at [381, 242] on video at bounding box center [446, 209] width 131 height 65
click at [401, 242] on video at bounding box center [446, 209] width 131 height 65
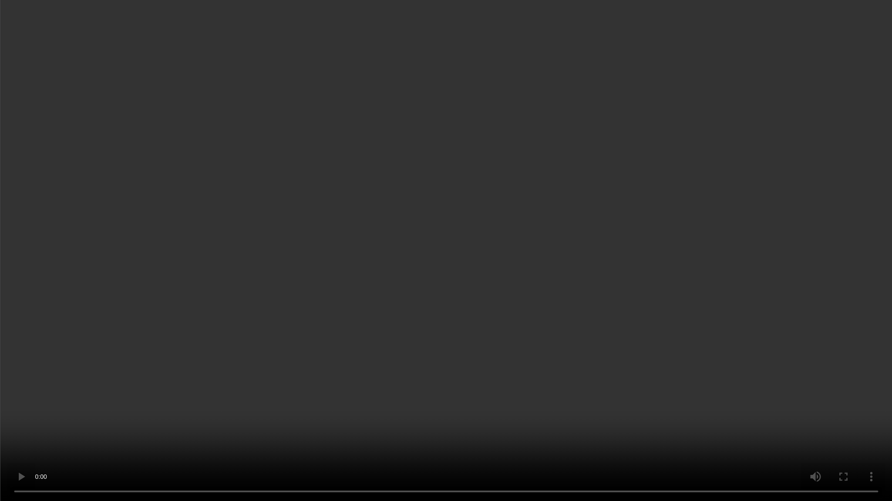
click at [632, 213] on video at bounding box center [446, 250] width 892 height 501
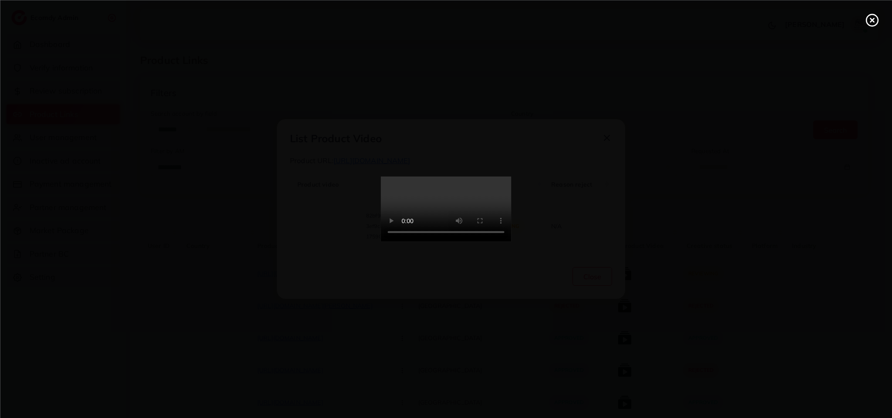
click at [467, 225] on video at bounding box center [446, 209] width 131 height 65
click at [460, 226] on video at bounding box center [446, 209] width 131 height 65
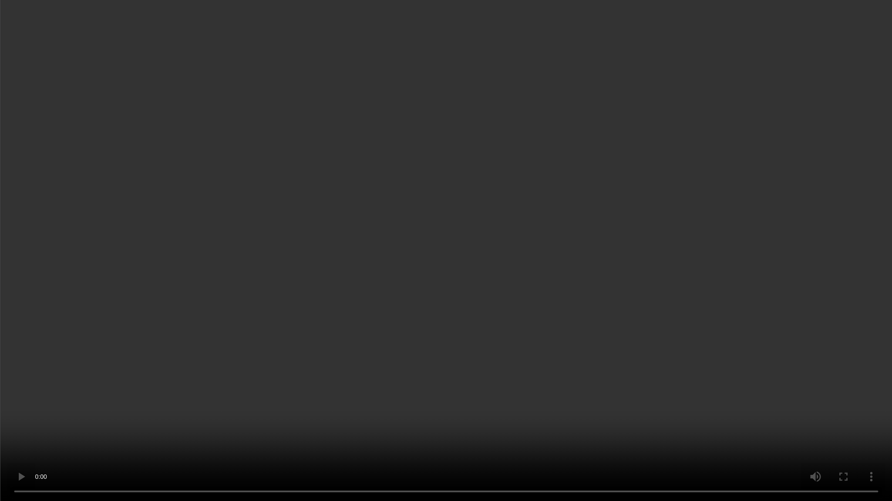
click at [460, 282] on video at bounding box center [446, 250] width 892 height 501
click at [487, 279] on video at bounding box center [446, 250] width 892 height 501
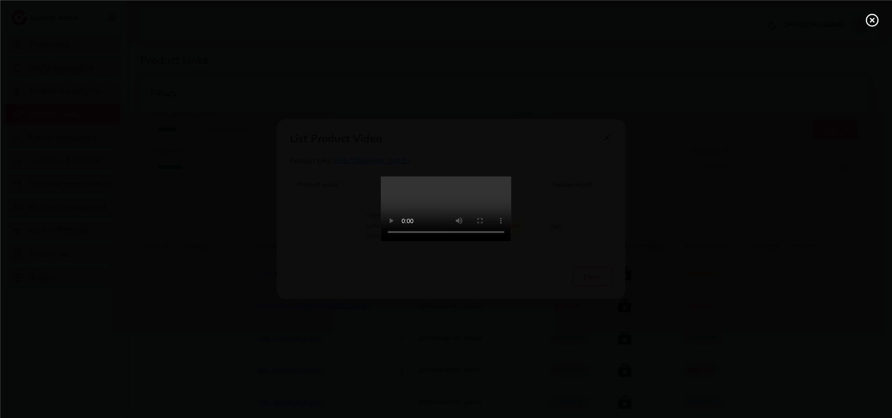
click at [475, 242] on video at bounding box center [446, 209] width 131 height 65
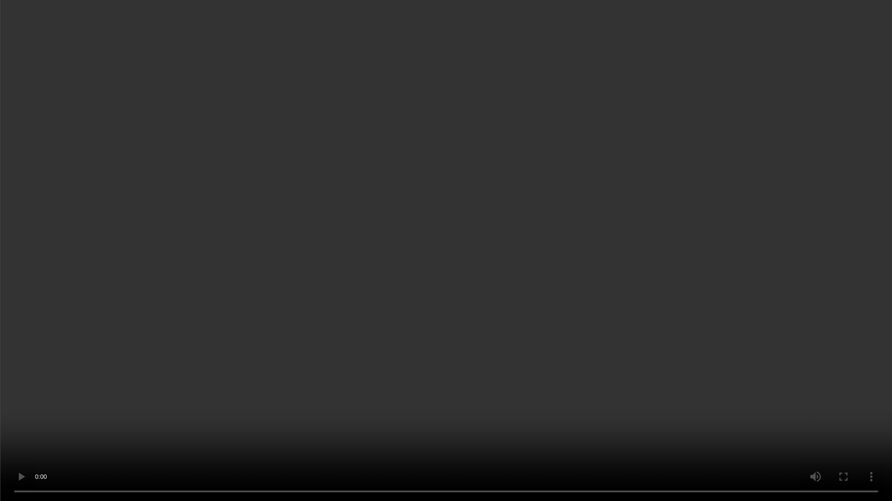
click at [443, 339] on video at bounding box center [446, 250] width 892 height 501
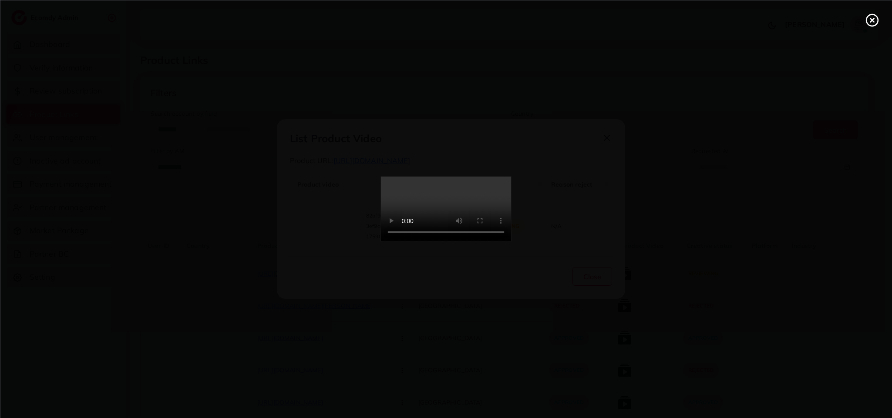
click at [457, 242] on video at bounding box center [446, 209] width 131 height 65
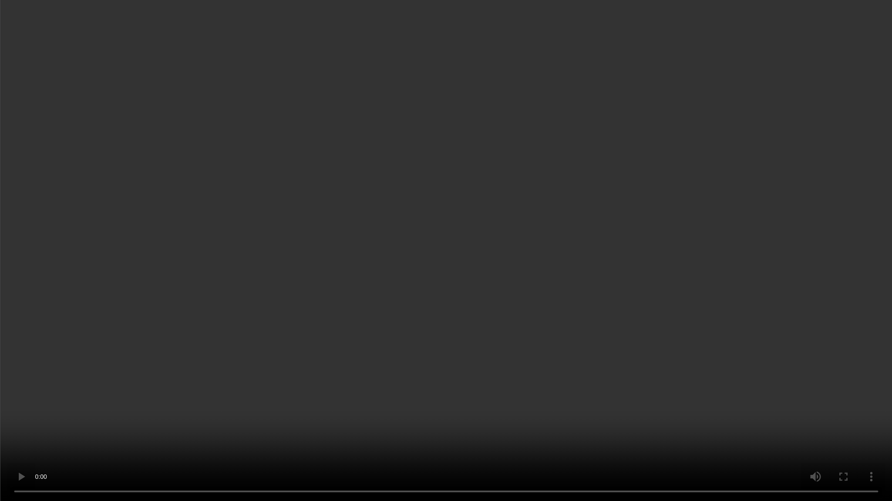
click at [457, 343] on video at bounding box center [446, 250] width 892 height 501
click at [480, 317] on video at bounding box center [446, 250] width 892 height 501
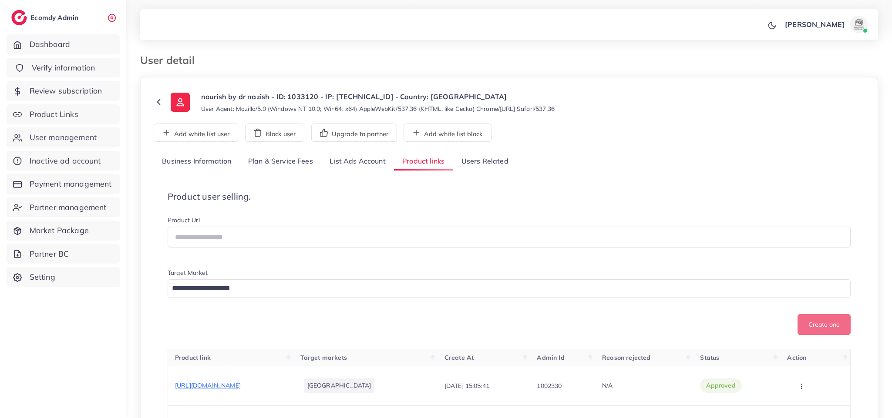
click at [74, 69] on span "Verify information" at bounding box center [64, 67] width 64 height 11
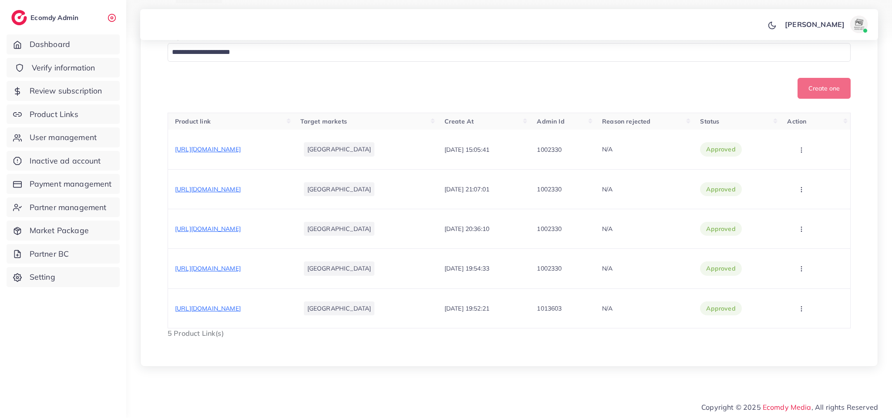
click at [74, 69] on span "Verify information" at bounding box center [64, 67] width 64 height 11
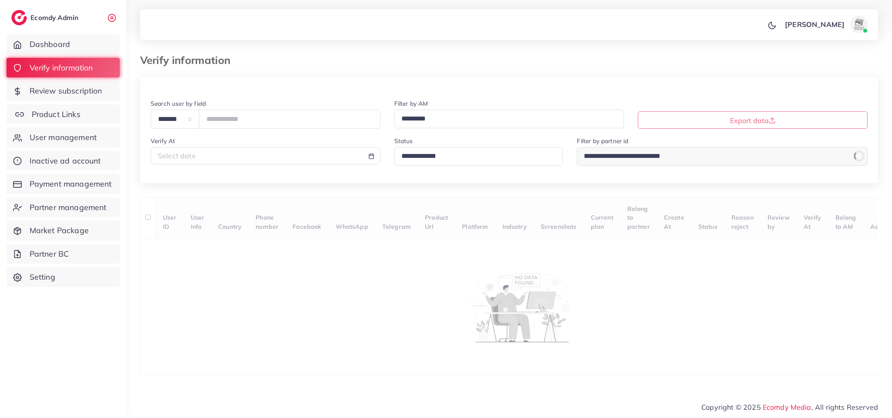
click at [72, 111] on span "Product Links" at bounding box center [56, 114] width 49 height 11
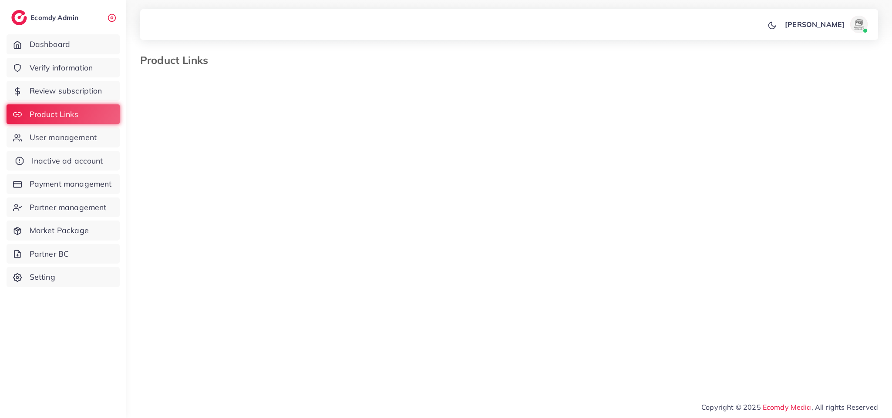
select select "*********"
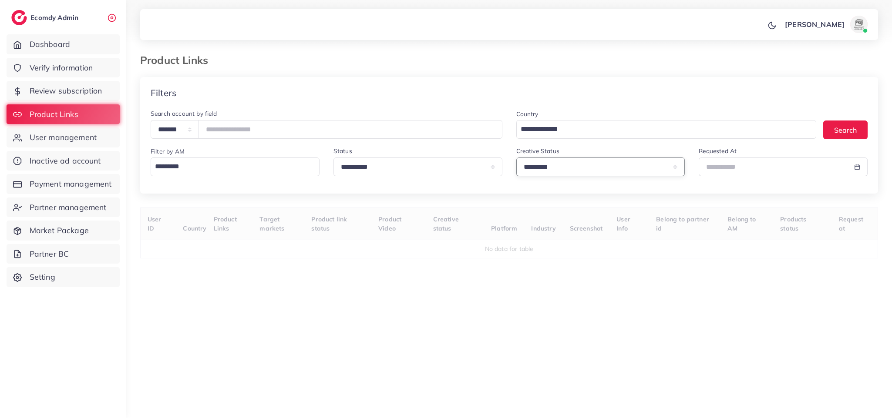
click at [618, 161] on select "**********" at bounding box center [600, 167] width 169 height 19
click at [745, 169] on body "**********" at bounding box center [446, 209] width 892 height 418
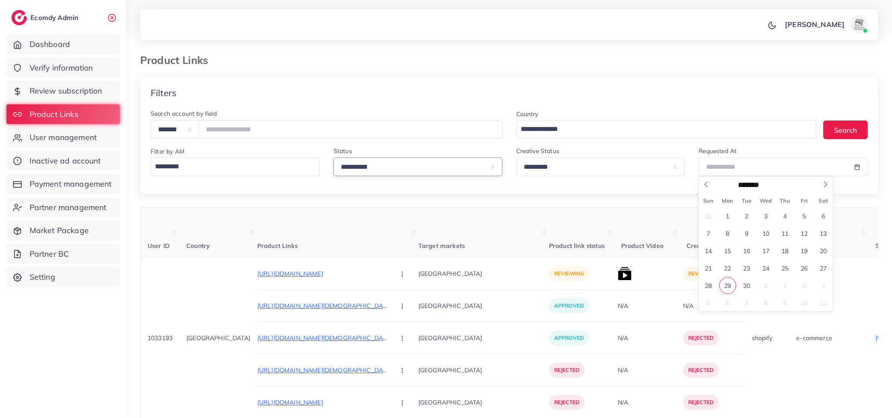
click at [416, 164] on select "**********" at bounding box center [417, 167] width 169 height 19
click at [475, 163] on select "**********" at bounding box center [417, 167] width 169 height 19
click at [470, 171] on select "**********" at bounding box center [417, 167] width 169 height 19
select select "********"
click at [333, 158] on select "**********" at bounding box center [417, 167] width 169 height 19
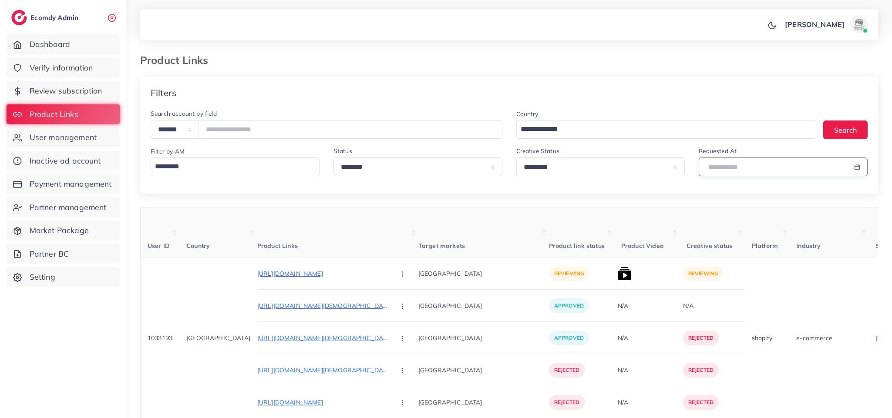
click at [769, 166] on input "text" at bounding box center [772, 167] width 149 height 19
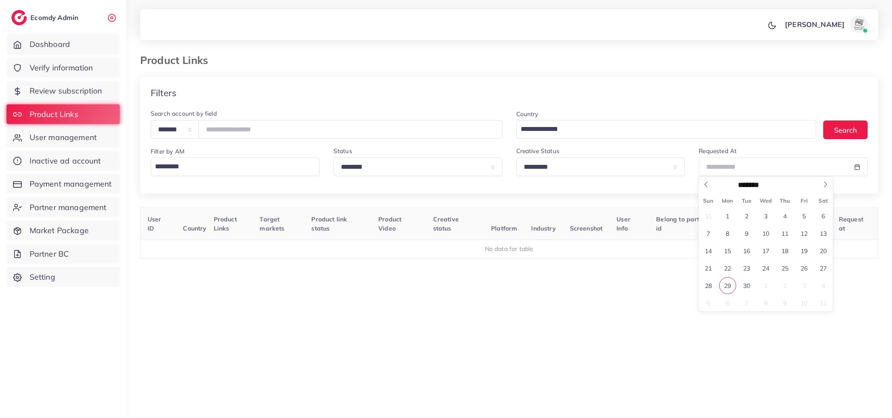
click at [730, 287] on span "29" at bounding box center [727, 285] width 17 height 17
type input "**********"
click at [730, 287] on span "29" at bounding box center [727, 285] width 17 height 17
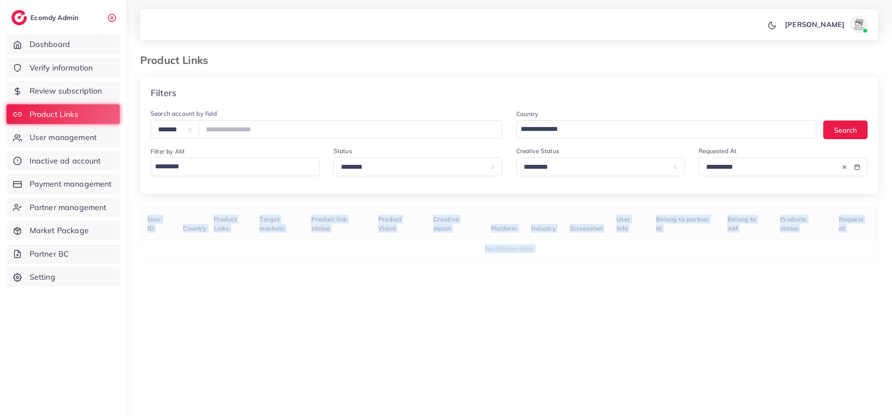
click at [730, 287] on div "User ID Country Product Links Target markets Product link status Product Video …" at bounding box center [509, 302] width 738 height 188
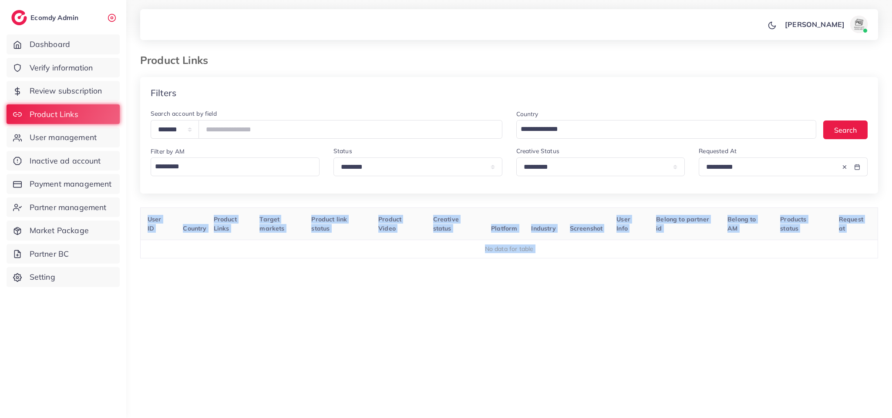
click at [705, 307] on div "User ID Country Product Links Target markets Product link status Product Video …" at bounding box center [509, 302] width 738 height 188
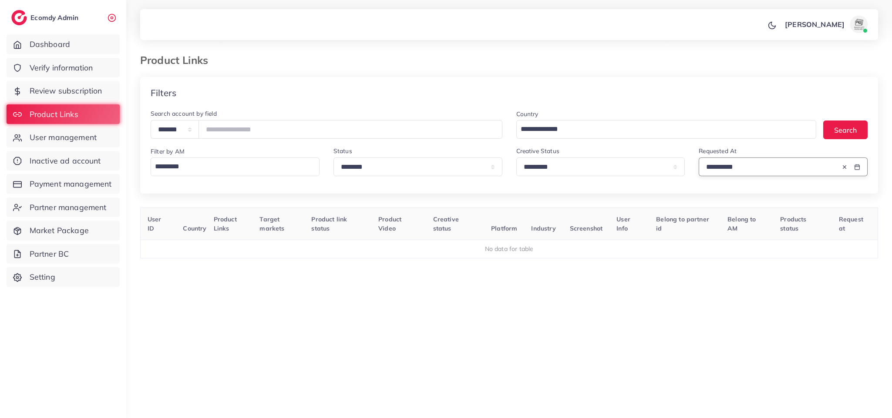
click at [785, 162] on input "**********" at bounding box center [769, 167] width 143 height 19
click at [616, 161] on select "**********" at bounding box center [600, 167] width 169 height 19
select select "********"
click at [516, 158] on select "**********" at bounding box center [600, 167] width 169 height 19
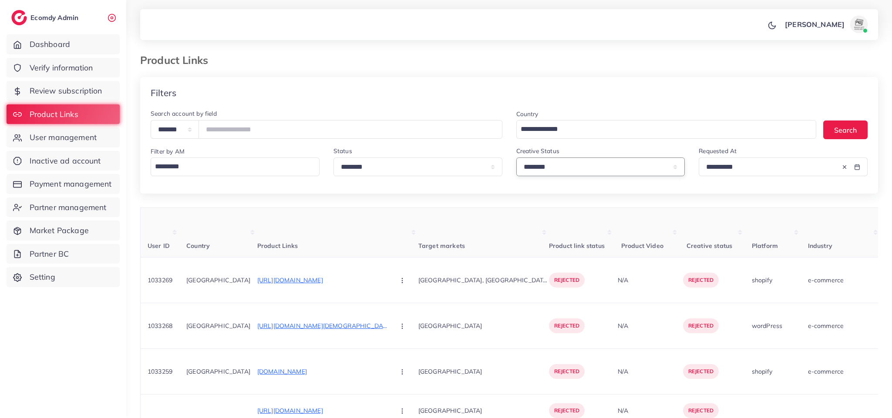
click at [617, 167] on select "**********" at bounding box center [600, 167] width 169 height 19
select select
click at [516, 158] on select "**********" at bounding box center [600, 167] width 169 height 19
click at [383, 162] on select "**********" at bounding box center [417, 167] width 169 height 19
click at [443, 72] on div "Product Links" at bounding box center [509, 65] width 752 height 23
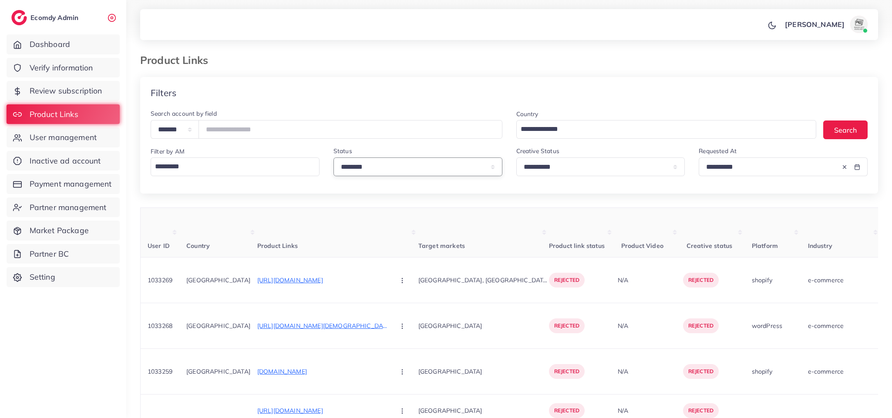
click at [472, 168] on select "**********" at bounding box center [417, 167] width 169 height 19
select select
click at [333, 158] on select "**********" at bounding box center [417, 167] width 169 height 19
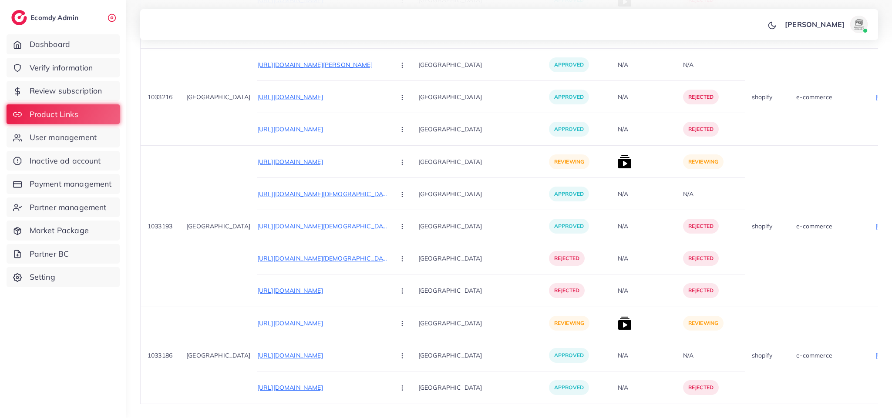
scroll to position [610, 0]
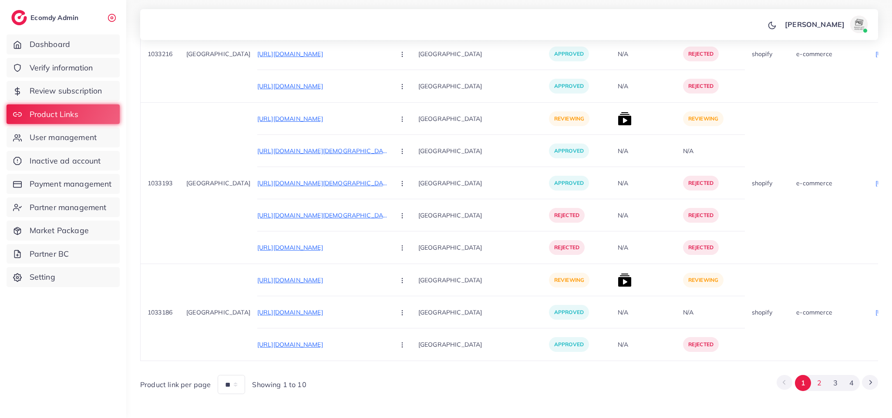
click at [816, 375] on button "2" at bounding box center [819, 383] width 16 height 16
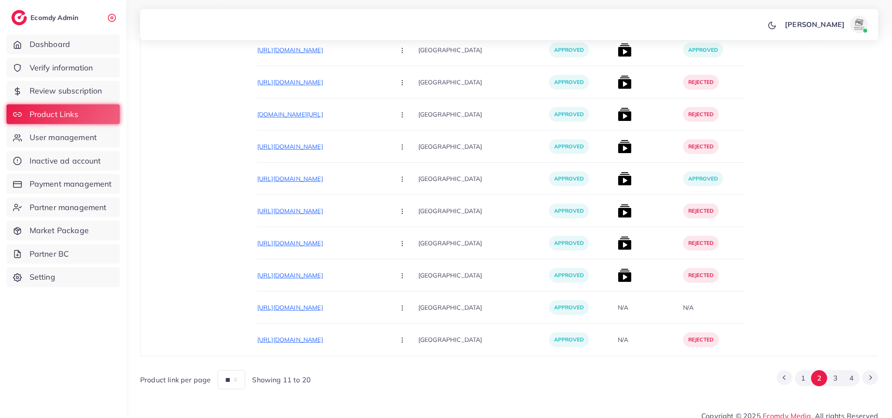
scroll to position [3435, 0]
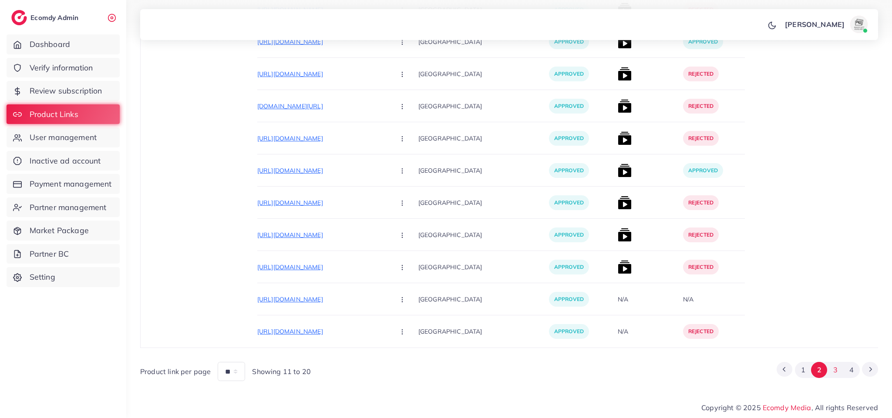
click at [830, 370] on button "3" at bounding box center [835, 370] width 16 height 16
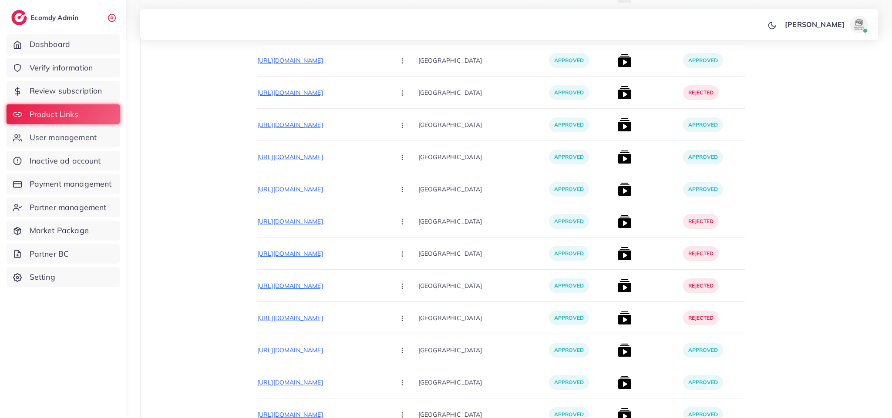
scroll to position [10230, 0]
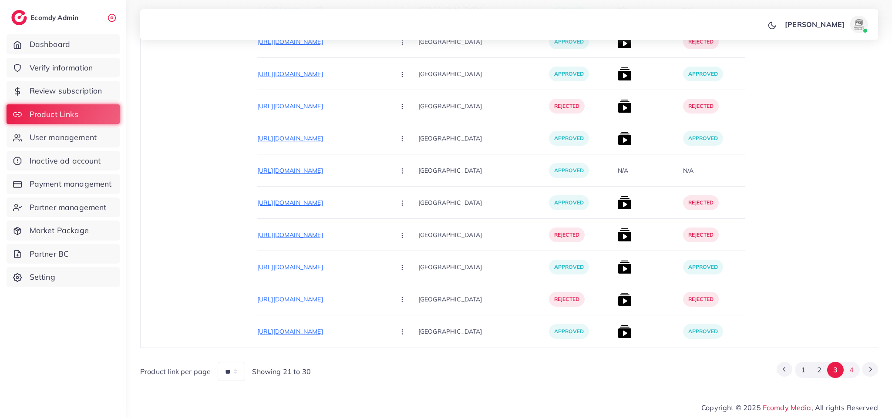
click at [850, 373] on button "4" at bounding box center [851, 370] width 16 height 16
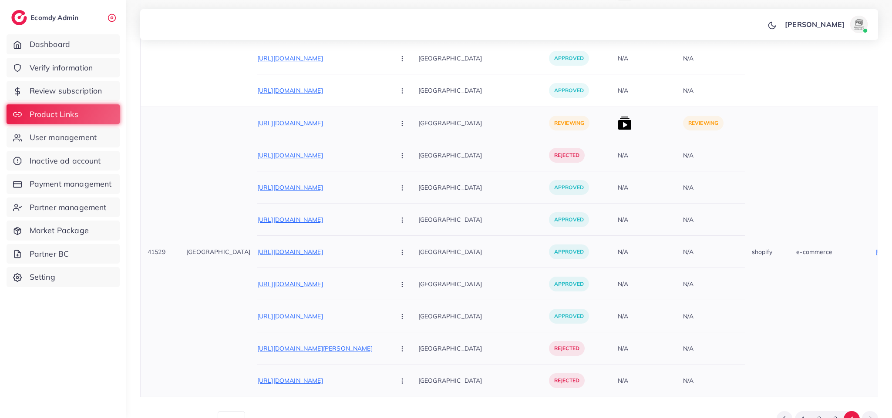
scroll to position [2593, 0]
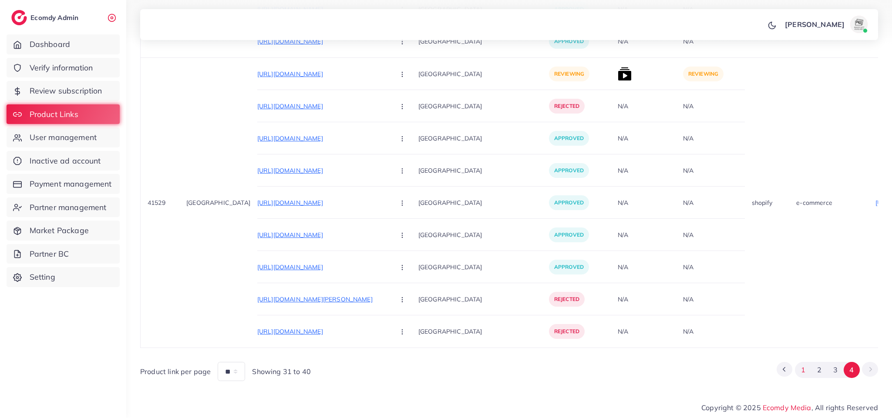
click at [801, 366] on button "1" at bounding box center [803, 370] width 16 height 16
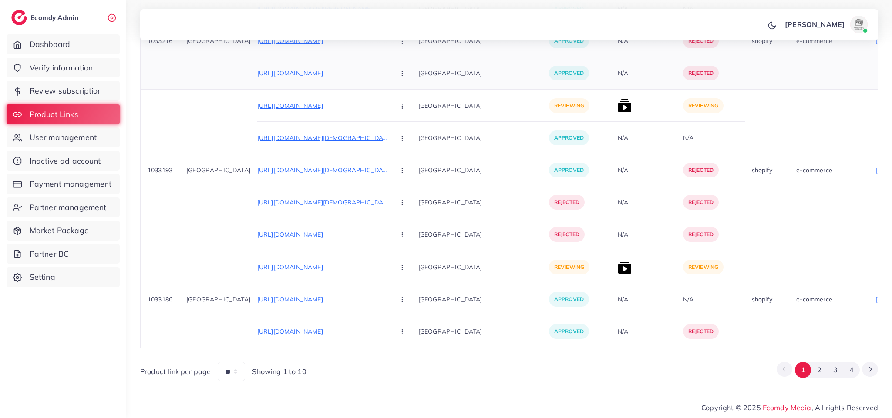
scroll to position [610, 0]
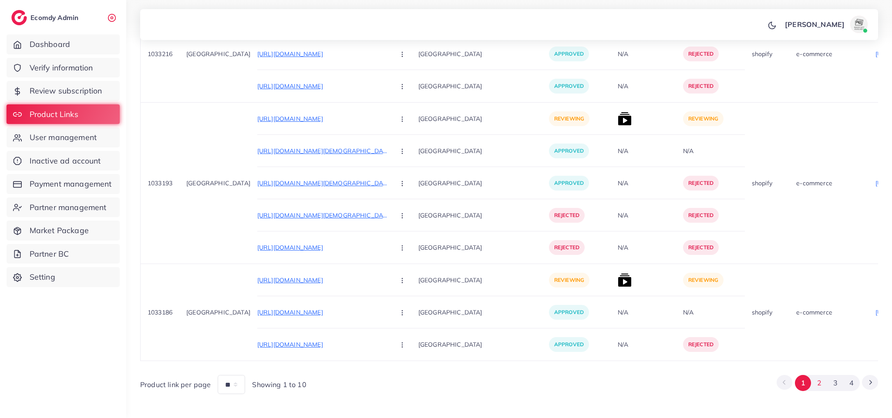
click at [820, 375] on button "2" at bounding box center [819, 383] width 16 height 16
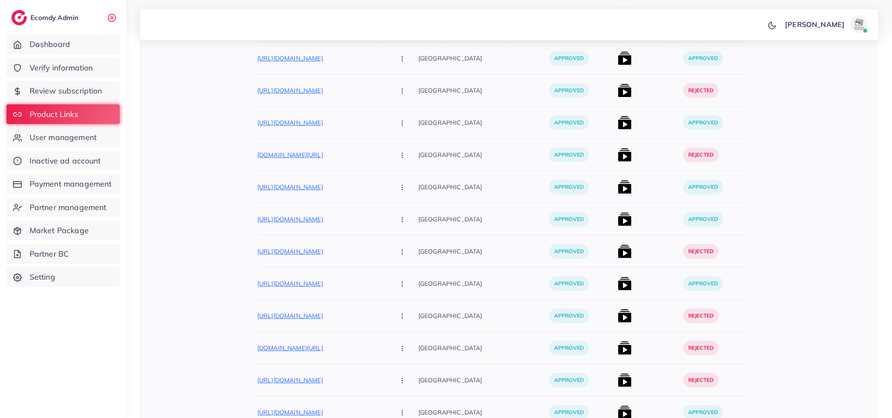
scroll to position [3435, 0]
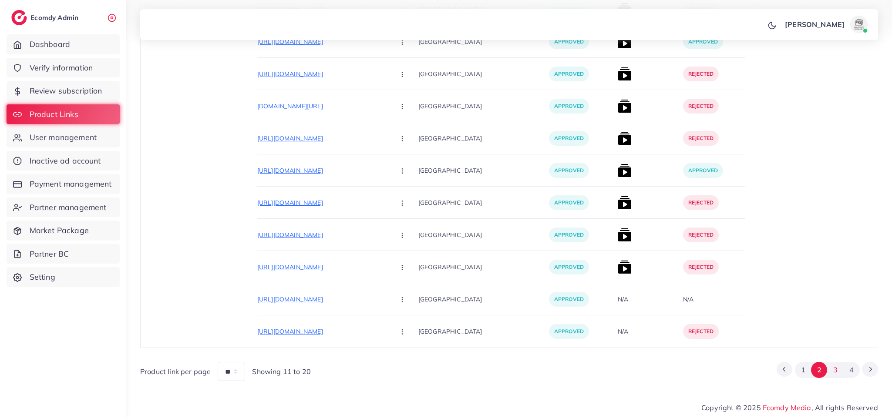
click at [835, 375] on button "3" at bounding box center [835, 370] width 16 height 16
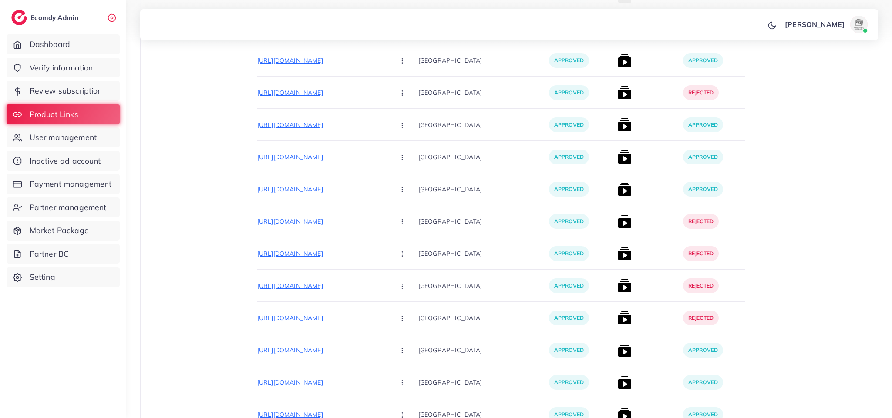
scroll to position [10230, 0]
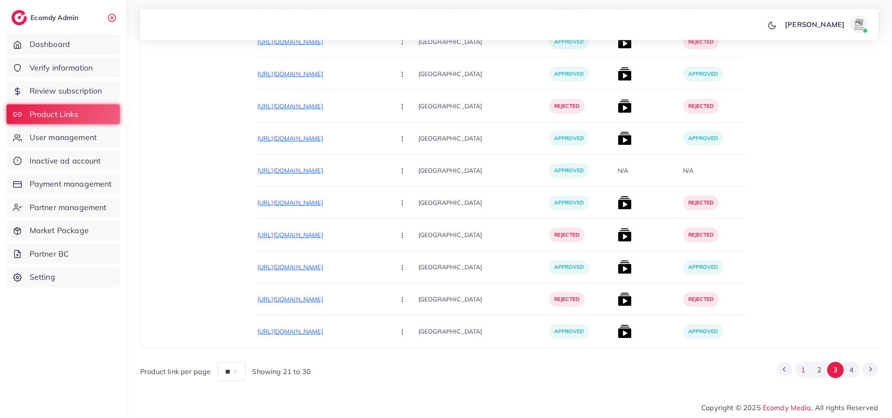
click at [801, 374] on button "1" at bounding box center [803, 370] width 16 height 16
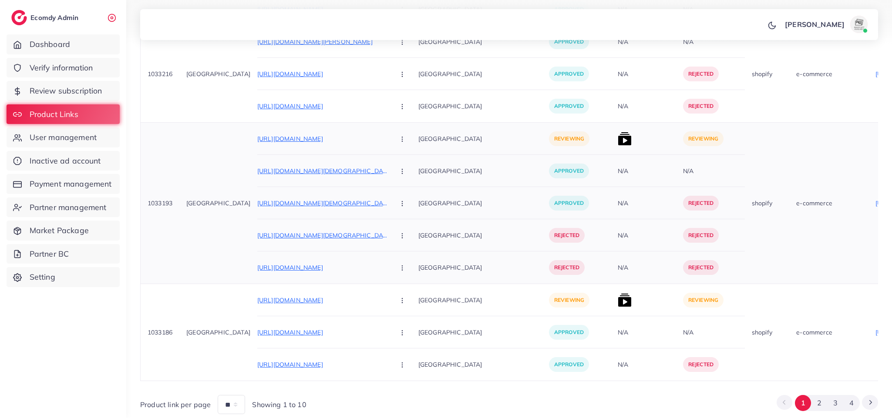
scroll to position [610, 0]
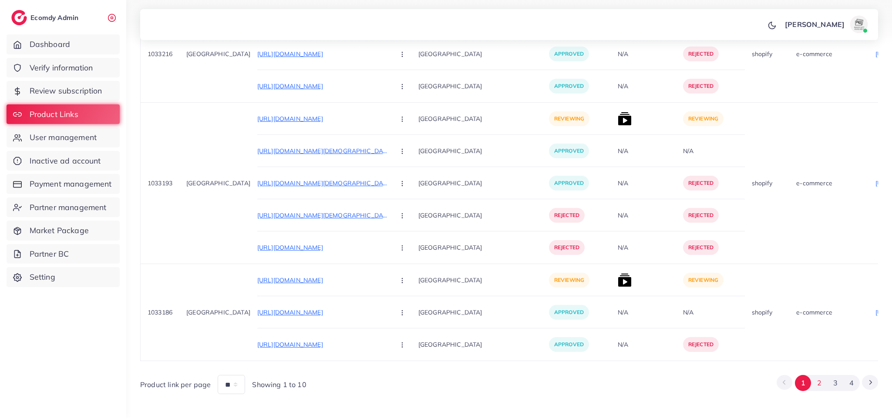
click at [820, 375] on button "2" at bounding box center [819, 383] width 16 height 16
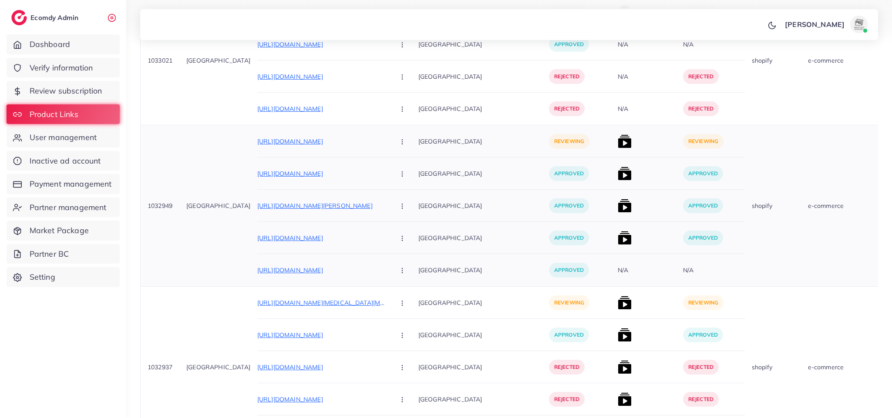
scroll to position [0, 0]
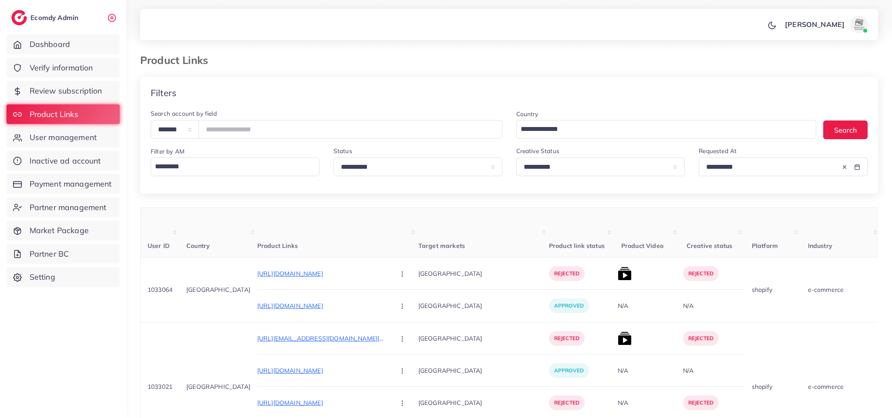
click at [534, 155] on div "**********" at bounding box center [600, 161] width 169 height 30
click at [534, 158] on select "**********" at bounding box center [600, 167] width 169 height 19
select select "*********"
click at [516, 158] on select "**********" at bounding box center [600, 167] width 169 height 19
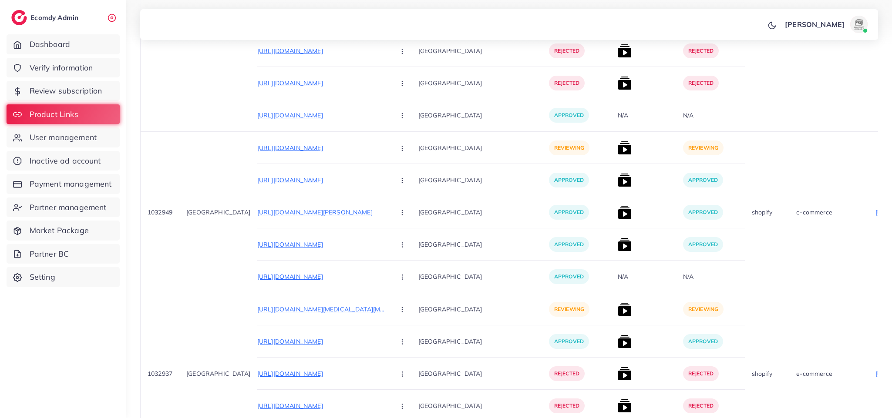
scroll to position [8556, 0]
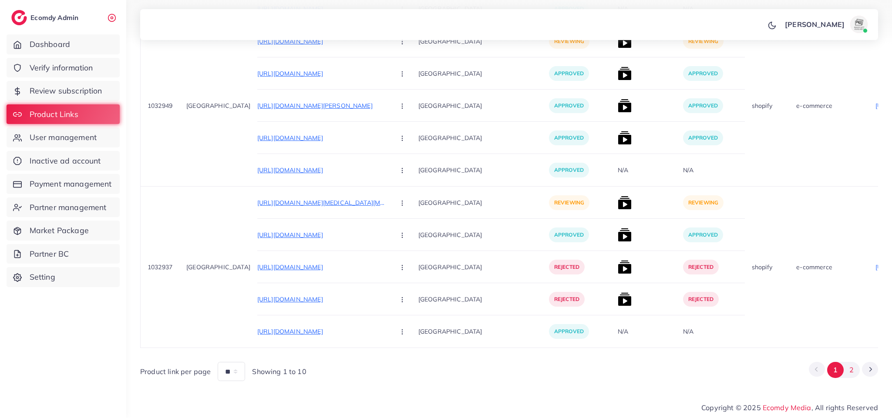
click at [851, 368] on button "2" at bounding box center [851, 370] width 16 height 16
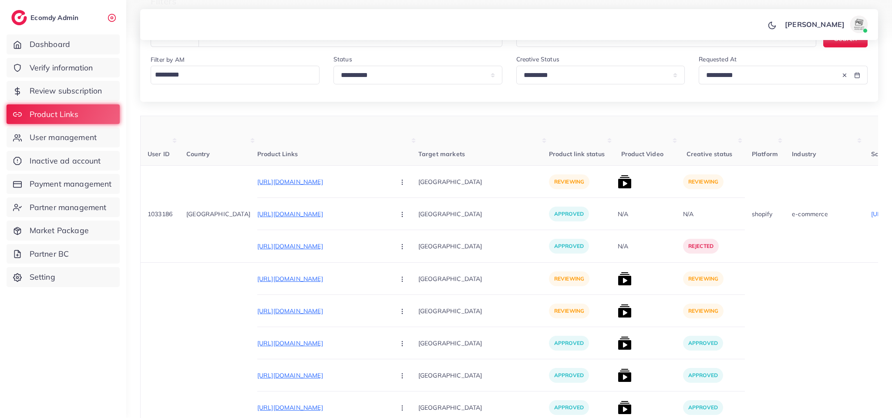
scroll to position [0, 0]
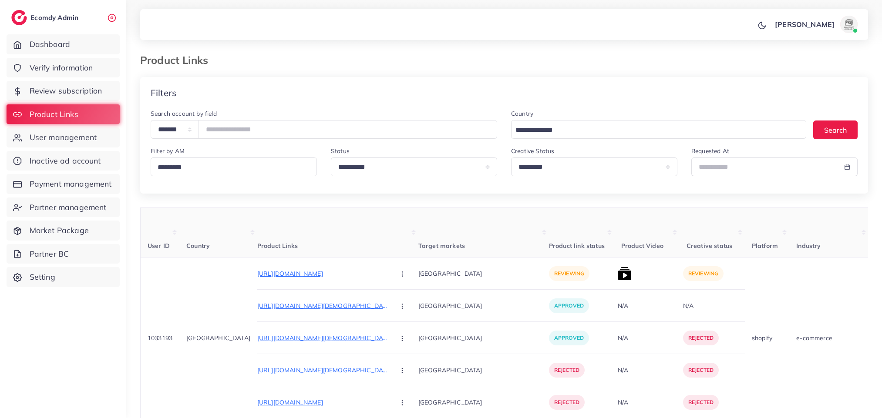
select select "*********"
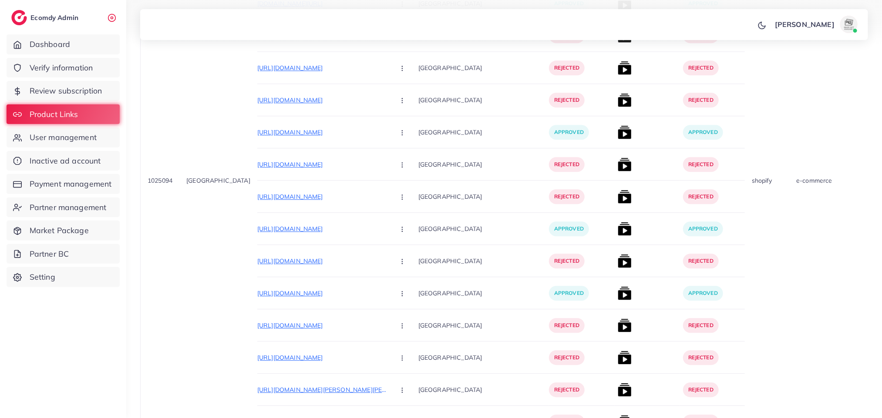
scroll to position [8557, 0]
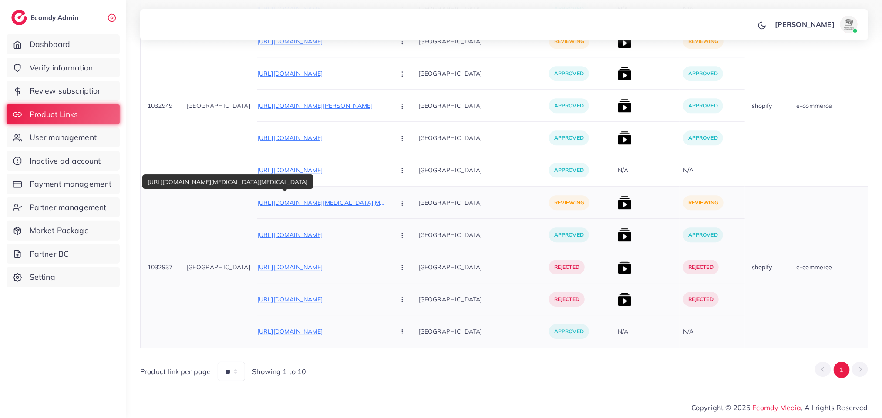
click at [325, 198] on p "[URL][DOMAIN_NAME][MEDICAL_DATA][MEDICAL_DATA]" at bounding box center [322, 203] width 131 height 10
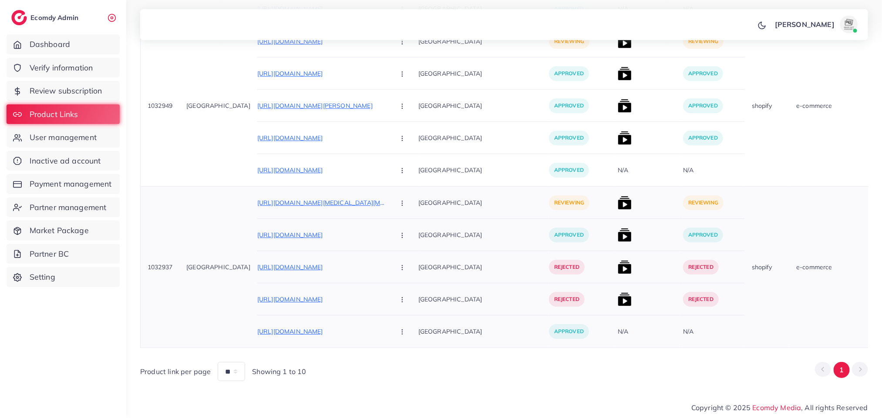
click at [399, 200] on icon "button" at bounding box center [402, 203] width 7 height 7
click at [388, 243] on link "Reject" at bounding box center [422, 248] width 69 height 19
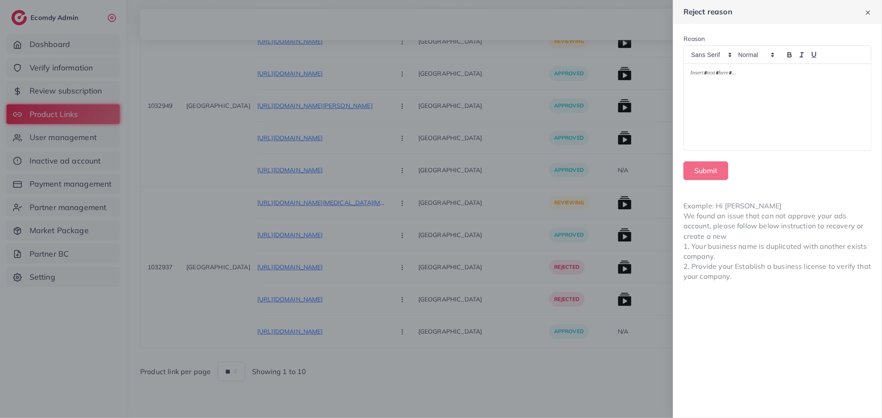
click at [574, 390] on div at bounding box center [441, 209] width 882 height 418
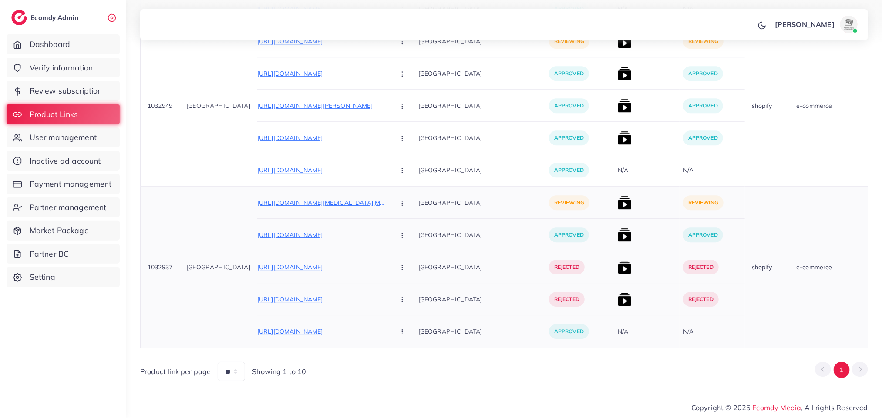
click at [399, 200] on icon "button" at bounding box center [402, 203] width 7 height 7
click at [388, 246] on link "Reject" at bounding box center [422, 248] width 69 height 19
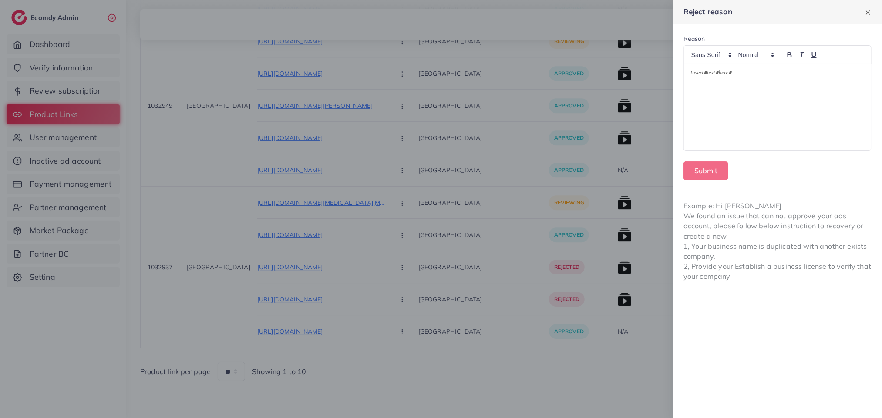
click at [820, 84] on div at bounding box center [777, 107] width 187 height 87
paste div
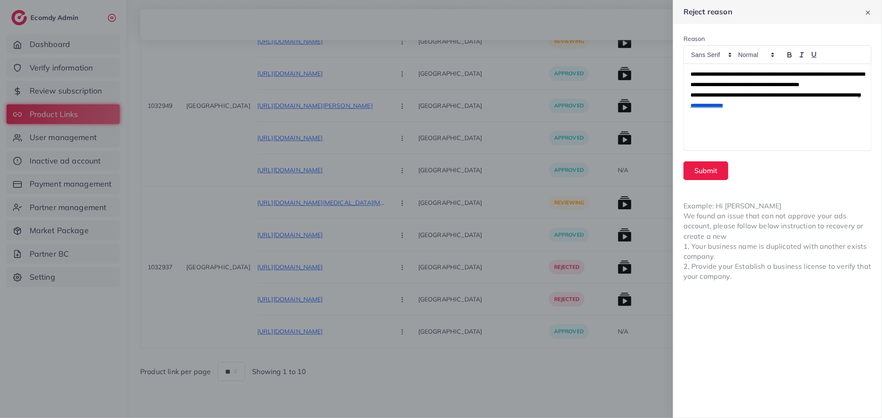
click at [765, 76] on span "**********" at bounding box center [777, 79] width 174 height 16
click at [757, 77] on span "**********" at bounding box center [777, 79] width 174 height 16
click at [761, 74] on span "**********" at bounding box center [777, 79] width 174 height 16
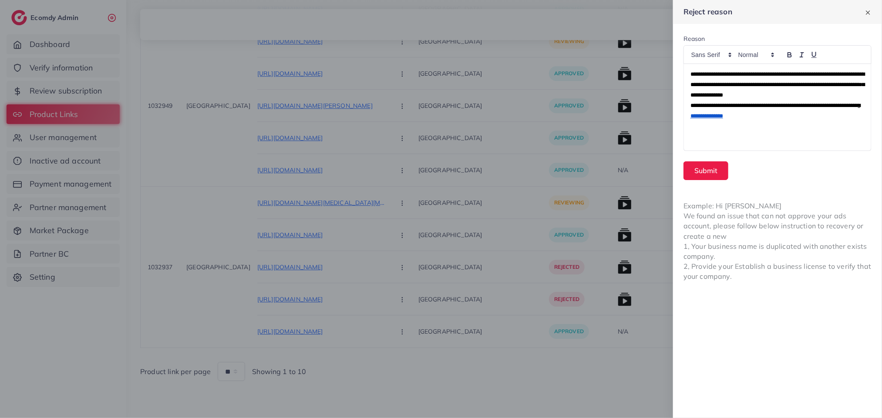
click at [856, 76] on span "**********" at bounding box center [777, 84] width 174 height 27
click at [862, 76] on p "**********" at bounding box center [777, 84] width 174 height 31
click at [709, 165] on button "Submit" at bounding box center [705, 170] width 45 height 19
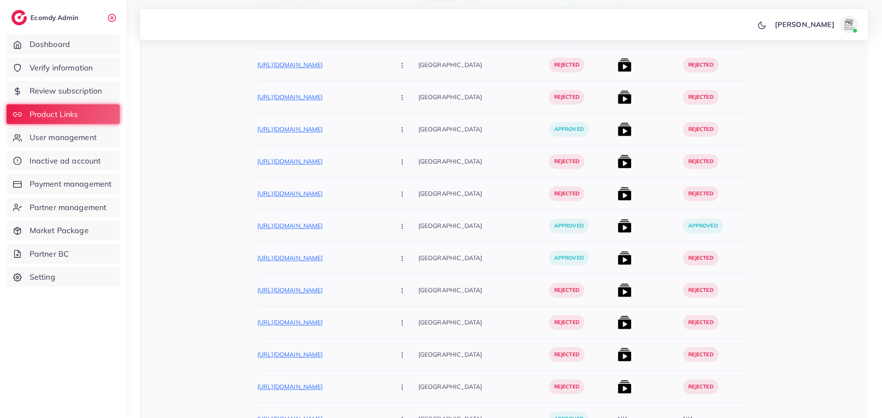
scroll to position [8330, 0]
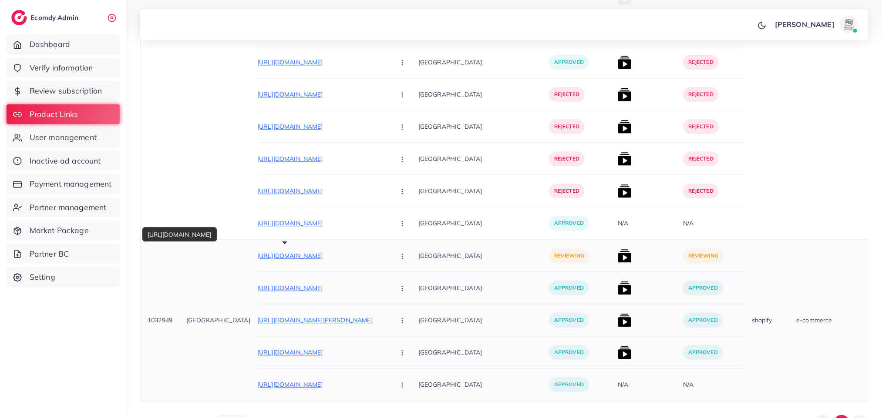
click at [336, 255] on p "[URL][DOMAIN_NAME]" at bounding box center [322, 256] width 131 height 10
click at [388, 260] on button "button" at bounding box center [403, 256] width 30 height 20
click at [388, 309] on link "Reject" at bounding box center [422, 301] width 69 height 19
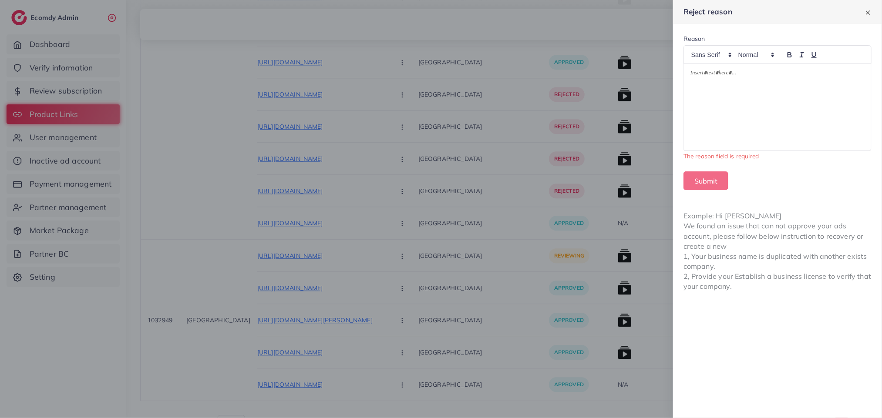
click at [794, 107] on div at bounding box center [777, 107] width 187 height 87
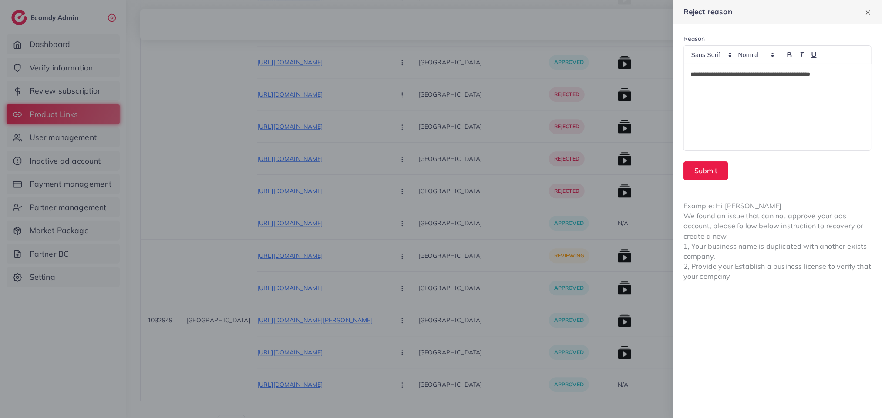
scroll to position [0, 0]
click at [760, 75] on p "**********" at bounding box center [777, 74] width 174 height 10
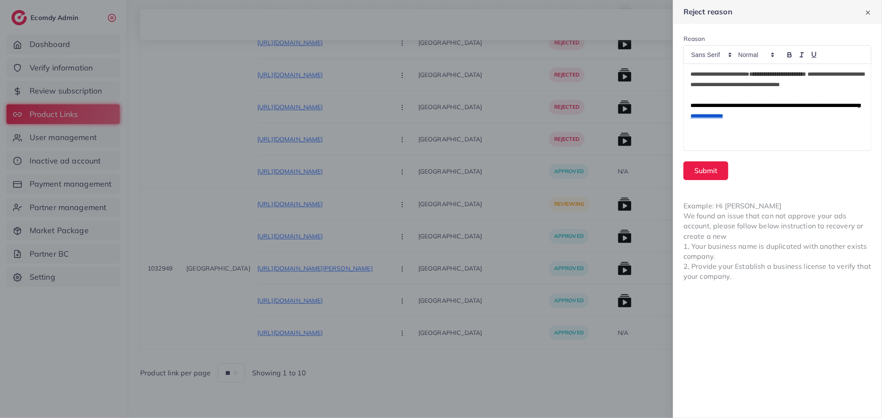
scroll to position [8395, 0]
click at [729, 139] on div "**********" at bounding box center [777, 107] width 187 height 87
click at [786, 138] on div "**********" at bounding box center [777, 107] width 187 height 87
click at [833, 85] on p "**********" at bounding box center [777, 79] width 174 height 21
click at [834, 81] on p "**********" at bounding box center [777, 79] width 174 height 21
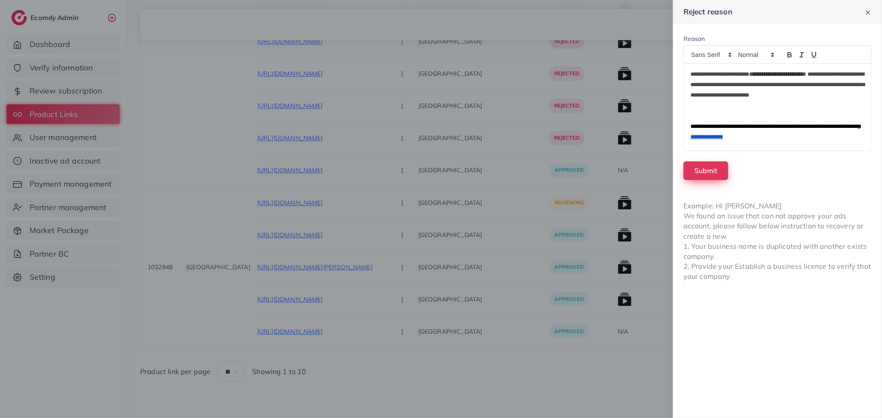
click at [713, 168] on button "Submit" at bounding box center [705, 170] width 45 height 19
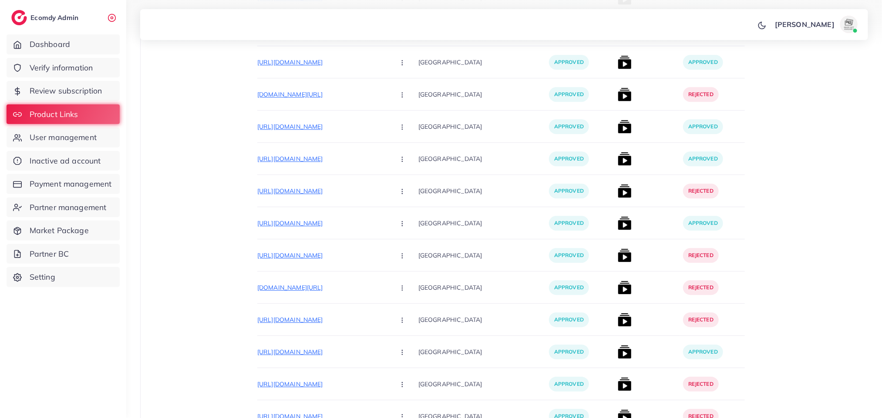
scroll to position [0, 0]
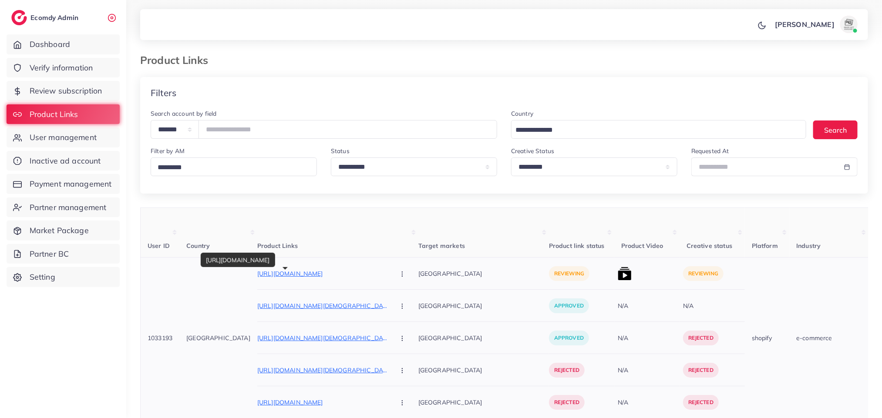
click at [340, 272] on p "[URL][DOMAIN_NAME]" at bounding box center [322, 274] width 131 height 10
click at [618, 273] on img at bounding box center [625, 274] width 14 height 14
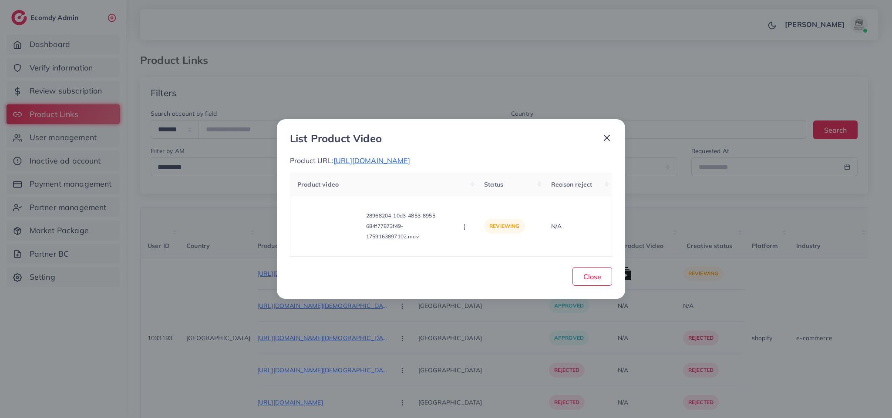
click at [701, 63] on div "List Product Video Product URL: [URL][DOMAIN_NAME] Product video Status Reason …" at bounding box center [446, 209] width 892 height 418
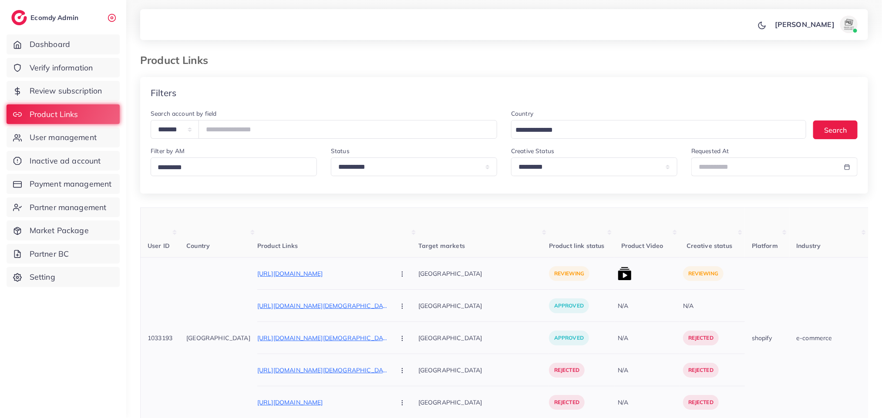
click at [388, 283] on button "button" at bounding box center [403, 274] width 30 height 20
click at [406, 321] on span "Reject" at bounding box center [416, 320] width 21 height 9
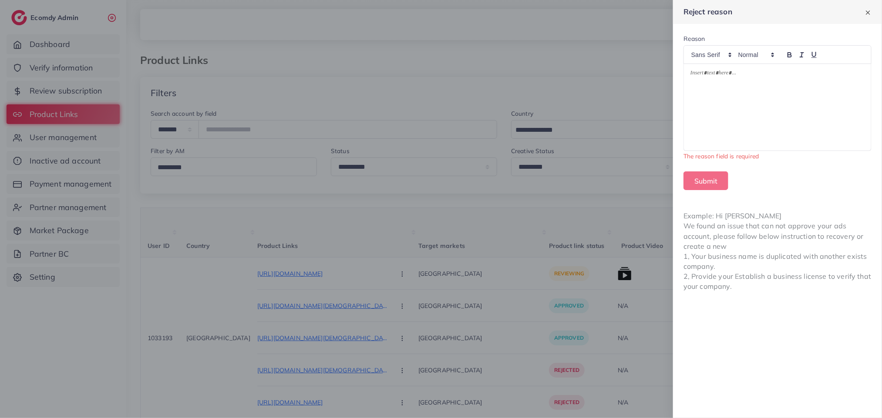
click at [464, 72] on div at bounding box center [441, 209] width 882 height 418
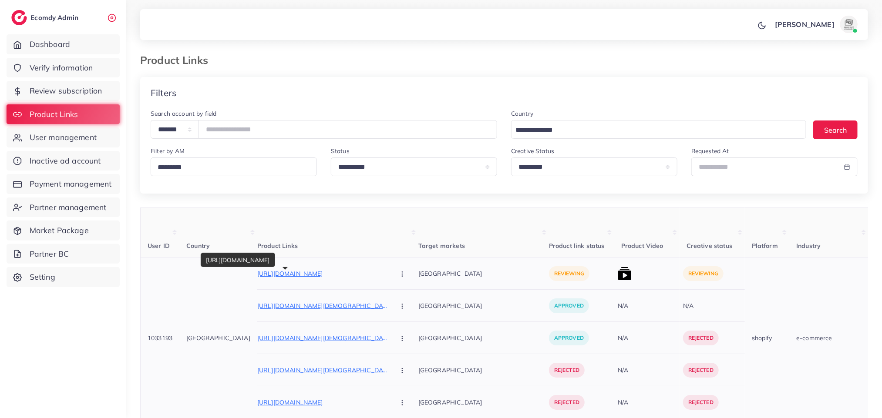
click at [336, 277] on p "[URL][DOMAIN_NAME]" at bounding box center [322, 274] width 131 height 10
click at [388, 278] on button "button" at bounding box center [403, 274] width 30 height 20
click at [406, 318] on span "Reject" at bounding box center [416, 320] width 21 height 9
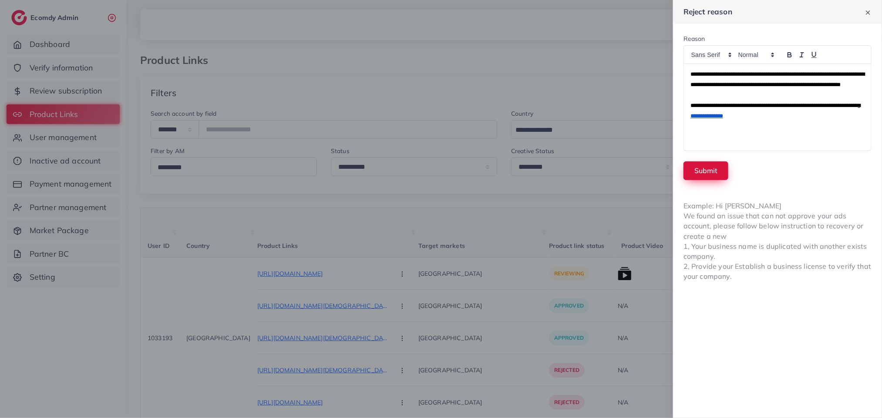
click at [711, 170] on button "Submit" at bounding box center [705, 170] width 45 height 19
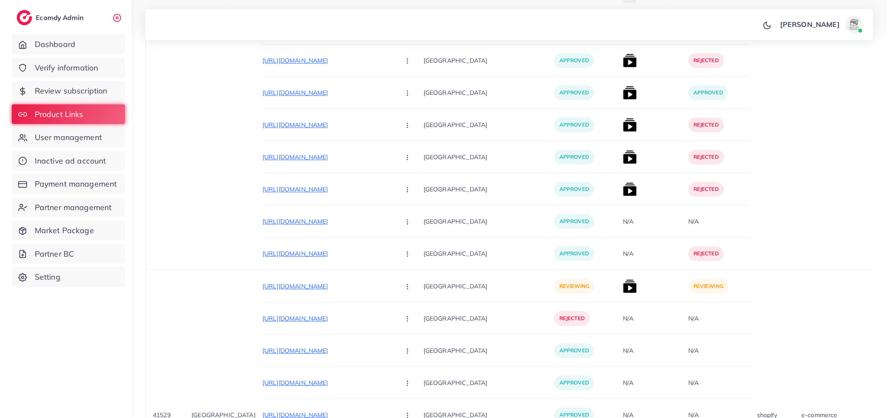
scroll to position [8170, 0]
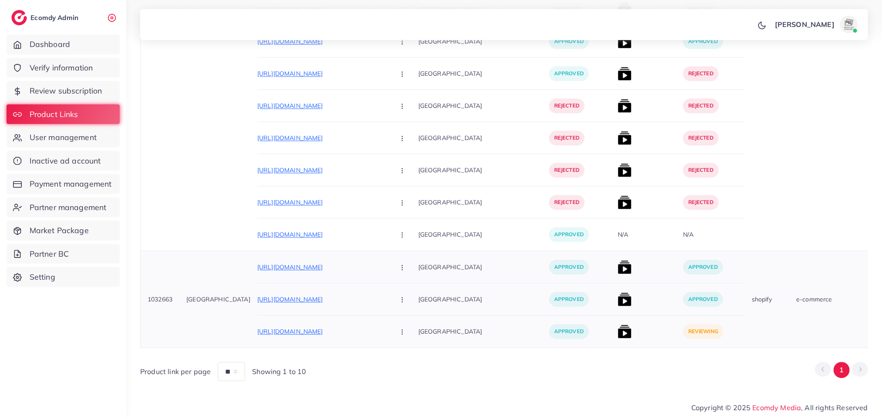
click at [618, 325] on img at bounding box center [625, 332] width 14 height 14
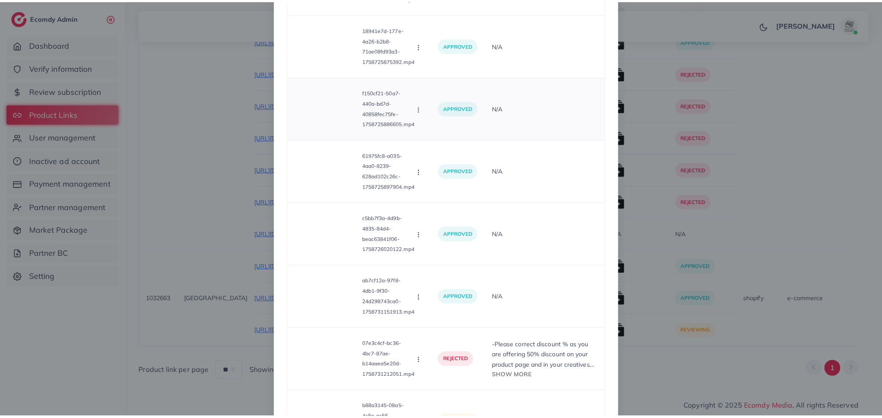
scroll to position [610, 0]
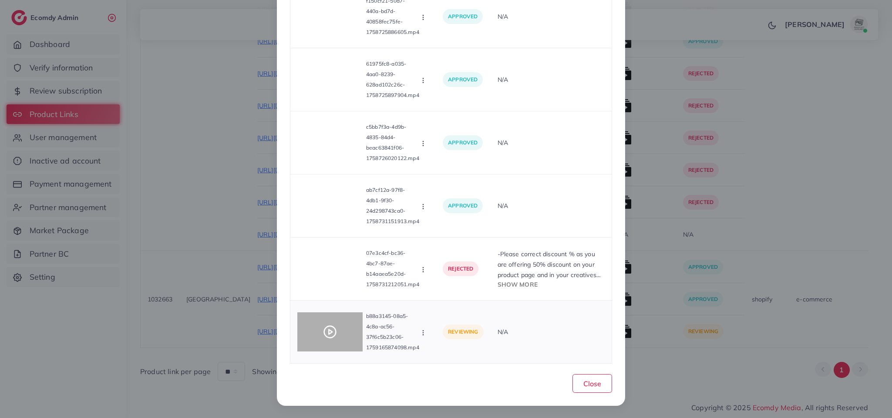
click at [326, 343] on div at bounding box center [329, 331] width 65 height 39
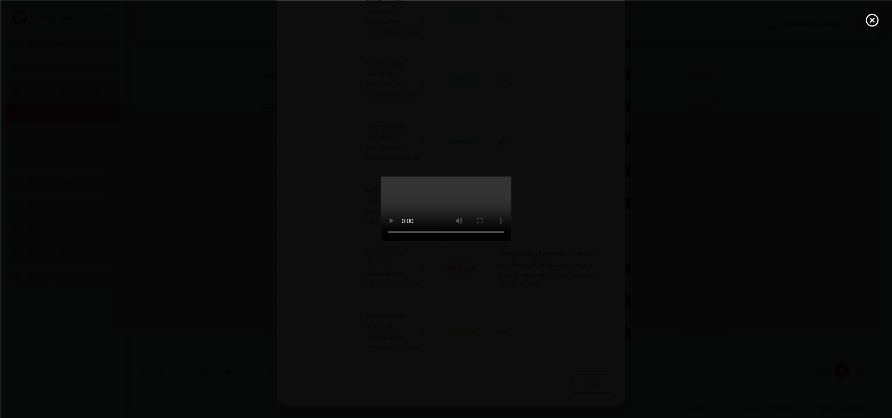
click at [326, 343] on div at bounding box center [446, 209] width 892 height 418
click at [870, 20] on icon at bounding box center [872, 20] width 14 height 14
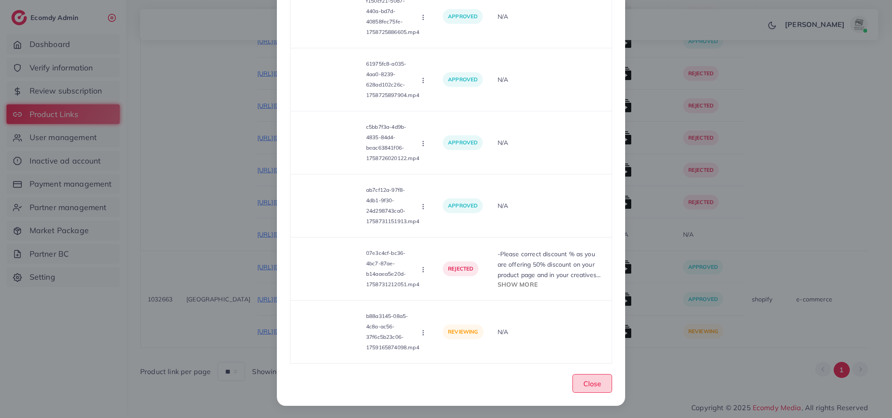
click at [588, 387] on span "Close" at bounding box center [592, 383] width 18 height 9
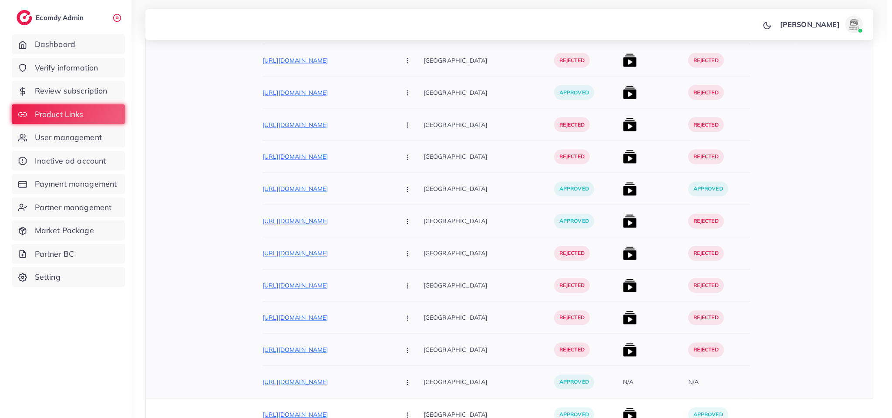
scroll to position [8170, 0]
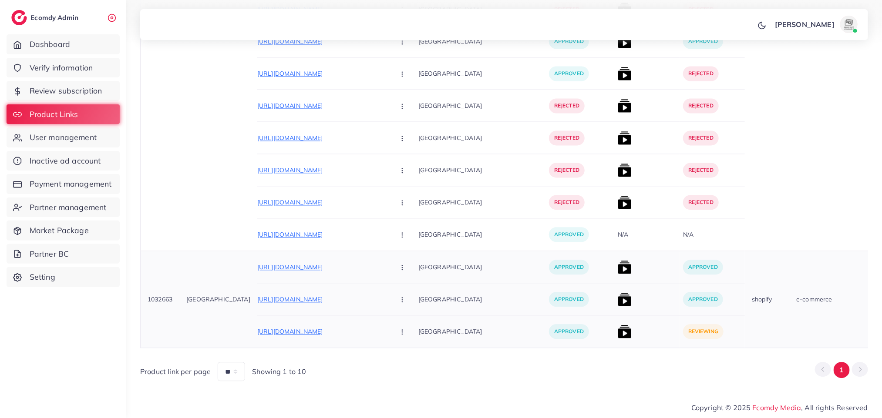
click at [618, 325] on img at bounding box center [625, 332] width 14 height 14
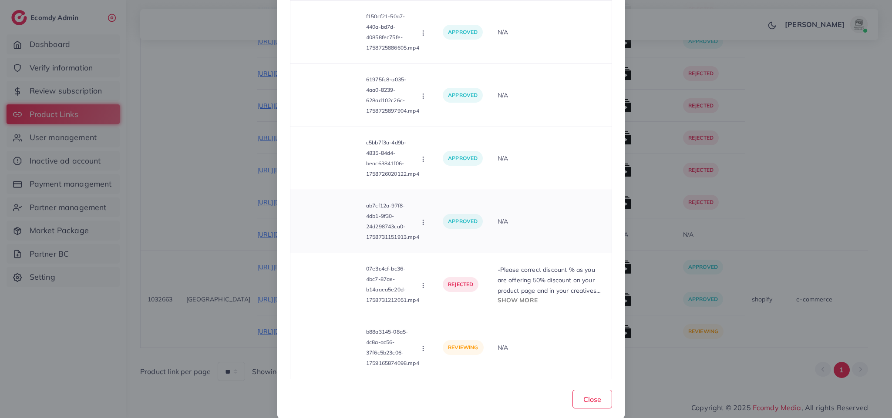
scroll to position [610, 0]
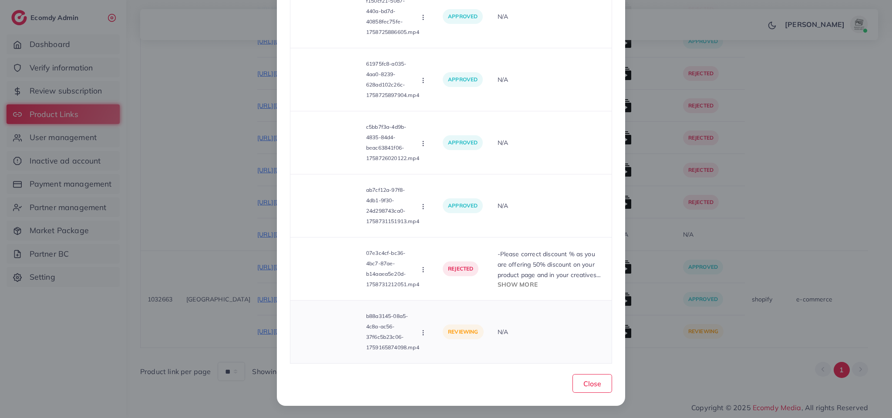
click at [336, 352] on div "b88a3145-08a5-4c8a-ac56-37f6c5b23c06-1759165874098.mp4" at bounding box center [358, 332] width 122 height 42
click at [337, 345] on div at bounding box center [329, 331] width 65 height 39
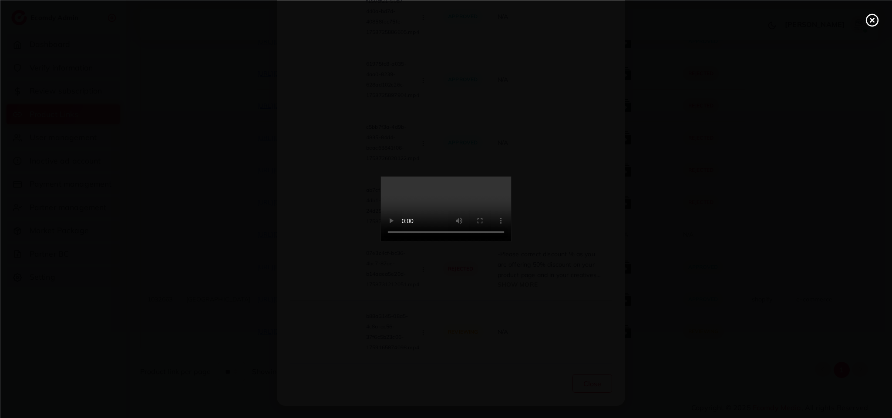
click at [337, 345] on div at bounding box center [446, 209] width 892 height 418
click at [873, 17] on icon at bounding box center [872, 20] width 14 height 14
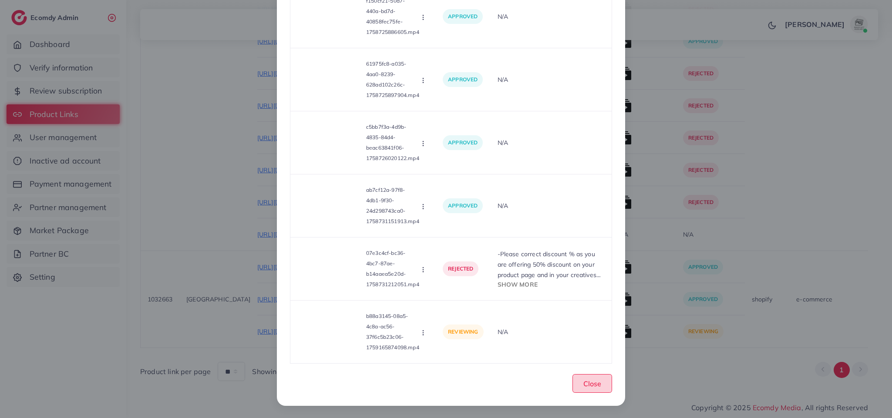
click at [588, 381] on span "Close" at bounding box center [592, 383] width 18 height 9
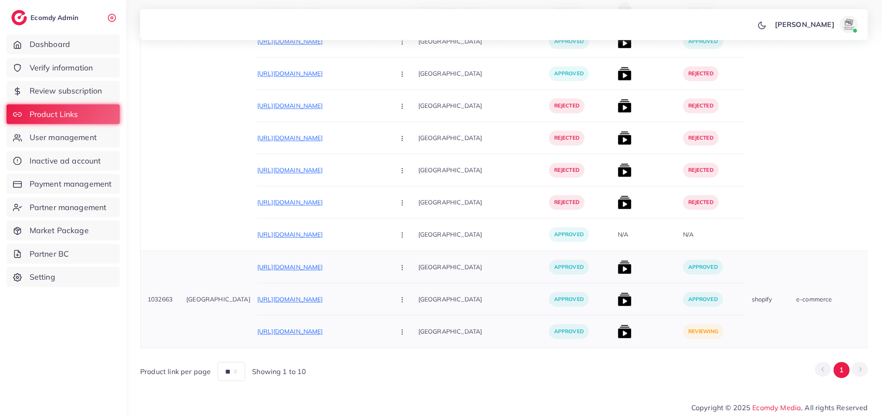
click at [618, 326] on img at bounding box center [625, 332] width 14 height 14
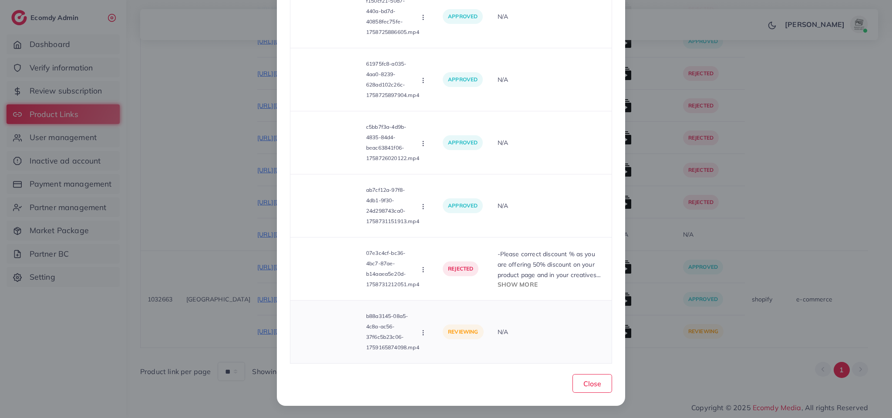
click at [420, 333] on icon "button" at bounding box center [423, 332] width 7 height 7
click at [433, 295] on link "Approve" at bounding box center [454, 291] width 69 height 19
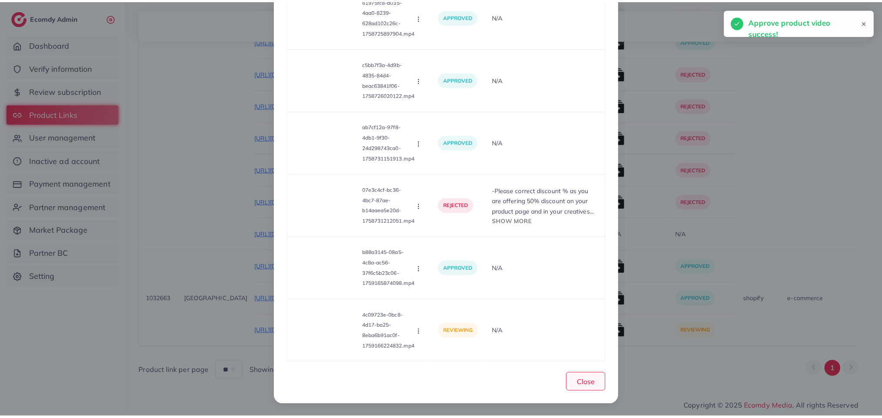
scroll to position [673, 0]
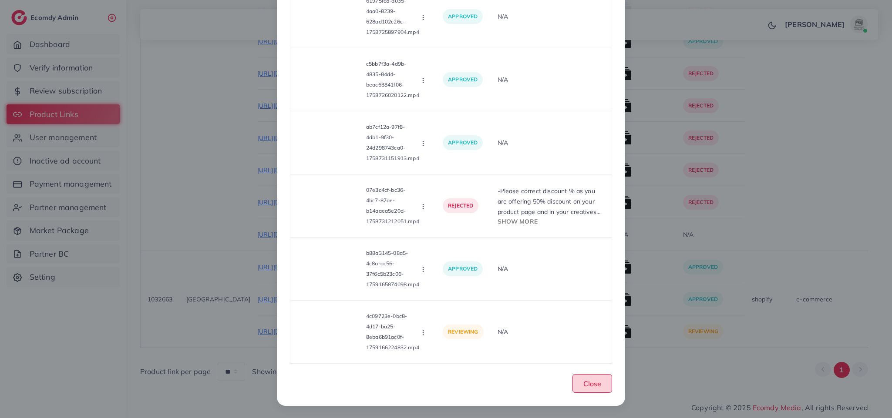
click at [580, 390] on button "Close" at bounding box center [592, 383] width 40 height 19
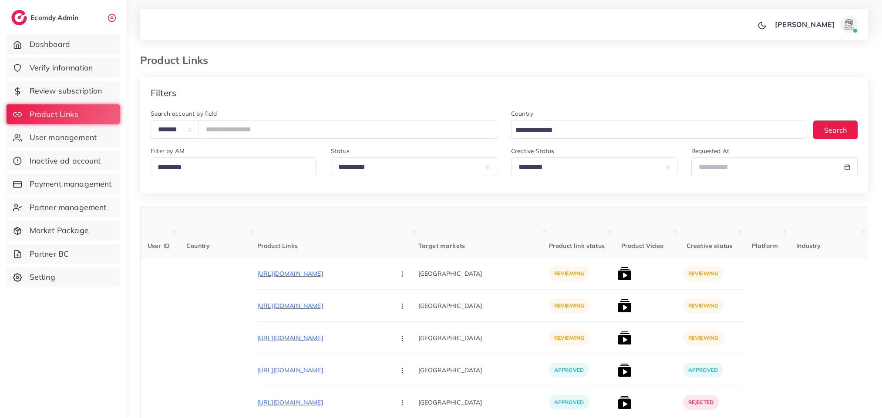
select select "*********"
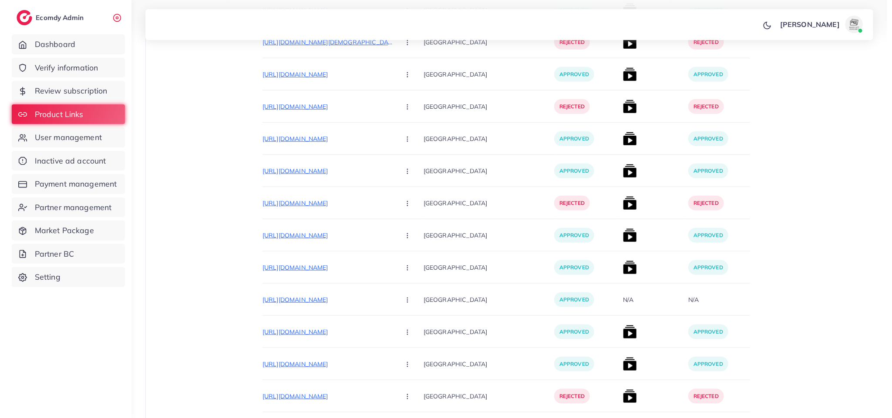
scroll to position [8170, 0]
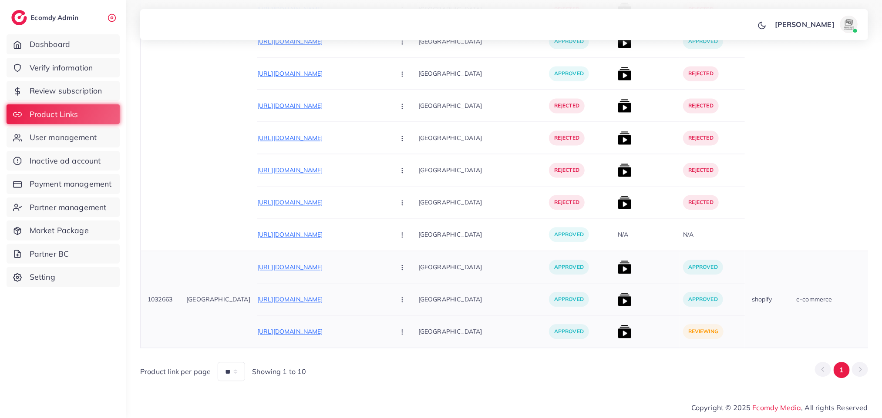
click at [618, 325] on img at bounding box center [625, 332] width 14 height 14
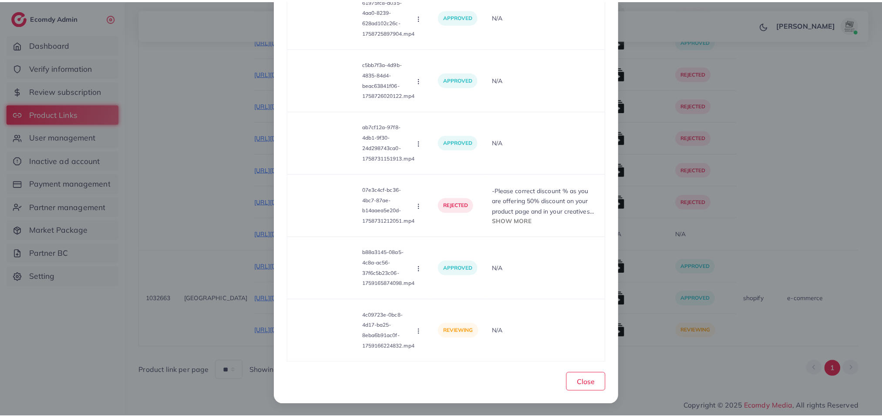
scroll to position [673, 0]
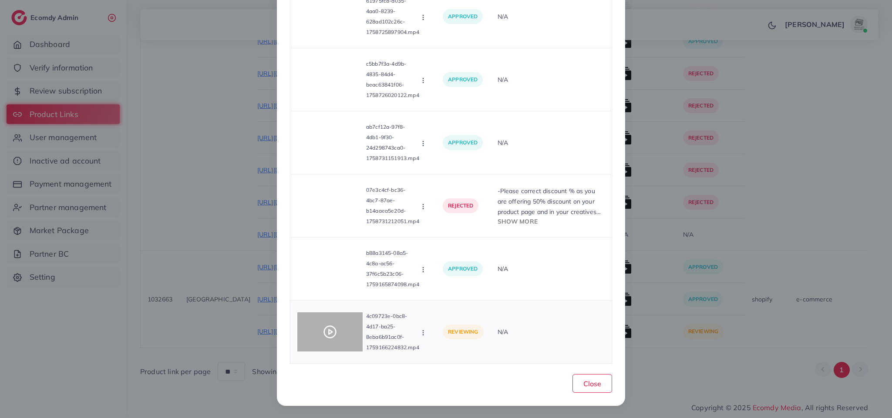
click at [322, 342] on div at bounding box center [329, 331] width 65 height 39
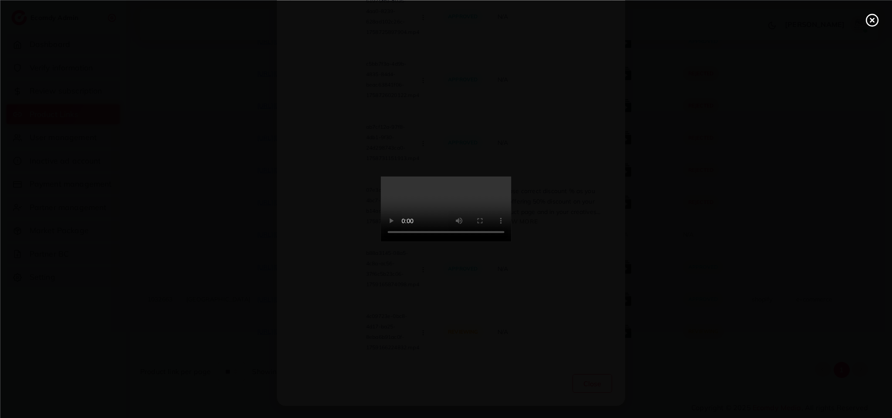
click at [322, 342] on div at bounding box center [446, 209] width 892 height 418
click at [876, 25] on icon at bounding box center [872, 20] width 14 height 14
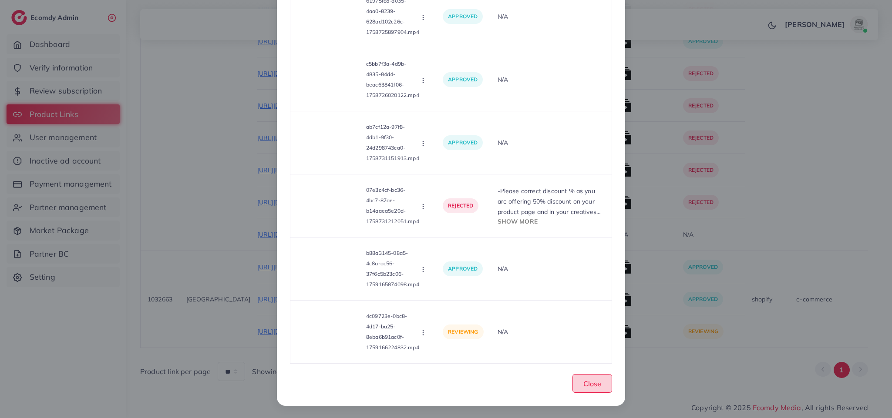
click at [596, 374] on button "Close" at bounding box center [592, 383] width 40 height 19
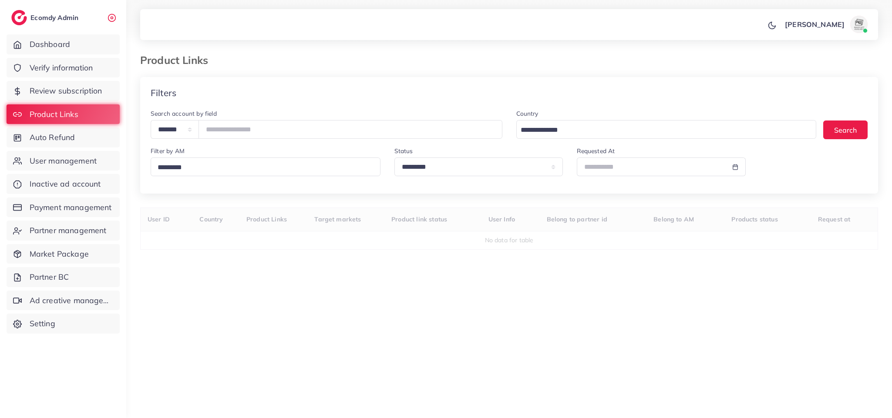
select select "*********"
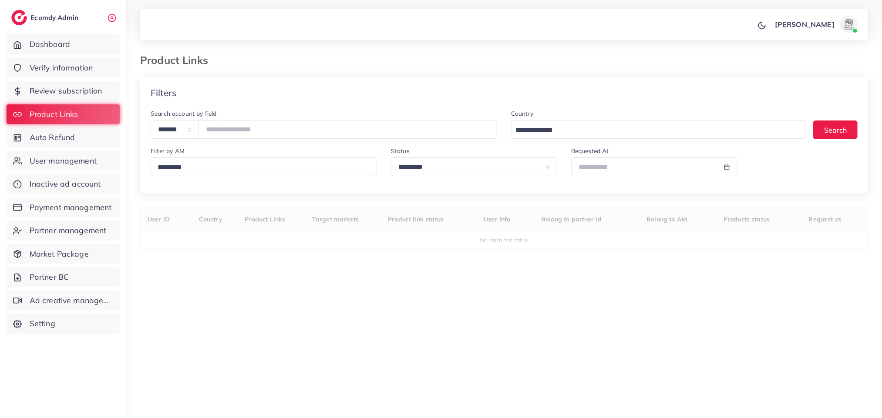
select select
select select "*********"
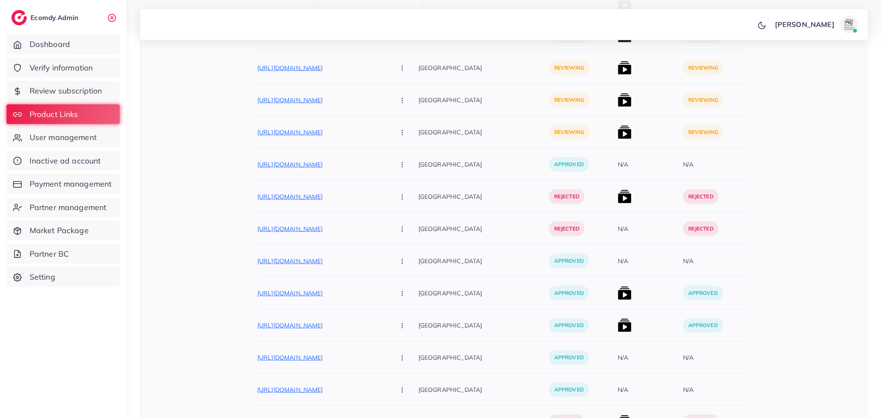
scroll to position [7485, 0]
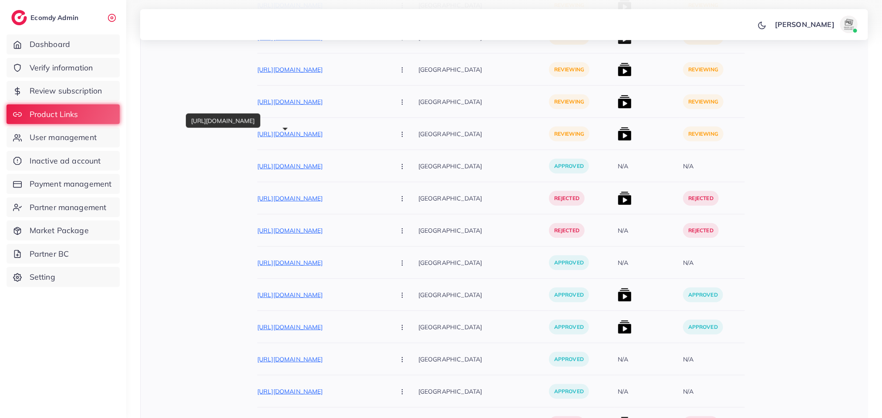
click at [303, 139] on p "[URL][DOMAIN_NAME]" at bounding box center [322, 134] width 131 height 10
click at [614, 132] on div at bounding box center [646, 134] width 65 height 32
click at [614, 133] on div at bounding box center [646, 134] width 65 height 32
click at [618, 137] on img at bounding box center [625, 134] width 14 height 14
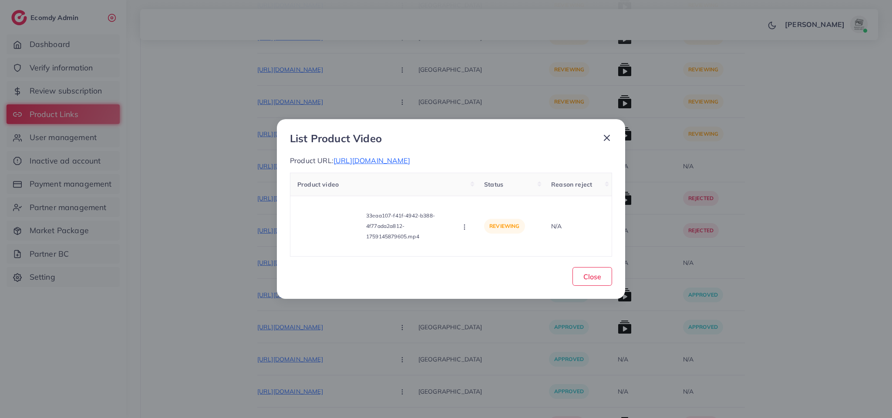
click at [807, 209] on div "List Product Video Product URL: https://kamyabstore.com/products/chargeable-pre…" at bounding box center [446, 209] width 892 height 418
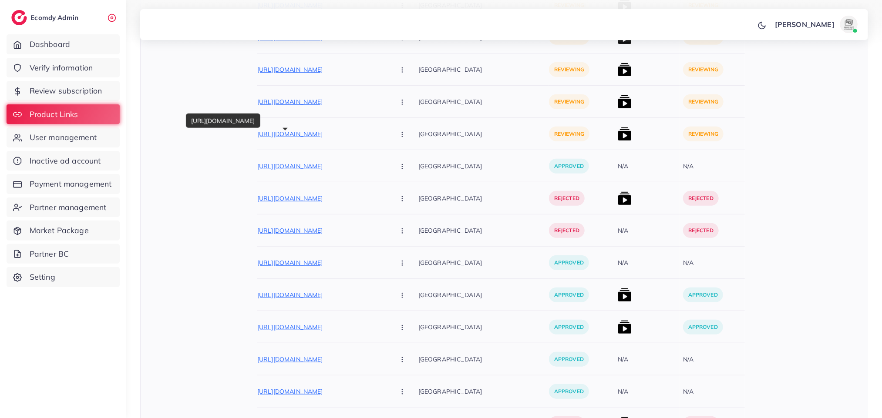
click at [300, 134] on p "https://kamyabstore.com/products/chargeable-pressure-washer-gun" at bounding box center [322, 134] width 131 height 10
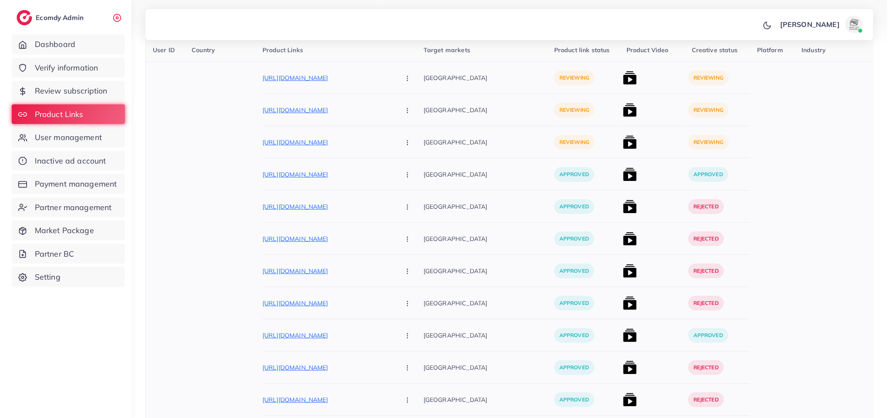
scroll to position [0, 0]
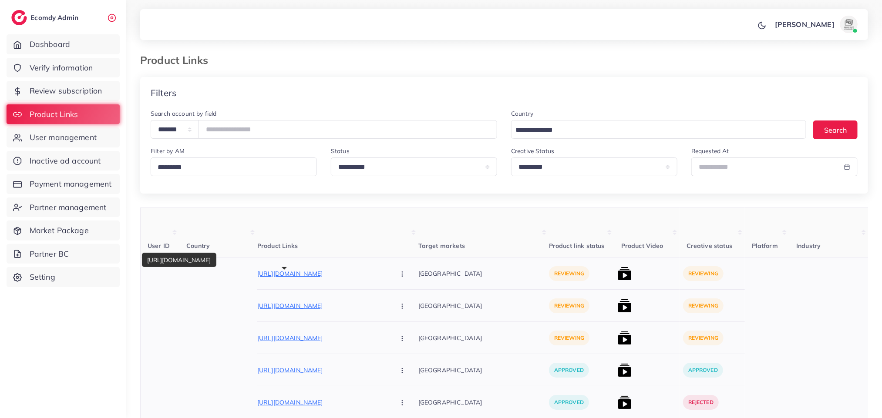
click at [277, 271] on p "https://zayrawear.com/product/zayra-sky-printed-premium-quality-winter-2-pcs-co…" at bounding box center [322, 274] width 131 height 10
click at [618, 277] on img at bounding box center [625, 274] width 14 height 14
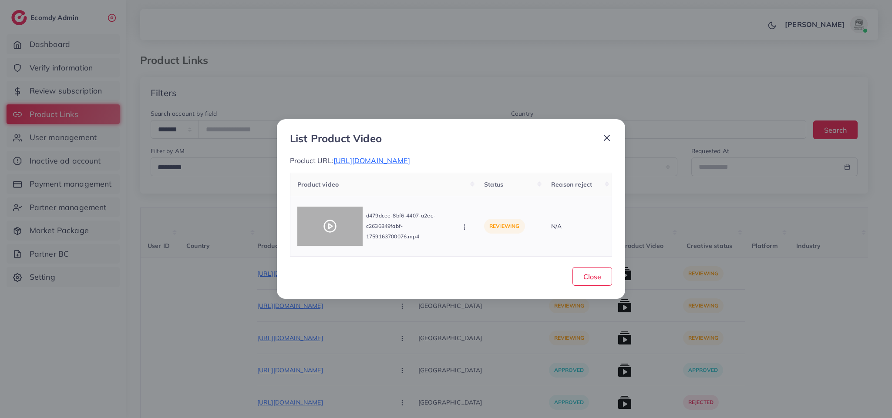
click at [316, 233] on div at bounding box center [329, 226] width 65 height 39
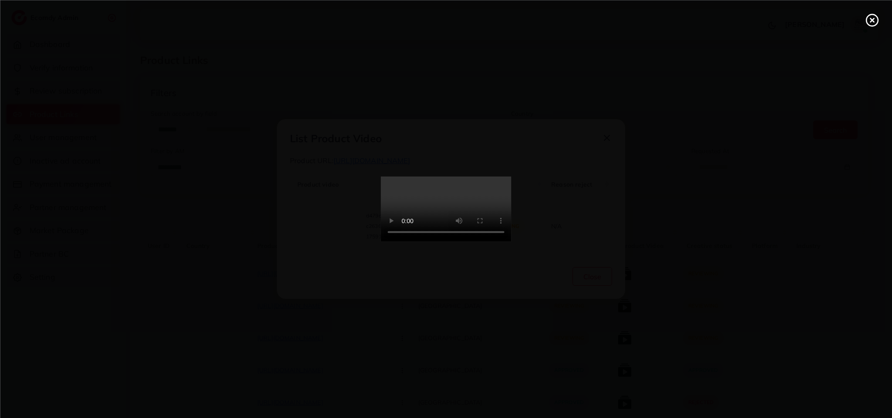
click at [316, 233] on div at bounding box center [446, 209] width 892 height 418
click at [431, 232] on video at bounding box center [446, 209] width 131 height 65
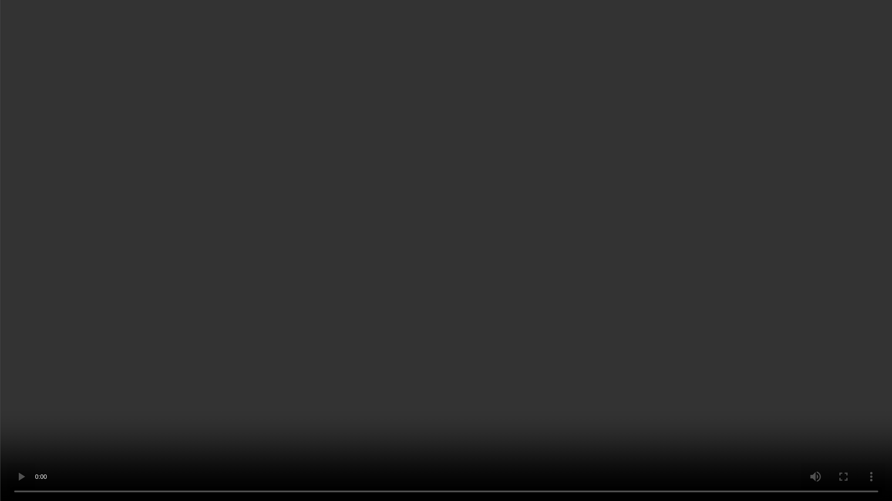
click at [308, 148] on video at bounding box center [446, 250] width 892 height 501
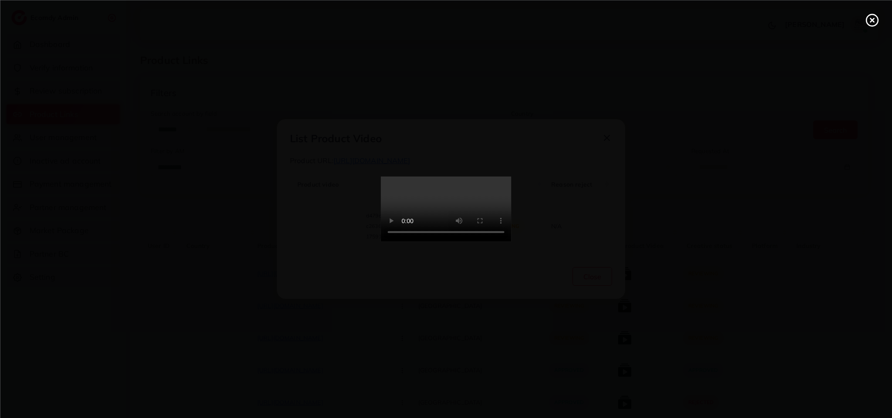
click at [511, 242] on video at bounding box center [446, 209] width 131 height 65
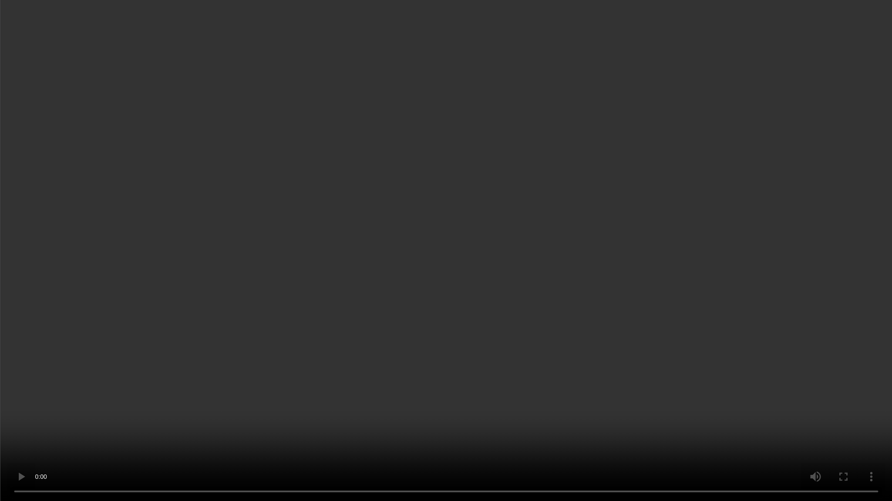
click at [517, 306] on video at bounding box center [446, 250] width 892 height 501
click at [470, 278] on video at bounding box center [446, 250] width 892 height 501
click at [459, 336] on video at bounding box center [446, 250] width 892 height 501
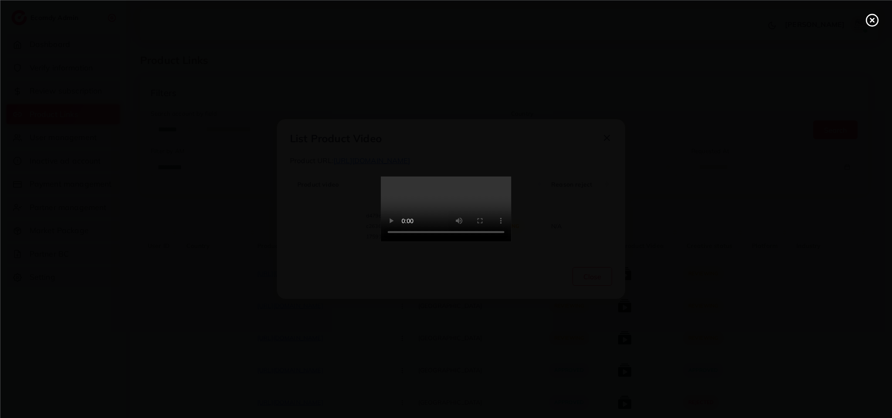
click at [487, 242] on video at bounding box center [446, 209] width 131 height 65
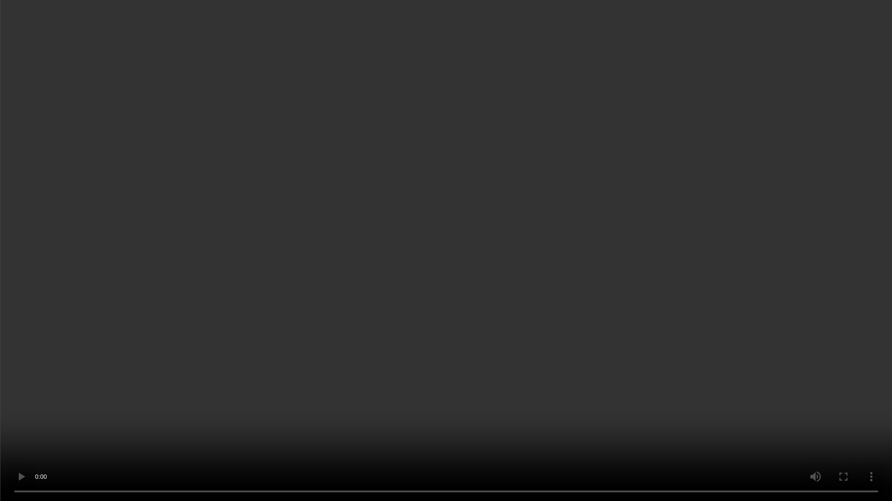
click at [487, 339] on video at bounding box center [446, 250] width 892 height 501
click at [843, 30] on video at bounding box center [446, 250] width 892 height 501
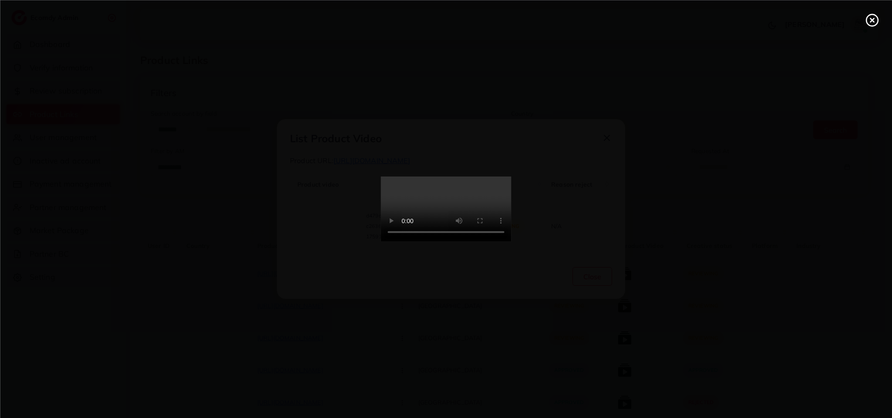
click at [868, 23] on icon at bounding box center [872, 20] width 14 height 14
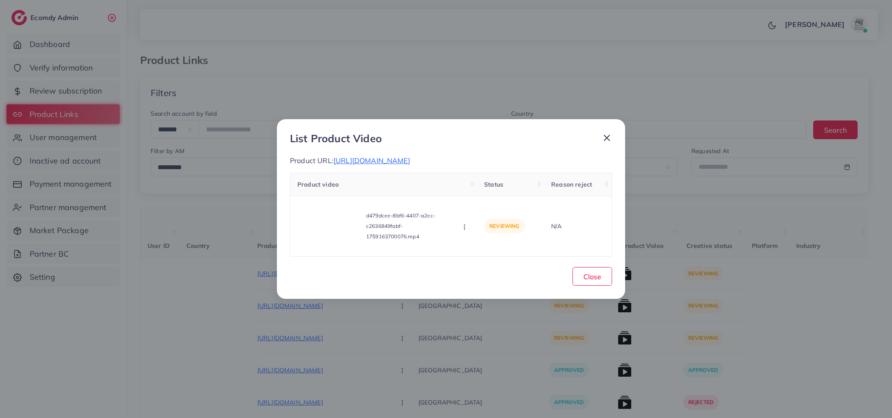
click at [607, 133] on icon at bounding box center [606, 138] width 10 height 10
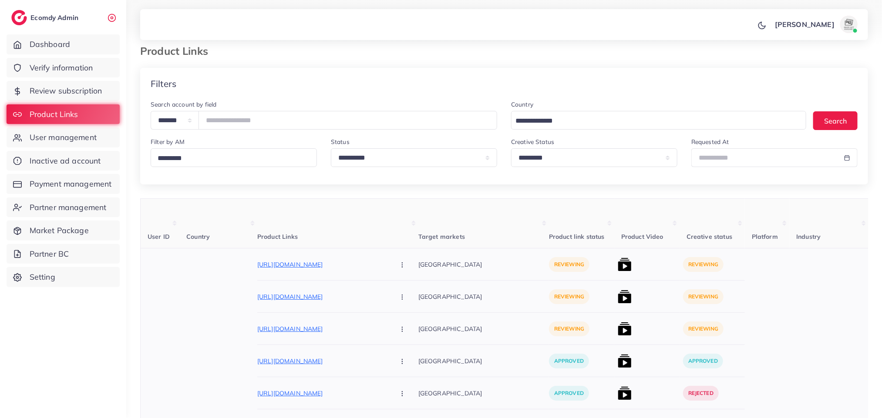
scroll to position [131, 0]
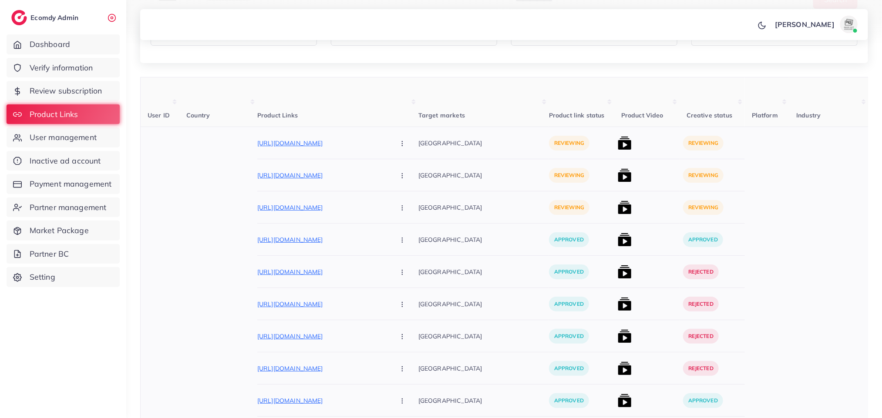
click at [399, 144] on icon "button" at bounding box center [402, 143] width 7 height 7
click at [388, 178] on link "Approve" at bounding box center [422, 170] width 69 height 19
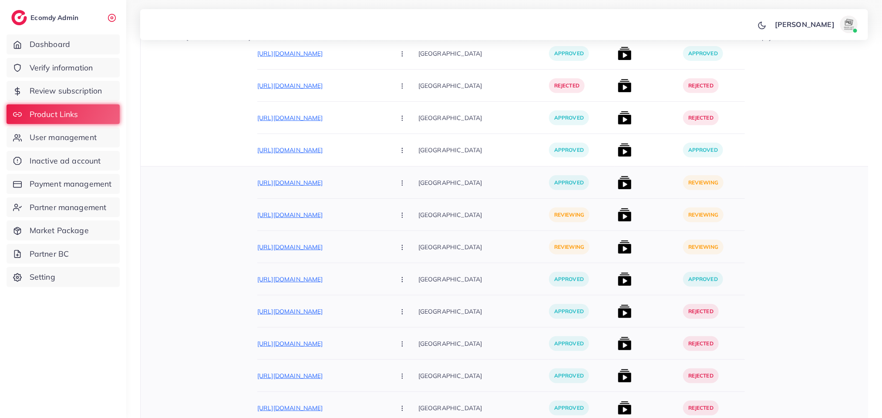
scroll to position [326, 0]
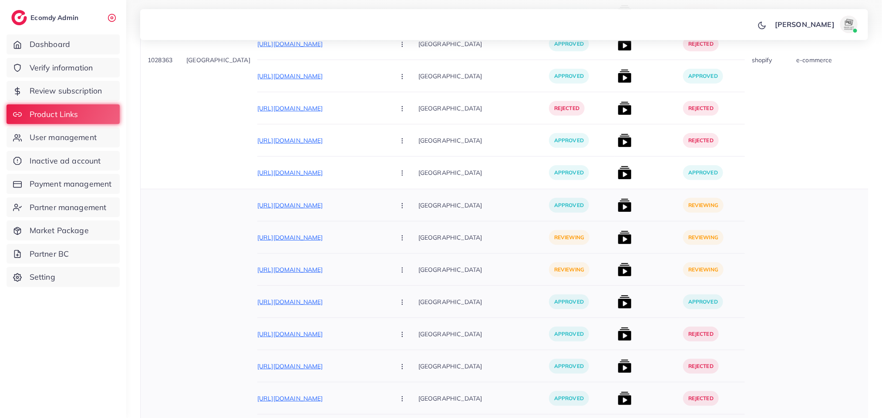
click at [618, 203] on img at bounding box center [625, 205] width 14 height 14
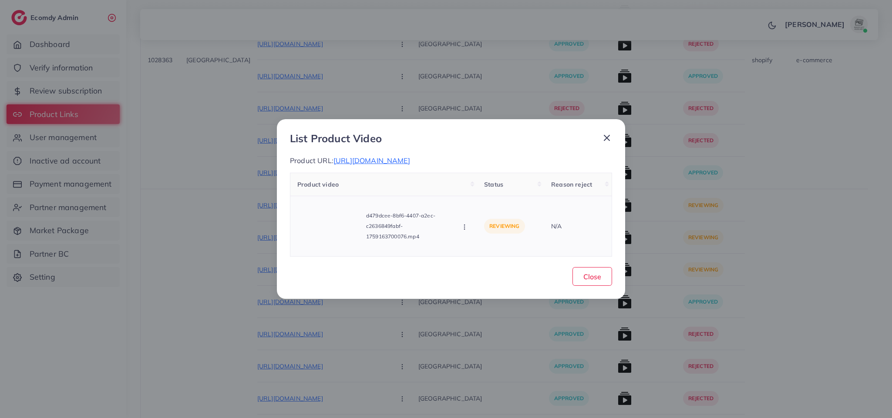
click at [465, 231] on icon "button" at bounding box center [464, 227] width 7 height 7
click at [478, 208] on link "Reject" at bounding box center [495, 207] width 69 height 19
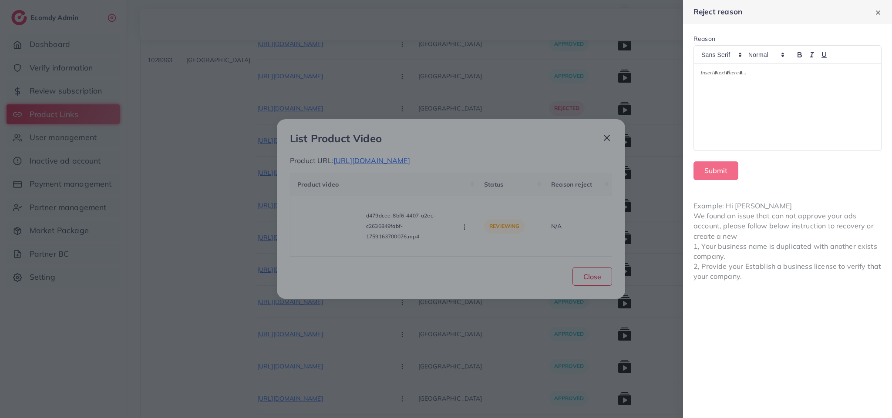
click at [799, 93] on div at bounding box center [787, 107] width 187 height 87
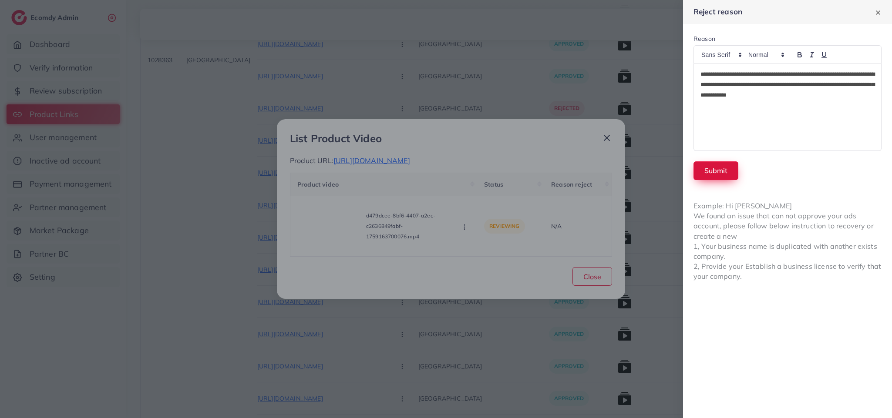
click at [728, 173] on button "Submit" at bounding box center [715, 170] width 45 height 19
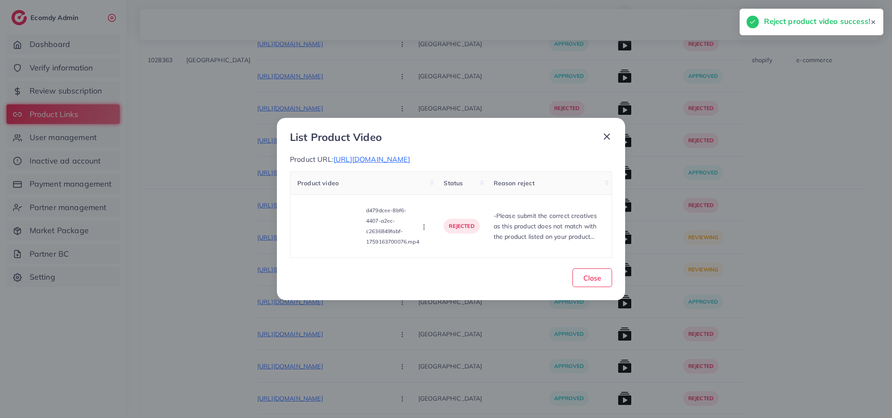
click at [602, 134] on icon at bounding box center [606, 136] width 10 height 10
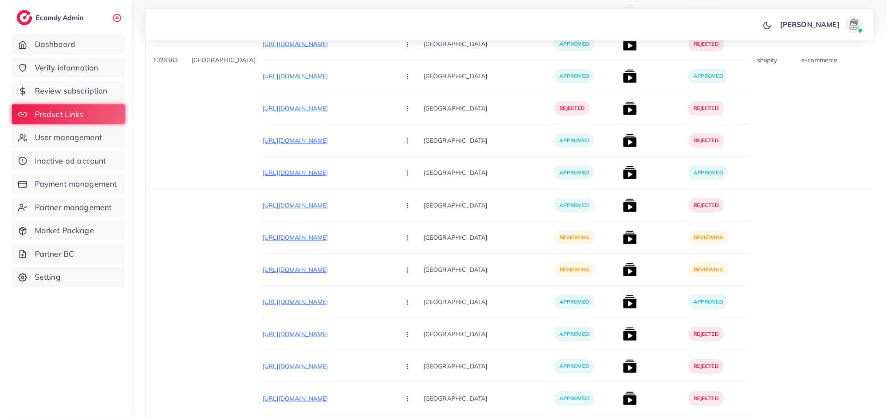
scroll to position [392, 0]
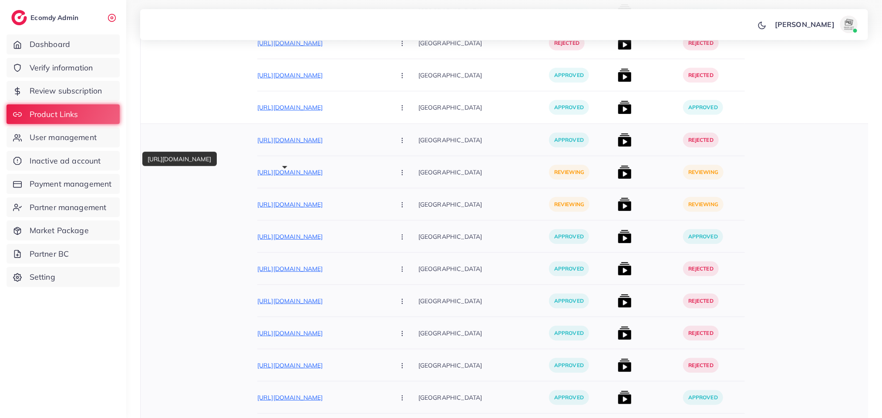
click at [329, 172] on p "https://zayrawear.com/product/zayra-heart-printed-premium-quality-winter-2-pcs-…" at bounding box center [322, 172] width 131 height 10
click at [618, 175] on img at bounding box center [625, 172] width 14 height 14
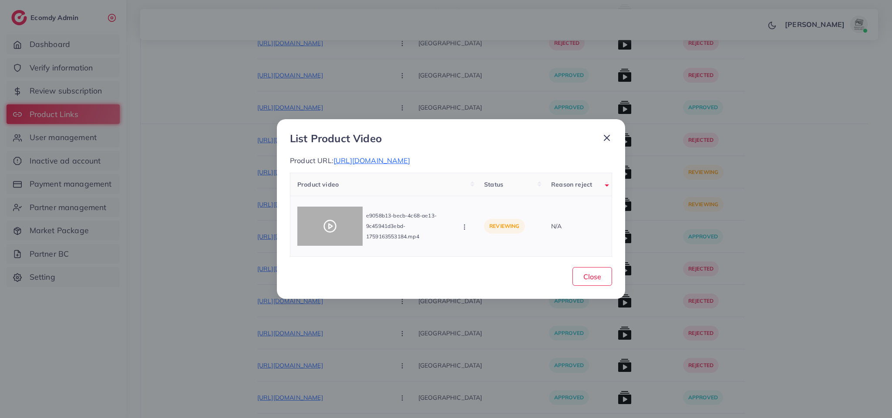
click at [309, 232] on div at bounding box center [329, 226] width 65 height 39
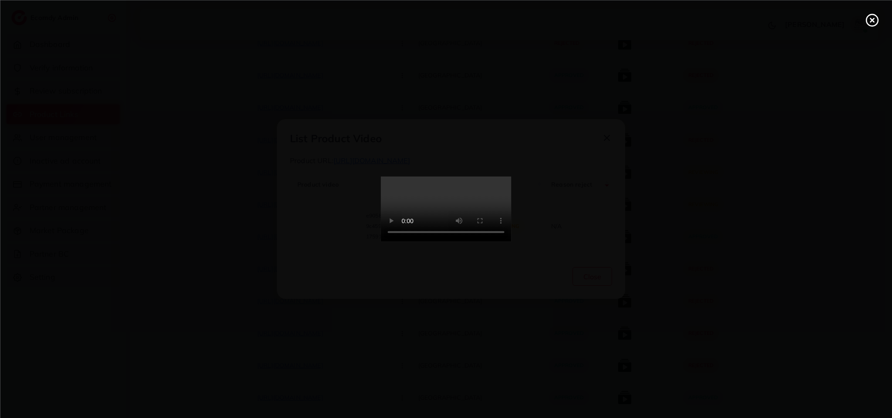
click at [309, 232] on div at bounding box center [446, 209] width 892 height 418
click at [490, 177] on video at bounding box center [446, 209] width 131 height 65
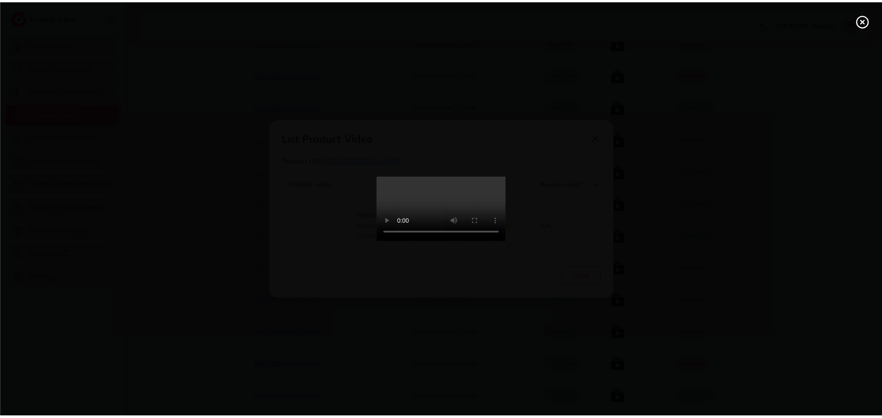
scroll to position [0, 0]
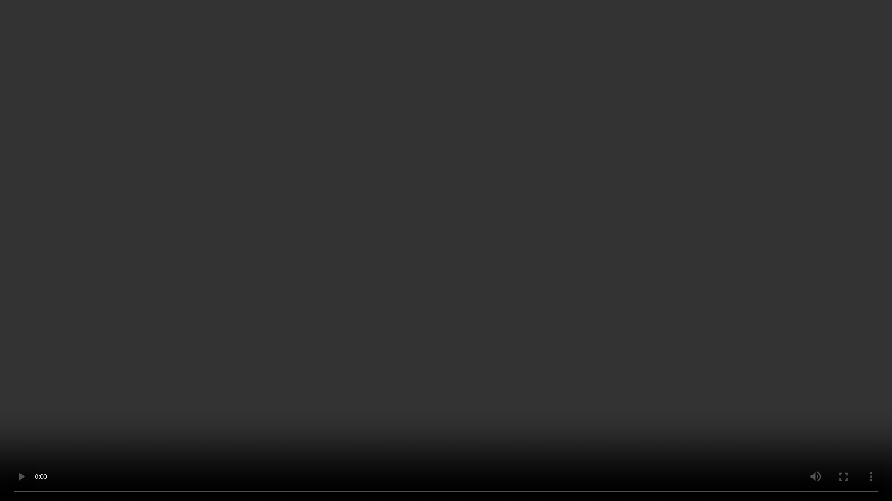
click at [413, 343] on video at bounding box center [446, 250] width 892 height 501
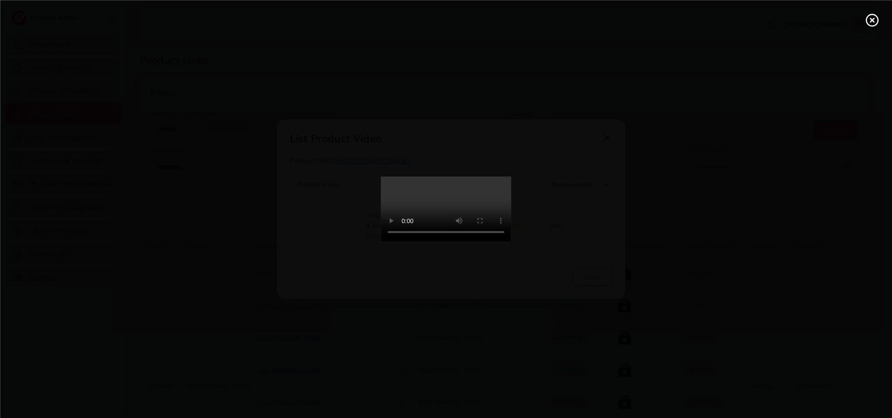
click at [870, 17] on icon at bounding box center [872, 20] width 14 height 14
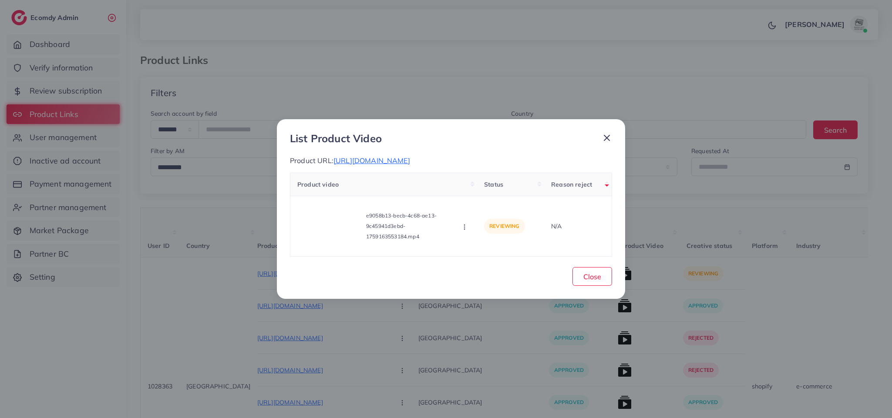
click at [604, 135] on line at bounding box center [606, 137] width 5 height 5
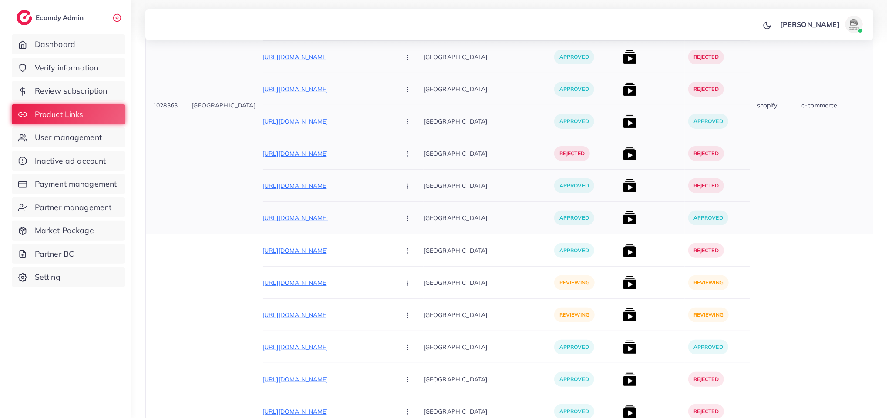
scroll to position [392, 0]
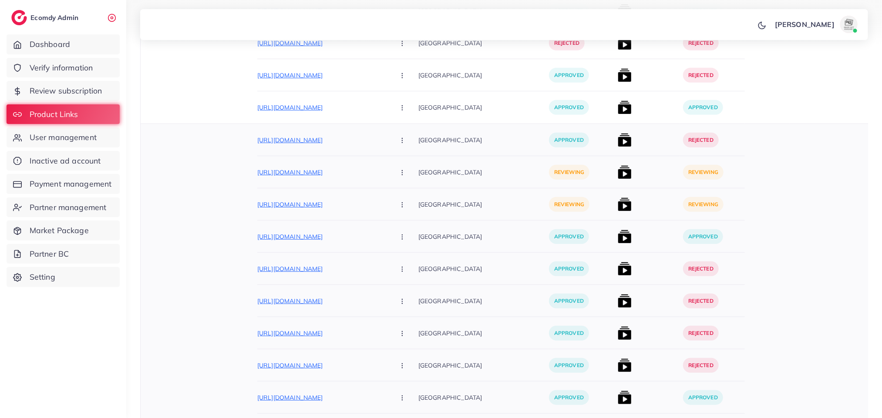
click at [399, 173] on icon "button" at bounding box center [402, 172] width 7 height 7
click at [388, 208] on link "Approve" at bounding box center [422, 199] width 69 height 19
click at [618, 171] on img at bounding box center [625, 172] width 14 height 14
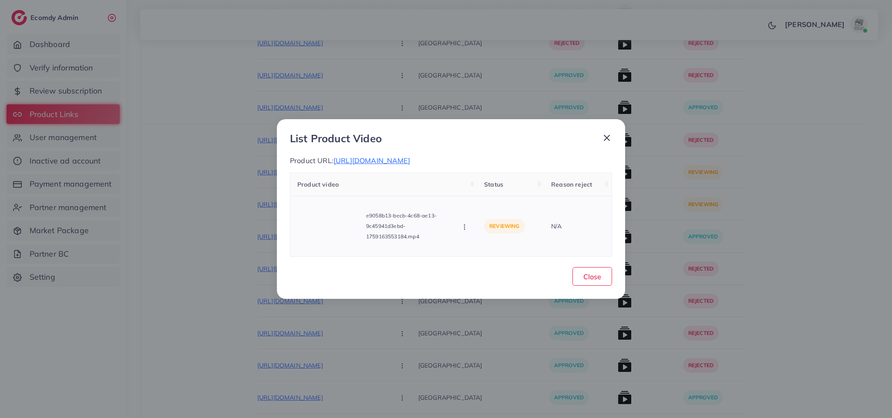
click at [463, 228] on button "button" at bounding box center [465, 226] width 10 height 9
click at [494, 198] on link "Approve" at bounding box center [495, 187] width 69 height 19
click at [465, 231] on icon "button" at bounding box center [464, 227] width 7 height 7
click at [482, 209] on span "Reject" at bounding box center [490, 206] width 21 height 9
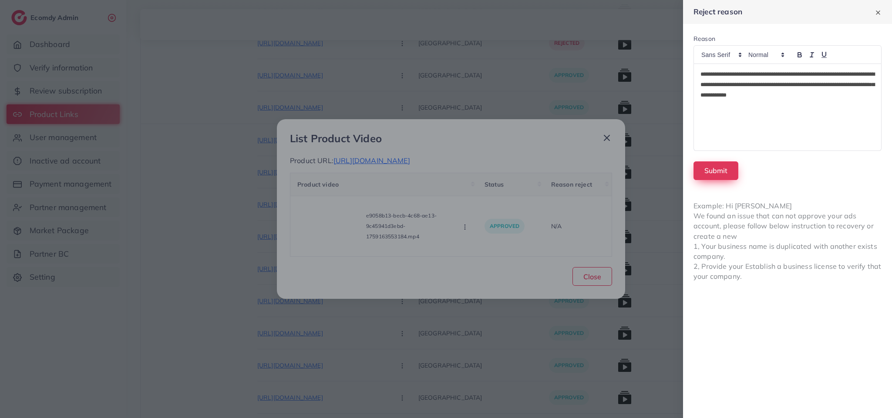
click at [734, 173] on button "Submit" at bounding box center [715, 170] width 45 height 19
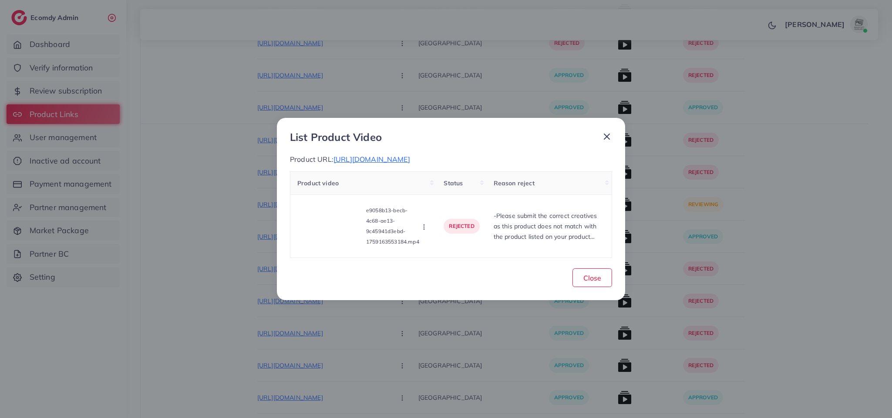
click at [606, 131] on icon at bounding box center [606, 136] width 10 height 10
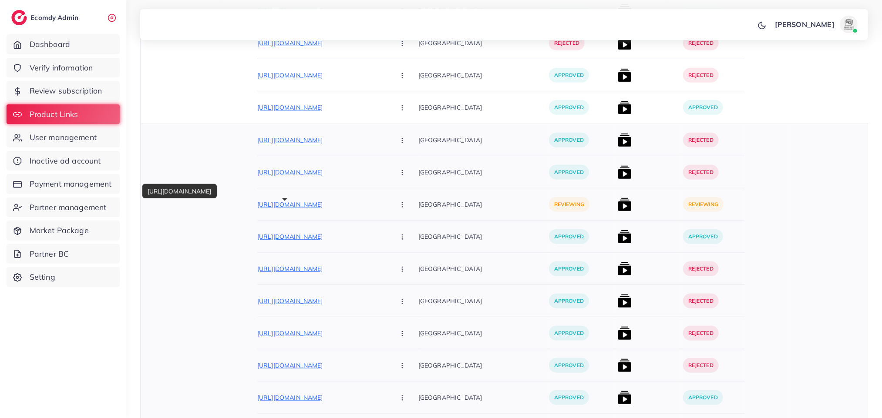
click at [264, 210] on p "https://zayrawear.com/product/zayra-bow-printed-premium-quality-winter-2-pcs-co…" at bounding box center [322, 204] width 131 height 10
click at [618, 207] on img at bounding box center [625, 205] width 14 height 14
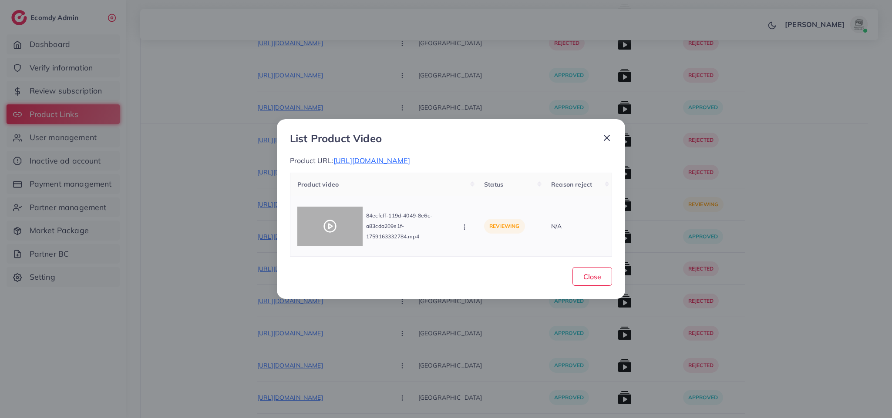
click at [324, 226] on icon at bounding box center [330, 226] width 14 height 14
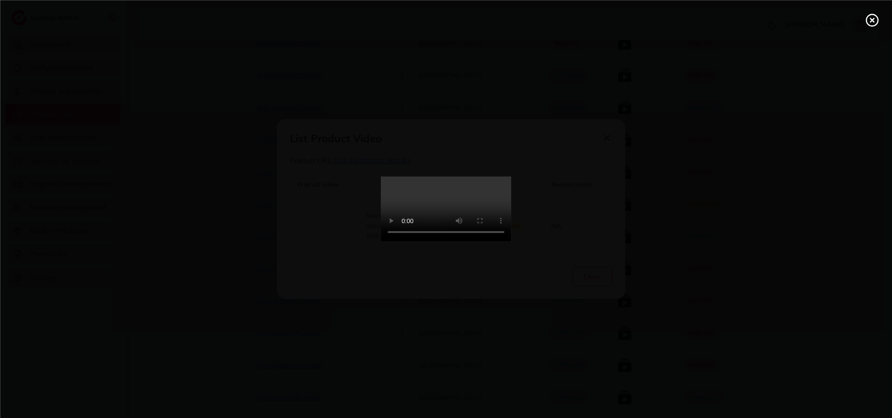
click at [324, 226] on div at bounding box center [446, 209] width 892 height 418
click at [441, 196] on video at bounding box center [446, 209] width 131 height 65
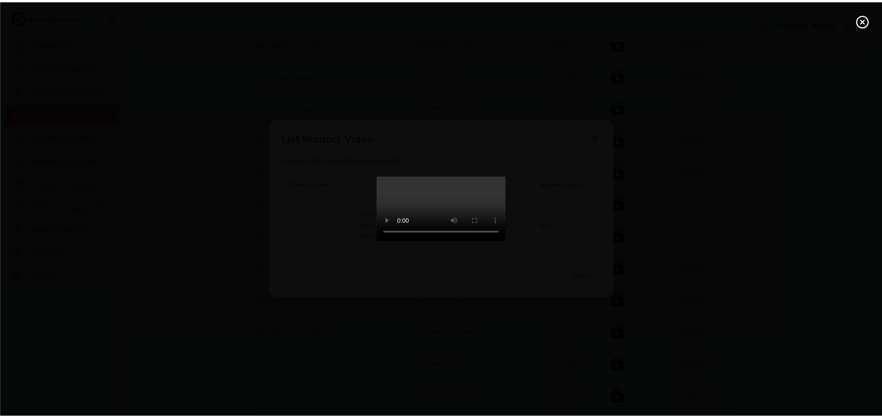
scroll to position [0, 0]
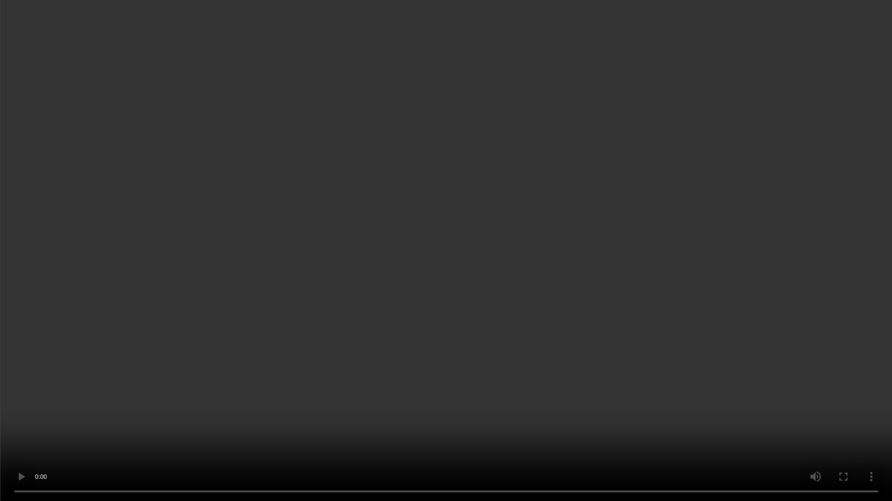
click at [441, 253] on video at bounding box center [446, 250] width 892 height 501
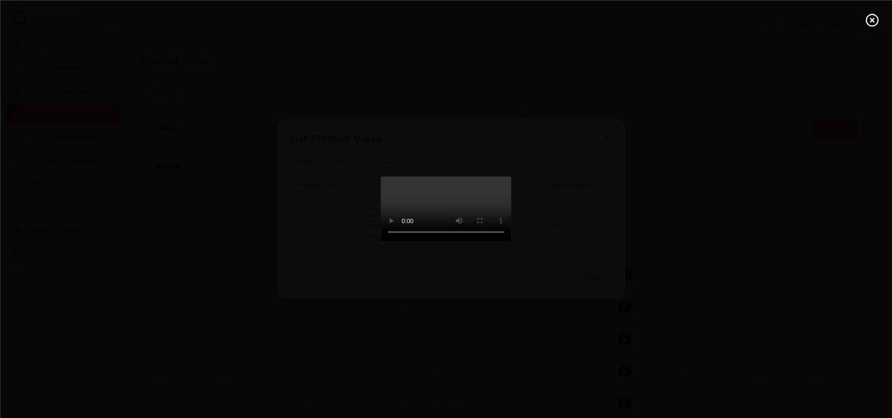
click at [858, 17] on div at bounding box center [446, 209] width 892 height 418
click at [865, 17] on icon at bounding box center [872, 20] width 14 height 14
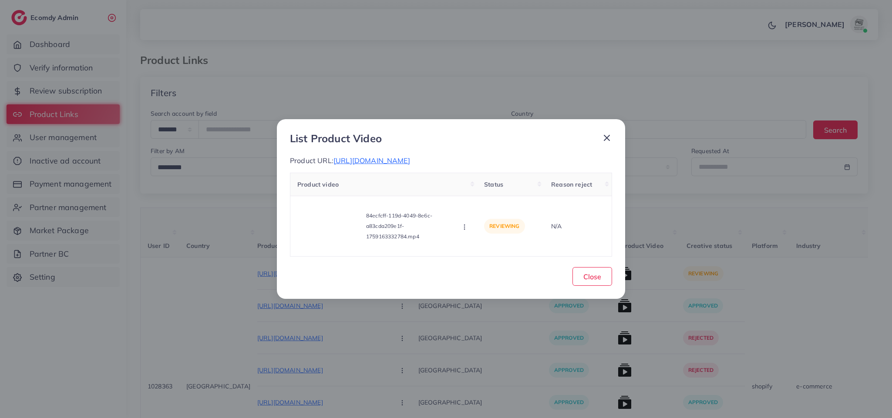
click at [608, 133] on icon at bounding box center [606, 138] width 10 height 10
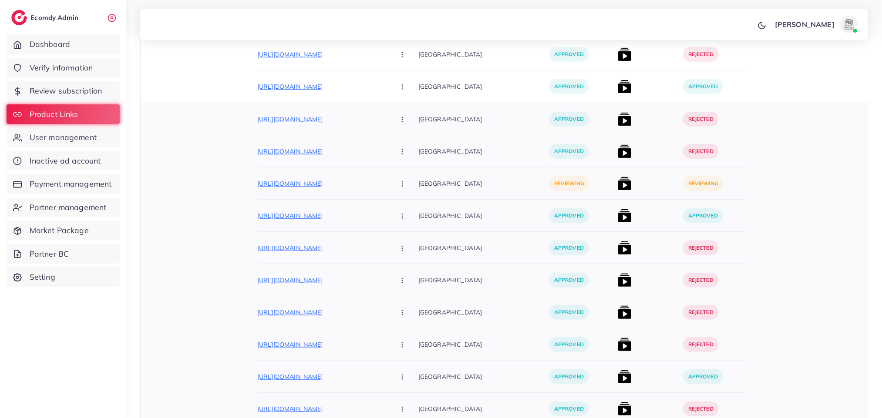
scroll to position [392, 0]
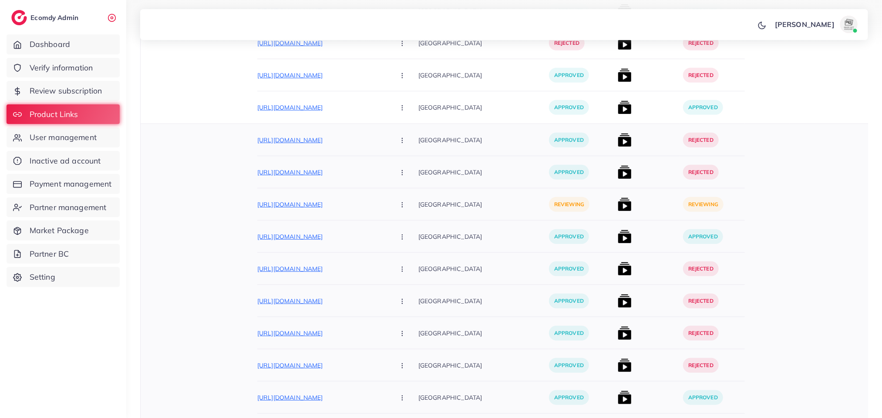
click at [399, 208] on icon "button" at bounding box center [402, 204] width 7 height 7
click at [406, 234] on span "Approve" at bounding box center [420, 231] width 29 height 9
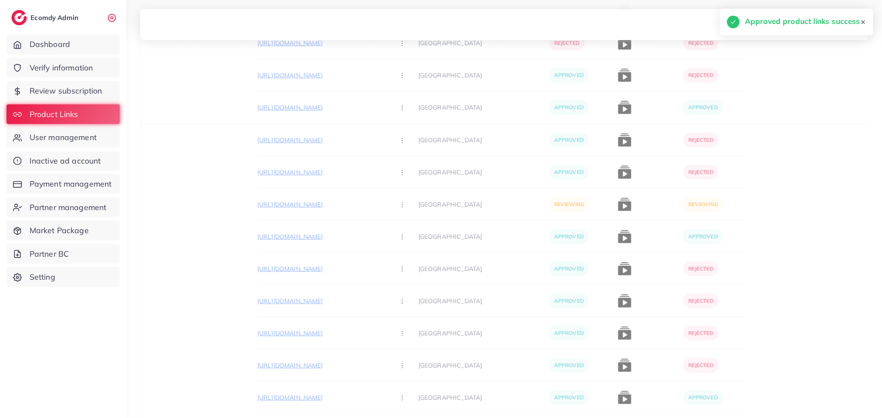
click at [618, 208] on img at bounding box center [625, 205] width 14 height 14
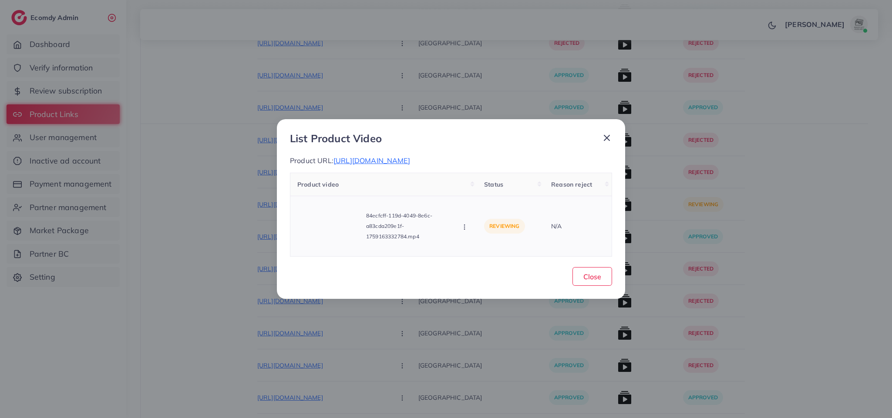
click at [469, 230] on button "button" at bounding box center [465, 226] width 10 height 9
click at [495, 208] on span "Reject" at bounding box center [490, 206] width 21 height 9
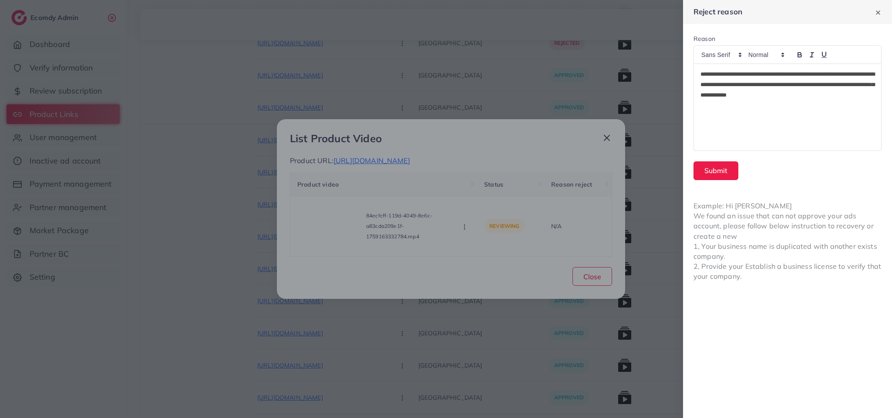
click at [823, 102] on div "**********" at bounding box center [787, 107] width 187 height 87
click at [701, 170] on button "Submit" at bounding box center [715, 170] width 45 height 19
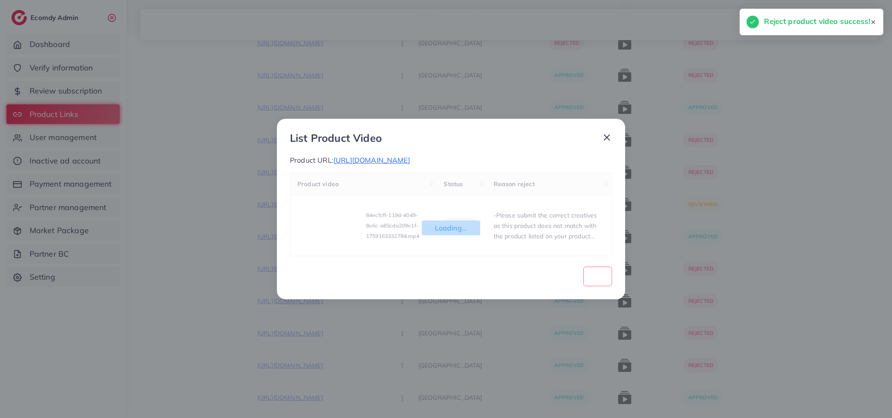
click at [608, 132] on icon at bounding box center [606, 137] width 10 height 10
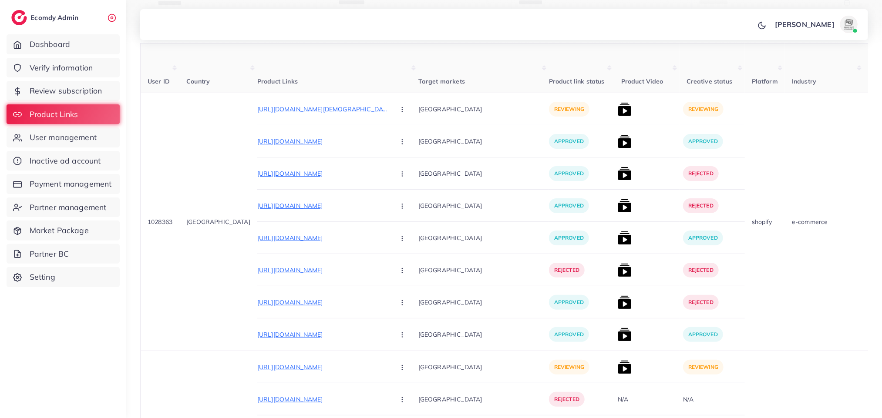
scroll to position [0, 0]
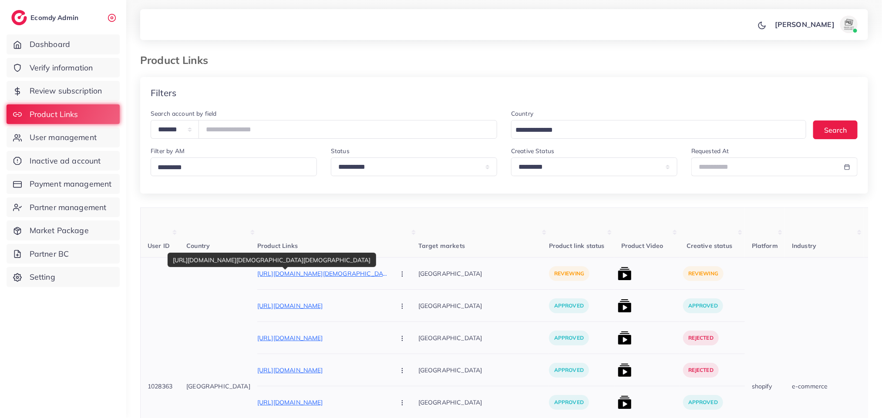
click at [342, 275] on p "https://mdcollectiononline.store/products/smart-mini-wallet-use-male-and-female" at bounding box center [322, 274] width 131 height 10
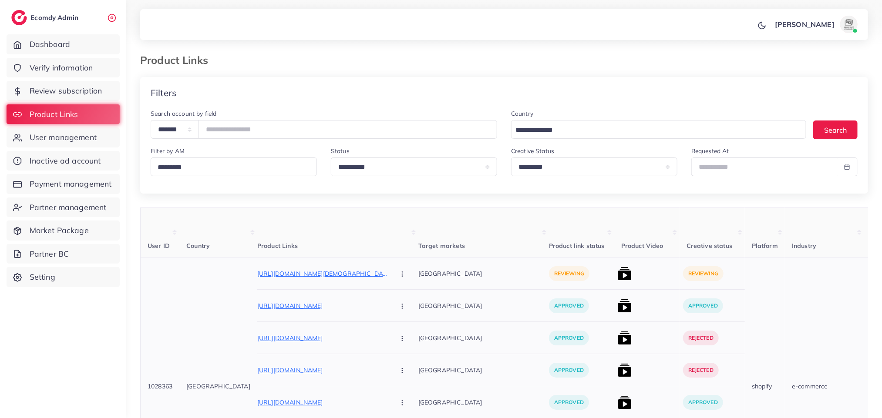
click at [618, 275] on img at bounding box center [625, 274] width 14 height 14
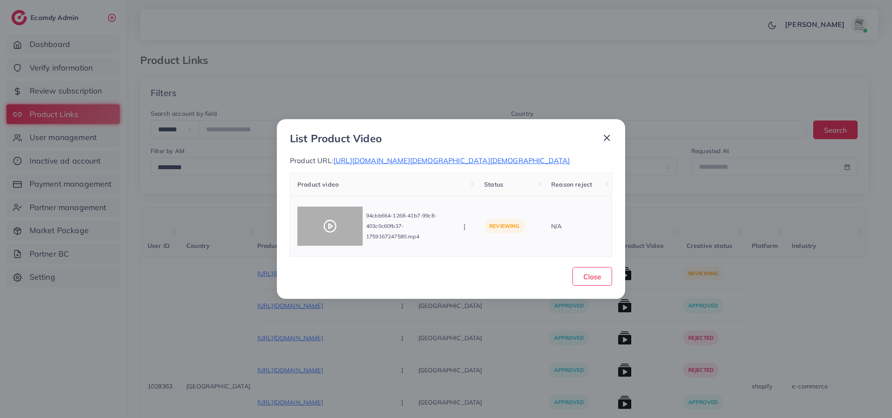
click at [339, 226] on div at bounding box center [329, 226] width 65 height 39
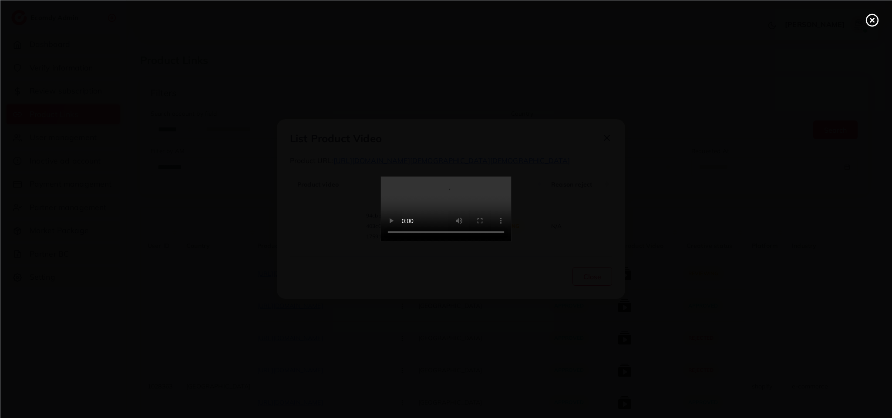
click at [339, 226] on div at bounding box center [446, 209] width 892 height 418
click at [511, 242] on video at bounding box center [446, 209] width 131 height 65
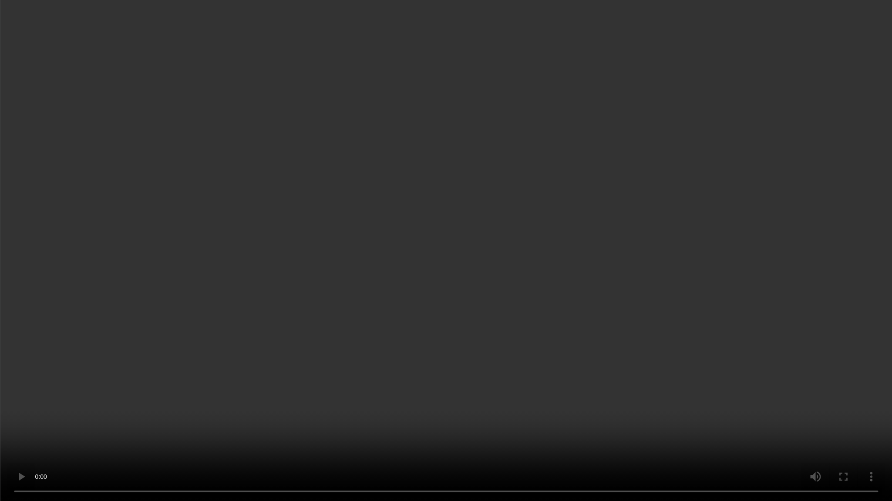
click at [479, 272] on video at bounding box center [446, 250] width 892 height 501
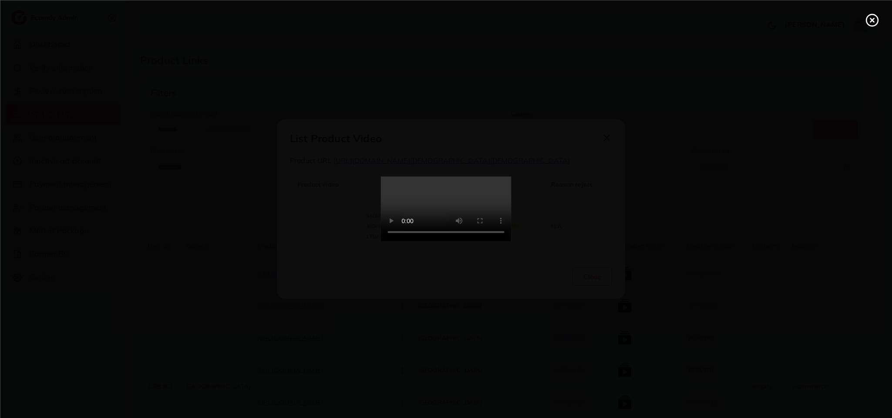
click at [511, 242] on video at bounding box center [446, 209] width 131 height 65
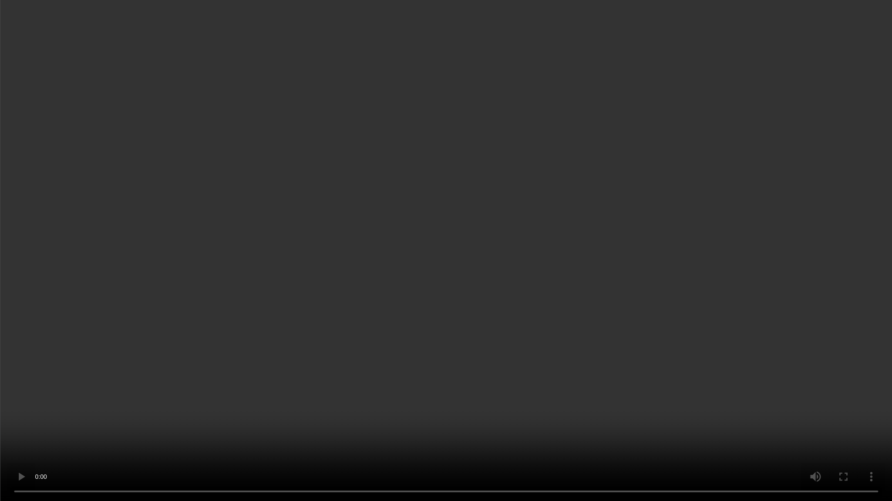
click at [514, 249] on video at bounding box center [446, 250] width 892 height 501
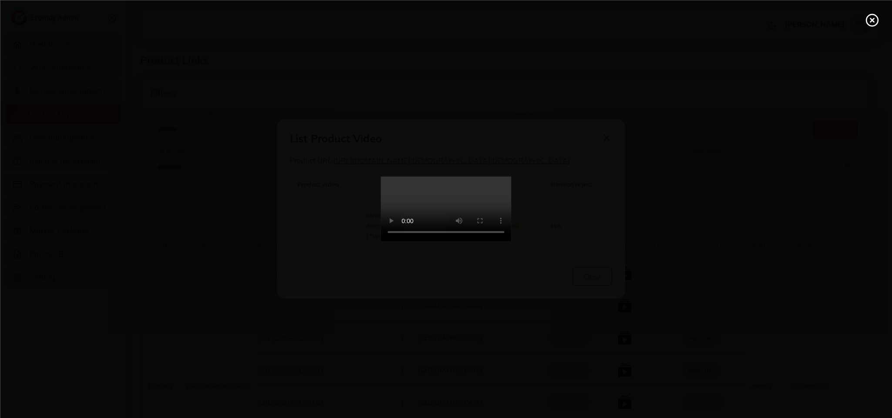
click at [439, 242] on video at bounding box center [446, 209] width 131 height 65
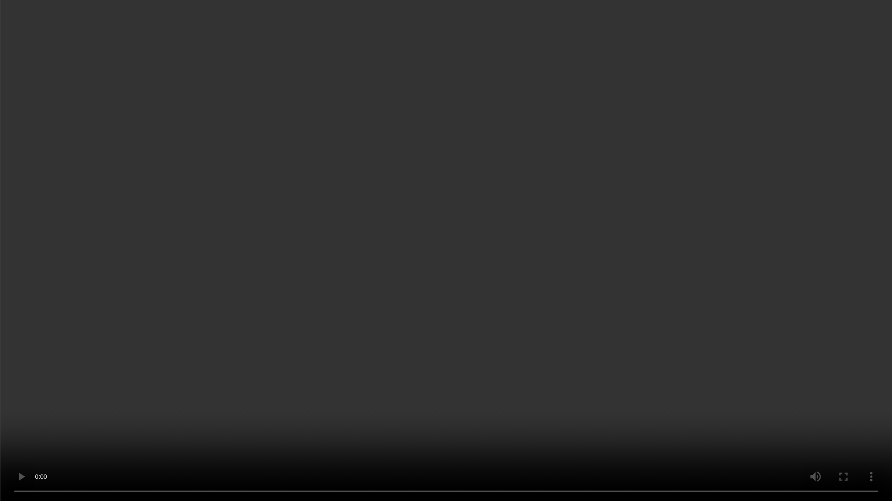
click at [439, 311] on video at bounding box center [446, 250] width 892 height 501
click at [439, 312] on video at bounding box center [446, 250] width 892 height 501
click at [753, 338] on video at bounding box center [446, 250] width 892 height 501
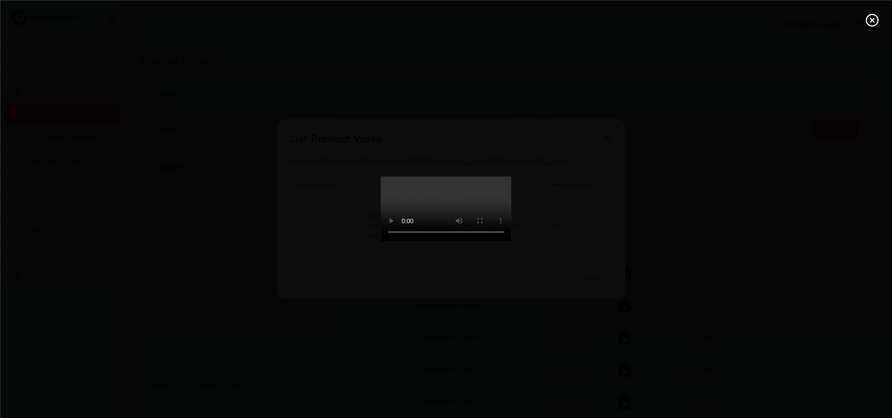
click at [869, 20] on icon at bounding box center [872, 20] width 14 height 14
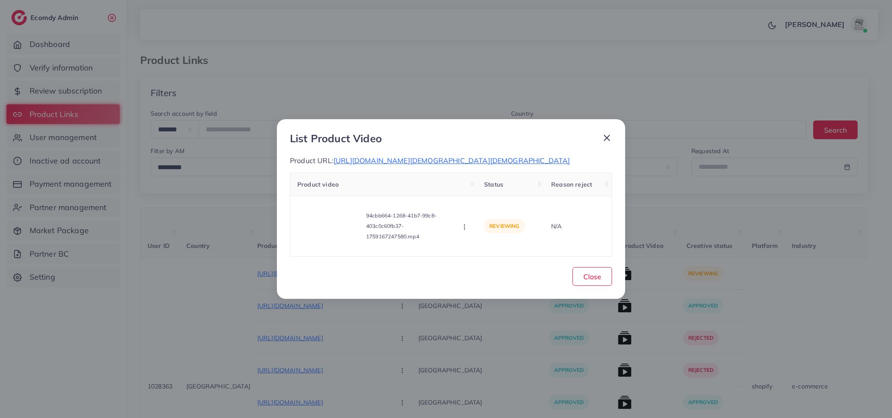
click at [599, 141] on div at bounding box center [602, 140] width 17 height 16
click at [609, 134] on icon at bounding box center [606, 138] width 10 height 10
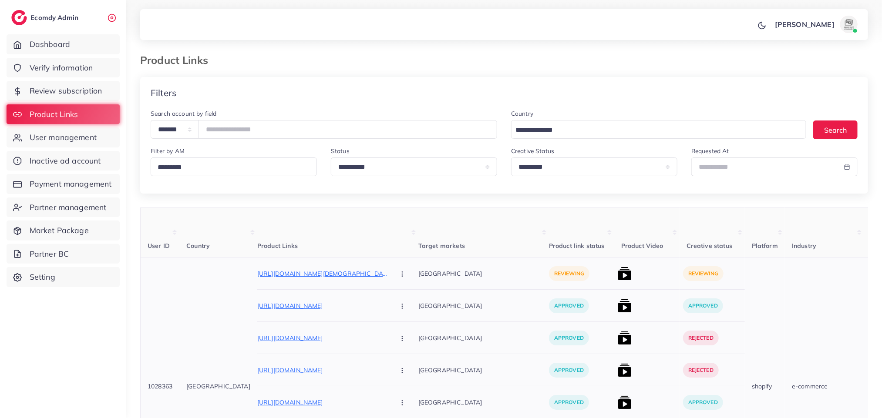
click at [399, 272] on icon "button" at bounding box center [402, 274] width 7 height 7
click at [406, 299] on span "Approve" at bounding box center [420, 300] width 29 height 9
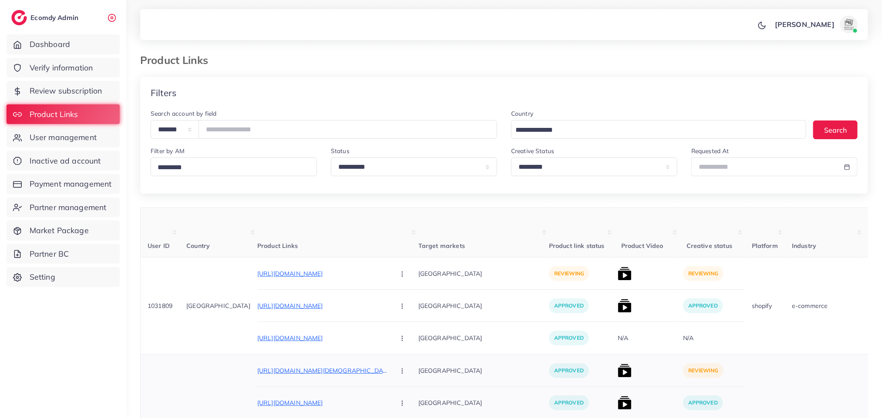
click at [618, 376] on img at bounding box center [625, 371] width 14 height 14
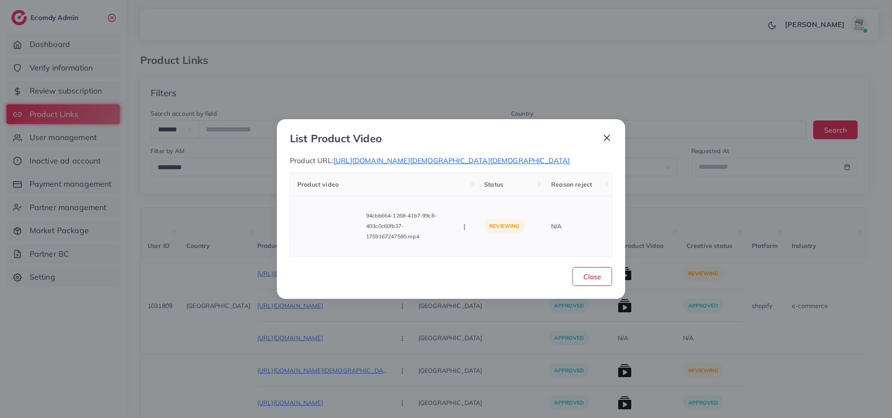
click at [460, 225] on button "button" at bounding box center [465, 226] width 10 height 9
click at [497, 184] on span "Approve" at bounding box center [494, 187] width 29 height 9
click at [602, 136] on icon at bounding box center [606, 138] width 10 height 10
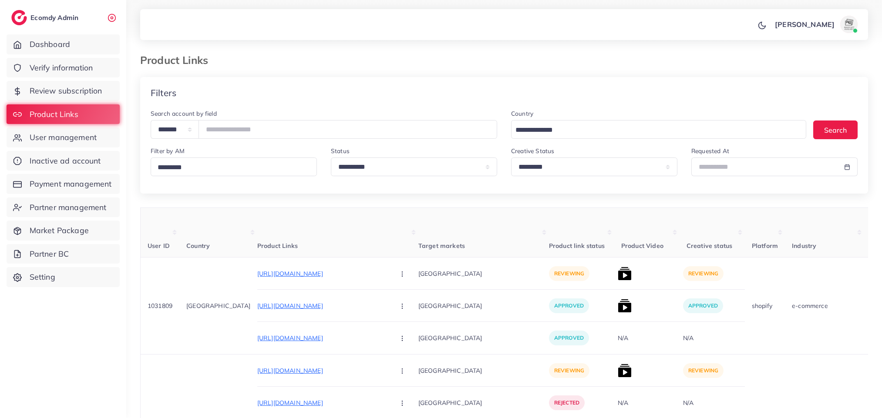
select select "*********"
click at [262, 274] on p "[URL][DOMAIN_NAME]" at bounding box center [322, 274] width 131 height 10
click at [618, 271] on img at bounding box center [625, 274] width 14 height 14
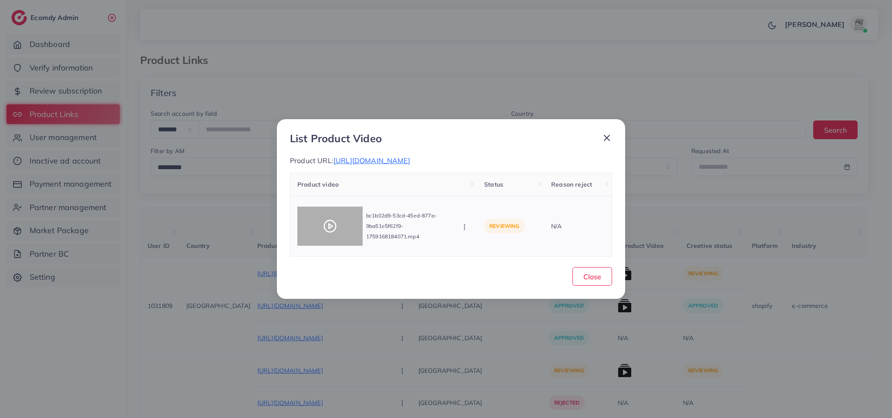
click at [320, 232] on div at bounding box center [329, 226] width 65 height 39
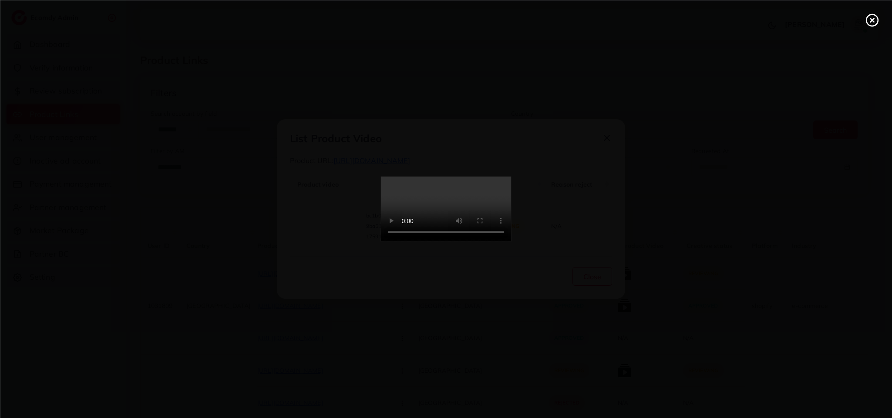
click at [320, 232] on div at bounding box center [446, 209] width 892 height 418
click at [477, 177] on video at bounding box center [446, 209] width 131 height 65
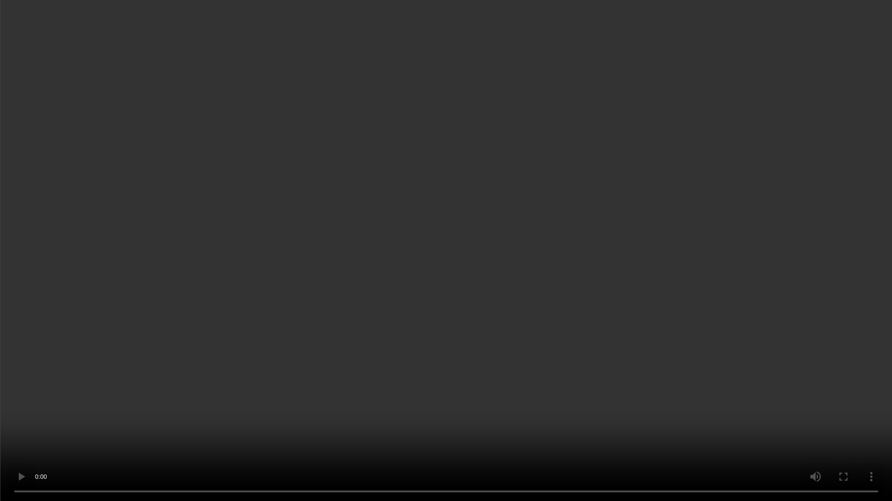
click at [477, 203] on video at bounding box center [446, 250] width 892 height 501
click at [488, 318] on video at bounding box center [446, 250] width 892 height 501
click at [365, 365] on video at bounding box center [446, 250] width 892 height 501
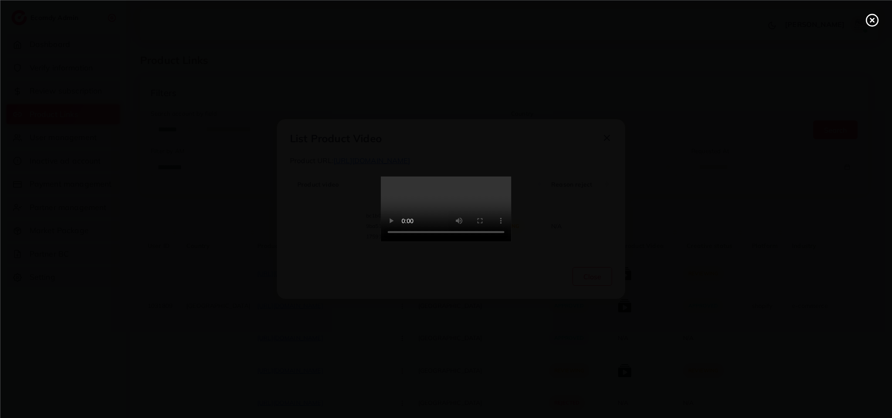
click at [381, 242] on video at bounding box center [446, 209] width 131 height 65
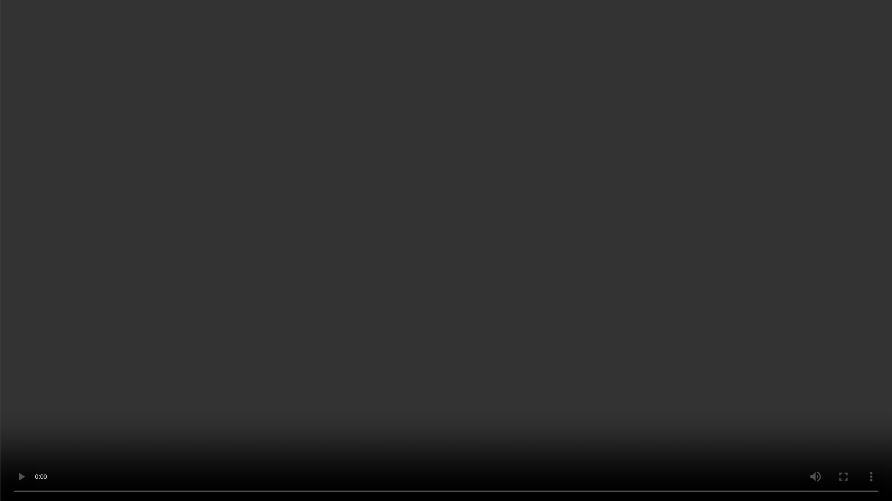
click at [365, 365] on video at bounding box center [446, 250] width 892 height 501
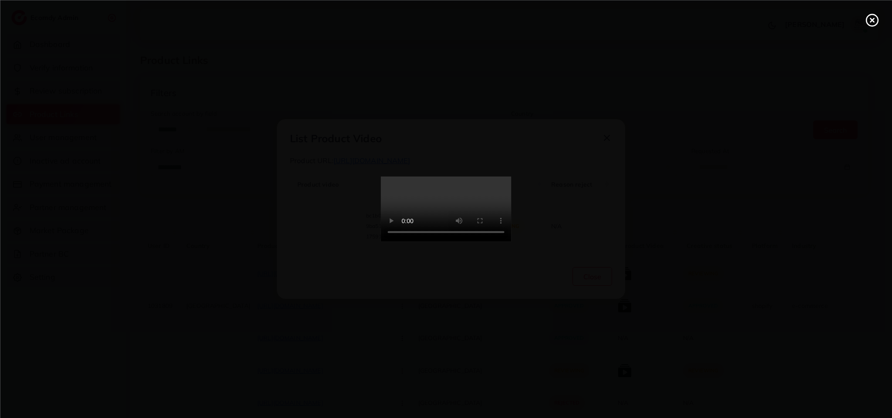
click at [381, 242] on video at bounding box center [446, 209] width 131 height 65
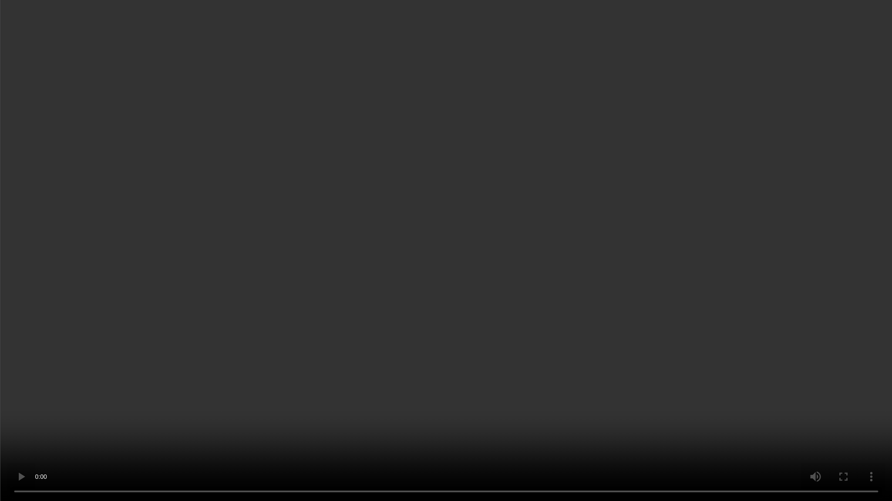
click at [559, 236] on video at bounding box center [446, 250] width 892 height 501
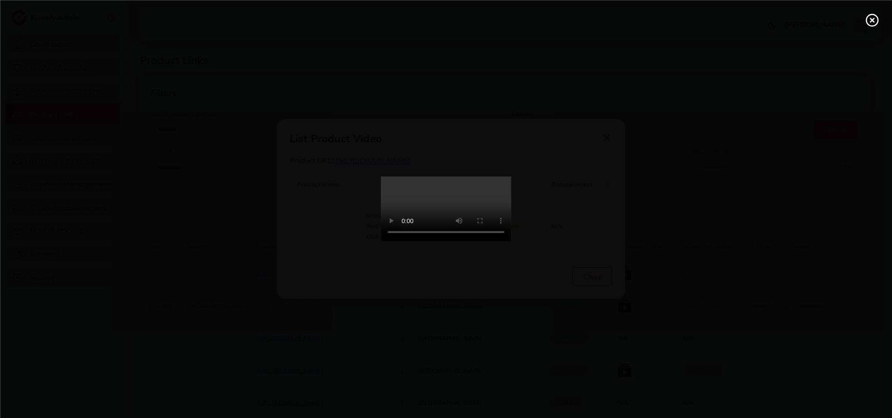
click at [873, 18] on line at bounding box center [871, 19] width 3 height 3
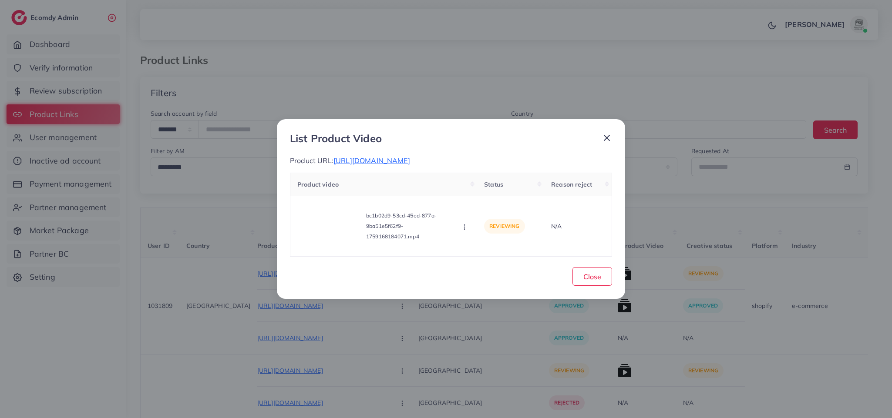
click at [608, 136] on line at bounding box center [606, 137] width 5 height 5
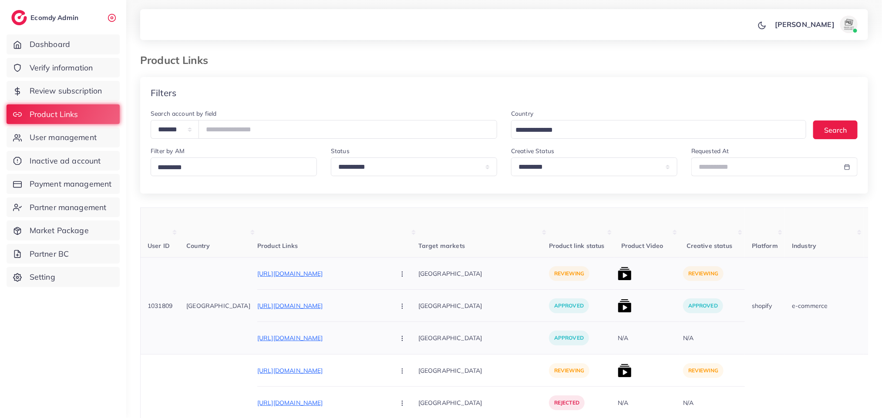
click at [399, 275] on icon "button" at bounding box center [402, 274] width 7 height 7
click at [406, 297] on span "Approve" at bounding box center [420, 300] width 29 height 9
click at [618, 273] on img at bounding box center [625, 274] width 14 height 14
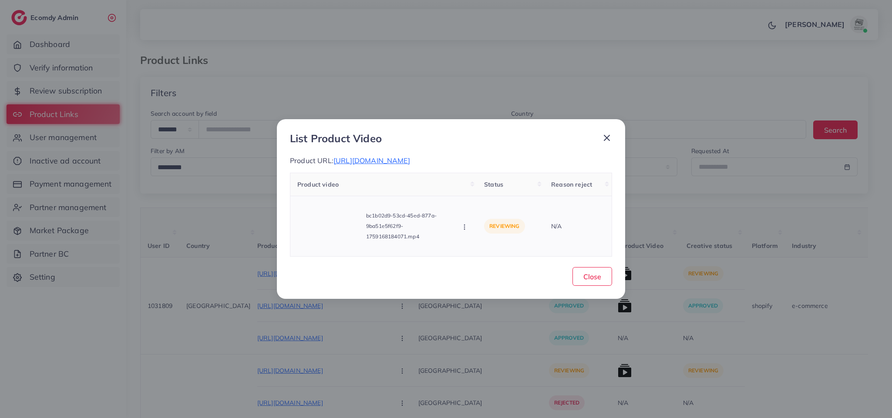
click at [461, 226] on icon "button" at bounding box center [464, 227] width 7 height 7
click at [509, 181] on link "Approve" at bounding box center [495, 187] width 69 height 19
click at [581, 290] on div "List Product Video Product URL: [URL][DOMAIN_NAME] Product video Status Reason …" at bounding box center [451, 209] width 348 height 180
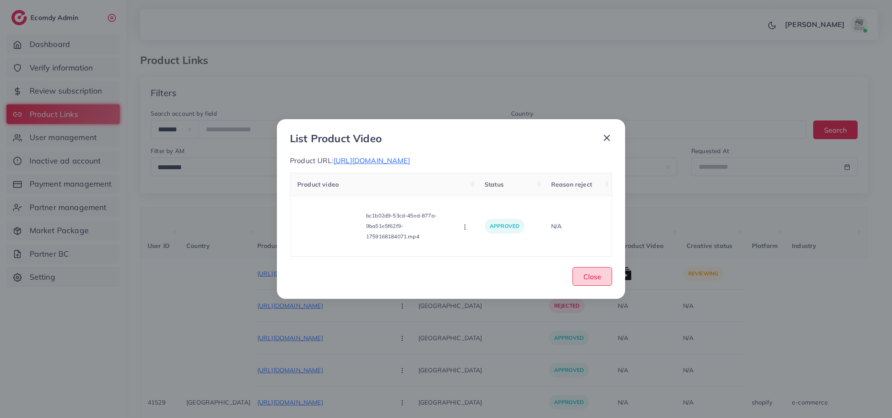
click at [589, 279] on span "Close" at bounding box center [592, 276] width 18 height 9
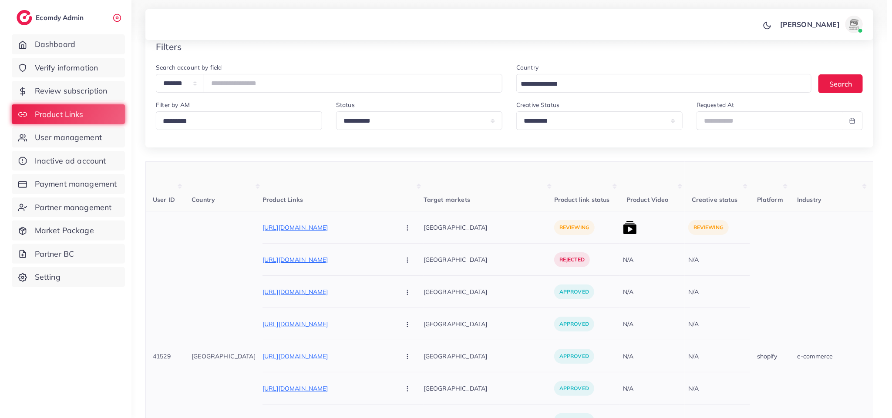
scroll to position [65, 0]
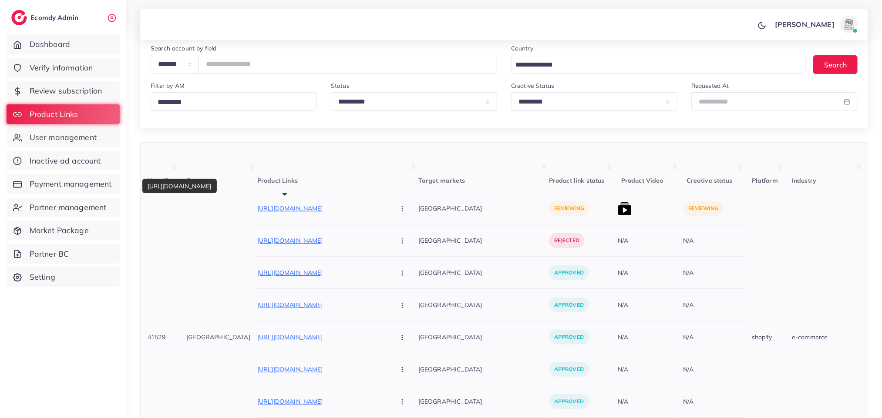
click at [347, 211] on p "[URL][DOMAIN_NAME]" at bounding box center [322, 208] width 131 height 10
click at [399, 212] on icon "button" at bounding box center [402, 208] width 7 height 7
click at [388, 242] on link "Approve" at bounding box center [422, 235] width 69 height 19
click at [402, 207] on circle "button" at bounding box center [402, 207] width 0 height 0
click at [406, 259] on span "Reject" at bounding box center [416, 254] width 21 height 9
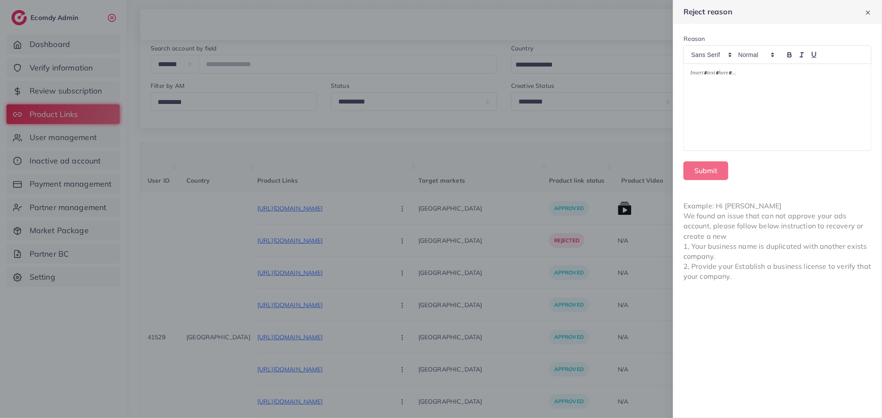
click at [703, 107] on div at bounding box center [777, 107] width 187 height 87
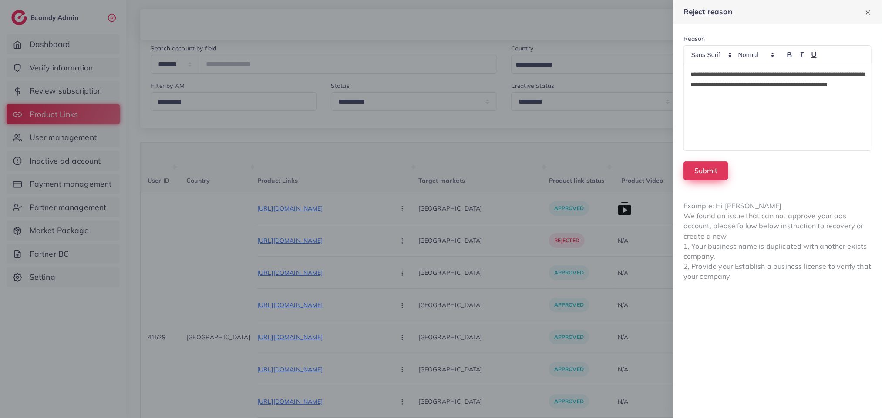
click at [705, 165] on button "Submit" at bounding box center [705, 170] width 45 height 19
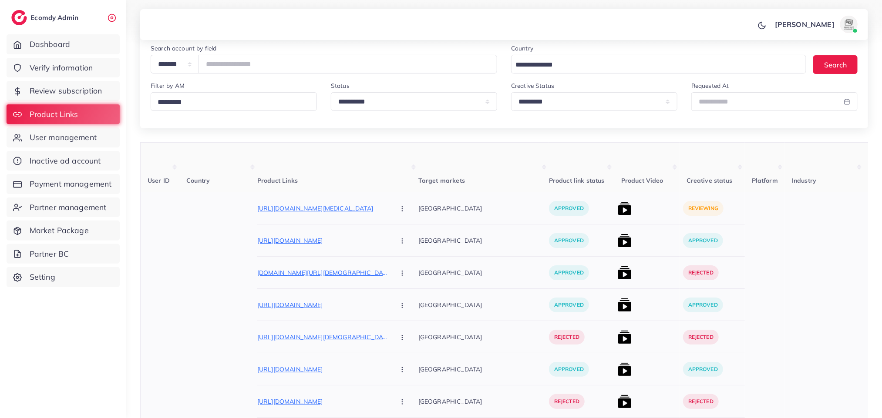
click at [618, 209] on img at bounding box center [625, 208] width 14 height 14
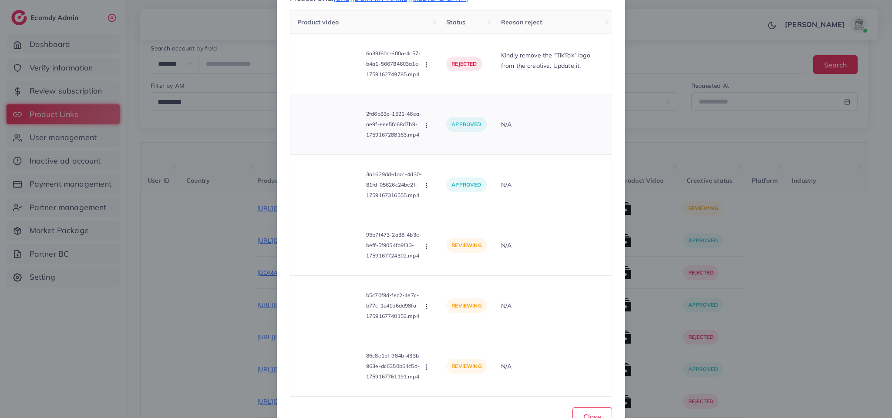
scroll to position [103, 0]
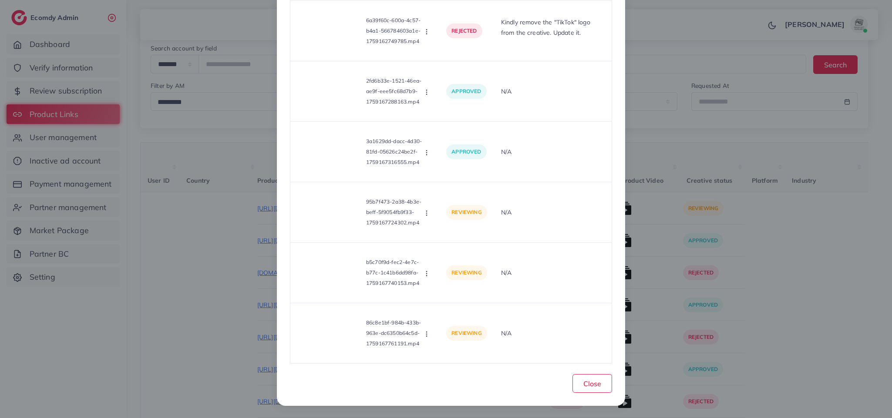
click at [740, 321] on div "List Product Video Product URL: [URL][DOMAIN_NAME][MEDICAL_DATA] Product video …" at bounding box center [446, 209] width 892 height 418
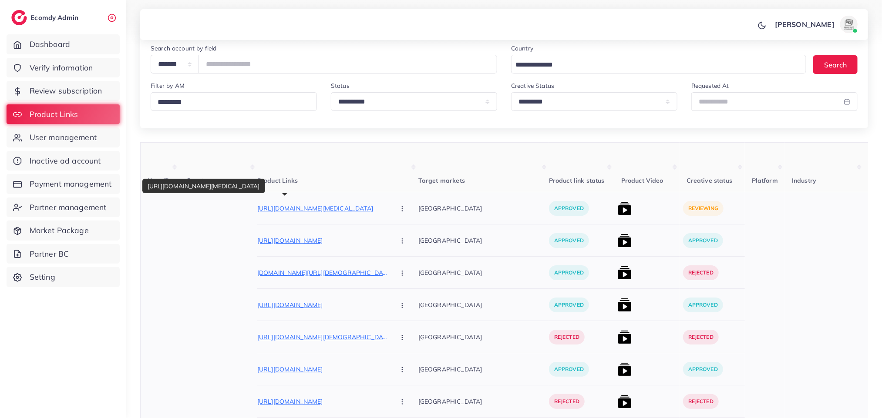
click at [341, 209] on p "[URL][DOMAIN_NAME][MEDICAL_DATA]" at bounding box center [322, 208] width 131 height 10
click at [618, 209] on img at bounding box center [625, 208] width 14 height 14
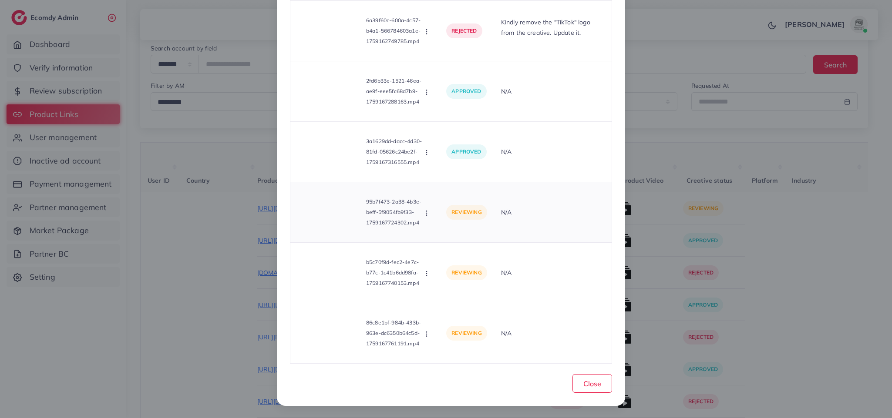
click at [423, 216] on button "button" at bounding box center [428, 212] width 10 height 9
click at [458, 254] on link "Reject" at bounding box center [457, 253] width 69 height 19
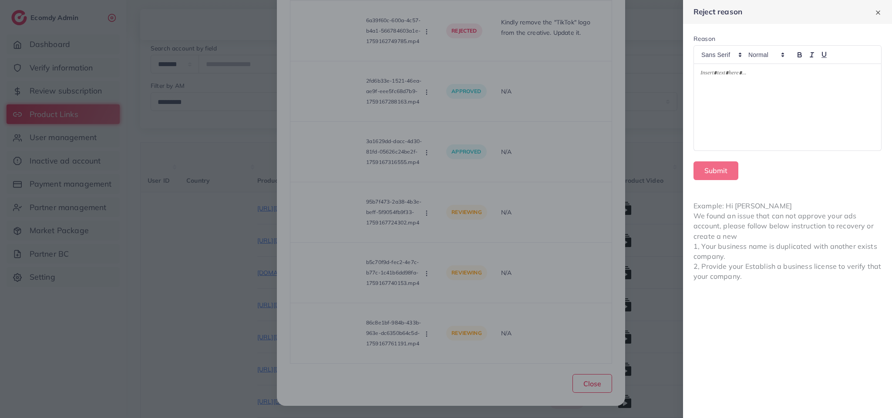
click at [820, 101] on div at bounding box center [787, 107] width 187 height 87
drag, startPoint x: 781, startPoint y: 85, endPoint x: 849, endPoint y: 171, distance: 109.4
click at [849, 171] on div "Submit" at bounding box center [787, 170] width 188 height 19
click at [781, 81] on p "**********" at bounding box center [787, 79] width 174 height 21
click at [837, 112] on div "**********" at bounding box center [787, 107] width 187 height 87
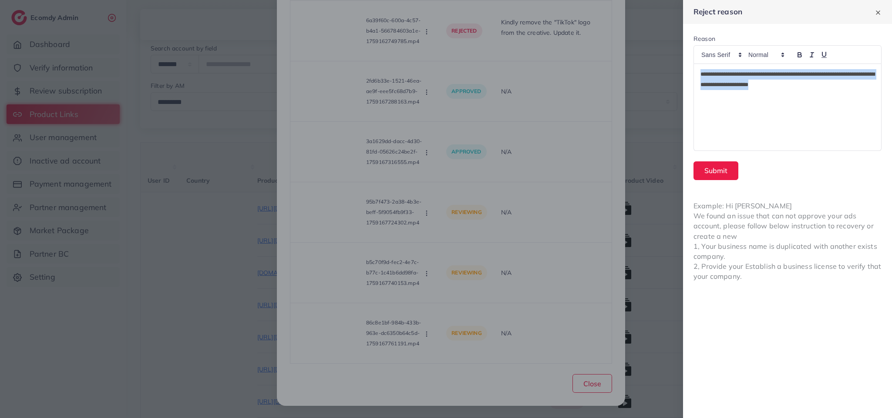
drag, startPoint x: 811, startPoint y: 87, endPoint x: 699, endPoint y: 70, distance: 113.3
click at [699, 70] on div "**********" at bounding box center [787, 107] width 187 height 87
click at [726, 168] on button "Submit" at bounding box center [715, 170] width 45 height 19
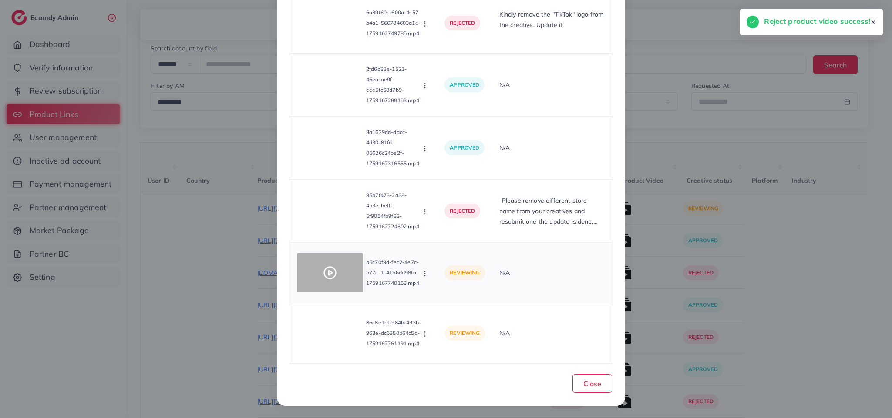
click at [332, 284] on div at bounding box center [329, 272] width 65 height 39
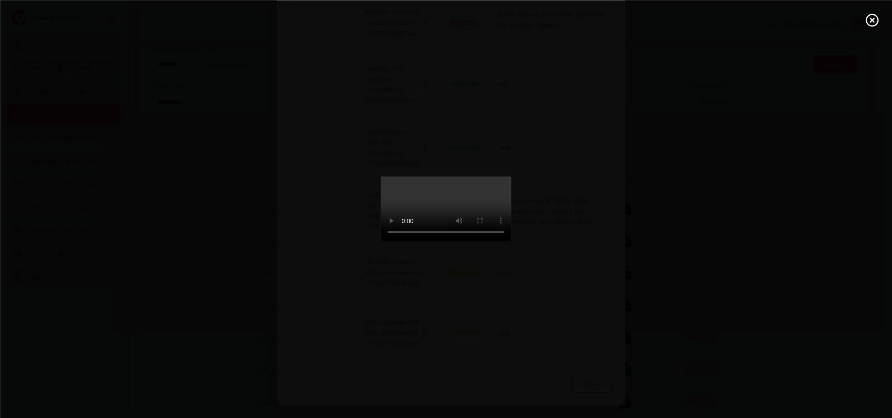
click at [443, 239] on video at bounding box center [446, 209] width 131 height 65
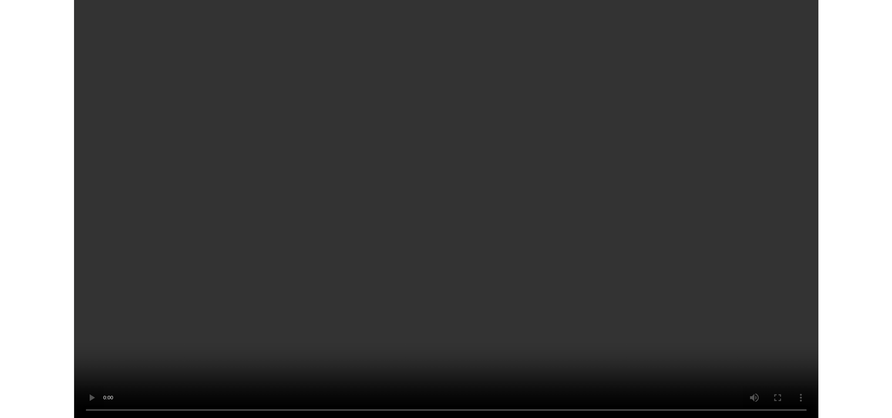
scroll to position [30, 0]
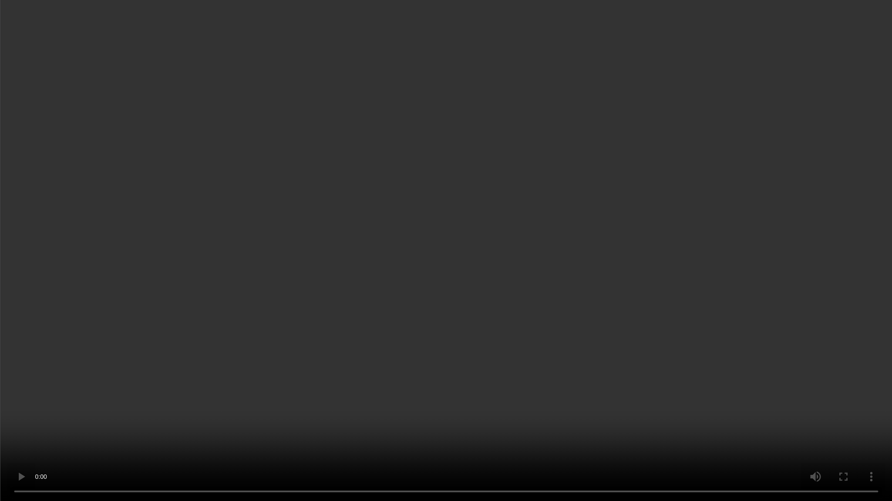
click at [443, 294] on video at bounding box center [446, 250] width 892 height 501
click at [558, 275] on video at bounding box center [446, 250] width 892 height 501
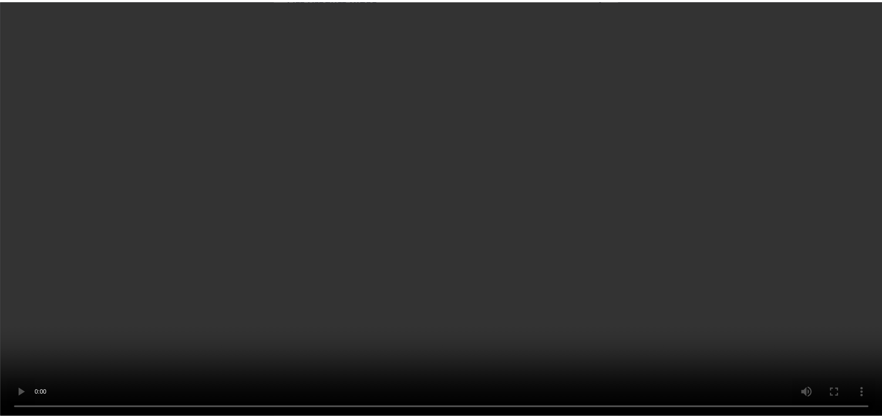
scroll to position [103, 0]
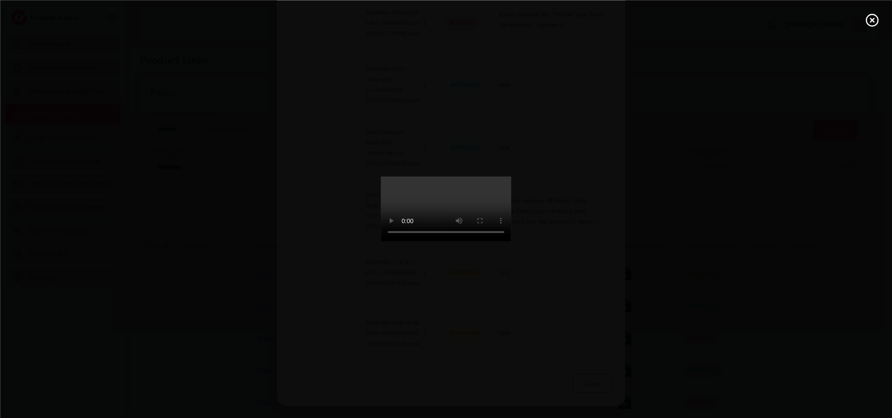
click at [870, 19] on line at bounding box center [871, 19] width 3 height 3
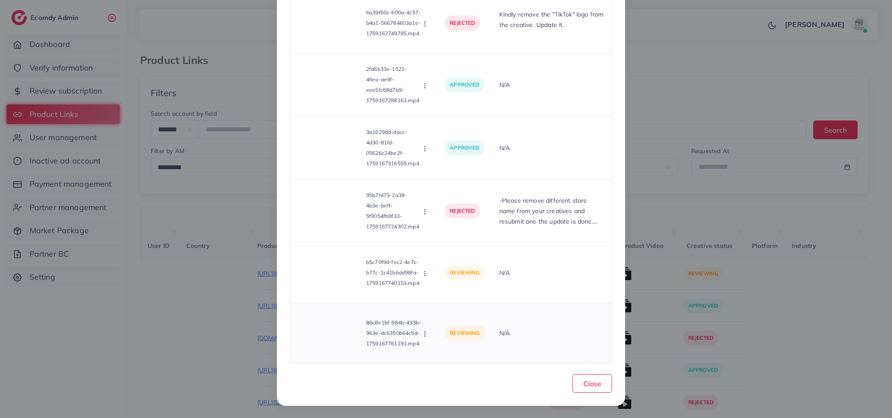
click at [426, 338] on button "button" at bounding box center [426, 333] width 10 height 9
click at [449, 316] on span "Reject" at bounding box center [450, 311] width 21 height 9
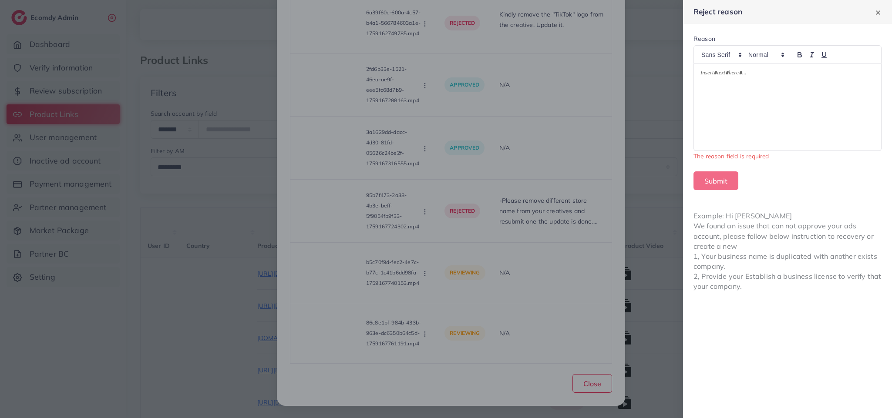
click at [806, 129] on div at bounding box center [787, 107] width 187 height 87
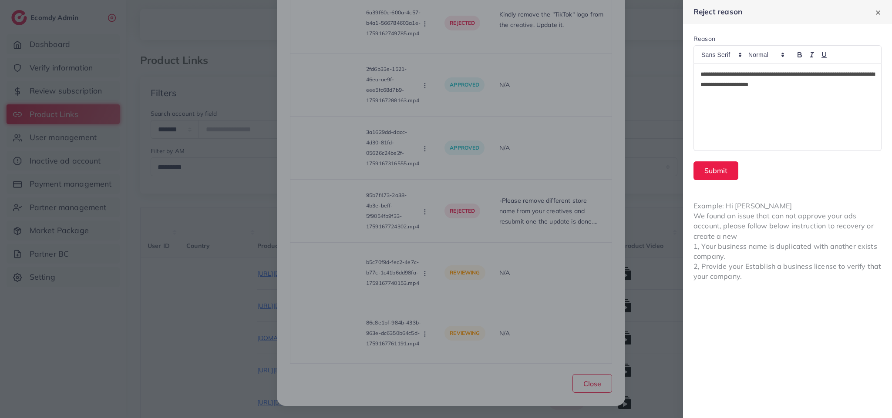
click at [815, 75] on p "**********" at bounding box center [787, 79] width 174 height 21
click at [739, 76] on p "**********" at bounding box center [787, 79] width 174 height 21
click at [844, 74] on p "**********" at bounding box center [787, 79] width 174 height 21
click at [845, 74] on p "**********" at bounding box center [787, 79] width 174 height 21
click at [846, 72] on p "**********" at bounding box center [787, 79] width 174 height 21
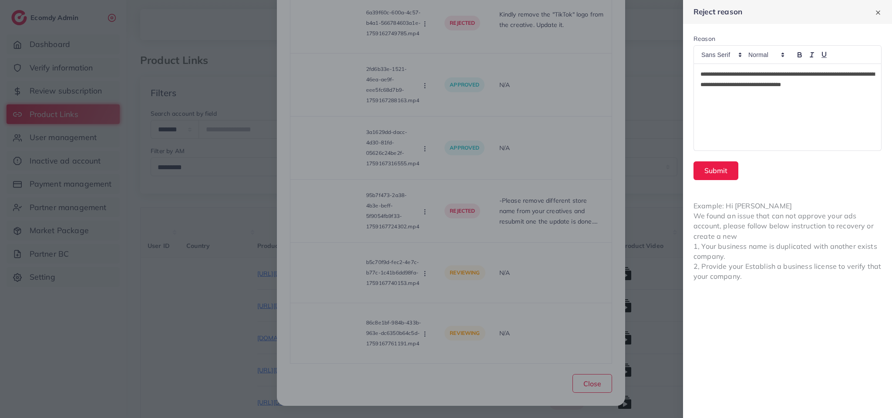
click at [746, 73] on p "**********" at bounding box center [787, 79] width 174 height 21
click at [729, 175] on button "Submit" at bounding box center [715, 170] width 45 height 19
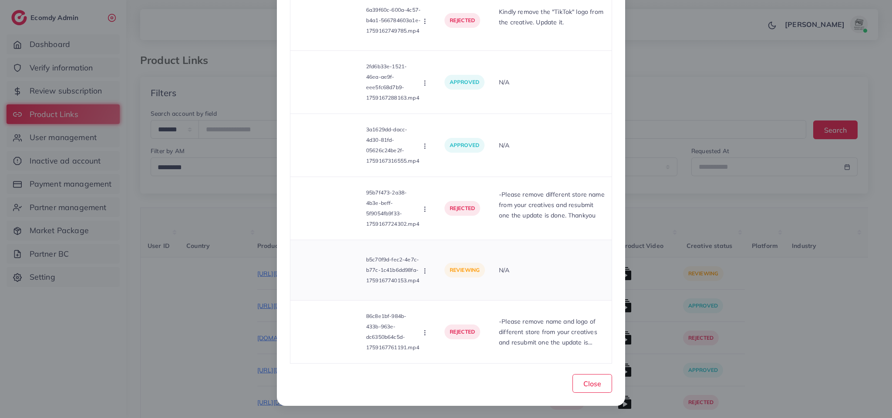
click at [416, 286] on p "b5c70f9d-fec2-4e7c-b77c-1c41b6dd98fa-1759167740153.mp4" at bounding box center [393, 270] width 55 height 31
click at [422, 275] on icon "button" at bounding box center [424, 271] width 7 height 7
click at [440, 321] on link "Reject" at bounding box center [455, 311] width 69 height 19
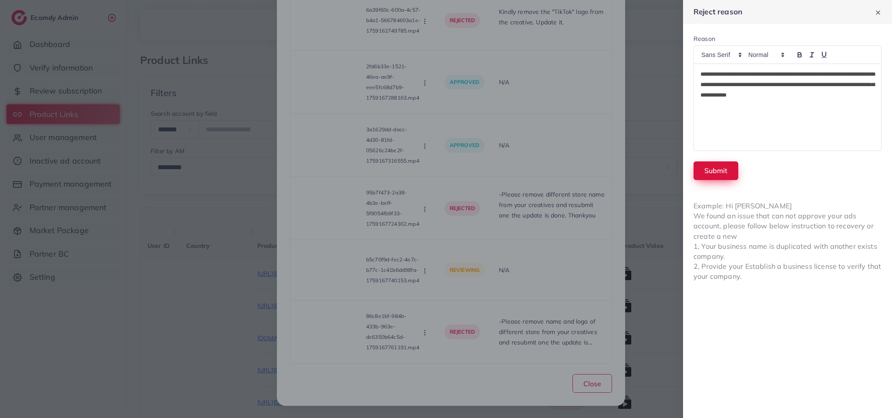
click at [710, 162] on button "Submit" at bounding box center [715, 170] width 45 height 19
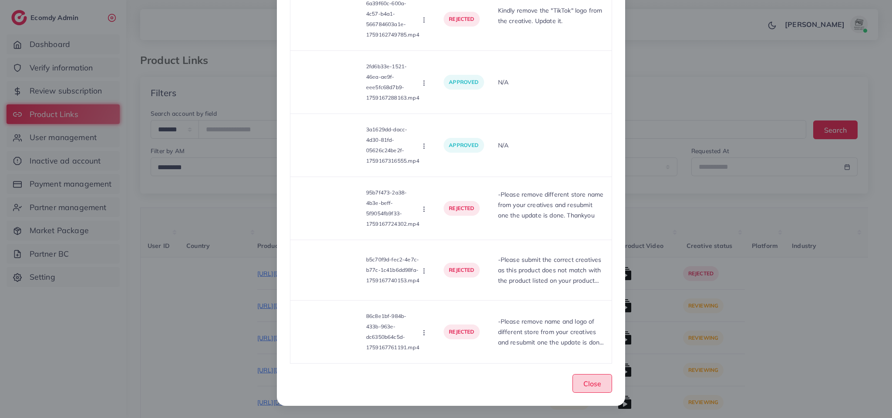
click at [606, 391] on button "Close" at bounding box center [592, 383] width 40 height 19
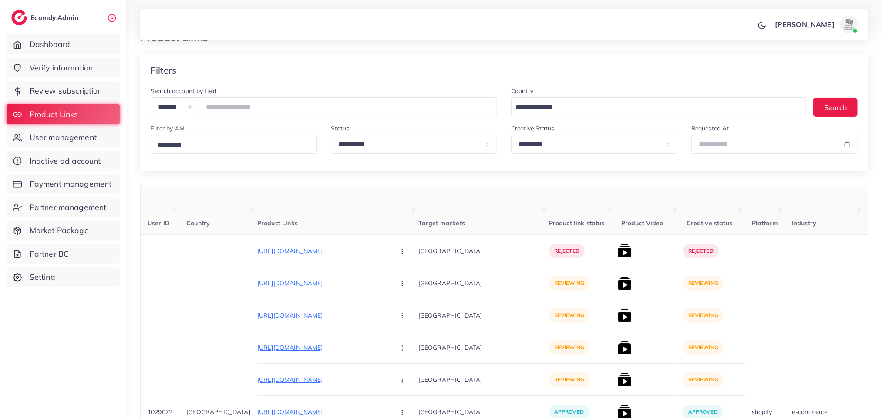
scroll to position [14, 0]
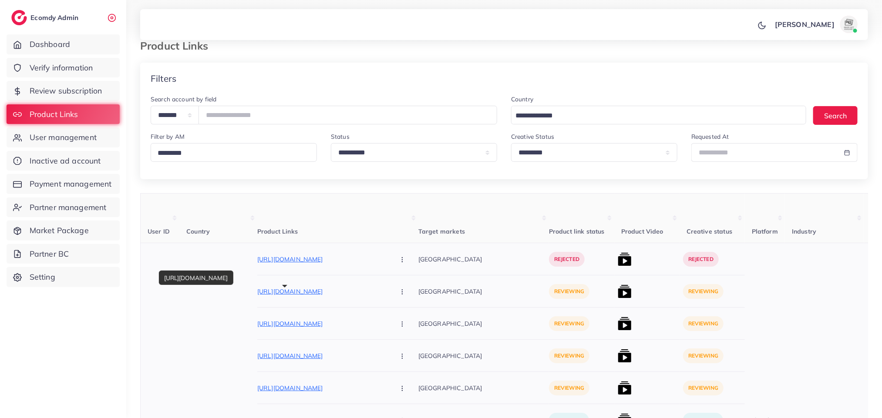
click at [320, 292] on p "[URL][DOMAIN_NAME]" at bounding box center [322, 291] width 131 height 10
click at [399, 293] on icon "button" at bounding box center [402, 292] width 7 height 7
click at [388, 333] on link "Reject" at bounding box center [422, 337] width 69 height 19
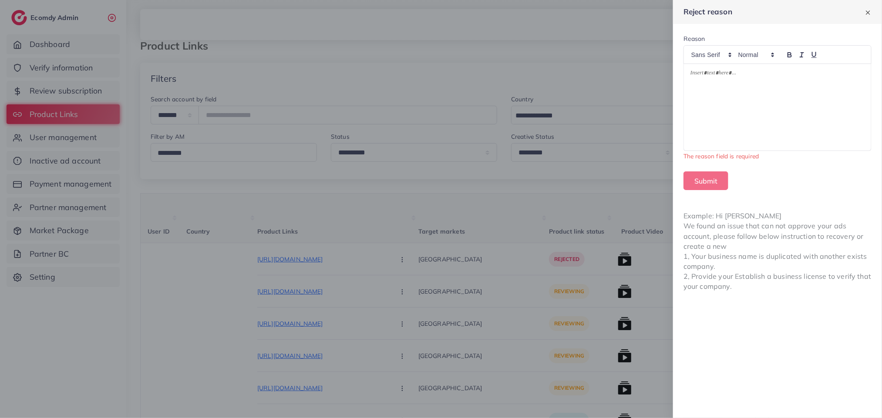
click at [779, 97] on div at bounding box center [777, 107] width 187 height 87
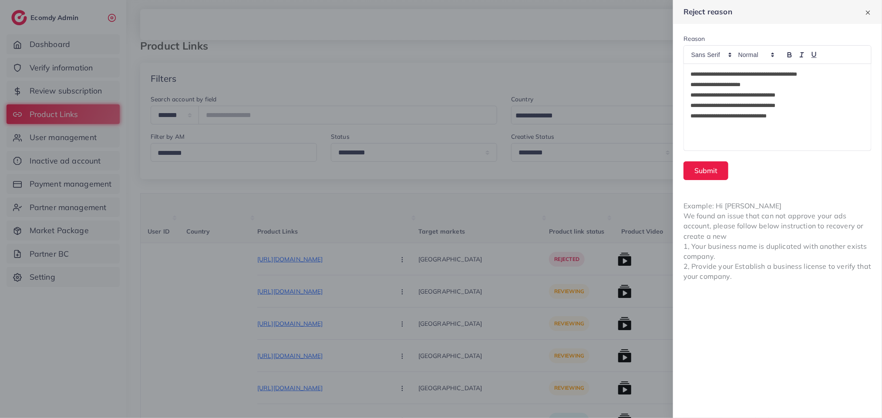
scroll to position [0, 0]
drag, startPoint x: 735, startPoint y: 140, endPoint x: 665, endPoint y: 98, distance: 81.7
click at [665, 98] on div at bounding box center [441, 209] width 882 height 418
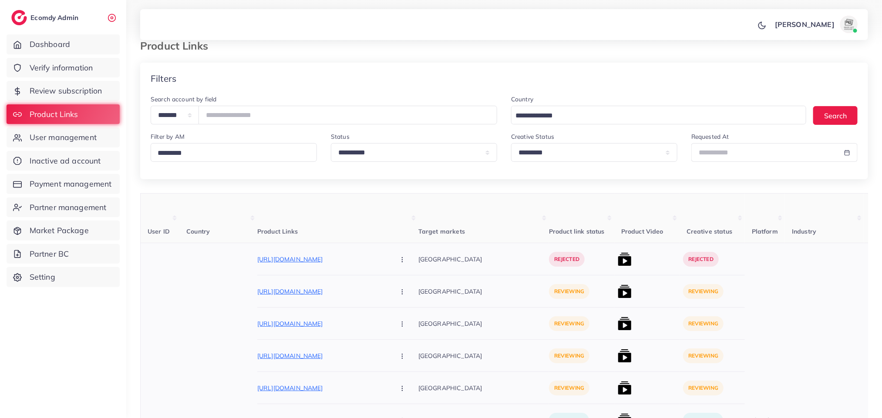
click at [388, 295] on button "button" at bounding box center [403, 292] width 30 height 20
click at [391, 347] on link "Reject" at bounding box center [422, 337] width 69 height 19
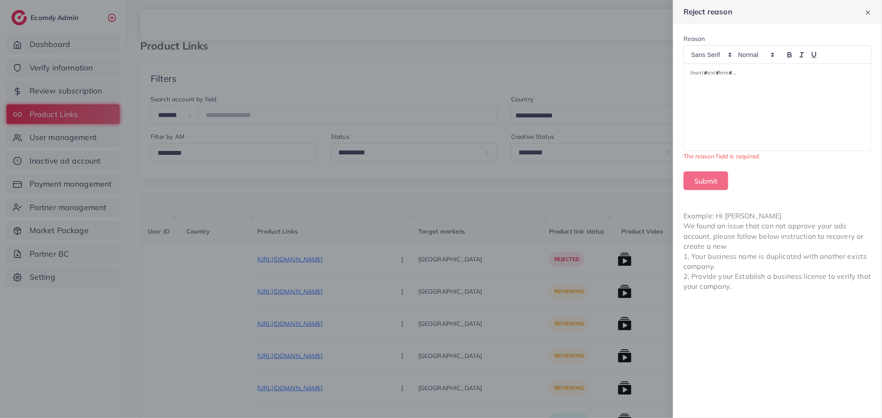
click at [784, 101] on div at bounding box center [777, 107] width 187 height 87
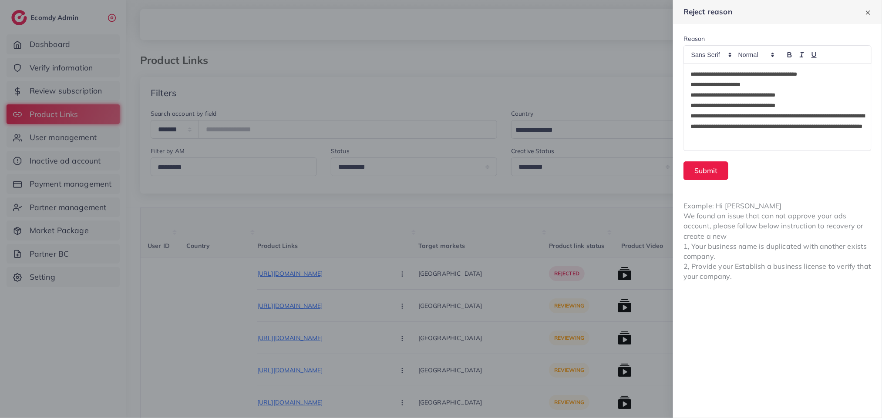
click at [782, 144] on div "**********" at bounding box center [777, 107] width 187 height 87
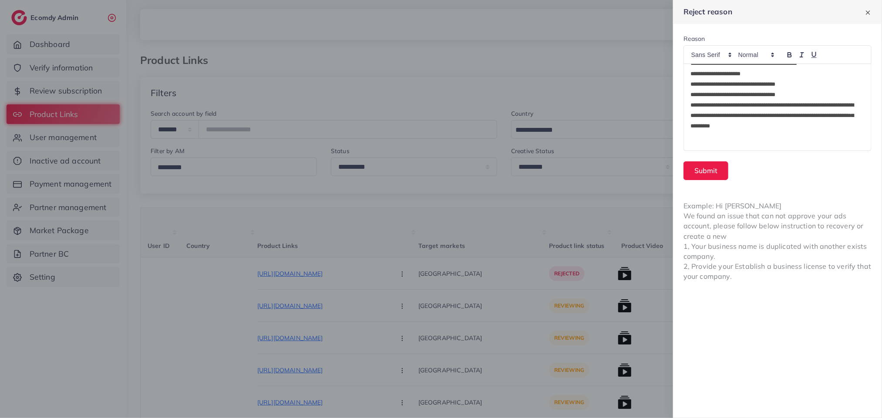
scroll to position [21, 0]
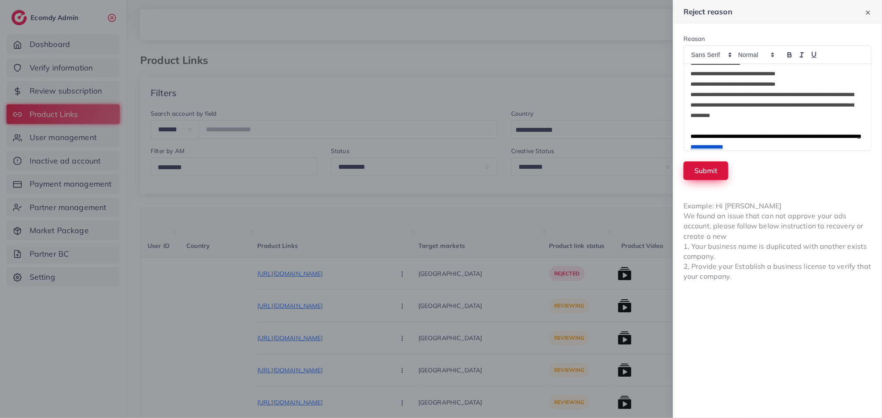
click at [712, 166] on button "Submit" at bounding box center [705, 170] width 45 height 19
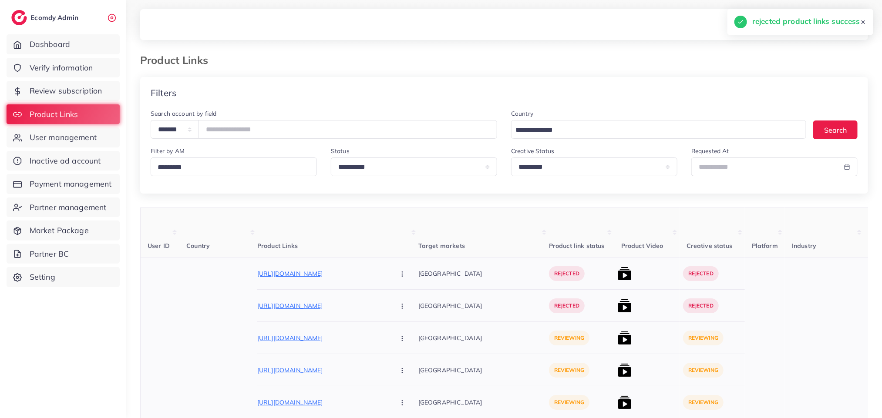
click at [314, 277] on p "[URL][DOMAIN_NAME]" at bounding box center [322, 274] width 131 height 10
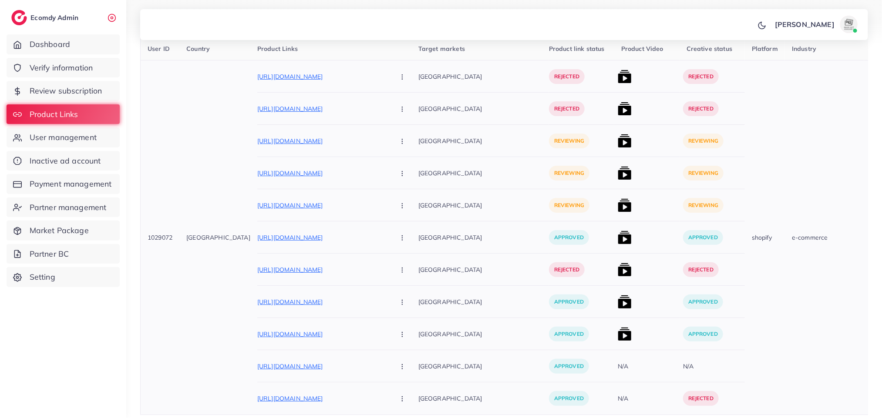
scroll to position [210, 0]
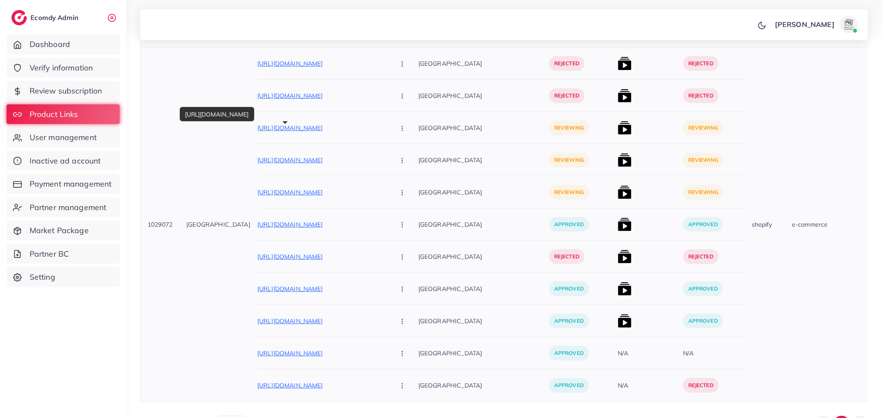
click at [338, 130] on p "[URL][DOMAIN_NAME]" at bounding box center [322, 128] width 131 height 10
click at [315, 132] on p "[URL][DOMAIN_NAME]" at bounding box center [322, 128] width 131 height 10
click at [402, 131] on circle "button" at bounding box center [402, 130] width 0 height 0
click at [388, 169] on link "Reject" at bounding box center [422, 174] width 69 height 19
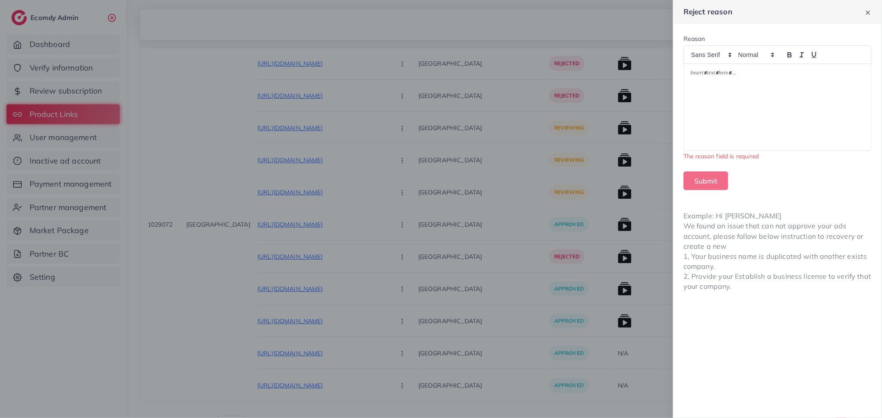
click at [781, 92] on div at bounding box center [777, 107] width 187 height 87
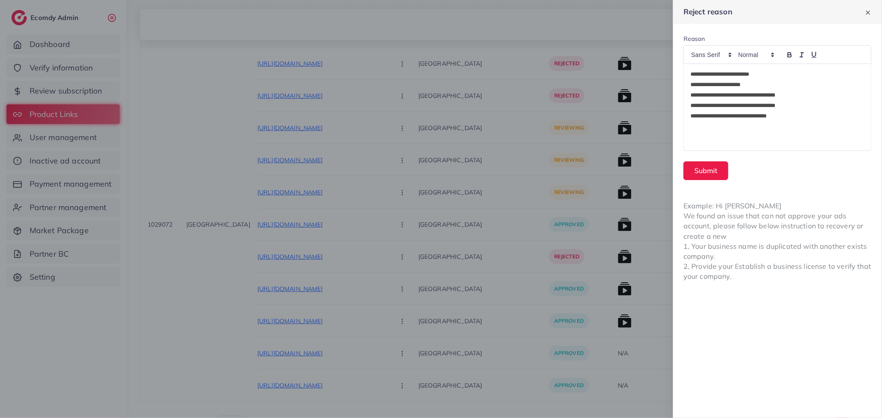
click at [165, 293] on div at bounding box center [441, 209] width 882 height 418
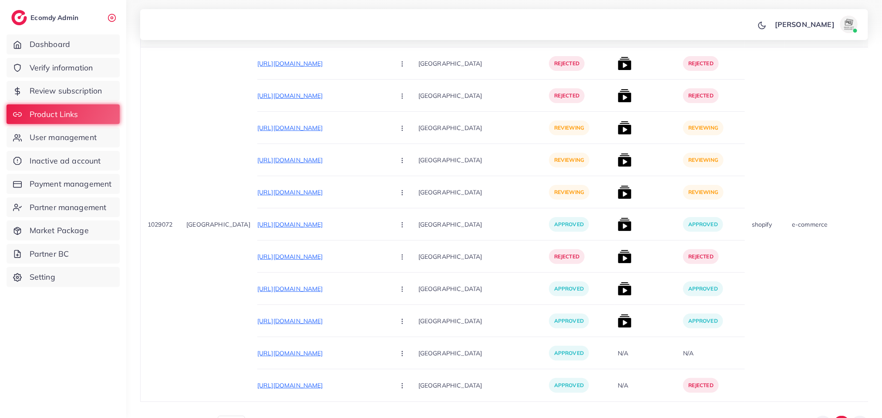
drag, startPoint x: 177, startPoint y: 222, endPoint x: 138, endPoint y: 227, distance: 38.7
click at [138, 227] on div "**********" at bounding box center [504, 119] width 756 height 659
click at [160, 245] on td "1029072" at bounding box center [160, 224] width 39 height 355
drag, startPoint x: 175, startPoint y: 225, endPoint x: 151, endPoint y: 228, distance: 24.7
click at [148, 221] on td "1029072" at bounding box center [160, 224] width 39 height 355
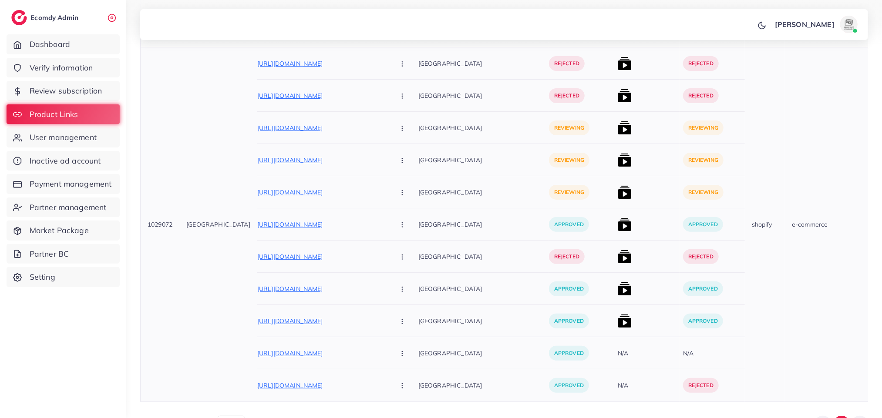
copy span "1029072"
click at [388, 126] on button "button" at bounding box center [403, 128] width 30 height 20
click at [406, 177] on span "Reject" at bounding box center [416, 174] width 21 height 9
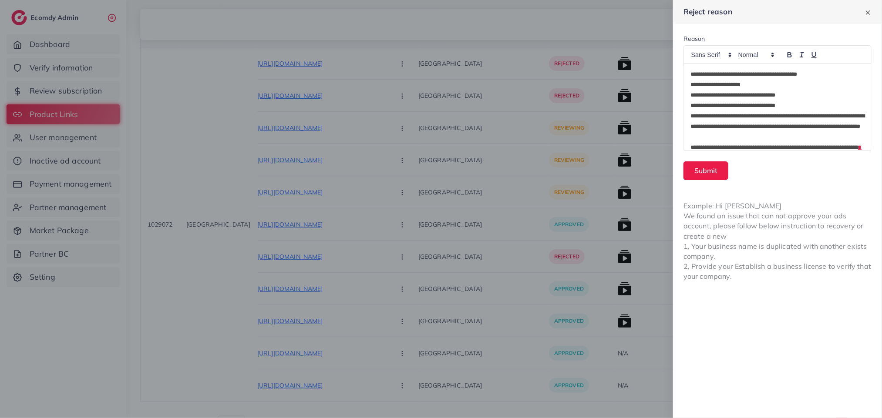
scroll to position [21, 0]
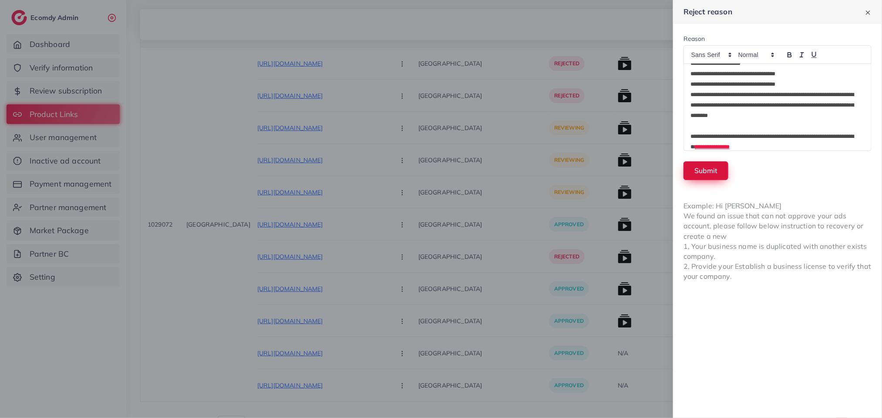
click at [711, 170] on button "Submit" at bounding box center [705, 170] width 45 height 19
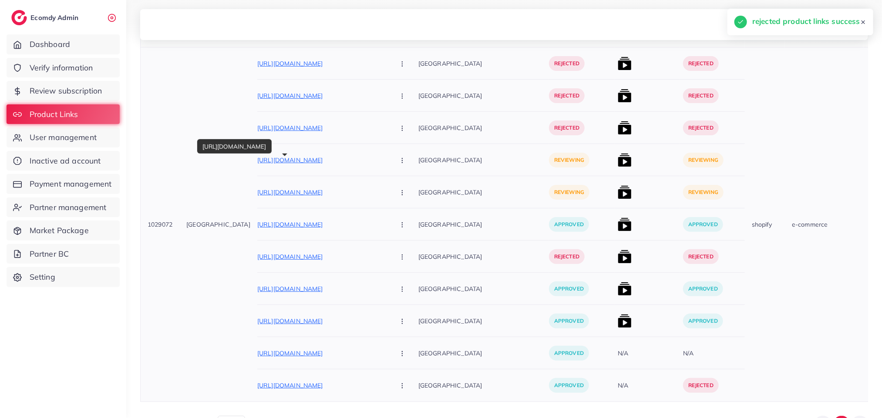
click at [318, 162] on p "[URL][DOMAIN_NAME]" at bounding box center [322, 160] width 131 height 10
click at [388, 169] on button "button" at bounding box center [403, 160] width 30 height 20
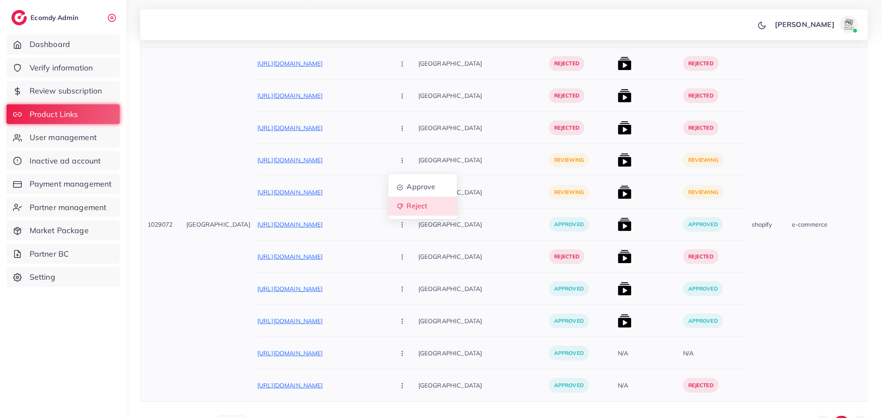
click at [406, 211] on span "Reject" at bounding box center [416, 206] width 21 height 9
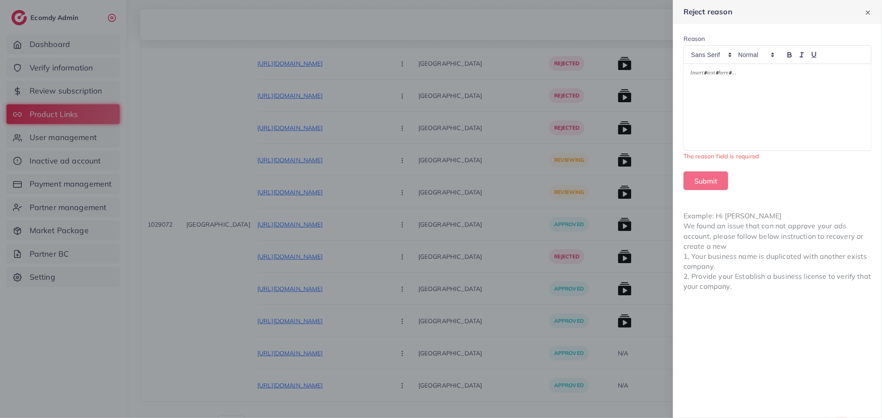
click at [702, 107] on div at bounding box center [777, 107] width 187 height 87
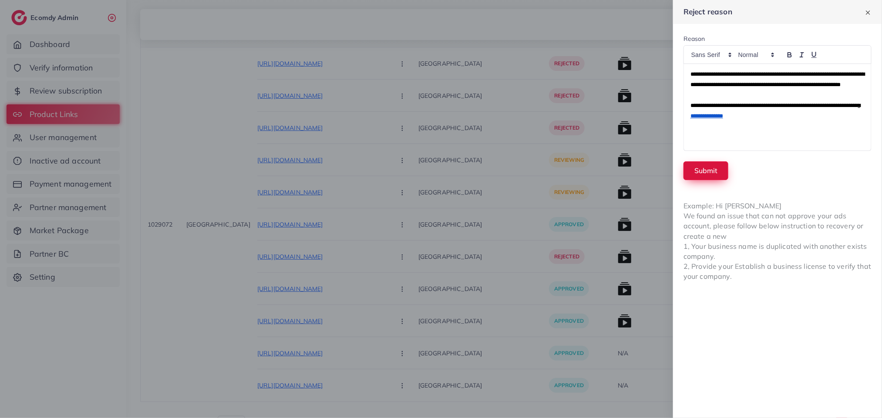
click at [721, 175] on button "Submit" at bounding box center [705, 170] width 45 height 19
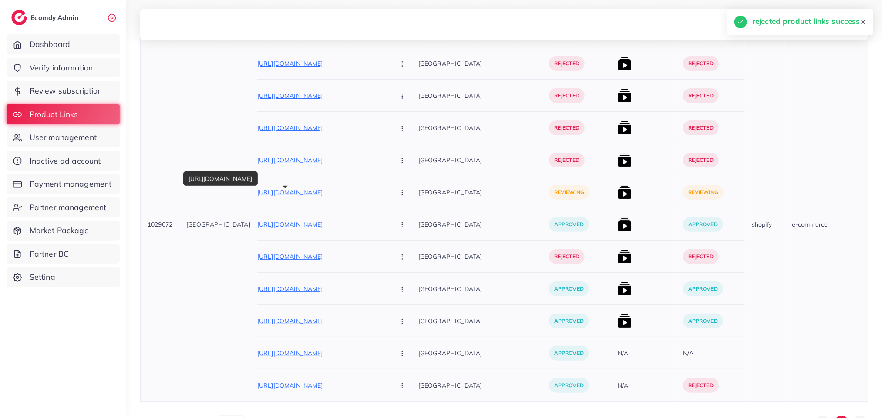
click at [313, 195] on p "[URL][DOMAIN_NAME]" at bounding box center [322, 192] width 131 height 10
click at [399, 192] on icon "button" at bounding box center [402, 192] width 7 height 7
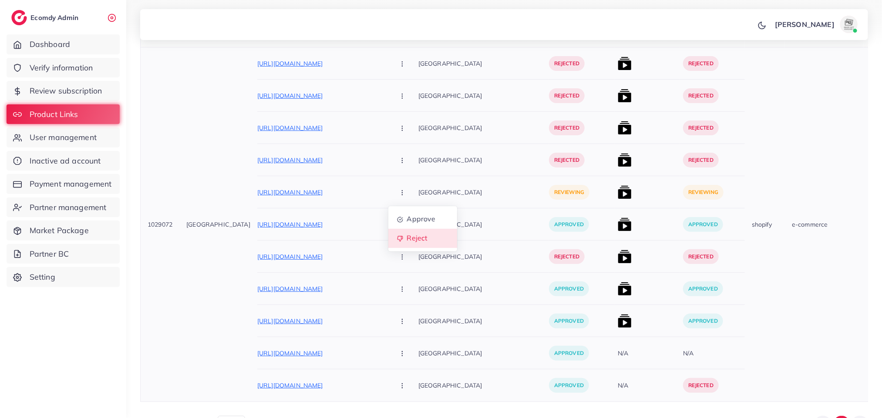
click at [388, 246] on link "Reject" at bounding box center [422, 238] width 69 height 19
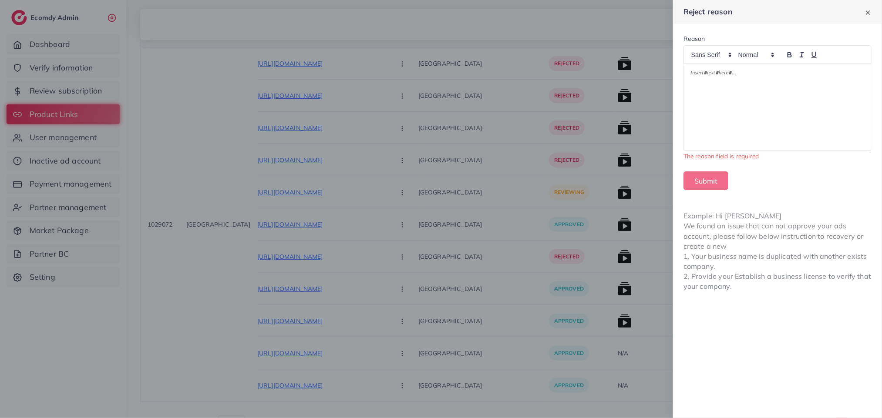
click at [737, 72] on p at bounding box center [777, 74] width 174 height 10
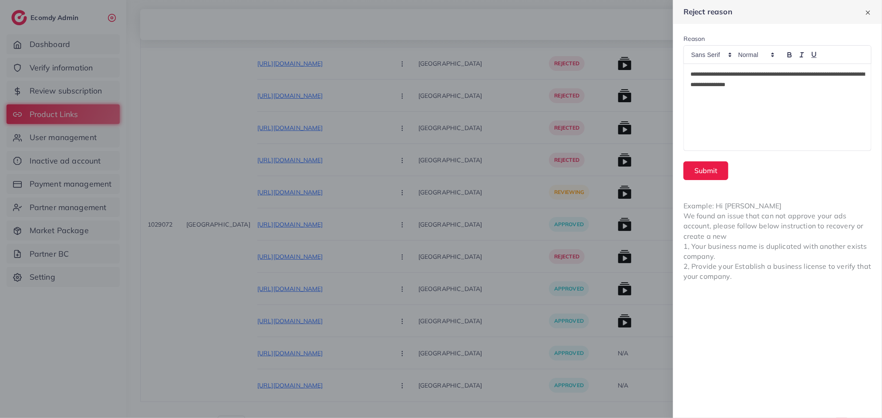
click at [691, 70] on p "**********" at bounding box center [777, 79] width 174 height 21
drag, startPoint x: 739, startPoint y: 72, endPoint x: 829, endPoint y: 95, distance: 92.7
click at [742, 74] on p "**********" at bounding box center [777, 79] width 174 height 21
click at [824, 76] on p "**********" at bounding box center [777, 79] width 174 height 21
click at [813, 103] on div "**********" at bounding box center [777, 107] width 187 height 87
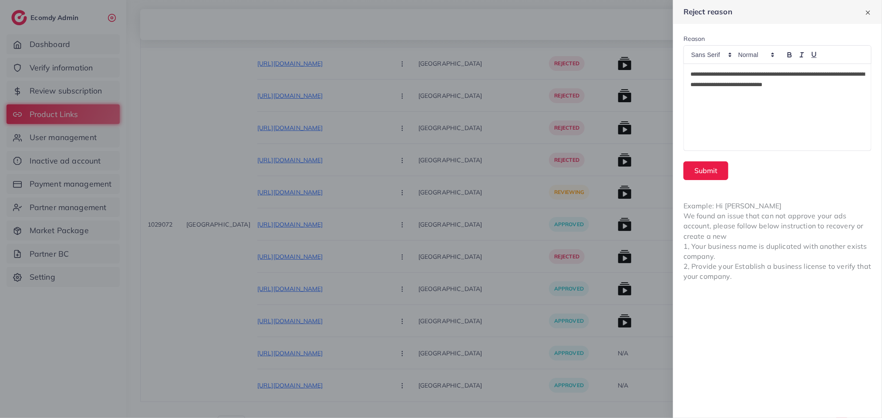
click at [834, 131] on div "**********" at bounding box center [777, 107] width 187 height 87
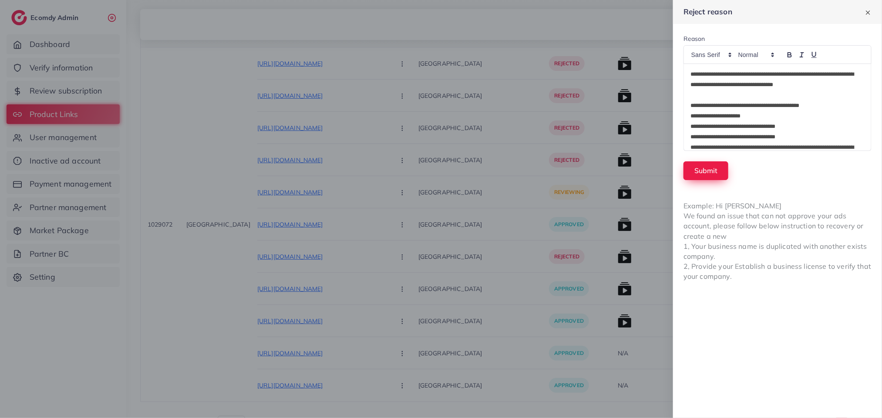
scroll to position [59, 0]
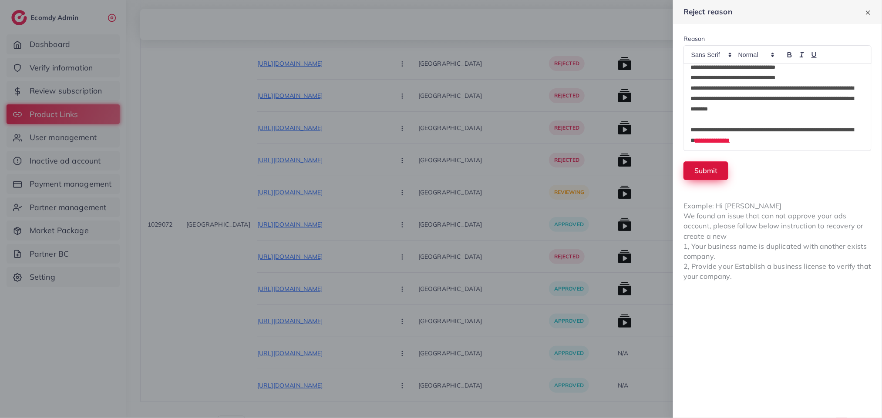
click at [711, 170] on button "Submit" at bounding box center [705, 170] width 45 height 19
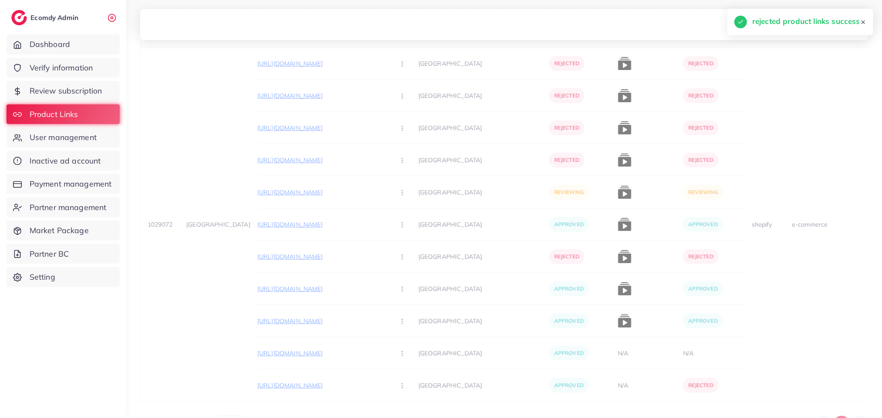
scroll to position [16, 0]
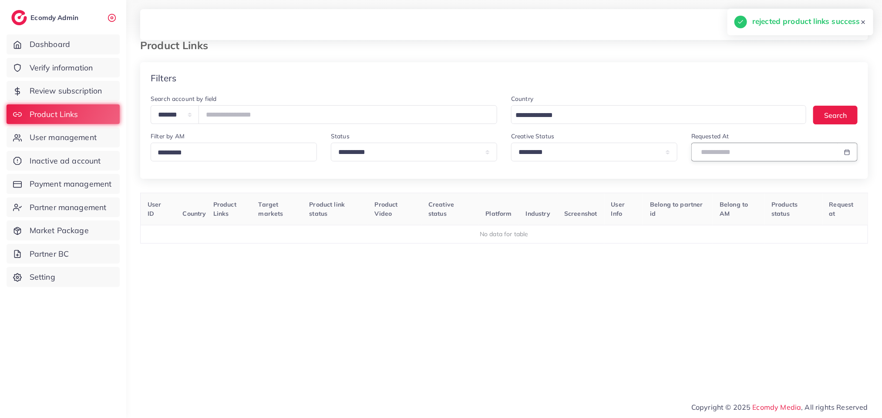
click at [754, 143] on input "text" at bounding box center [764, 152] width 146 height 19
click at [715, 267] on span "29" at bounding box center [720, 271] width 17 height 17
type input "**********"
click at [715, 267] on span "29" at bounding box center [720, 271] width 17 height 17
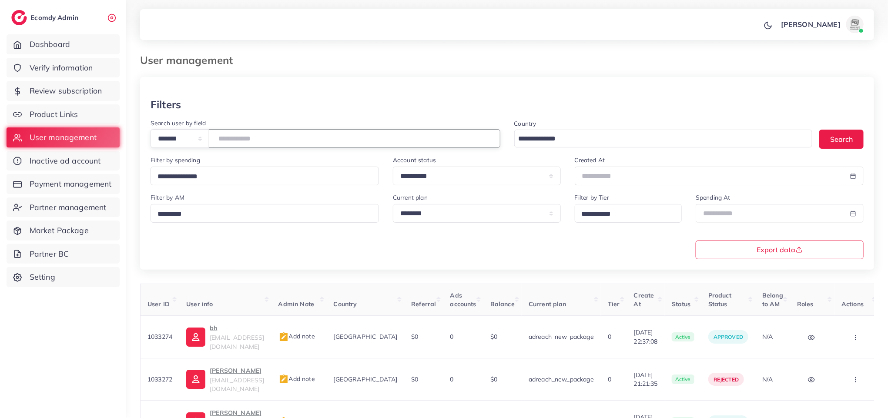
click at [267, 138] on input "number" at bounding box center [355, 138] width 292 height 19
paste input "*******"
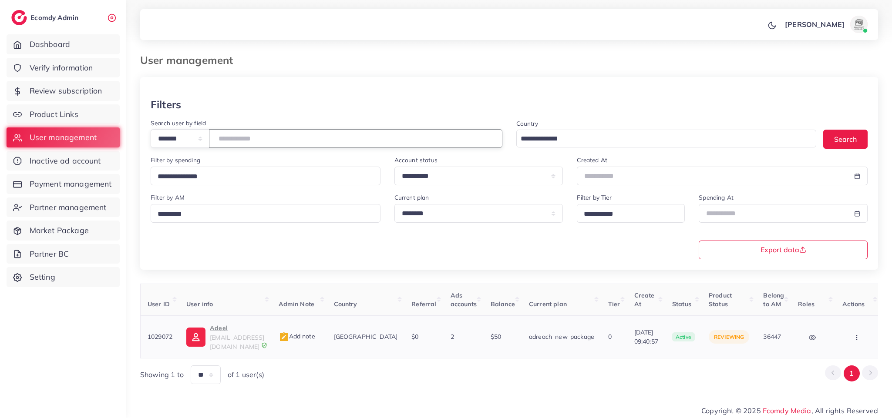
type input "*******"
click at [255, 331] on p "Adeel" at bounding box center [237, 328] width 54 height 10
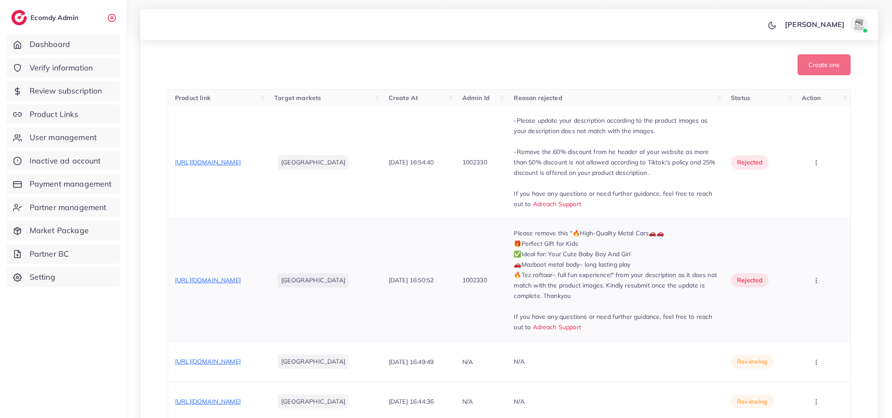
scroll to position [261, 0]
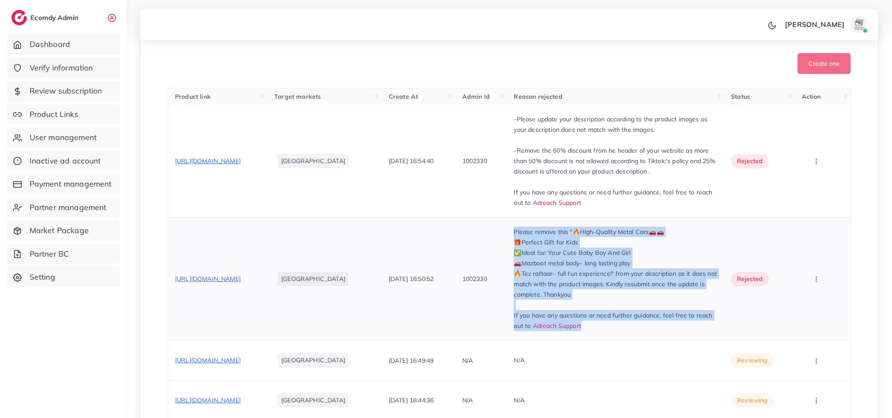
drag, startPoint x: 642, startPoint y: 329, endPoint x: 529, endPoint y: 228, distance: 152.0
click at [529, 228] on td "Please remove this "🔥High-Quality Metal Cars🚗🚗 🎁Perfect Gift for Kids ✅Ideal fo…" at bounding box center [615, 279] width 217 height 123
copy div "Please remove this "🔥High-Quality Metal Cars🚗🚗 🎁Perfect Gift for Kids ✅Ideal fo…"
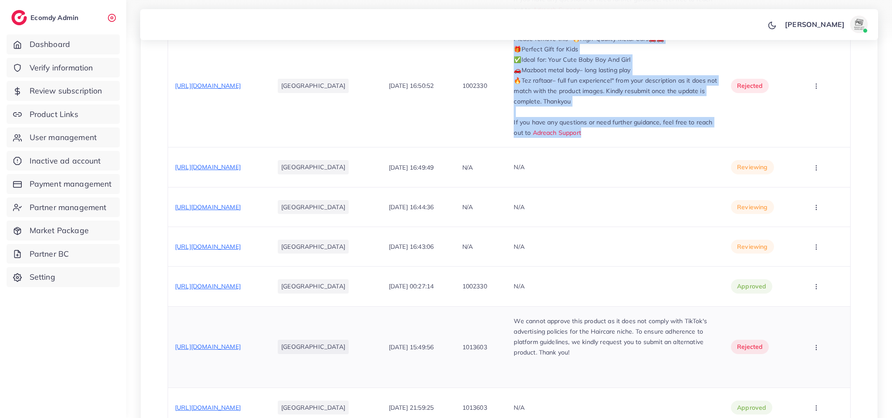
scroll to position [457, 0]
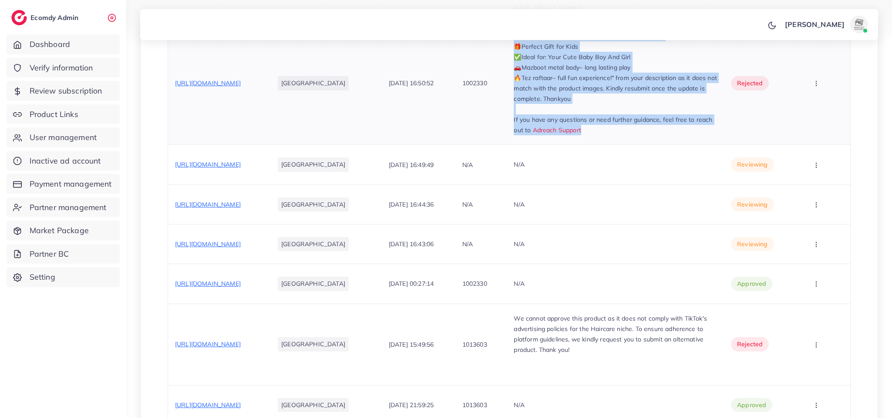
copy div "Please remove this "🔥High-Quality Metal Cars🚗🚗 🎁Perfect Gift for Kids ✅Ideal fo…"
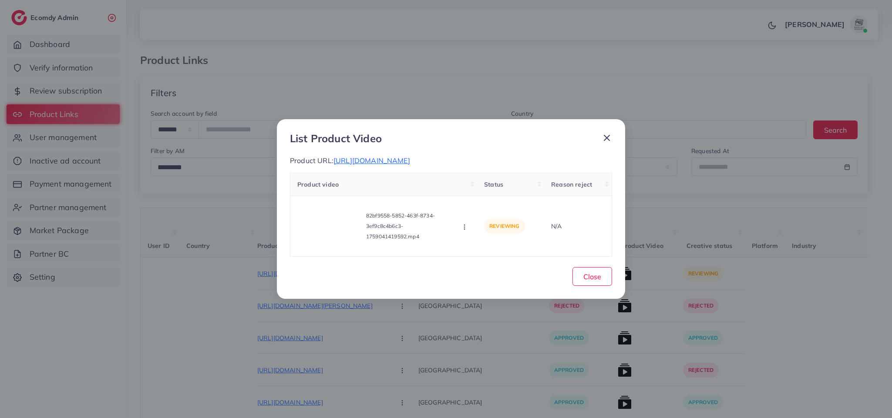
select select "*********"
click at [608, 125] on div "List Product Video Product URL: [URL][DOMAIN_NAME] Product video Status Reason …" at bounding box center [451, 209] width 348 height 180
click at [608, 138] on div at bounding box center [602, 140] width 17 height 16
click at [606, 133] on icon at bounding box center [606, 138] width 10 height 10
